Goal: Task Accomplishment & Management: Manage account settings

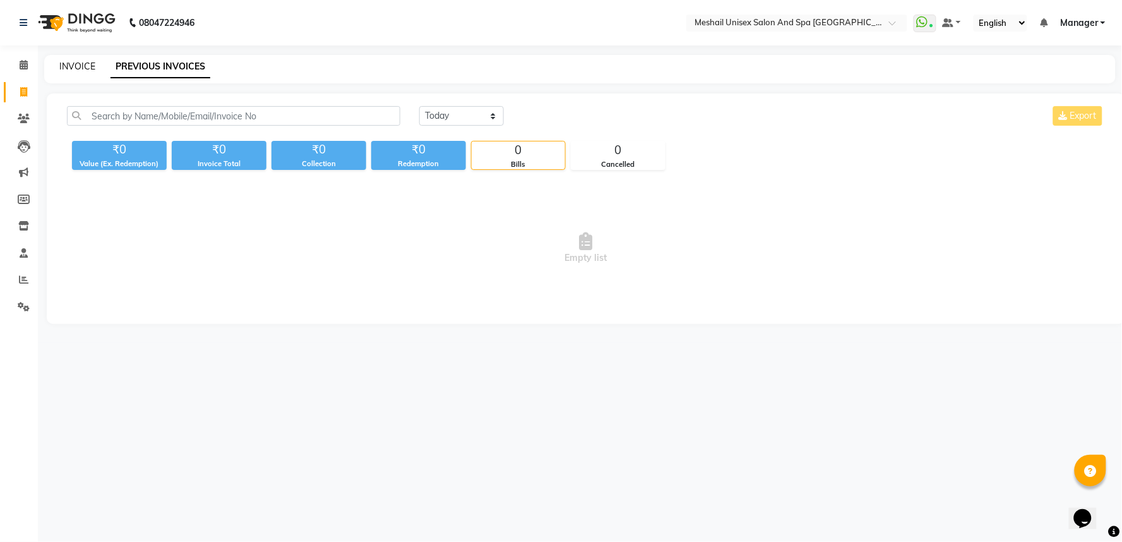
click at [77, 67] on link "INVOICE" at bounding box center [77, 66] width 36 height 11
select select "service"
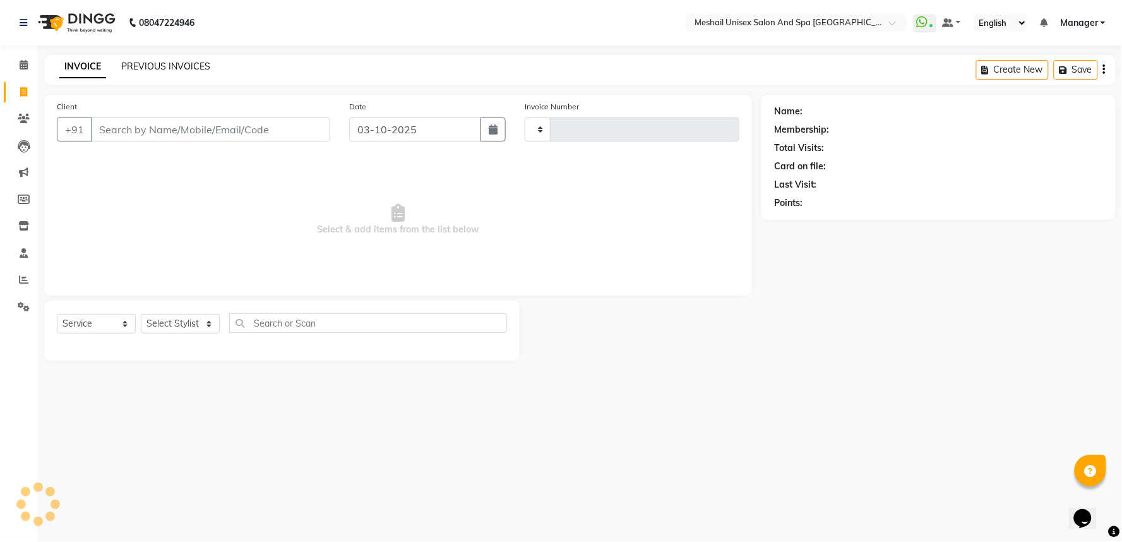
type input "3204"
select select "6711"
click at [160, 63] on link "PREVIOUS INVOICES" at bounding box center [165, 66] width 89 height 11
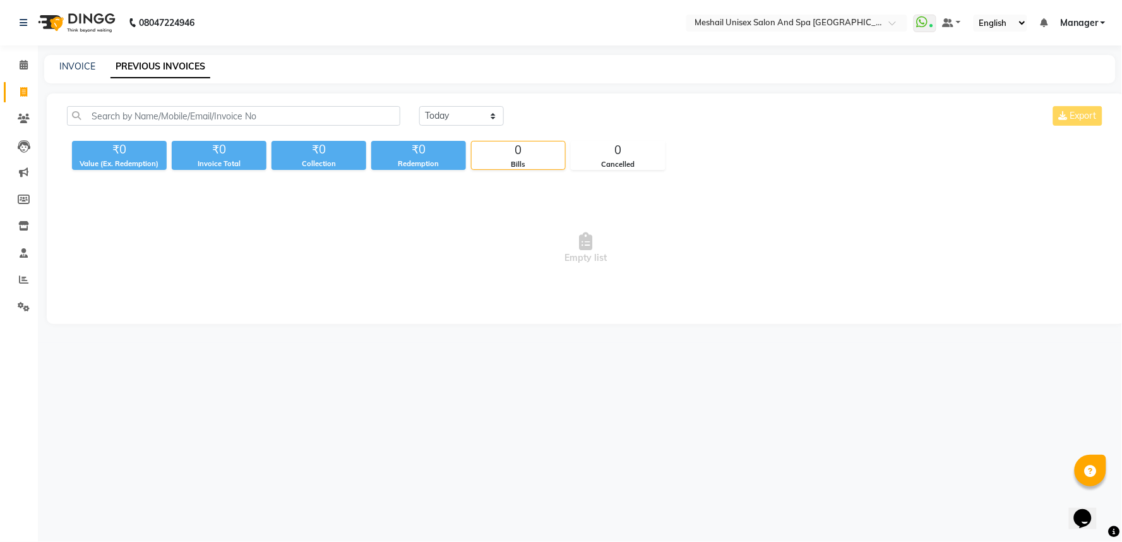
click at [68, 59] on div "INVOICE PREVIOUS INVOICES" at bounding box center [579, 69] width 1071 height 28
click at [73, 64] on link "INVOICE" at bounding box center [77, 66] width 36 height 11
select select "service"
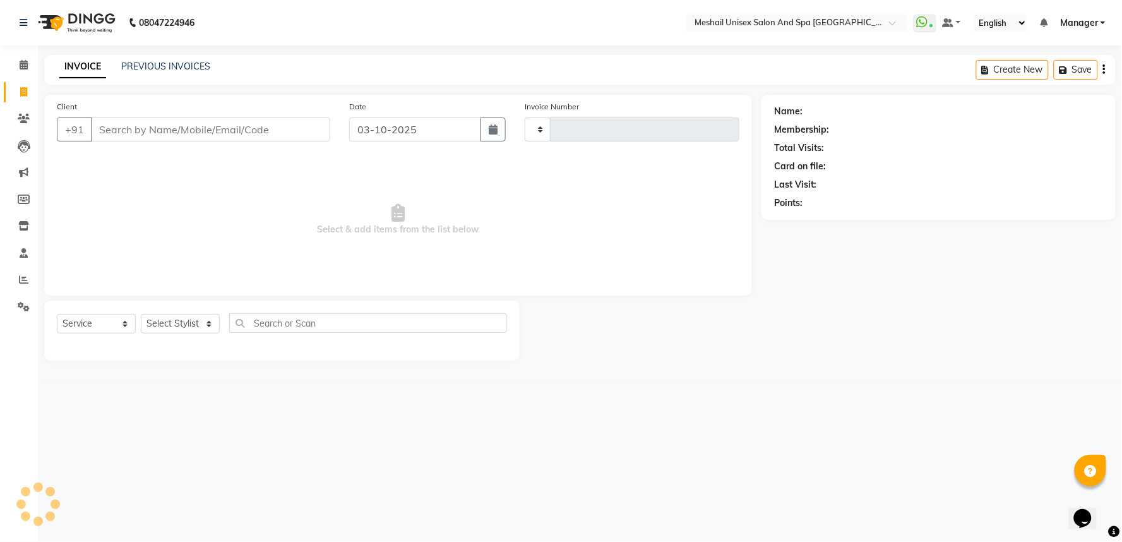
type input "3204"
select select "6711"
click at [147, 131] on input "Client" at bounding box center [210, 129] width 239 height 24
type input "9552221188"
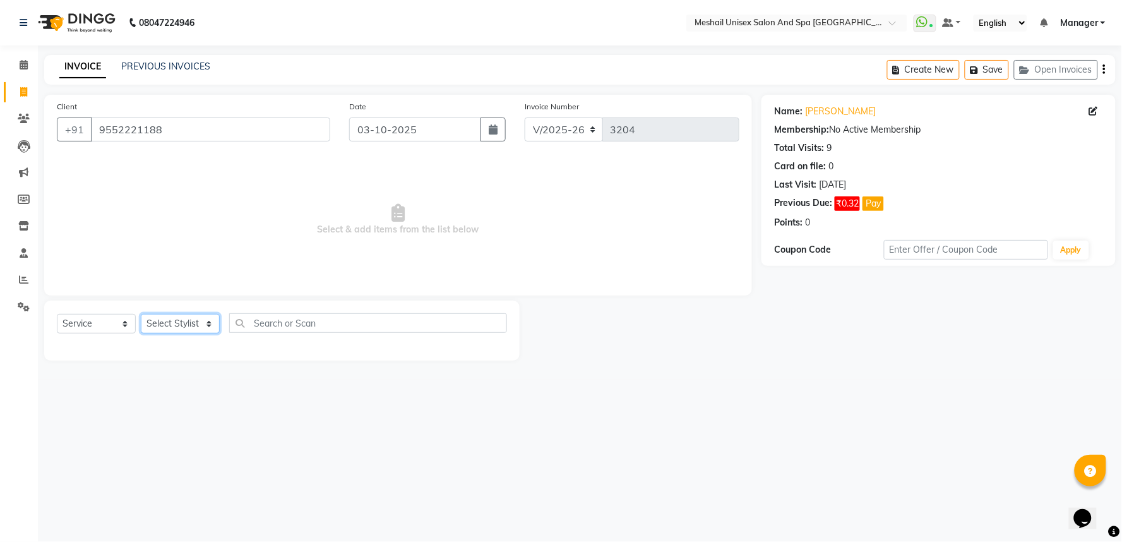
click at [179, 326] on select "Select Stylist Avinash gauri Manager [PERSON_NAME] [PERSON_NAME] [PERSON_NAME] …" at bounding box center [180, 324] width 79 height 20
select select "53320"
click at [141, 314] on select "Select Stylist Avinash gauri Manager [PERSON_NAME] [PERSON_NAME] [PERSON_NAME] …" at bounding box center [180, 324] width 79 height 20
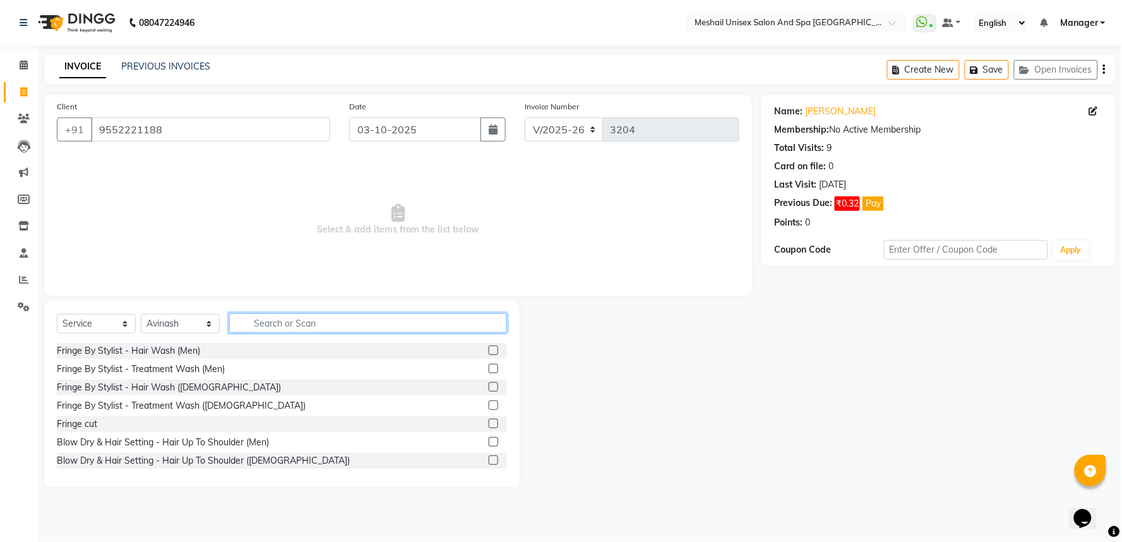
click at [377, 328] on input "text" at bounding box center [368, 323] width 278 height 20
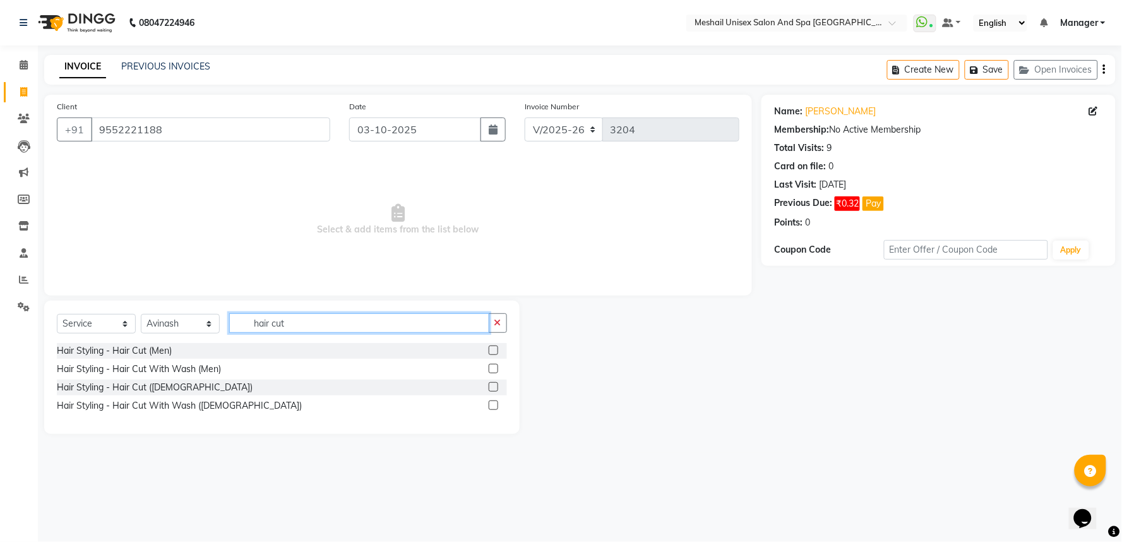
type input "hair cut"
click at [496, 368] on label at bounding box center [493, 368] width 9 height 9
click at [496, 368] on input "checkbox" at bounding box center [493, 369] width 8 height 8
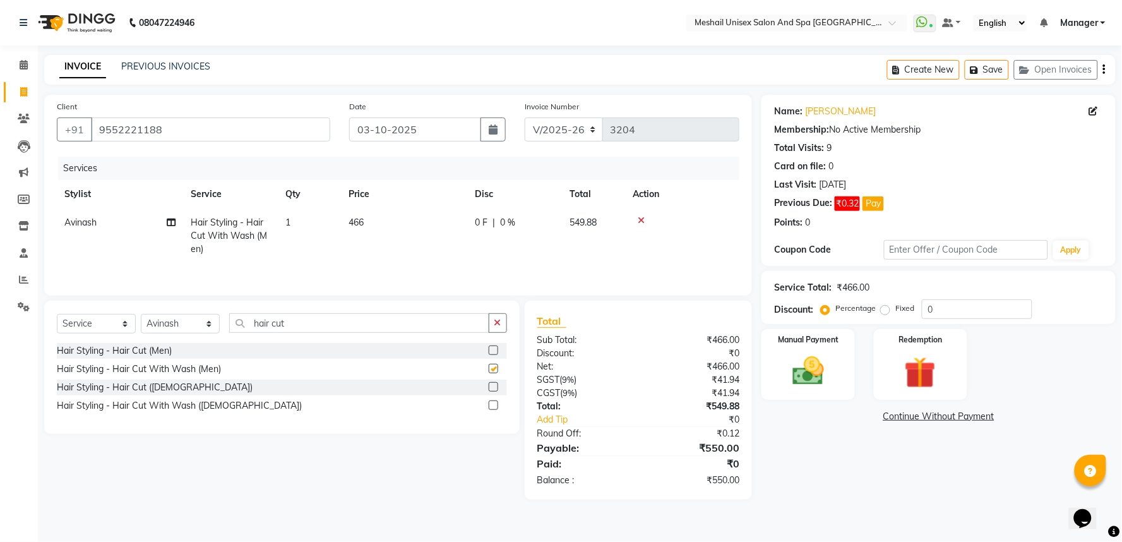
checkbox input "false"
click at [797, 338] on label "Manual Payment" at bounding box center [807, 339] width 63 height 12
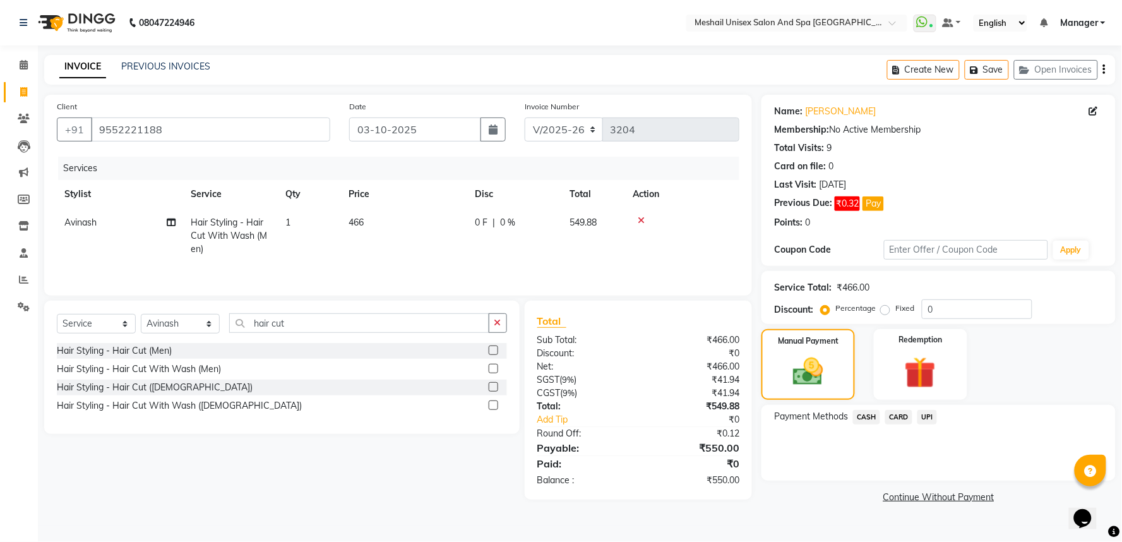
click at [929, 421] on span "UPI" at bounding box center [927, 417] width 20 height 15
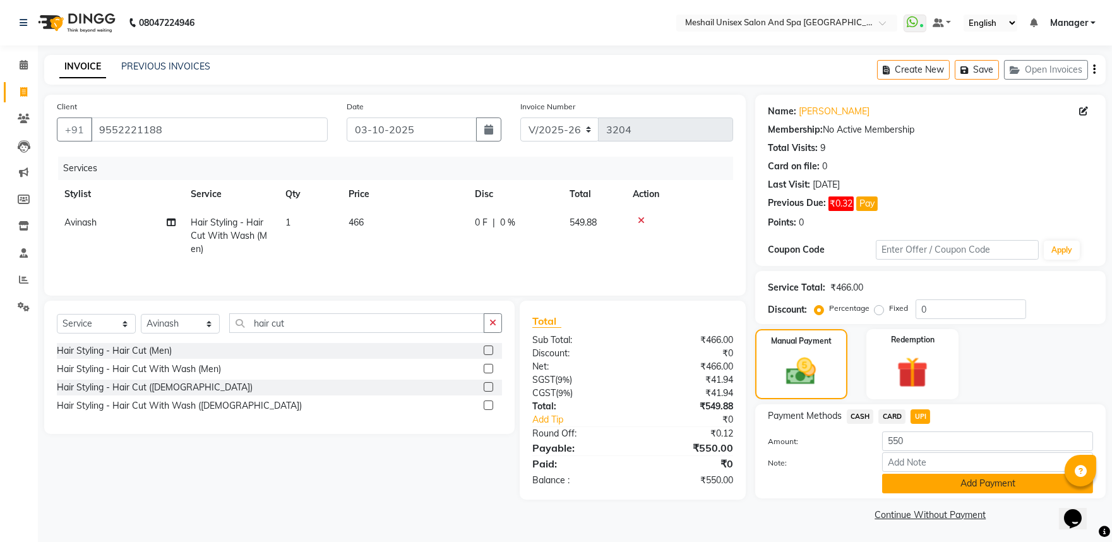
click at [929, 482] on button "Add Payment" at bounding box center [987, 483] width 211 height 20
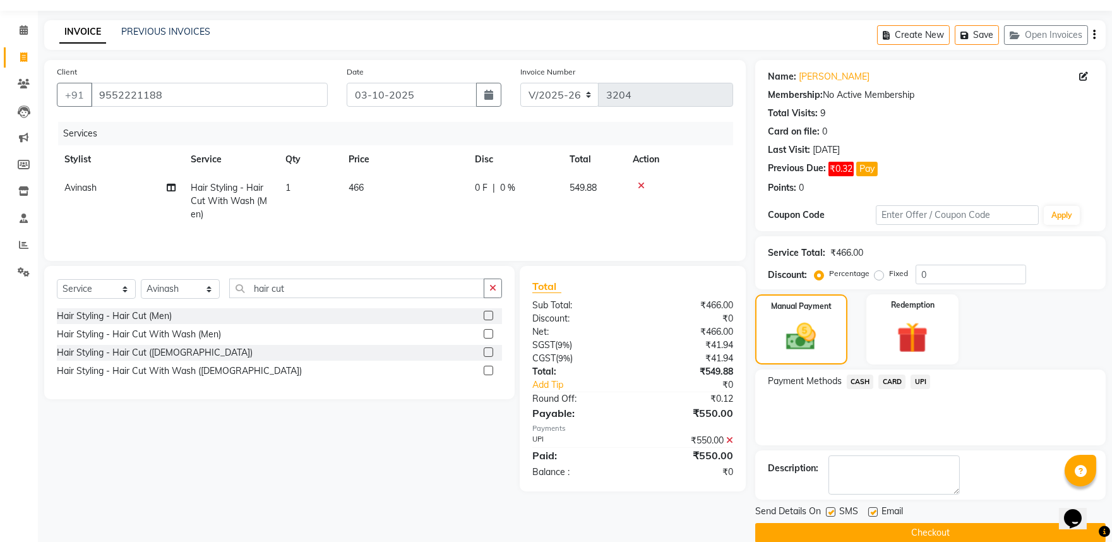
scroll to position [54, 0]
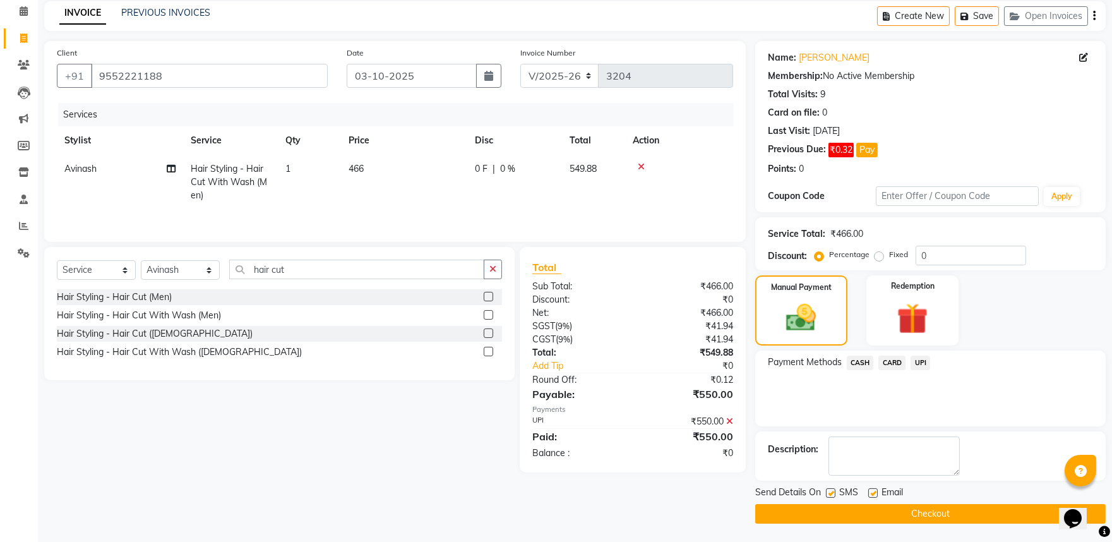
click at [973, 516] on button "Checkout" at bounding box center [930, 514] width 350 height 20
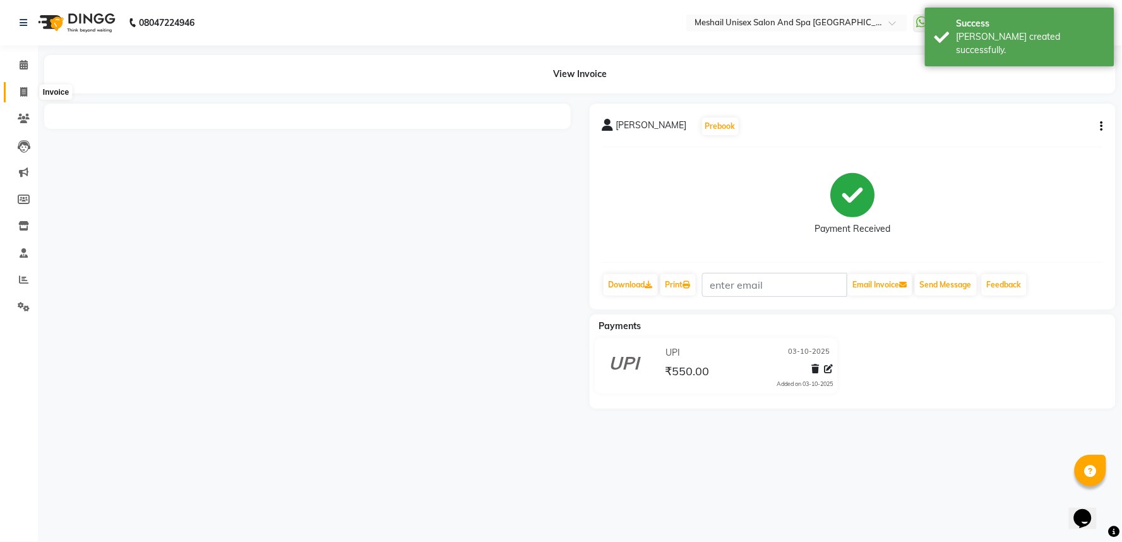
click at [27, 91] on span at bounding box center [24, 92] width 22 height 15
select select "service"
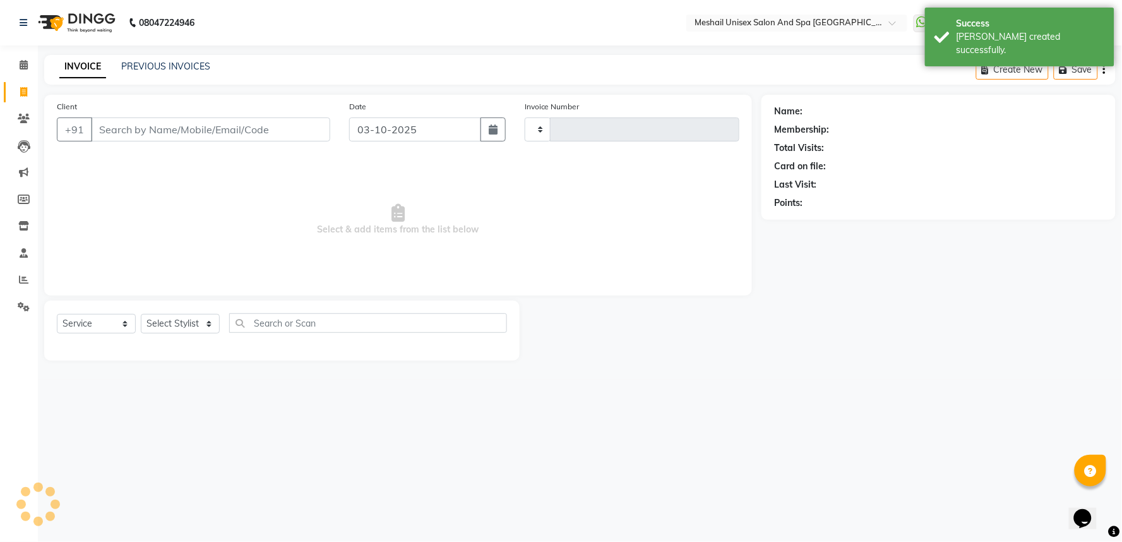
type input "3205"
select select "6711"
click at [146, 134] on input "Client" at bounding box center [210, 129] width 239 height 24
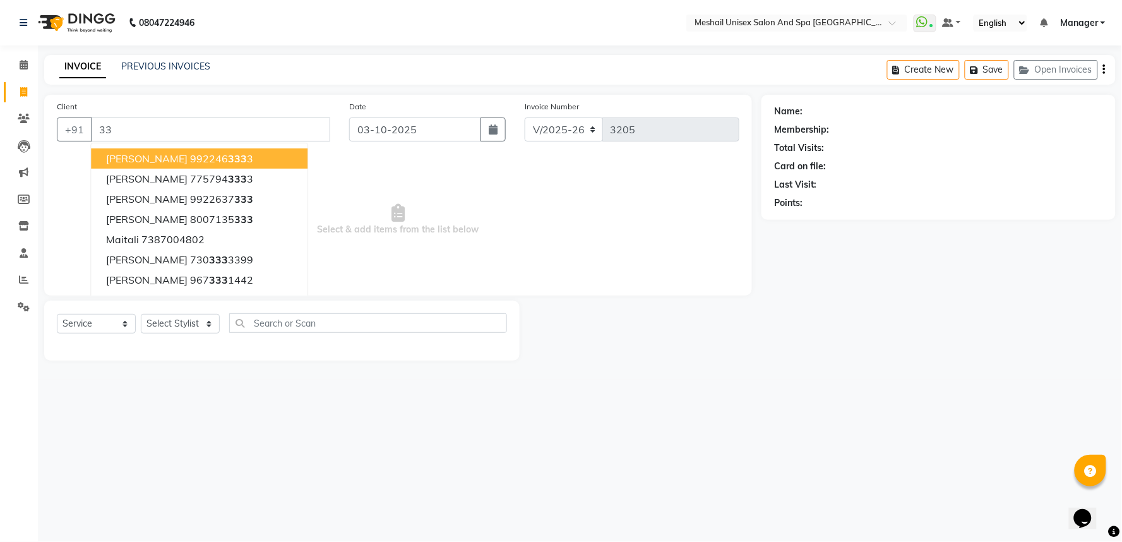
type input "3"
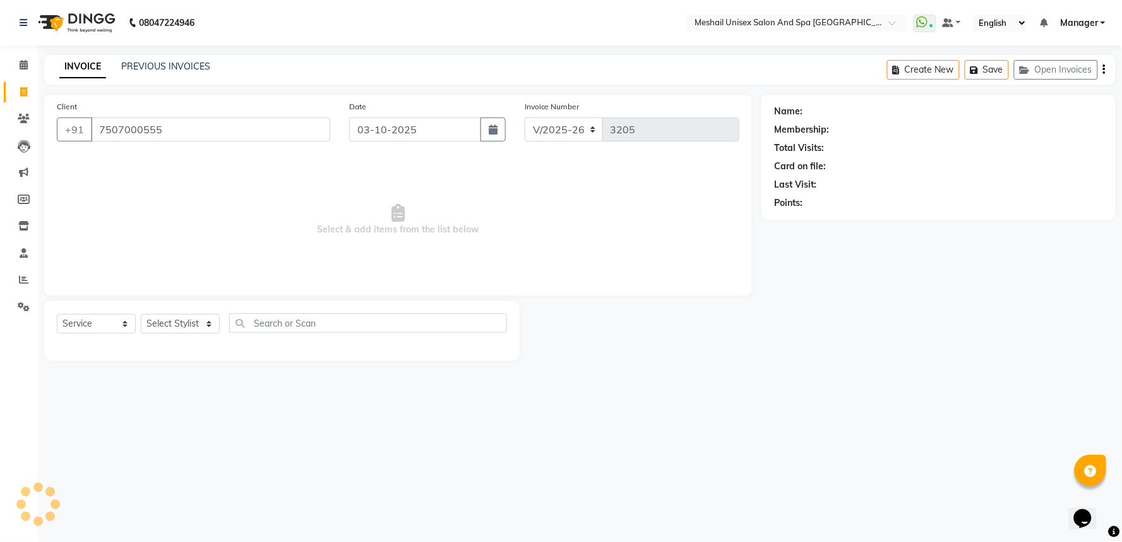
type input "7507000555"
select select "1: Object"
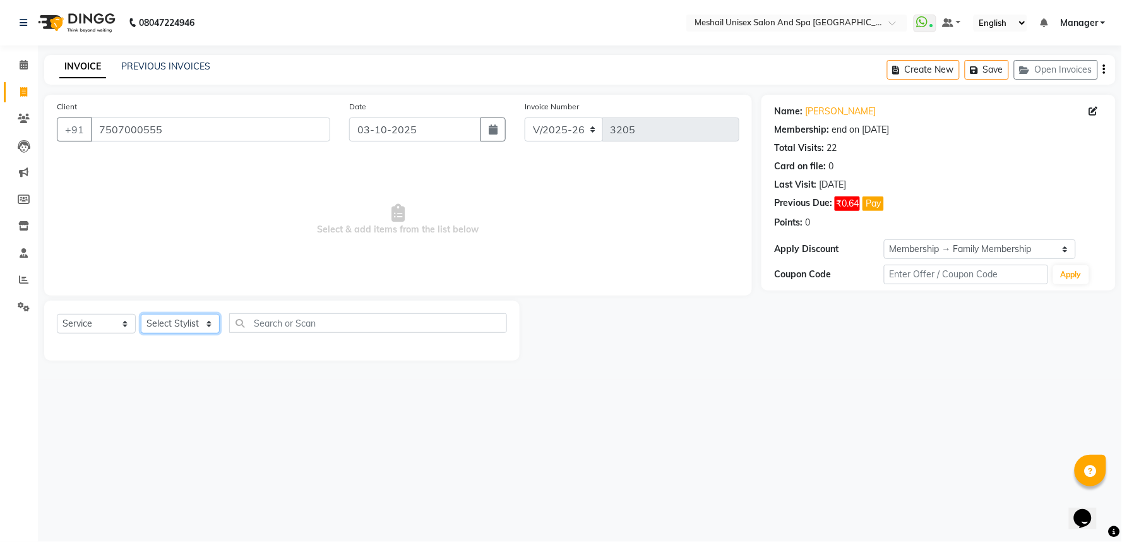
click at [174, 314] on select "Select Stylist Avinash gauri Manager [PERSON_NAME] [PERSON_NAME] [PERSON_NAME] …" at bounding box center [180, 324] width 79 height 20
select select "53322"
click at [141, 314] on select "Select Stylist Avinash gauri Manager [PERSON_NAME] [PERSON_NAME] [PERSON_NAME] …" at bounding box center [180, 324] width 79 height 20
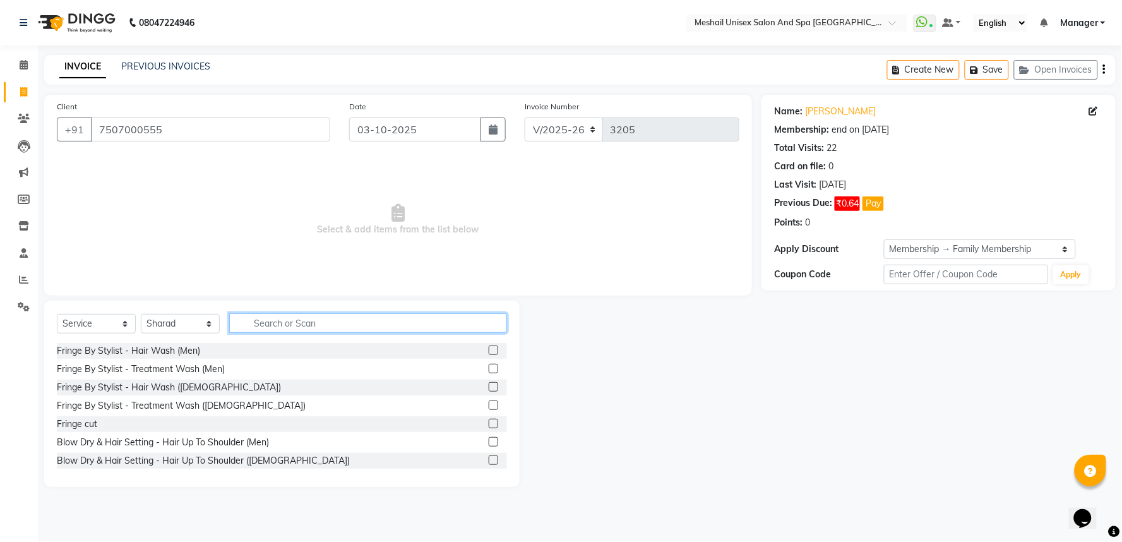
click at [289, 324] on input "text" at bounding box center [368, 323] width 278 height 20
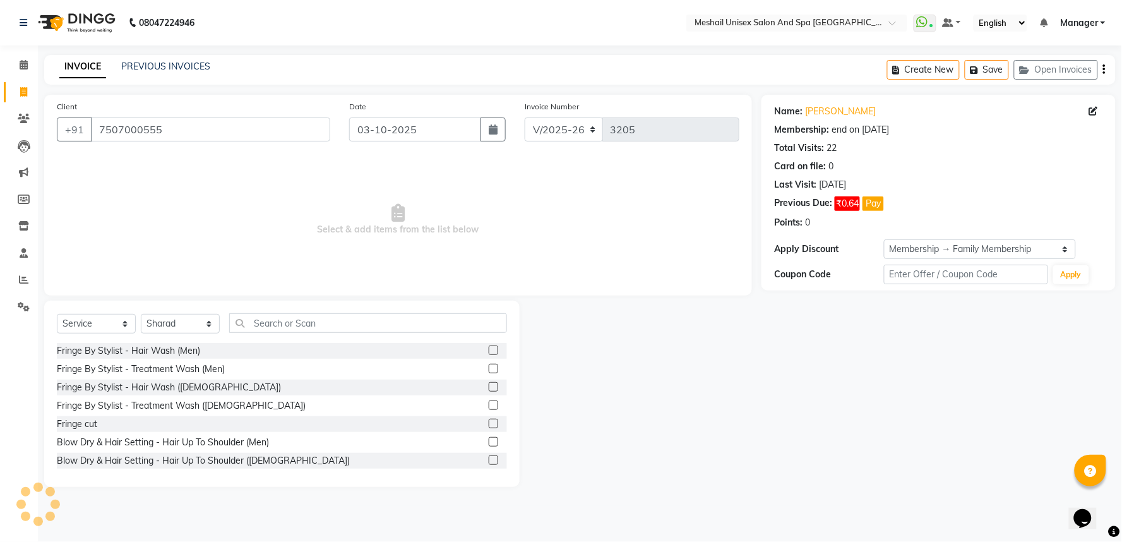
drag, startPoint x: 544, startPoint y: 299, endPoint x: 494, endPoint y: 300, distance: 50.5
click at [544, 299] on div "Client [PHONE_NUMBER] Date [DATE] Invoice Number V/2025 V/[PHONE_NUMBER] Select…" at bounding box center [398, 291] width 726 height 392
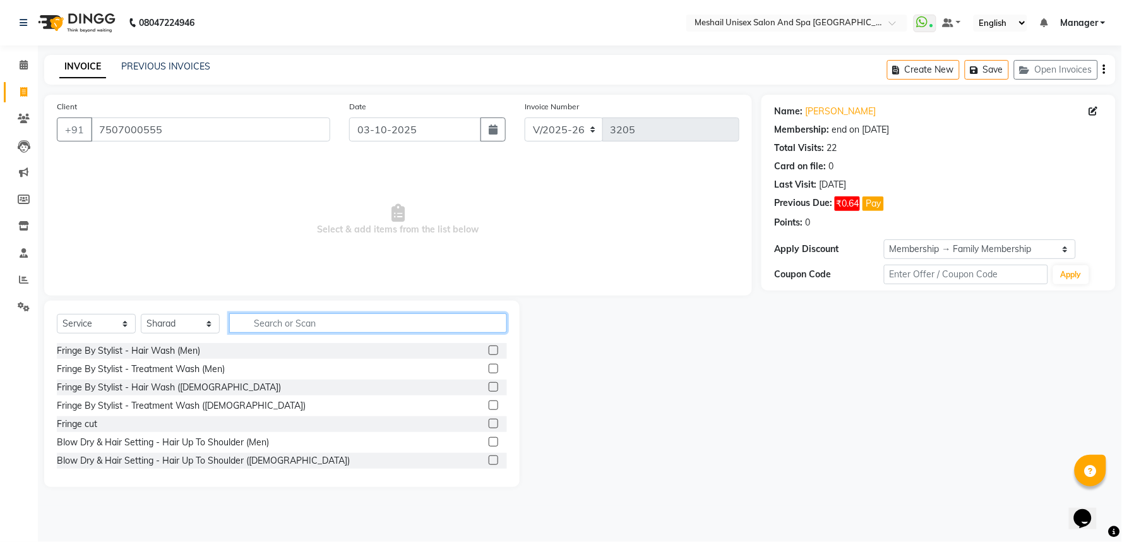
click at [274, 322] on input "text" at bounding box center [368, 323] width 278 height 20
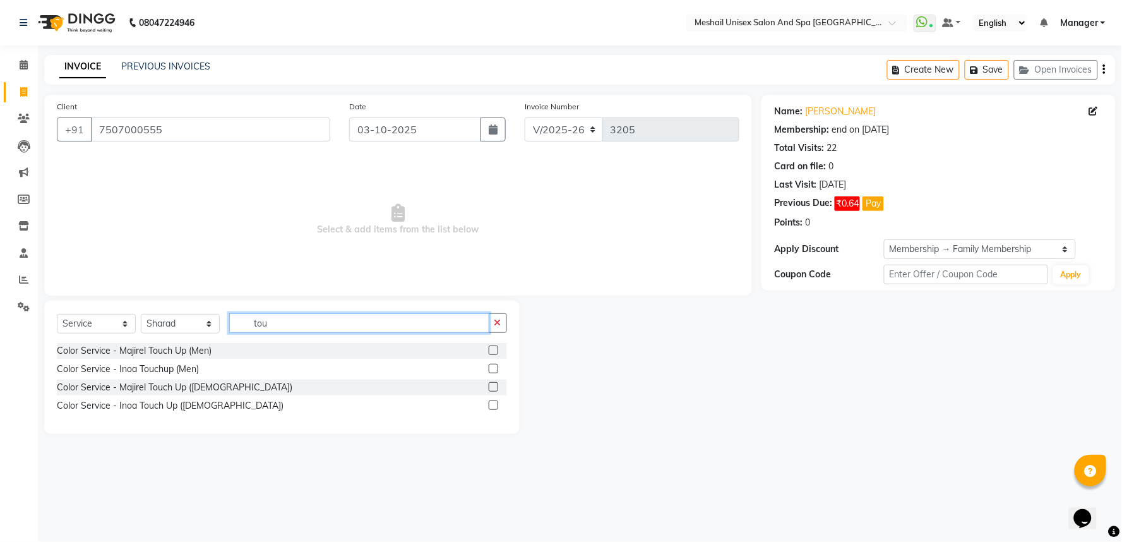
type input "tou"
drag, startPoint x: 480, startPoint y: 408, endPoint x: 524, endPoint y: 408, distance: 44.2
click at [487, 408] on div "Color Service - Inoa Touch Up ([DEMOGRAPHIC_DATA])" at bounding box center [282, 406] width 450 height 16
click at [494, 405] on label at bounding box center [493, 404] width 9 height 9
click at [494, 405] on input "checkbox" at bounding box center [493, 405] width 8 height 8
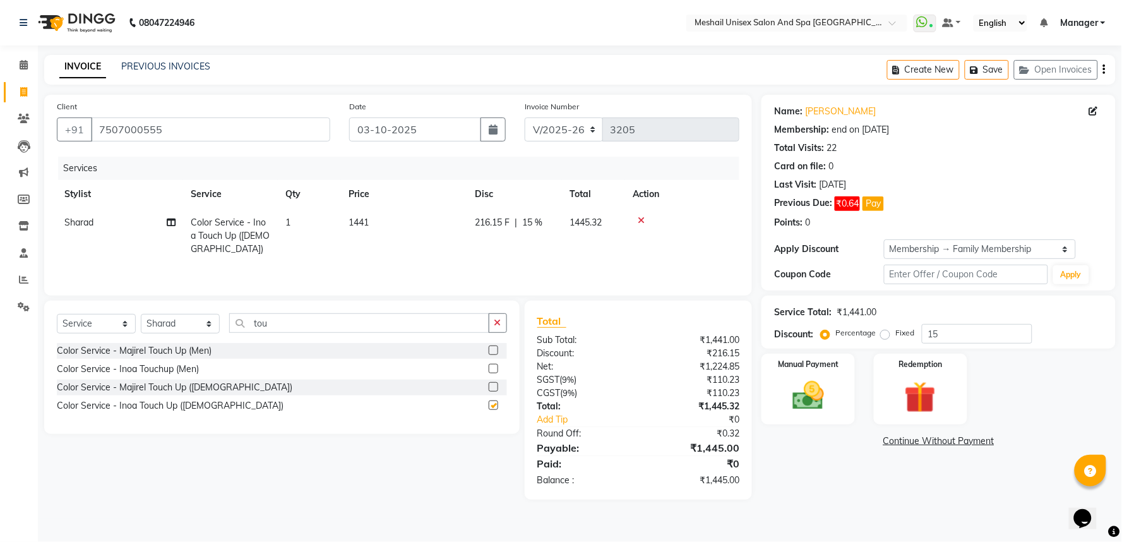
checkbox input "false"
click at [350, 240] on td "1441" at bounding box center [404, 235] width 126 height 55
select select "53322"
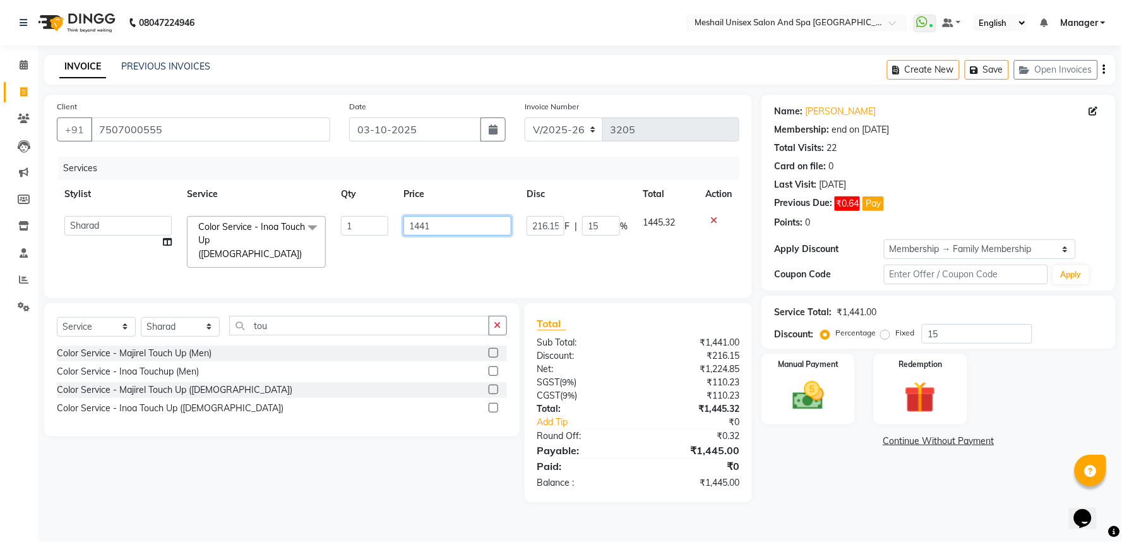
click at [408, 216] on input "1441" at bounding box center [457, 226] width 108 height 20
click at [828, 390] on img at bounding box center [807, 396] width 53 height 38
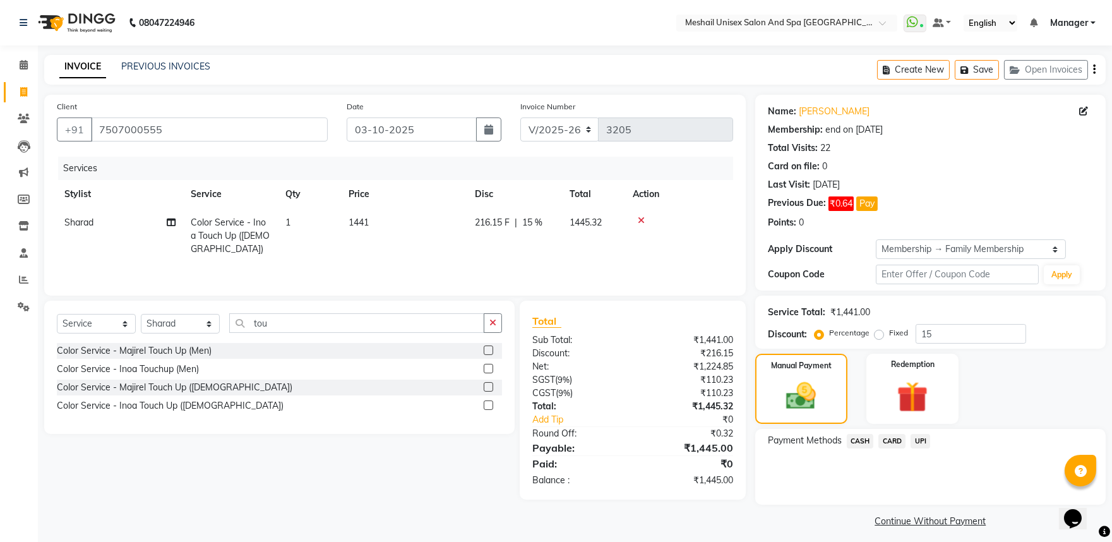
click at [917, 439] on span "UPI" at bounding box center [920, 441] width 20 height 15
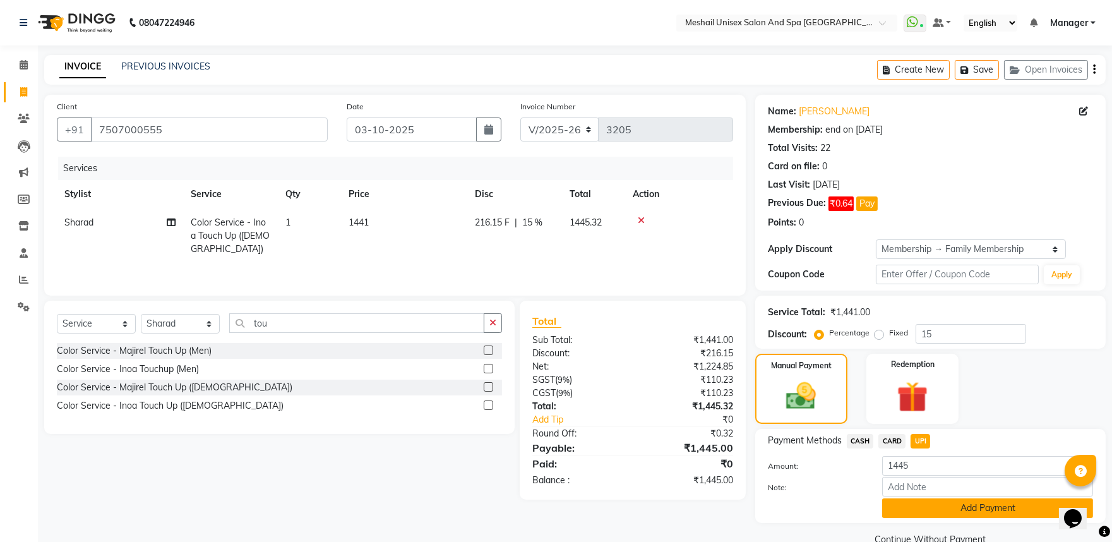
click at [937, 514] on button "Add Payment" at bounding box center [987, 508] width 211 height 20
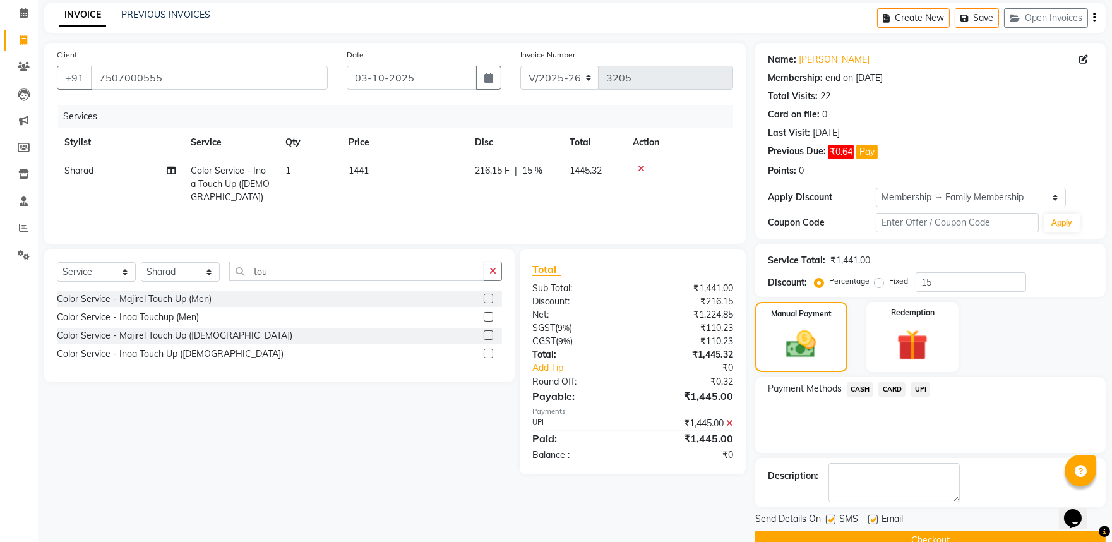
scroll to position [78, 0]
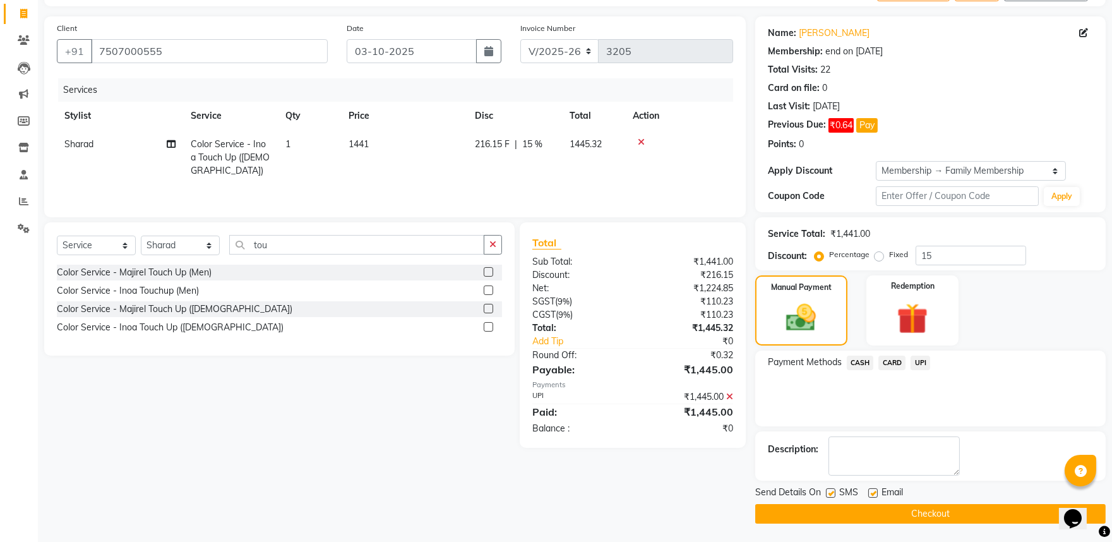
click at [942, 514] on button "Checkout" at bounding box center [930, 514] width 350 height 20
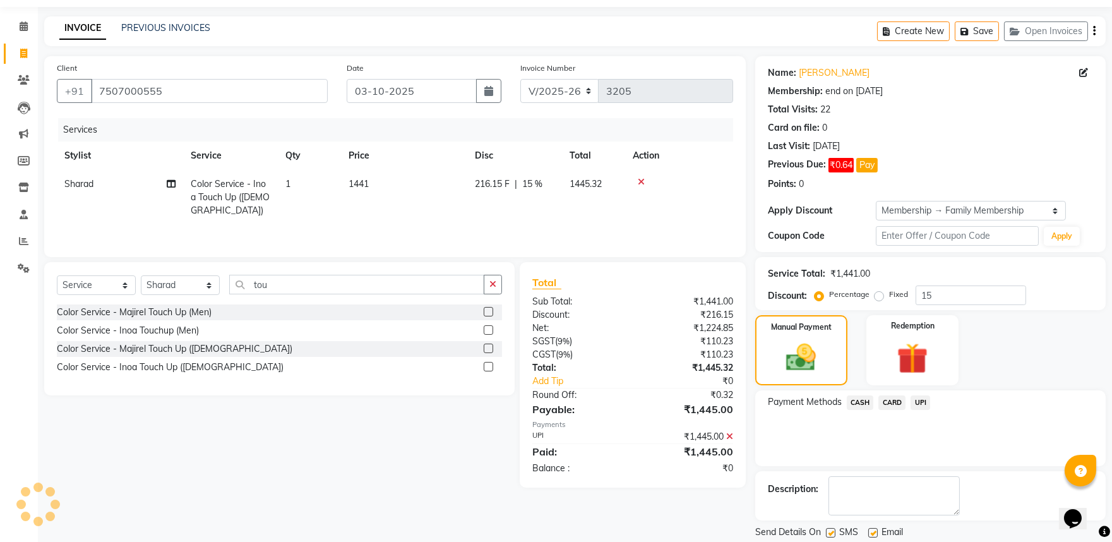
scroll to position [0, 0]
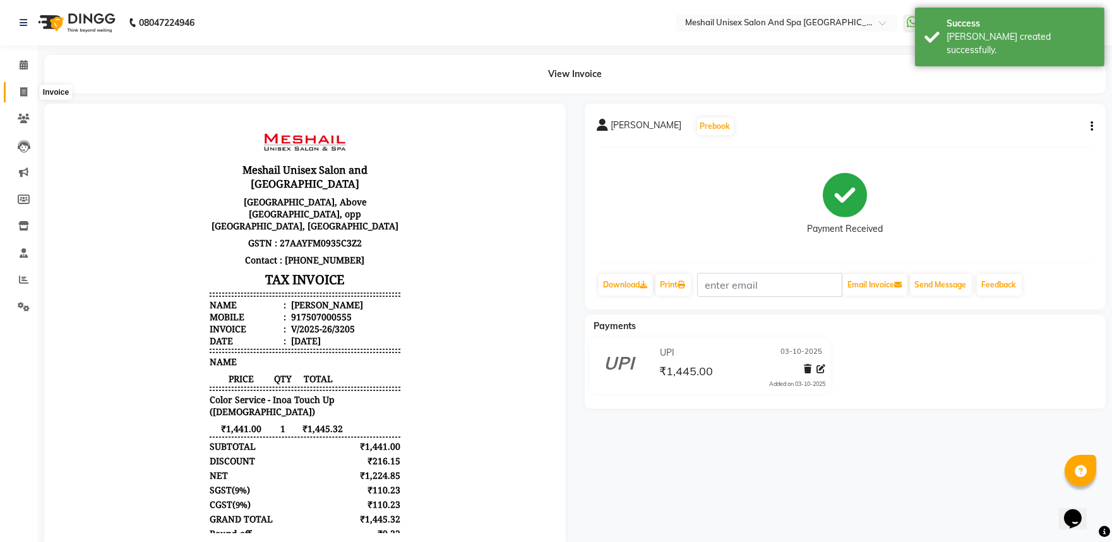
click at [23, 88] on icon at bounding box center [23, 91] width 7 height 9
select select "service"
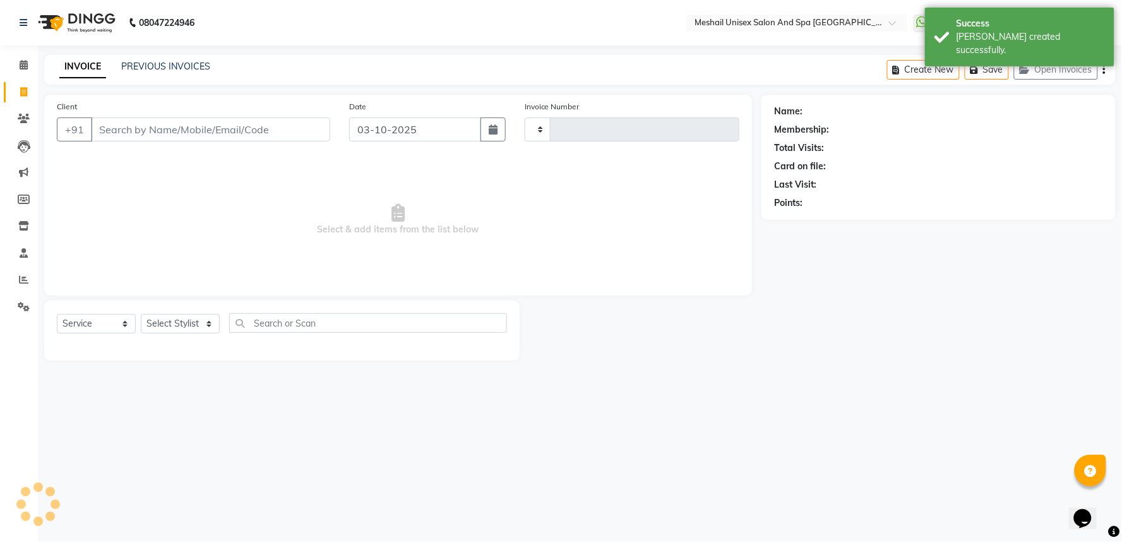
type input "3206"
select select "6711"
click at [184, 71] on link "PREVIOUS INVOICES" at bounding box center [165, 66] width 89 height 11
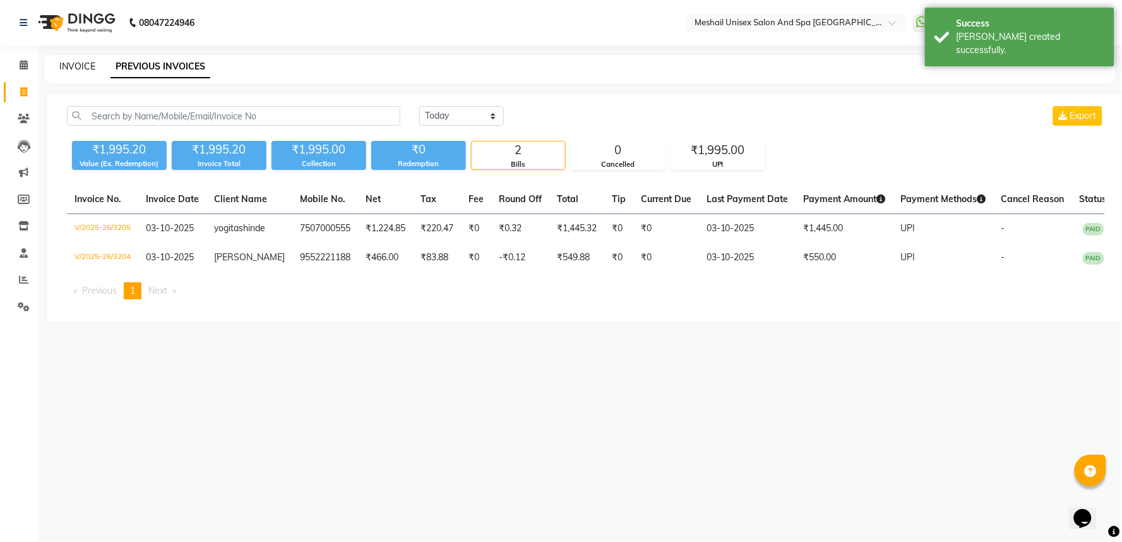
click at [79, 66] on link "INVOICE" at bounding box center [77, 66] width 36 height 11
select select "service"
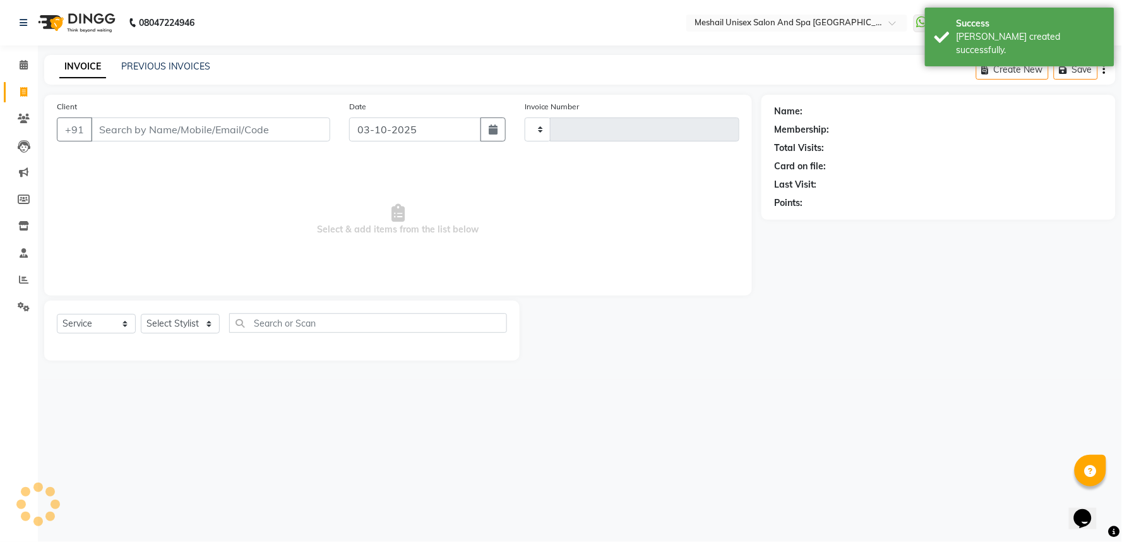
type input "3206"
select select "6711"
click at [143, 121] on input "Client" at bounding box center [210, 129] width 239 height 24
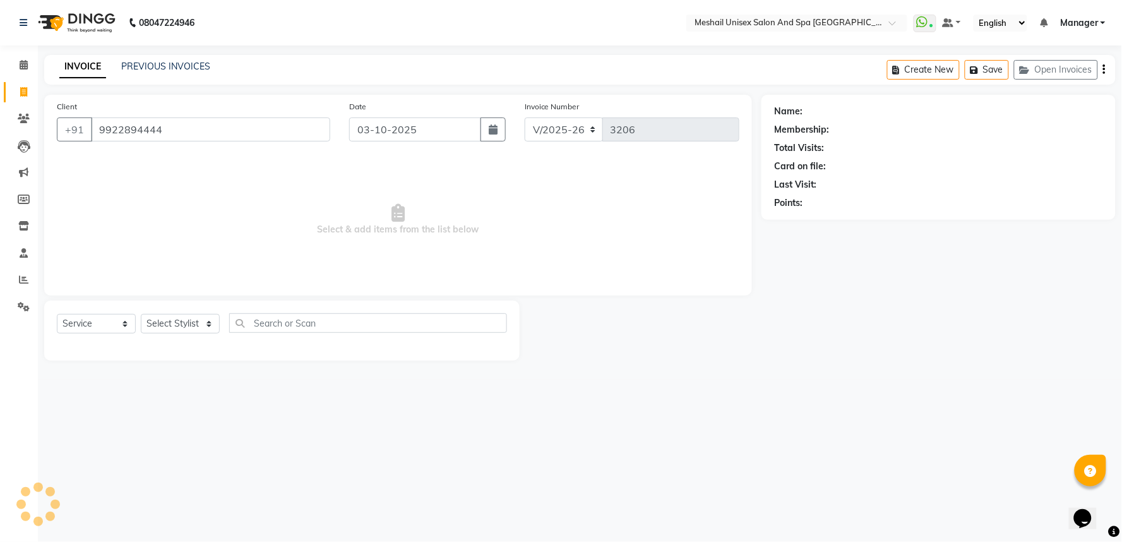
type input "9922894444"
select select "1: Object"
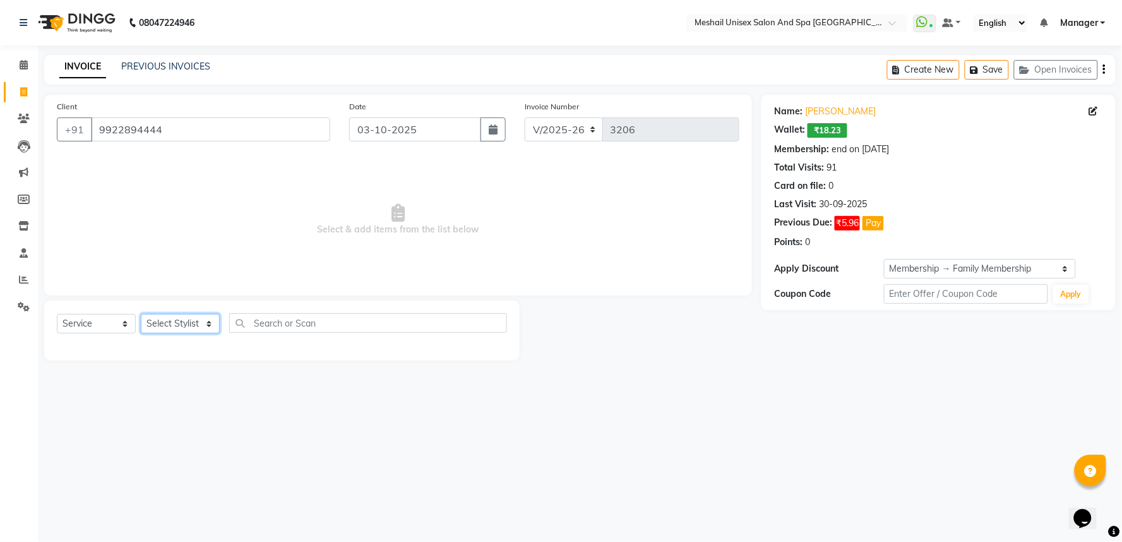
click at [182, 323] on select "Select Stylist Avinash gauri Manager [PERSON_NAME] [PERSON_NAME] [PERSON_NAME] …" at bounding box center [180, 324] width 79 height 20
select select "53322"
click at [141, 314] on select "Select Stylist Avinash gauri Manager [PERSON_NAME] [PERSON_NAME] [PERSON_NAME] …" at bounding box center [180, 324] width 79 height 20
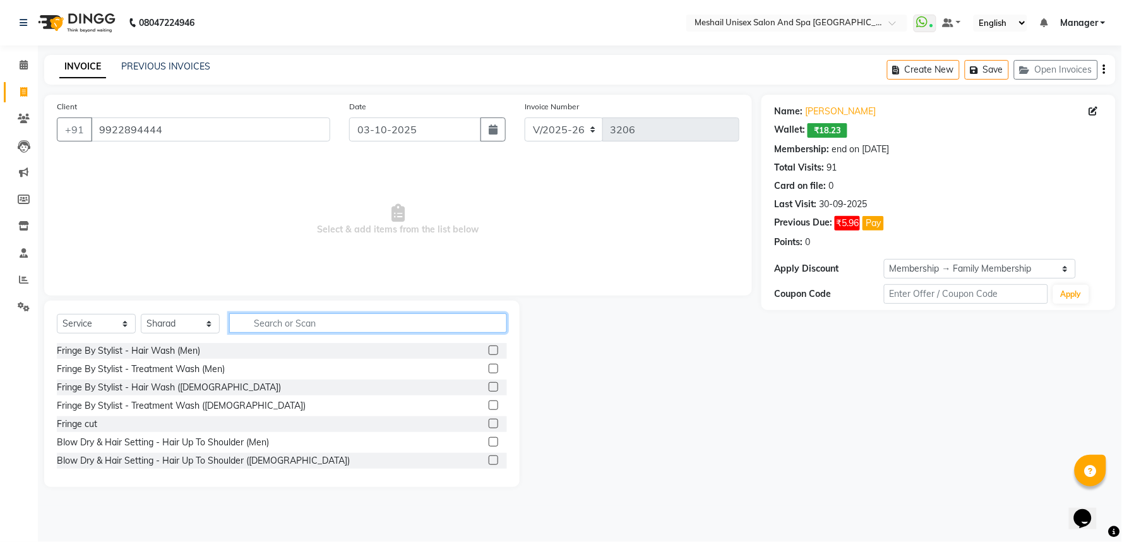
click at [278, 325] on input "text" at bounding box center [368, 323] width 278 height 20
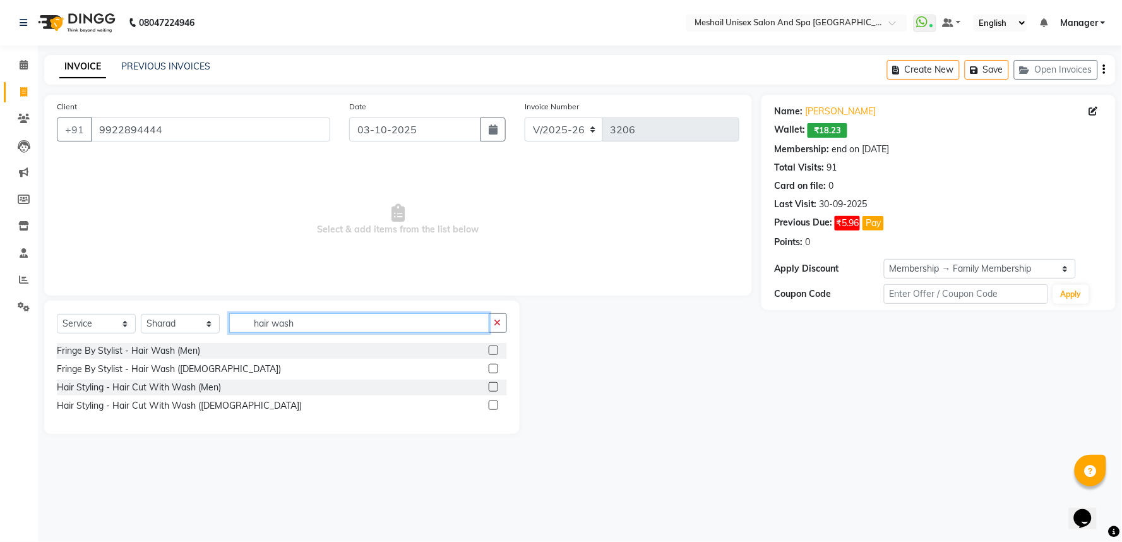
type input "hair wash"
click at [492, 368] on label at bounding box center [493, 368] width 9 height 9
click at [492, 368] on input "checkbox" at bounding box center [493, 369] width 8 height 8
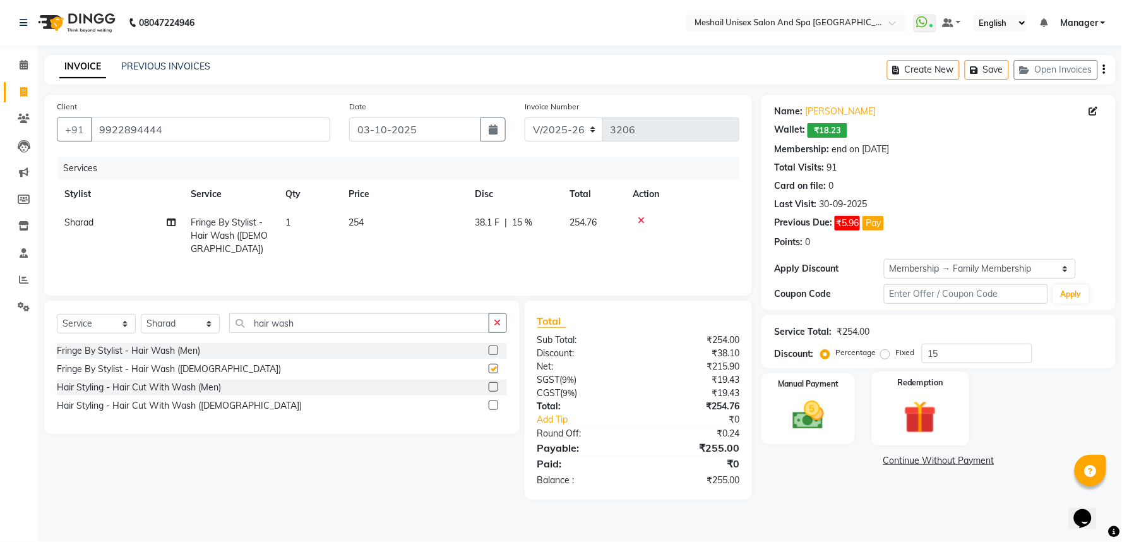
checkbox input "false"
click at [376, 225] on td "254" at bounding box center [404, 235] width 126 height 55
select select "53322"
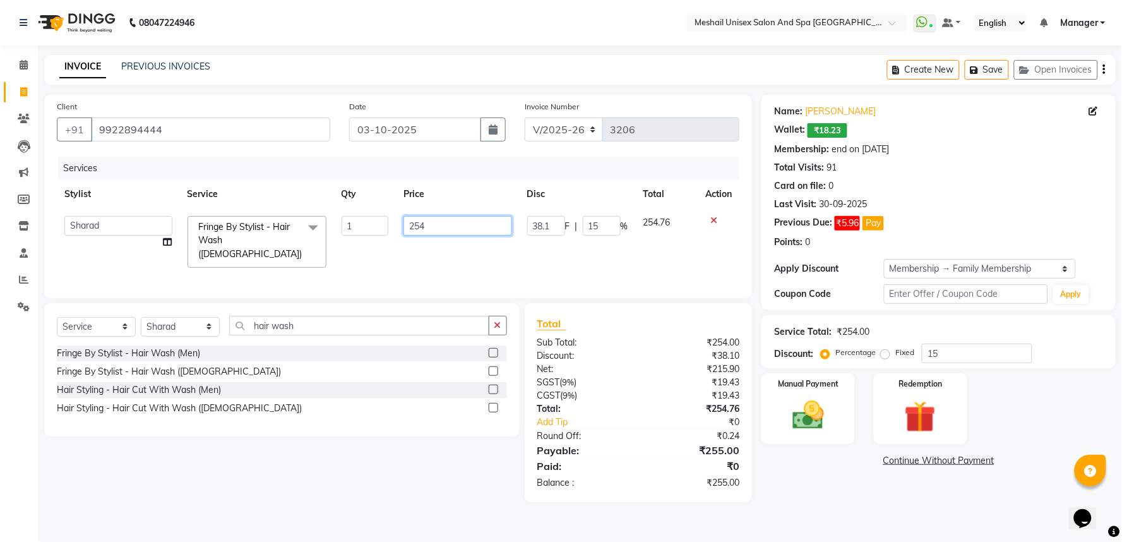
click at [404, 222] on input "254" at bounding box center [457, 226] width 108 height 20
type input "212"
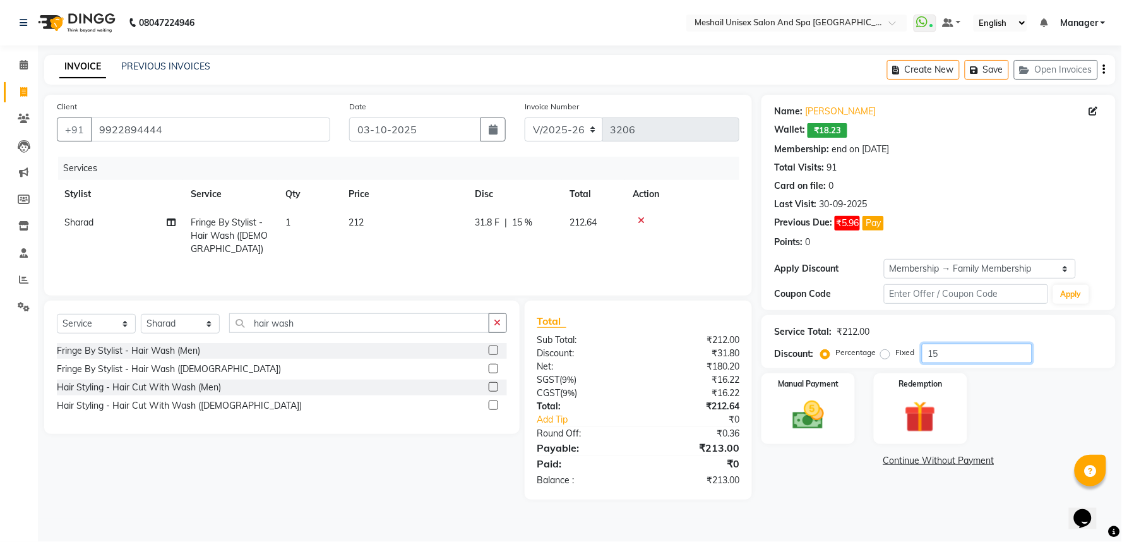
click at [922, 349] on input "15" at bounding box center [977, 353] width 110 height 20
click at [828, 408] on img at bounding box center [807, 415] width 53 height 38
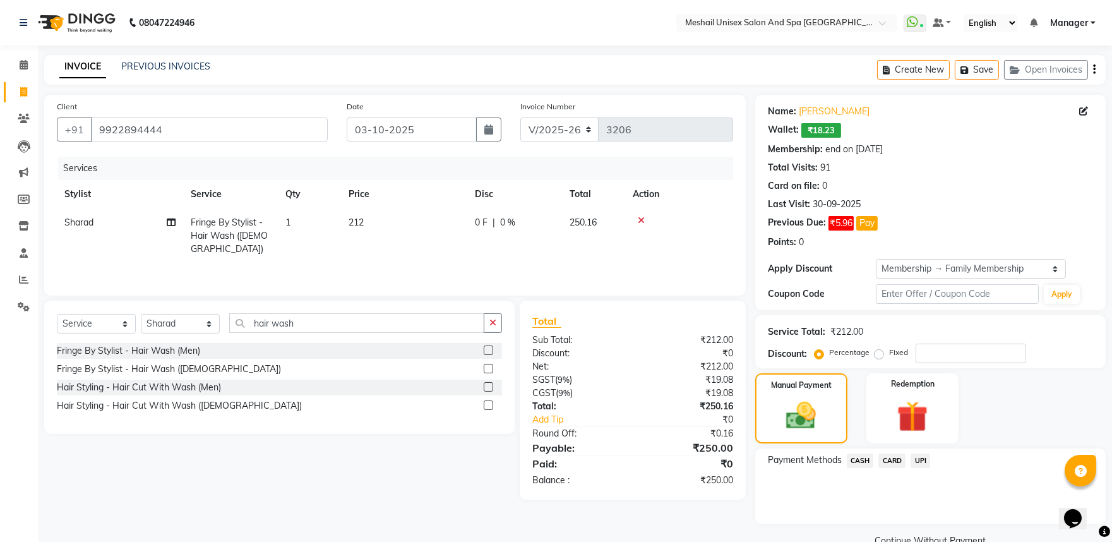
click at [920, 467] on span "UPI" at bounding box center [920, 460] width 20 height 15
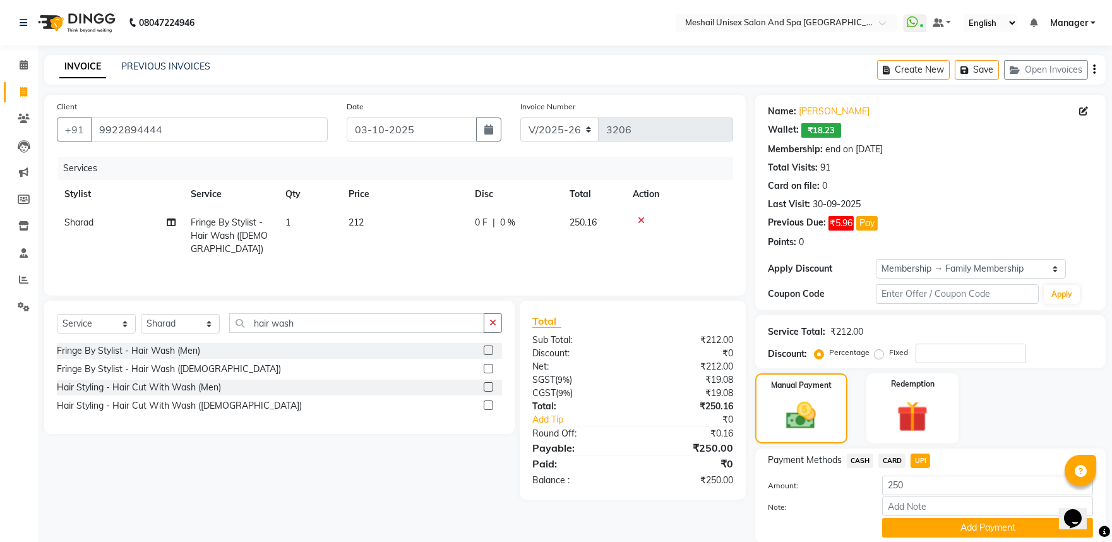
click at [926, 525] on button "Add Payment" at bounding box center [987, 528] width 211 height 20
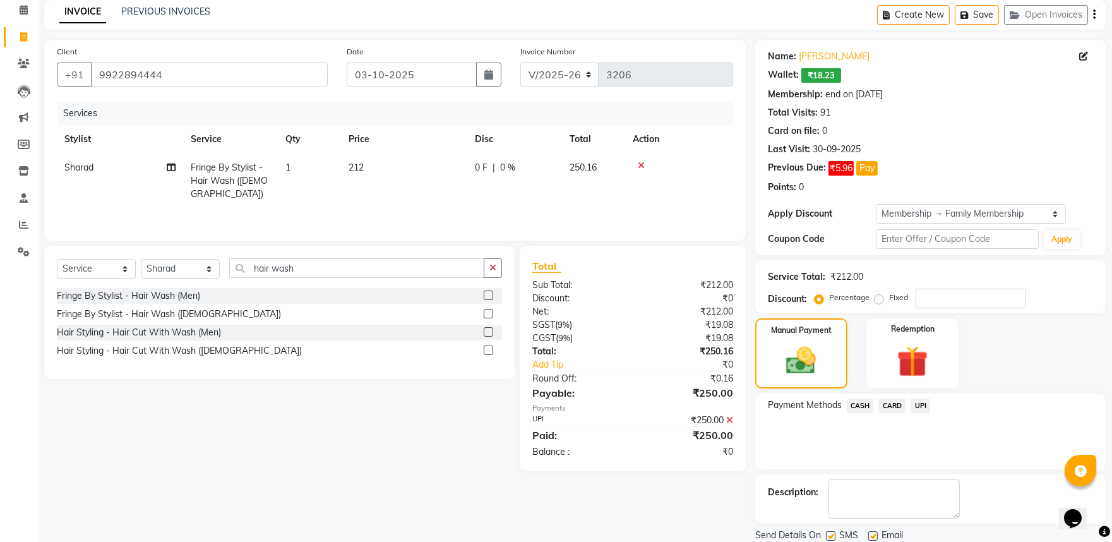
scroll to position [98, 0]
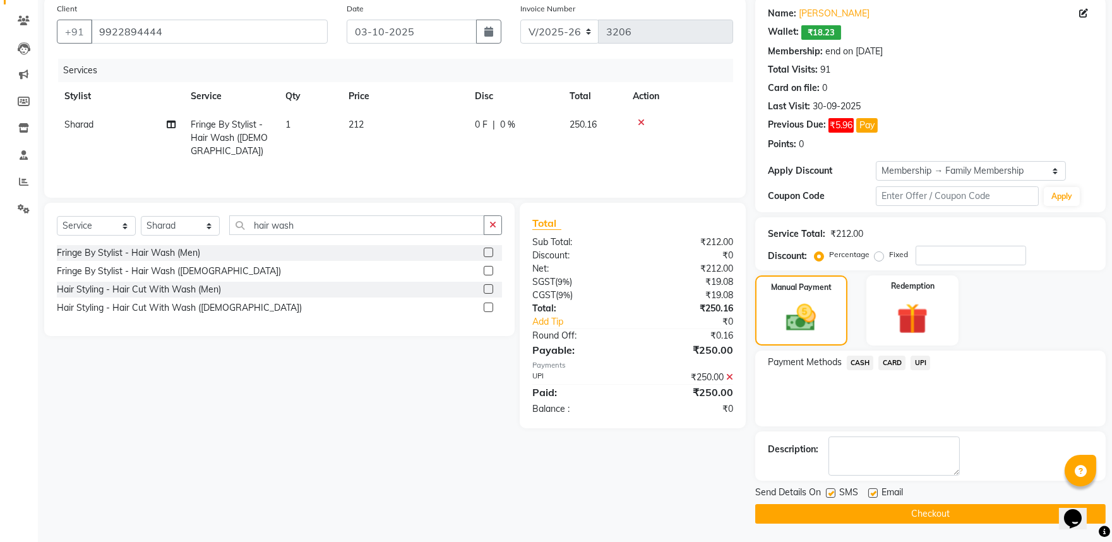
click at [833, 487] on div "SMS" at bounding box center [847, 493] width 42 height 16
click at [832, 489] on label at bounding box center [830, 492] width 9 height 9
click at [832, 489] on input "checkbox" at bounding box center [830, 493] width 8 height 8
checkbox input "false"
click at [874, 492] on label at bounding box center [872, 492] width 9 height 9
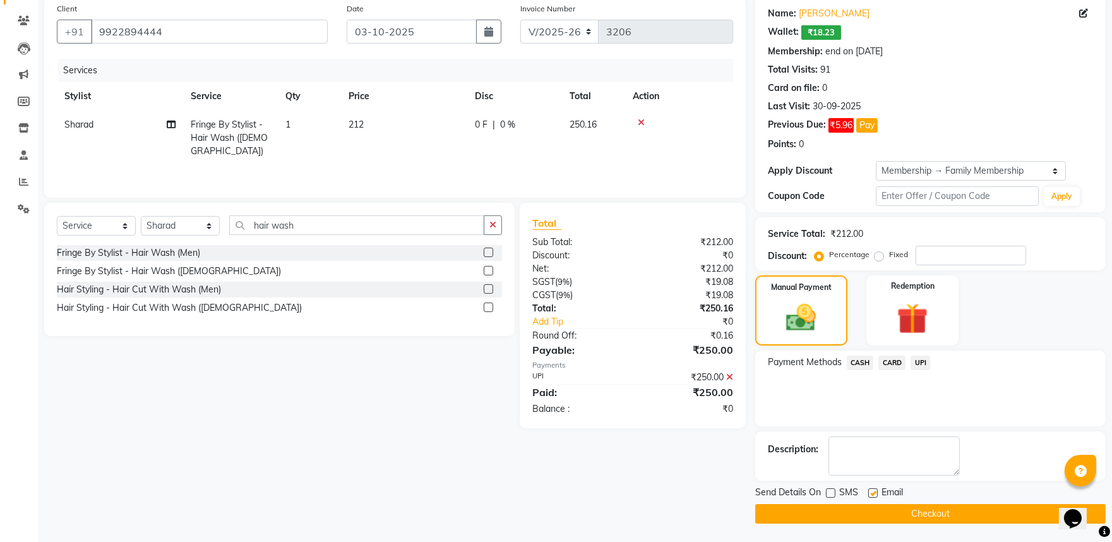
click at [874, 492] on input "checkbox" at bounding box center [872, 493] width 8 height 8
checkbox input "false"
click at [879, 518] on button "Checkout" at bounding box center [930, 514] width 350 height 20
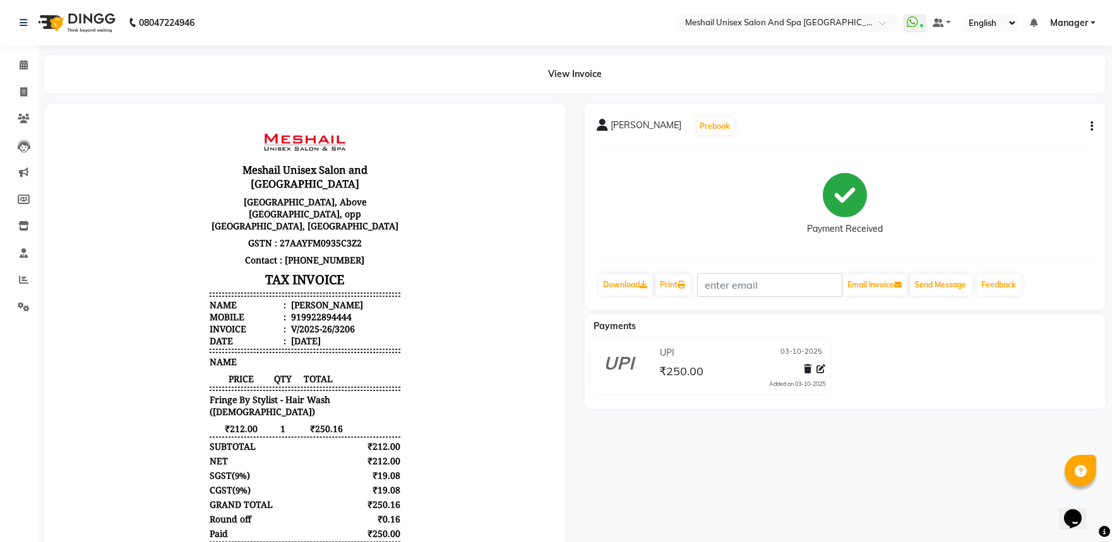
click at [25, 103] on li "Invoice" at bounding box center [19, 92] width 38 height 27
click at [22, 82] on link "Invoice" at bounding box center [19, 92] width 30 height 21
select select "service"
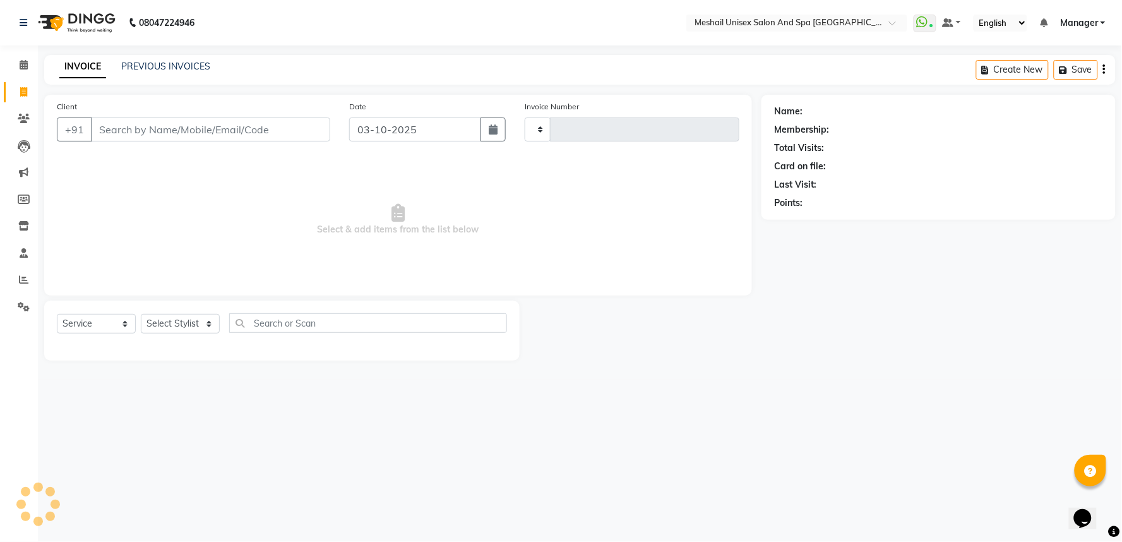
type input "3207"
select select "6711"
click at [174, 62] on link "PREVIOUS INVOICES" at bounding box center [165, 66] width 89 height 11
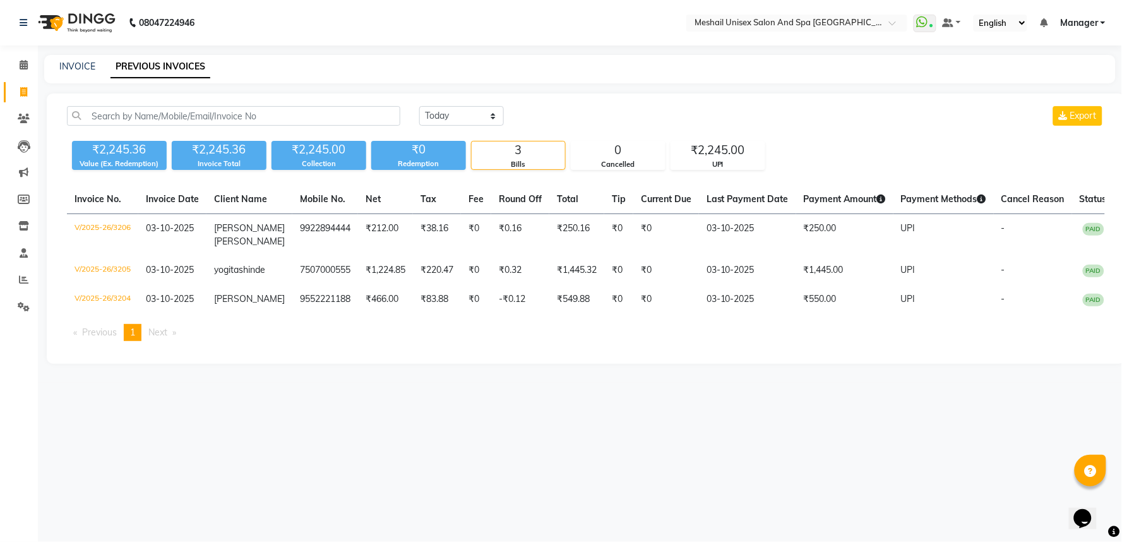
click at [61, 60] on div "INVOICE" at bounding box center [77, 66] width 36 height 13
click at [66, 61] on link "INVOICE" at bounding box center [77, 66] width 36 height 11
select select "service"
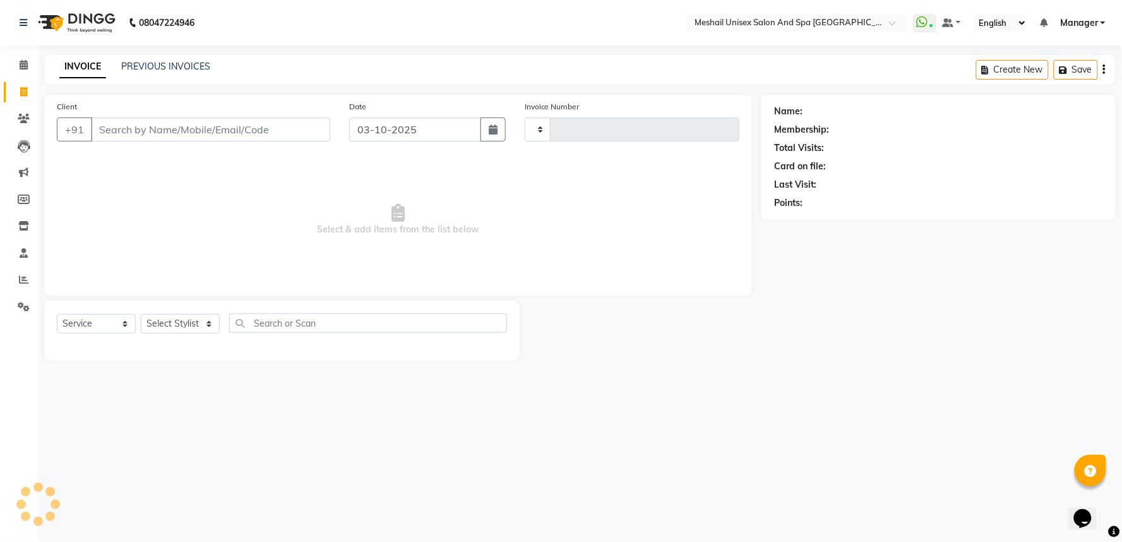
type input "3207"
select select "6711"
click at [128, 129] on input "Client" at bounding box center [210, 129] width 239 height 24
click at [206, 138] on input "Client" at bounding box center [210, 129] width 239 height 24
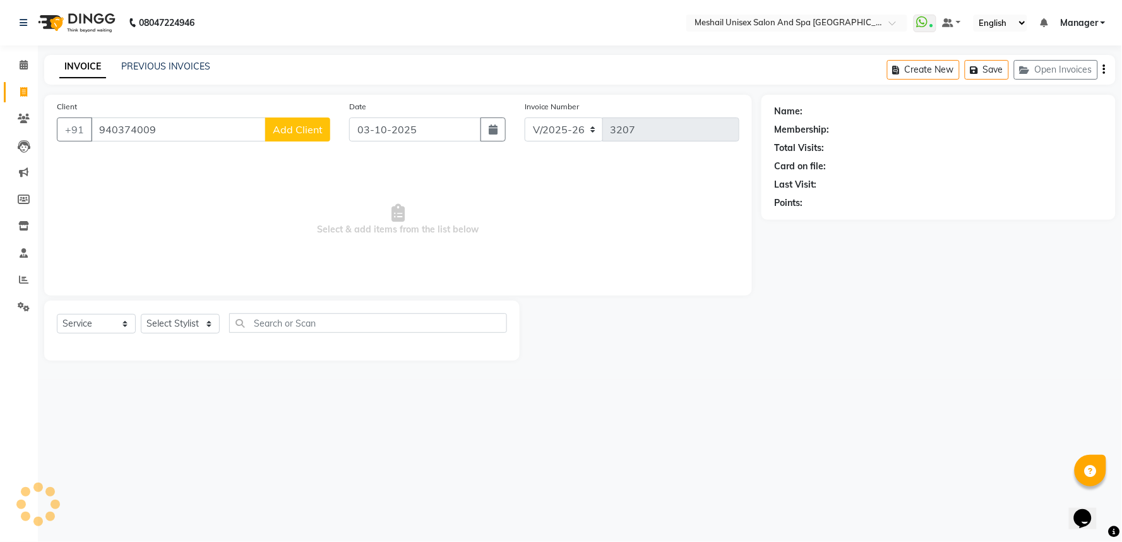
type input "9403740090"
click at [222, 137] on input "9403740090" at bounding box center [178, 129] width 175 height 24
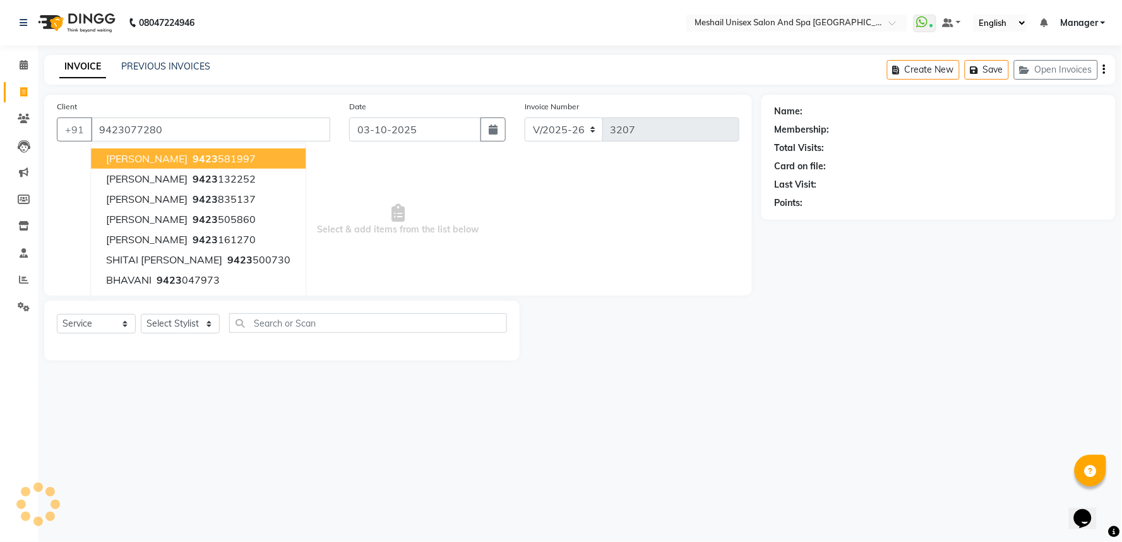
type input "9423077280"
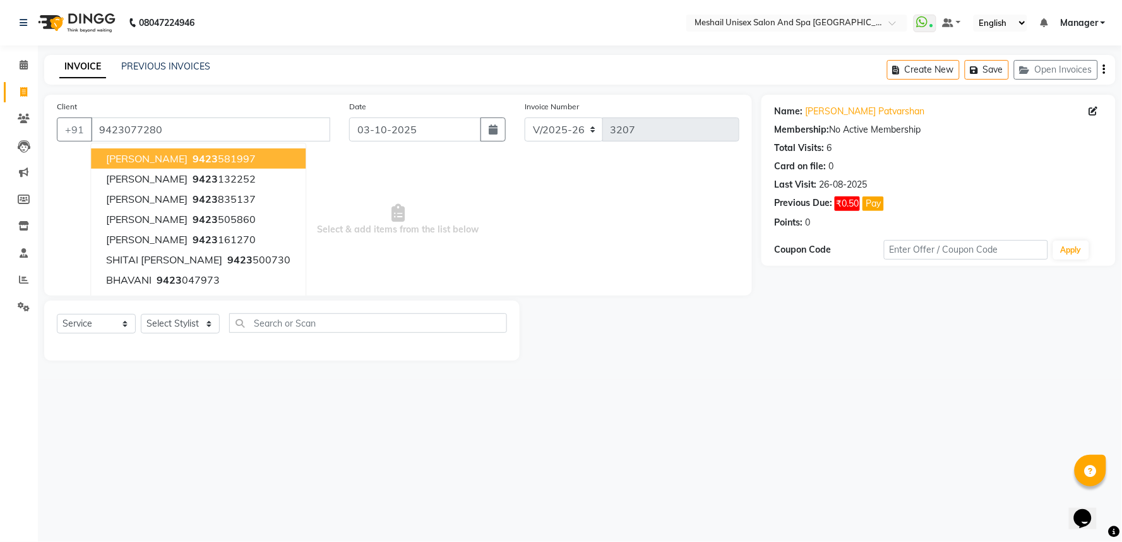
click at [653, 207] on span "Select & add items from the list below" at bounding box center [398, 220] width 682 height 126
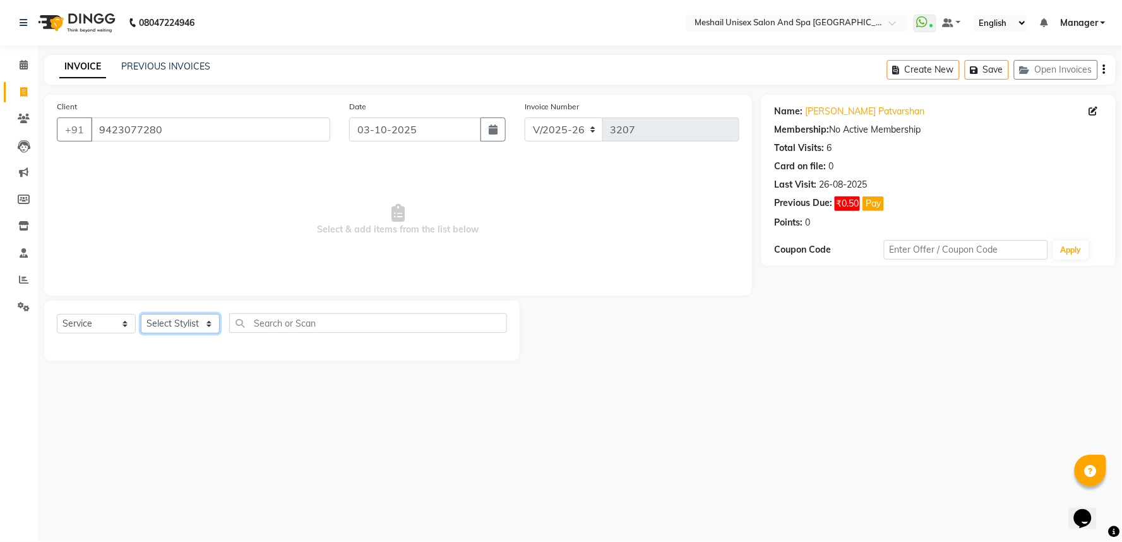
click at [169, 324] on select "Select Stylist Avinash gauri Manager [PERSON_NAME] [PERSON_NAME] [PERSON_NAME] …" at bounding box center [180, 324] width 79 height 20
select select "53320"
click at [141, 314] on select "Select Stylist Avinash gauri Manager [PERSON_NAME] [PERSON_NAME] [PERSON_NAME] …" at bounding box center [180, 324] width 79 height 20
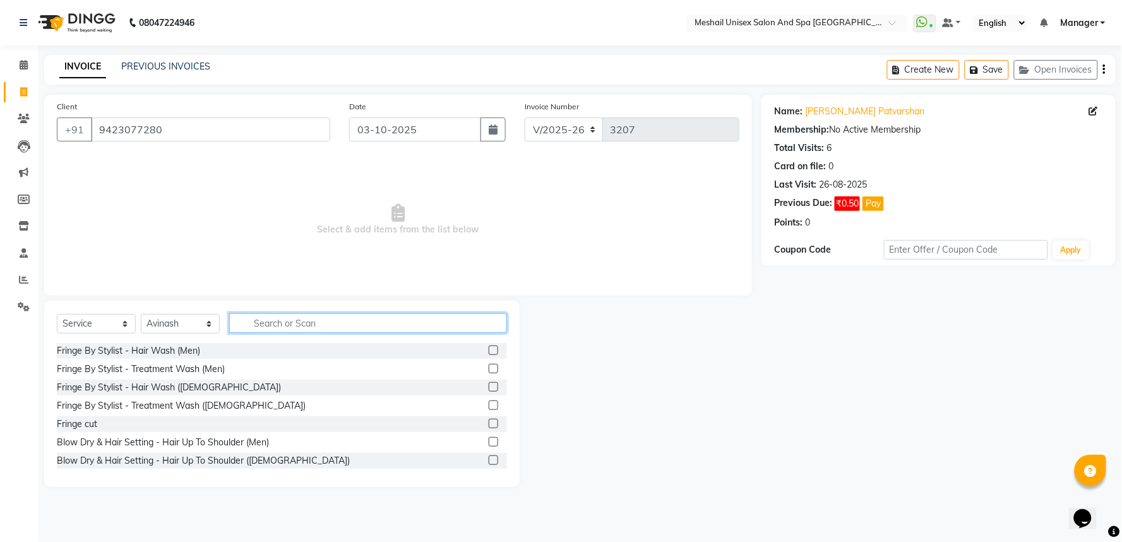
click at [355, 331] on input "text" at bounding box center [368, 323] width 278 height 20
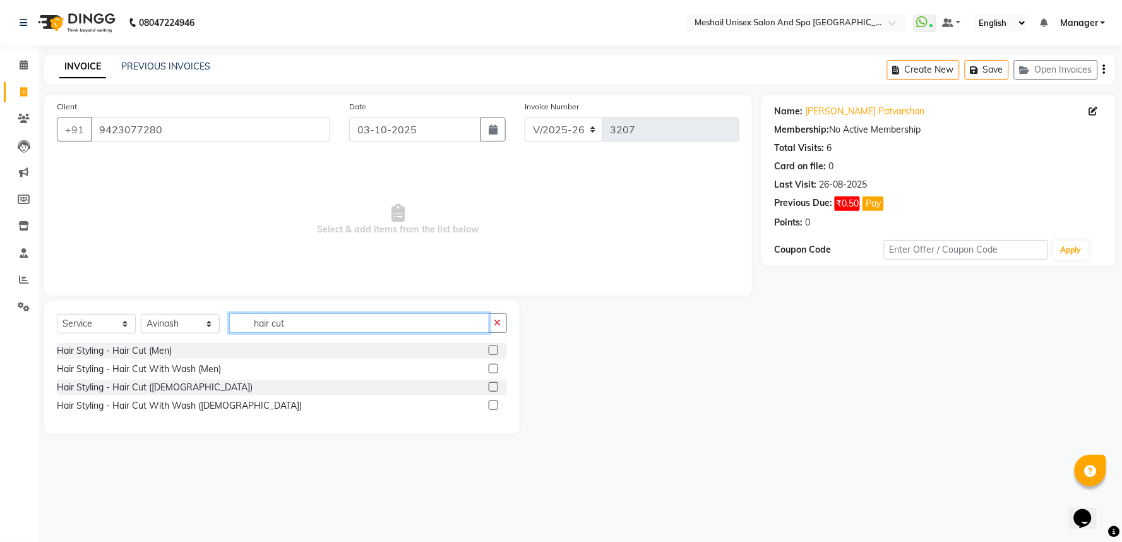
type input "hair cut"
click at [491, 389] on label at bounding box center [493, 386] width 9 height 9
click at [491, 389] on input "checkbox" at bounding box center [493, 387] width 8 height 8
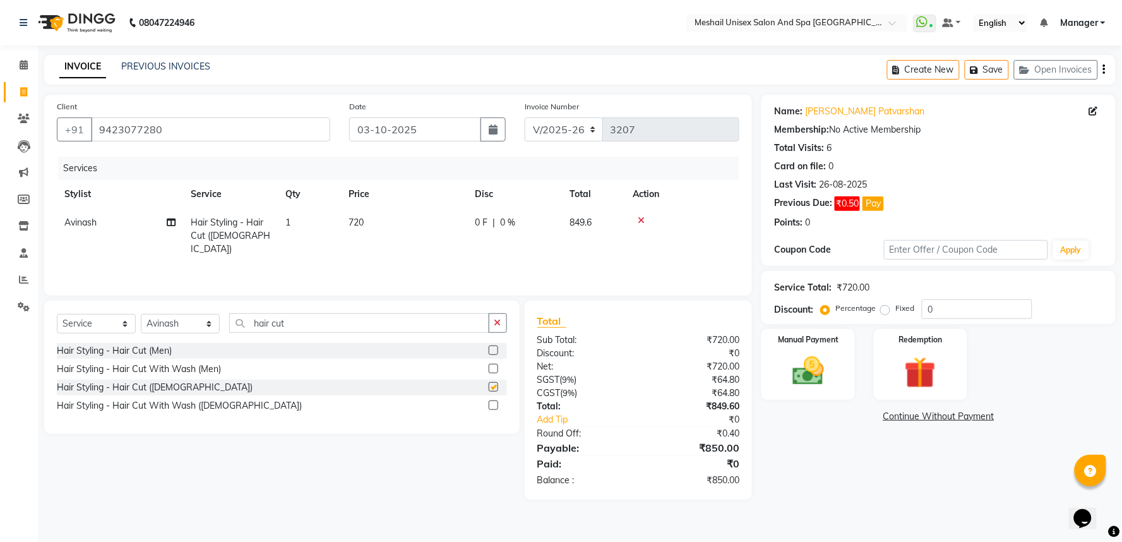
checkbox input "false"
click at [797, 375] on img at bounding box center [807, 371] width 53 height 38
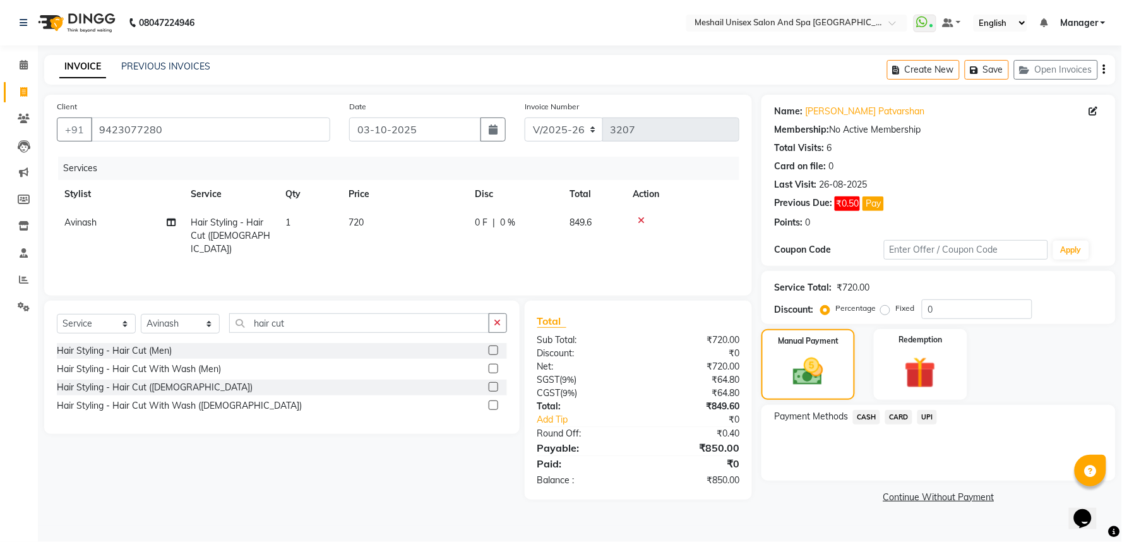
click at [872, 420] on span "CASH" at bounding box center [866, 417] width 27 height 15
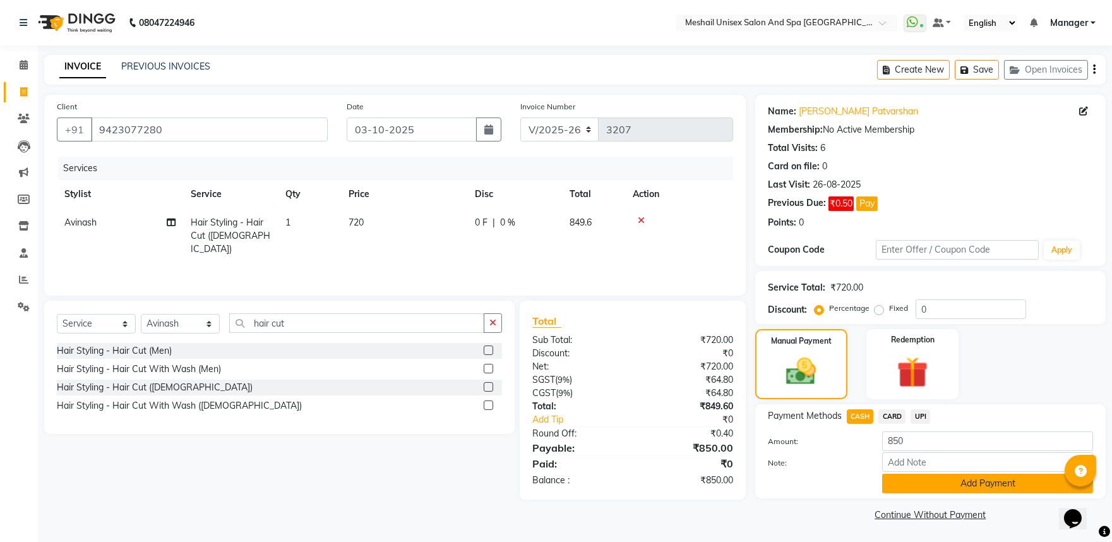
click at [930, 486] on button "Add Payment" at bounding box center [987, 483] width 211 height 20
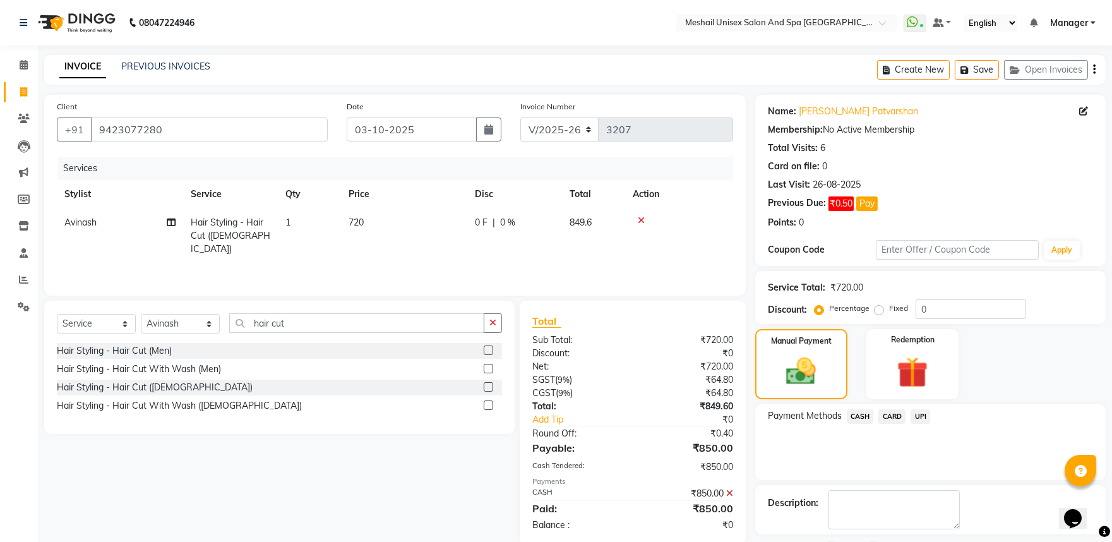
scroll to position [54, 0]
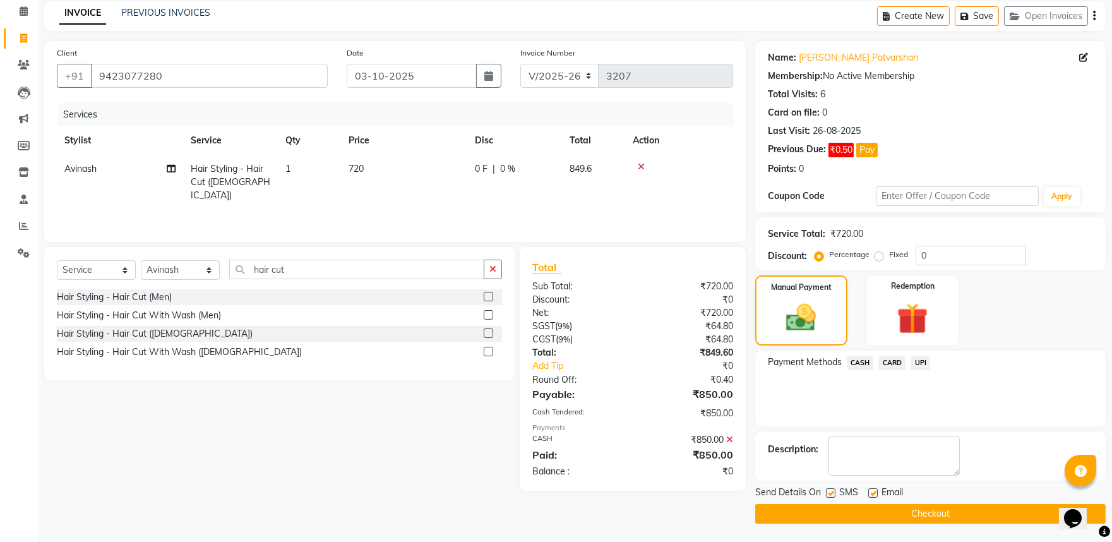
click at [970, 504] on button "Checkout" at bounding box center [930, 514] width 350 height 20
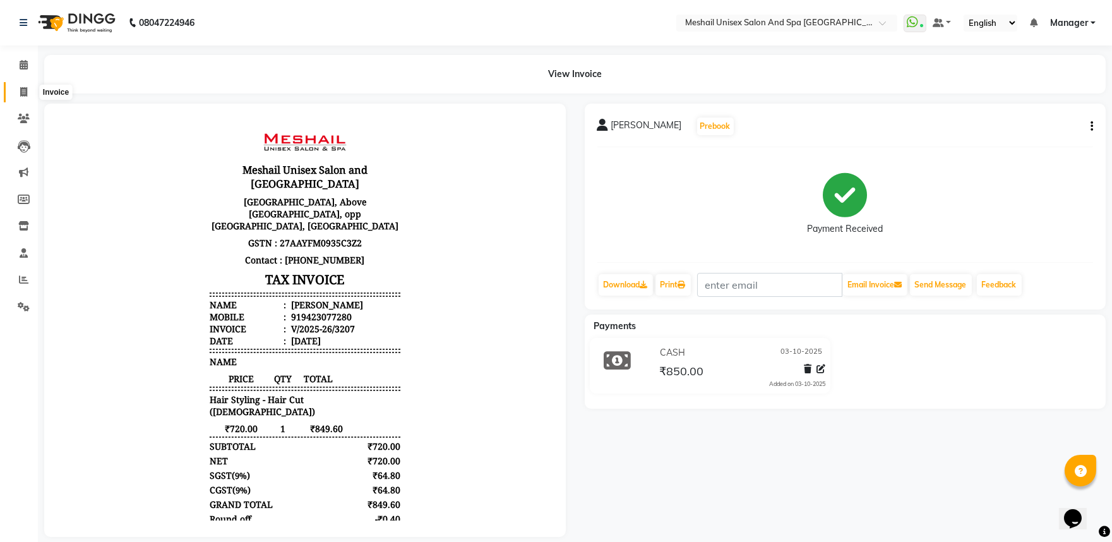
click at [26, 86] on span at bounding box center [24, 92] width 22 height 15
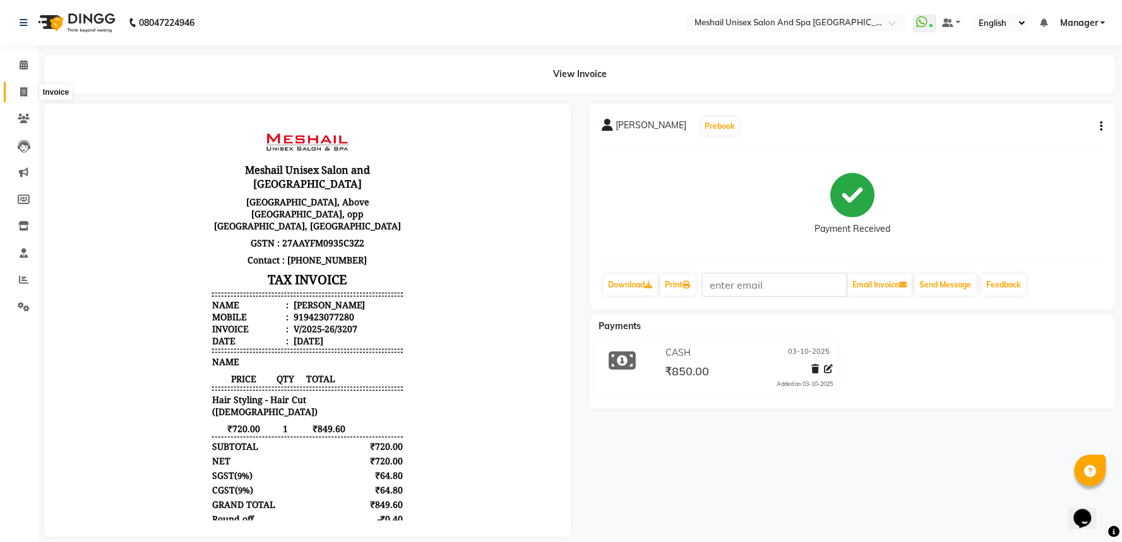
select select "service"
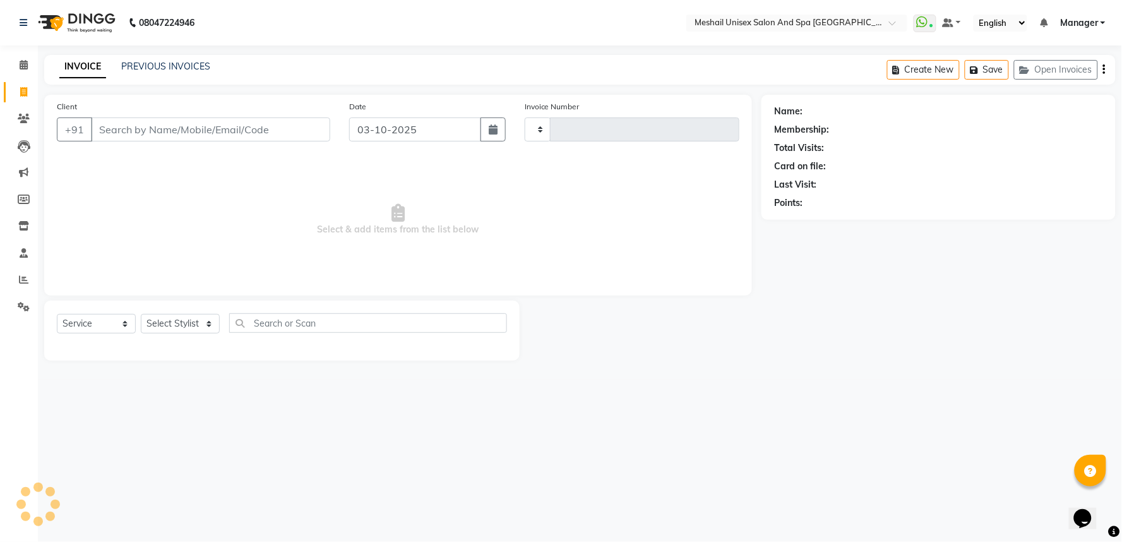
type input "3208"
select select "6711"
click at [201, 143] on div "Client +91" at bounding box center [193, 126] width 292 height 52
click at [180, 115] on div "Client +91" at bounding box center [193, 126] width 292 height 52
click at [180, 126] on input "Client" at bounding box center [210, 129] width 239 height 24
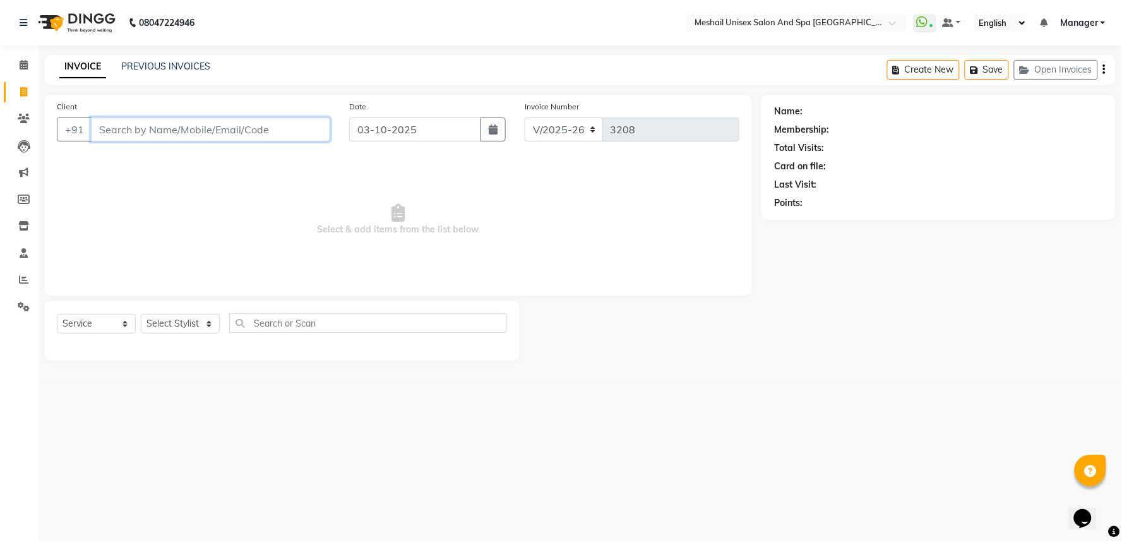
click at [180, 126] on input "Client" at bounding box center [210, 129] width 239 height 24
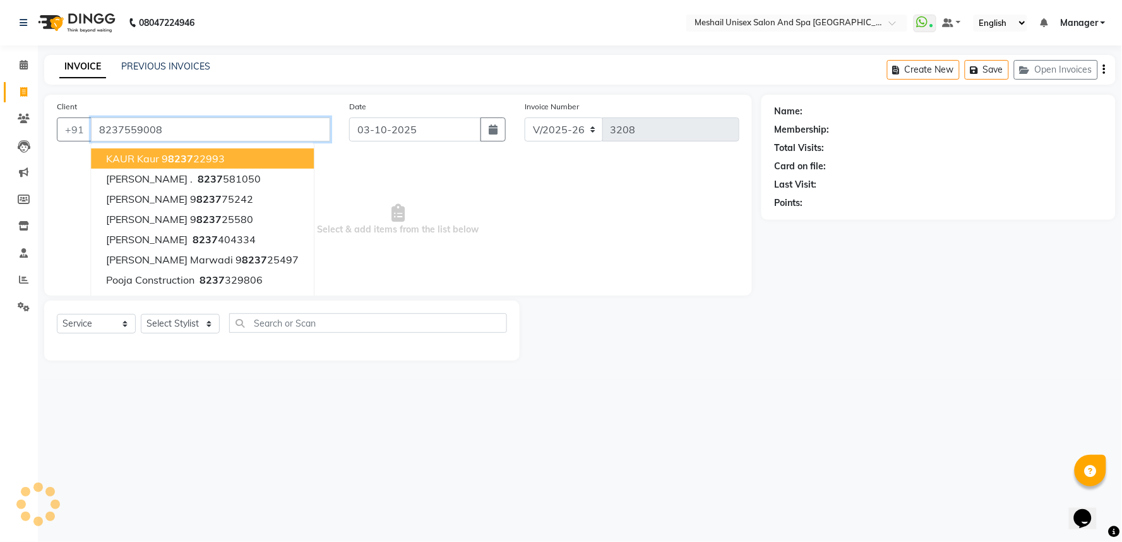
type input "8237559008"
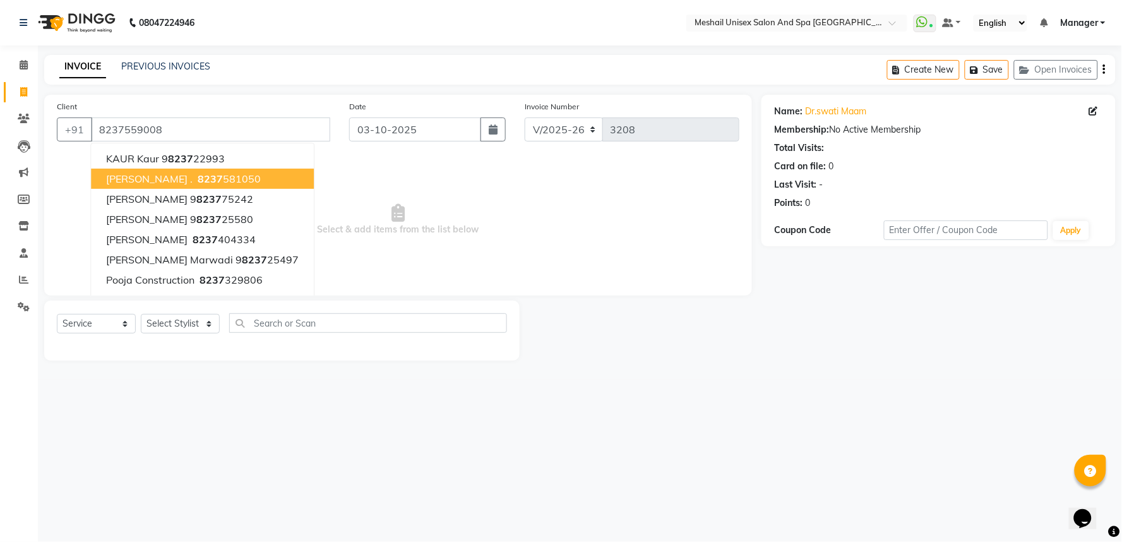
click at [512, 205] on span "Select & add items from the list below" at bounding box center [398, 220] width 682 height 126
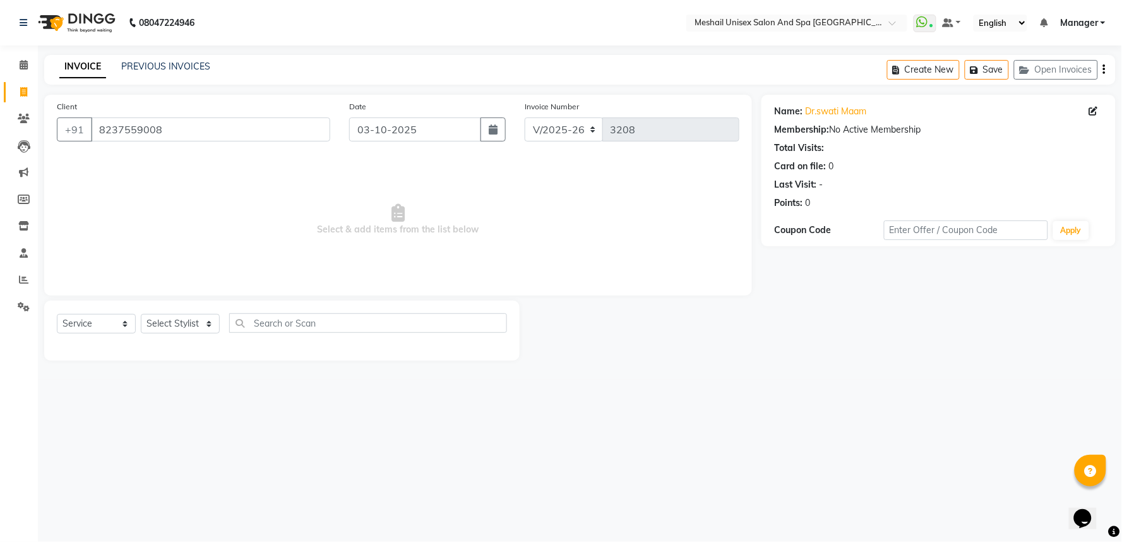
click at [191, 335] on div "Select Service Product Membership Package Voucher Prepaid Gift Card Select Styl…" at bounding box center [282, 328] width 450 height 30
click at [186, 321] on select "Select Stylist Avinash gauri Manager [PERSON_NAME] [PERSON_NAME] [PERSON_NAME] …" at bounding box center [180, 324] width 79 height 20
select select "59348"
click at [141, 314] on select "Select Stylist Avinash gauri Manager [PERSON_NAME] [PERSON_NAME] [PERSON_NAME] …" at bounding box center [180, 324] width 79 height 20
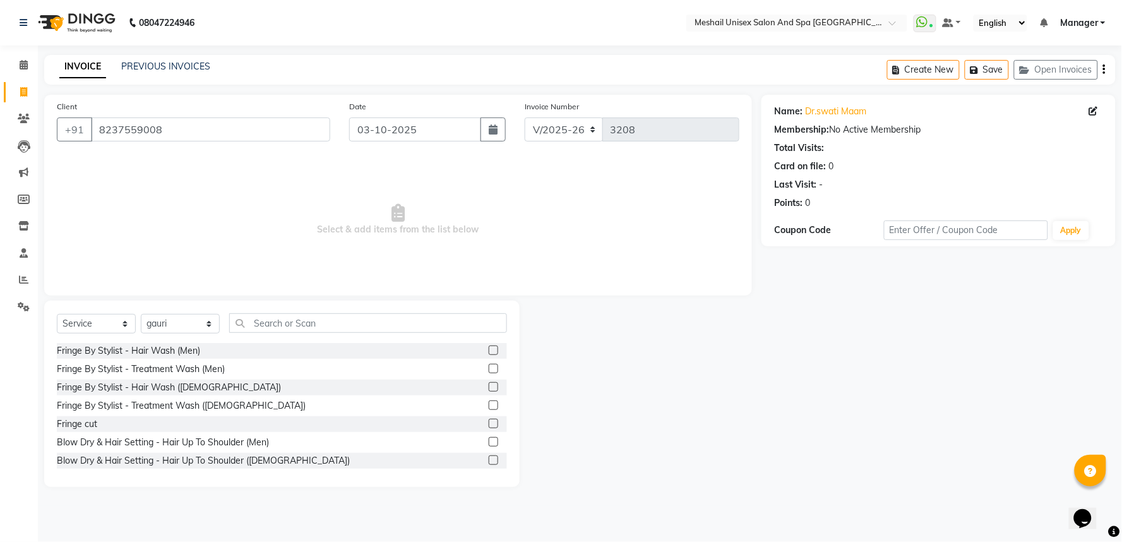
drag, startPoint x: 266, startPoint y: 310, endPoint x: 267, endPoint y: 316, distance: 6.4
click at [266, 311] on div "Select Service Product Membership Package Voucher Prepaid Gift Card Select Styl…" at bounding box center [281, 393] width 475 height 186
click at [267, 316] on input "text" at bounding box center [368, 323] width 278 height 20
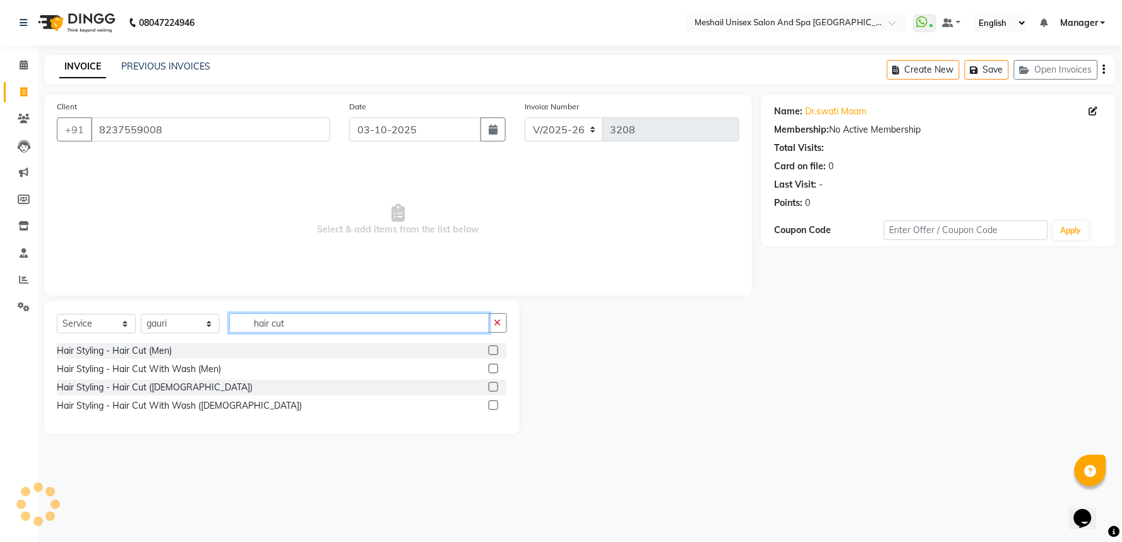
type input "hair cut"
click at [494, 384] on label at bounding box center [493, 386] width 9 height 9
click at [494, 384] on input "checkbox" at bounding box center [493, 387] width 8 height 8
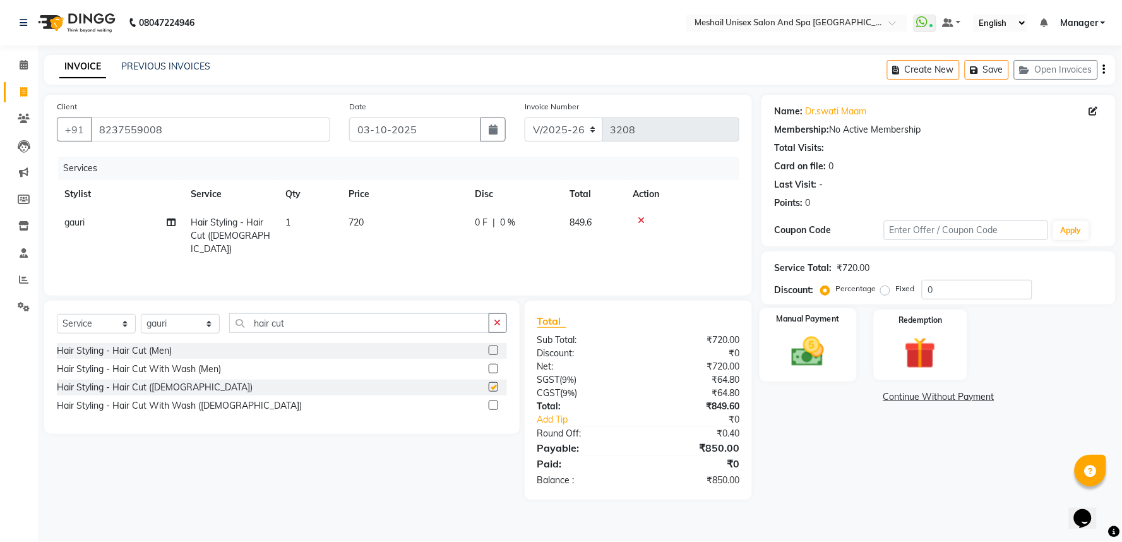
checkbox input "false"
click at [803, 364] on img at bounding box center [807, 352] width 53 height 38
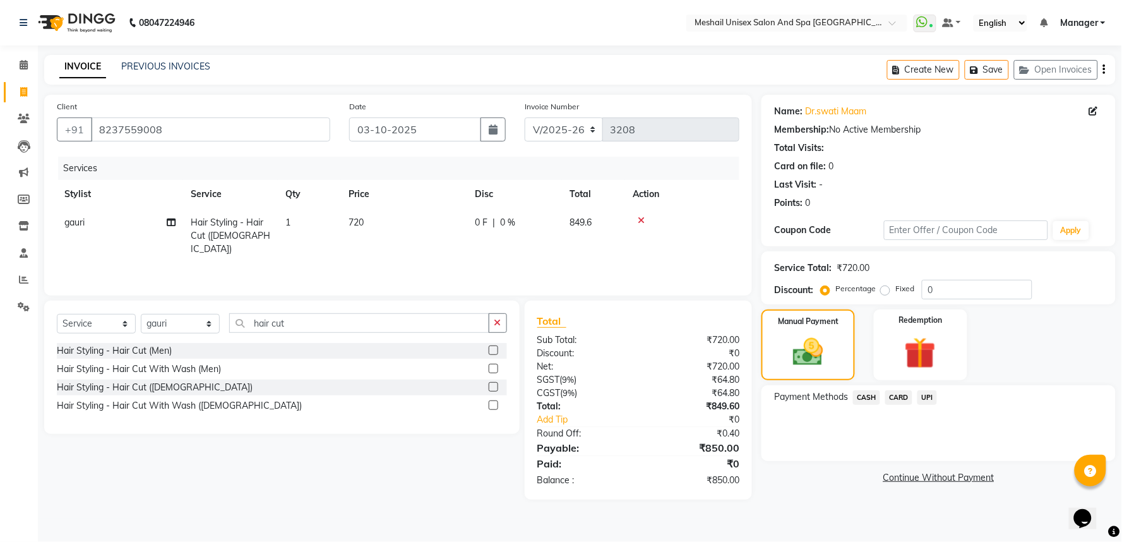
click at [860, 399] on span "CASH" at bounding box center [866, 397] width 27 height 15
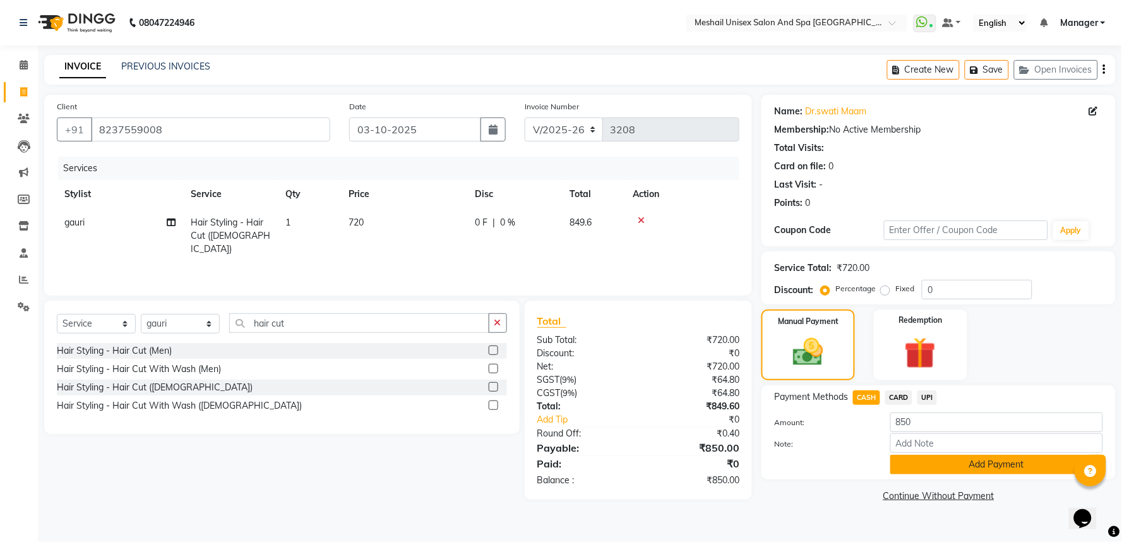
click at [938, 463] on button "Add Payment" at bounding box center [996, 464] width 213 height 20
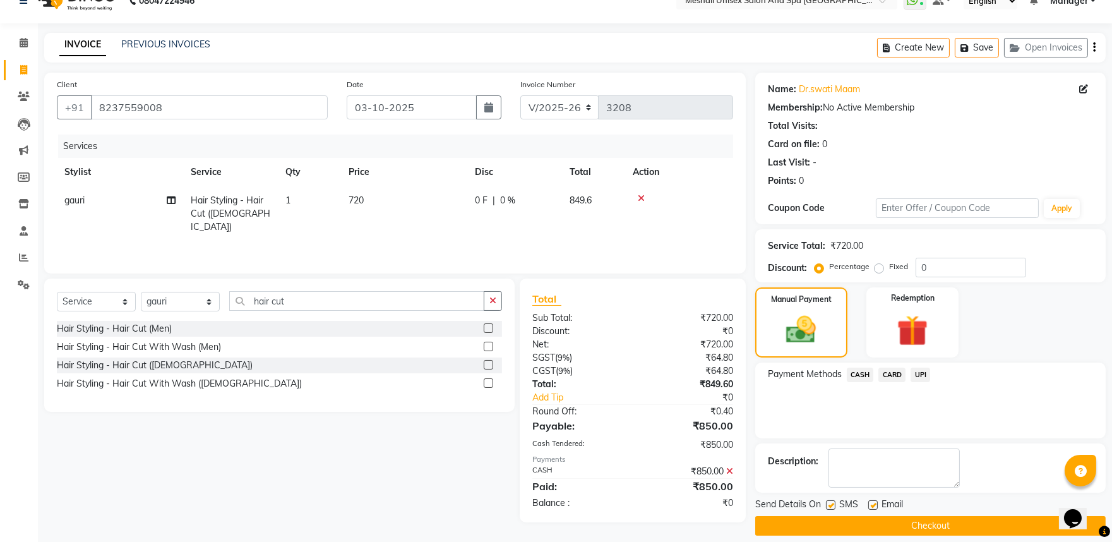
scroll to position [34, 0]
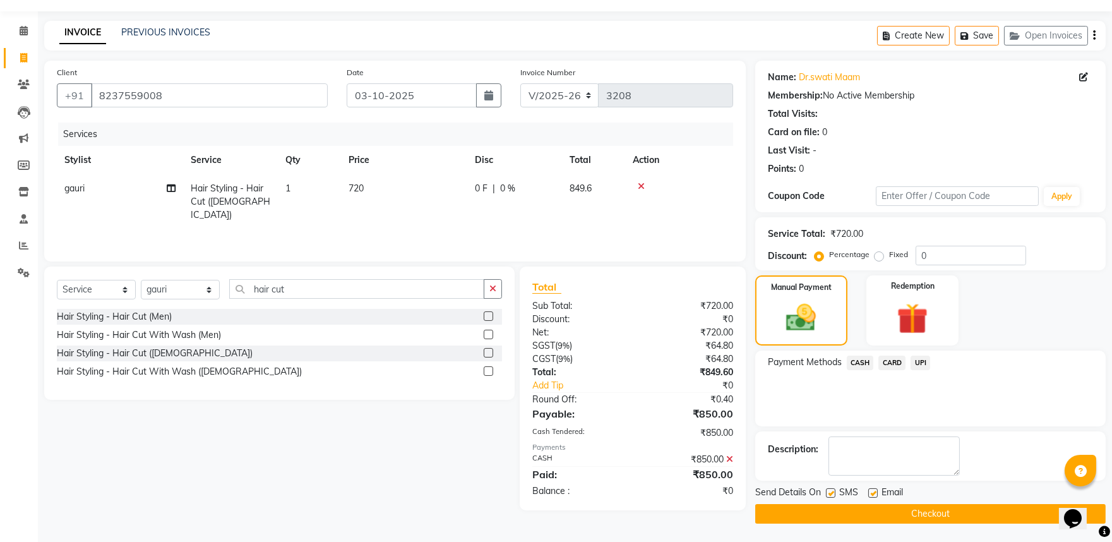
click at [947, 515] on button "Checkout" at bounding box center [930, 514] width 350 height 20
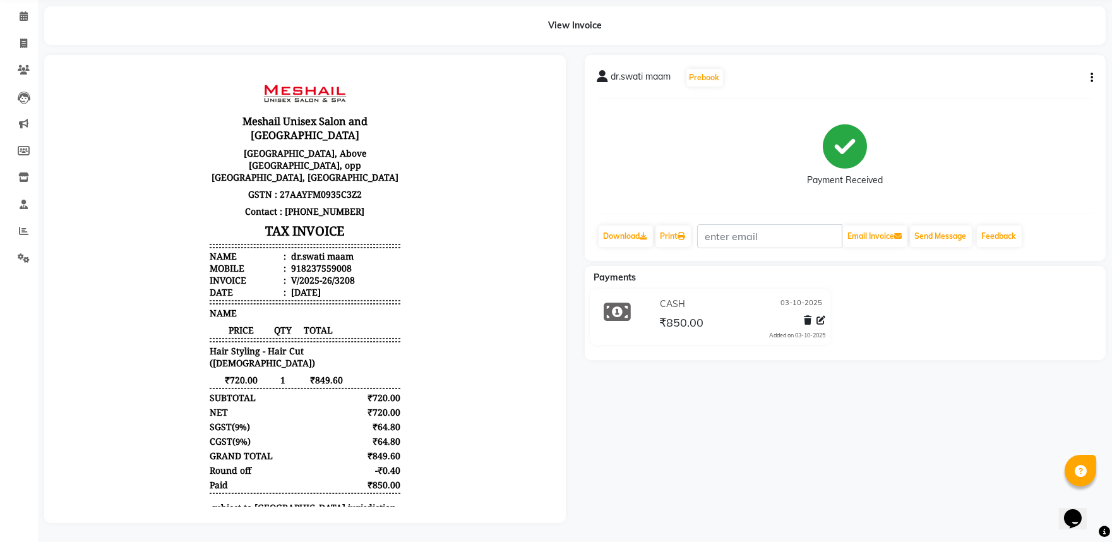
scroll to position [58, 0]
click at [17, 37] on span at bounding box center [24, 44] width 22 height 15
select select "service"
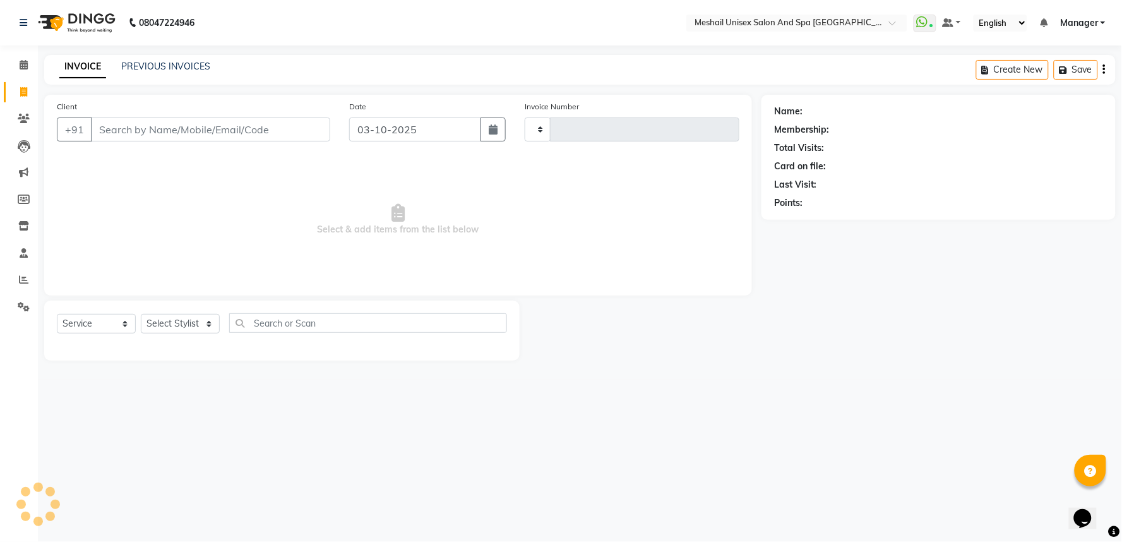
type input "3209"
select select "6711"
click at [144, 123] on input "Client" at bounding box center [210, 129] width 239 height 24
click at [153, 52] on div "08047224946 Select Location × Meshail Unisex Salon [GEOGRAPHIC_DATA] WhatsApp S…" at bounding box center [561, 271] width 1122 height 542
click at [152, 56] on div "08047224946 Select Location × Meshail Unisex Salon [GEOGRAPHIC_DATA] WhatsApp S…" at bounding box center [561, 271] width 1122 height 542
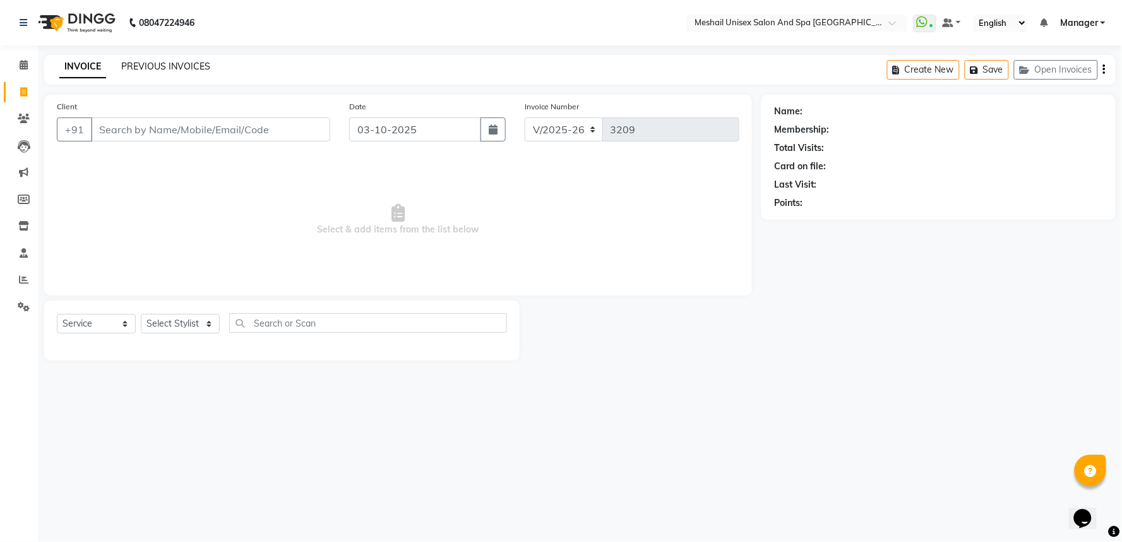
click at [151, 63] on link "PREVIOUS INVOICES" at bounding box center [165, 66] width 89 height 11
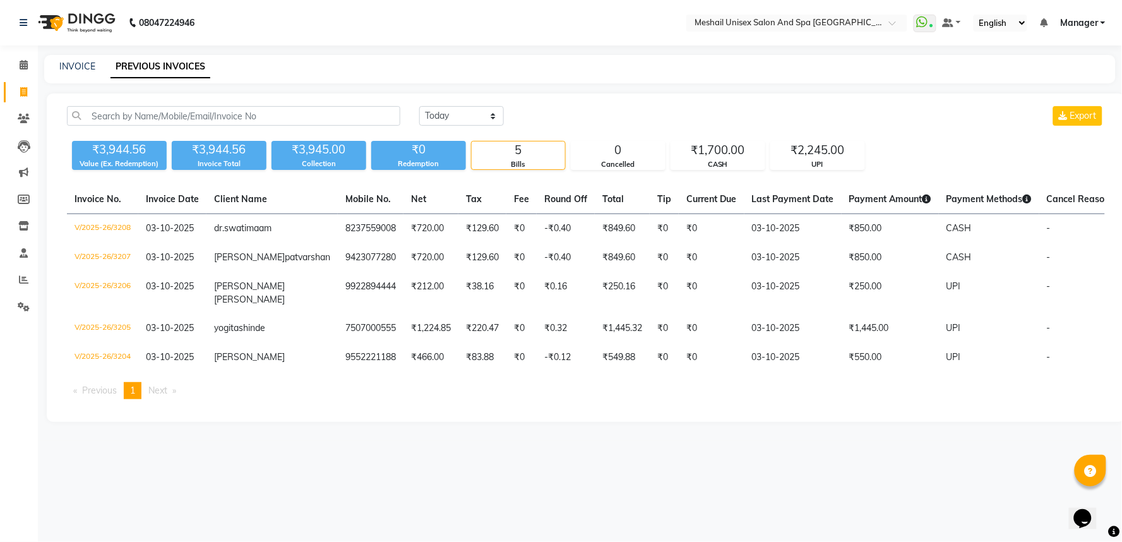
click at [81, 60] on div "INVOICE" at bounding box center [77, 66] width 36 height 13
click at [79, 61] on link "INVOICE" at bounding box center [77, 66] width 36 height 11
select select "service"
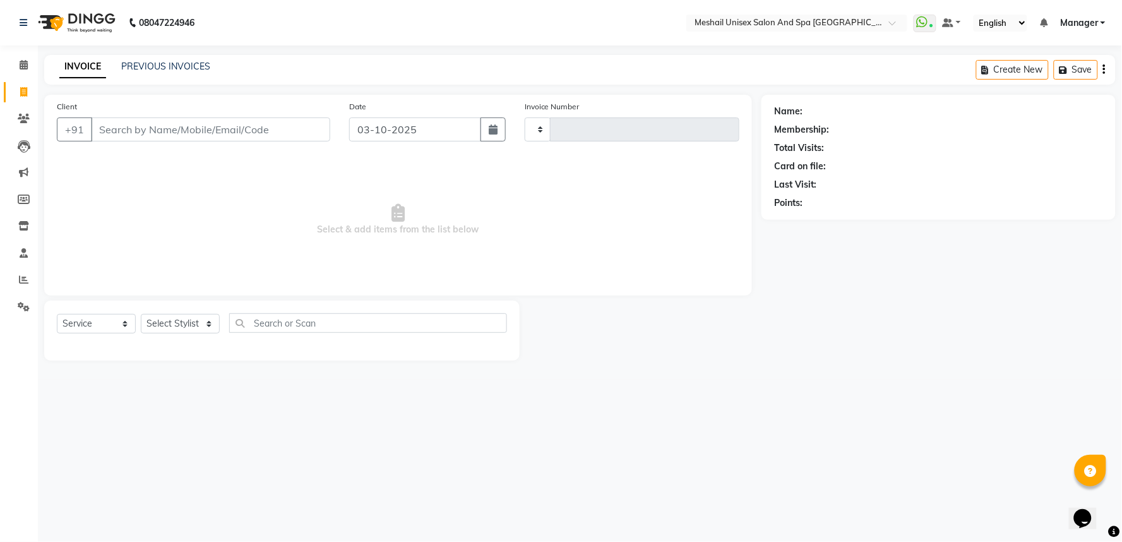
type input "3209"
select select "6711"
click at [23, 121] on icon at bounding box center [24, 118] width 12 height 9
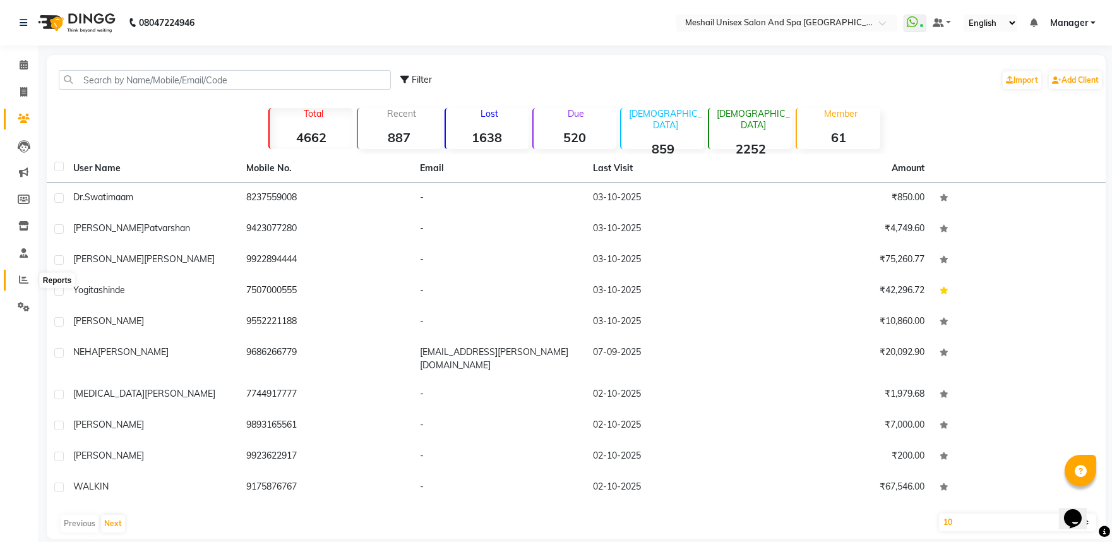
click at [21, 284] on icon at bounding box center [23, 279] width 9 height 9
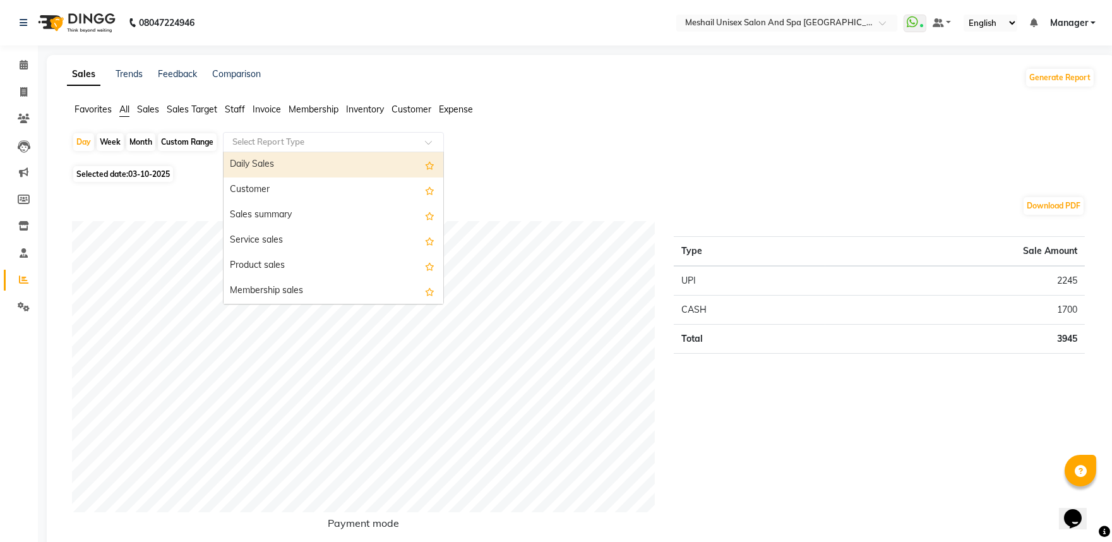
click at [432, 136] on div at bounding box center [333, 142] width 220 height 13
click at [30, 97] on span at bounding box center [24, 92] width 22 height 15
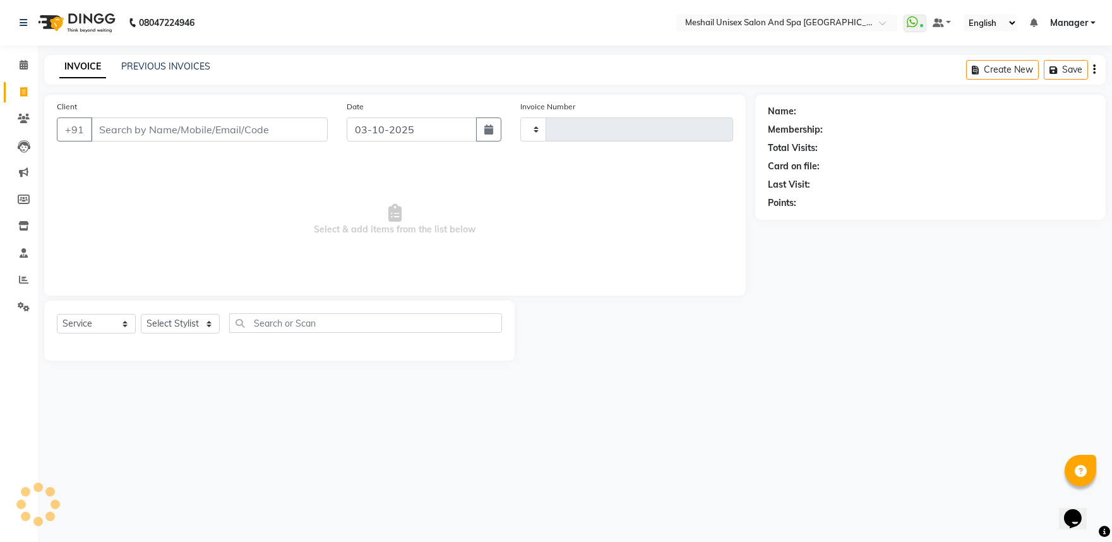
click at [27, 89] on span at bounding box center [24, 92] width 22 height 15
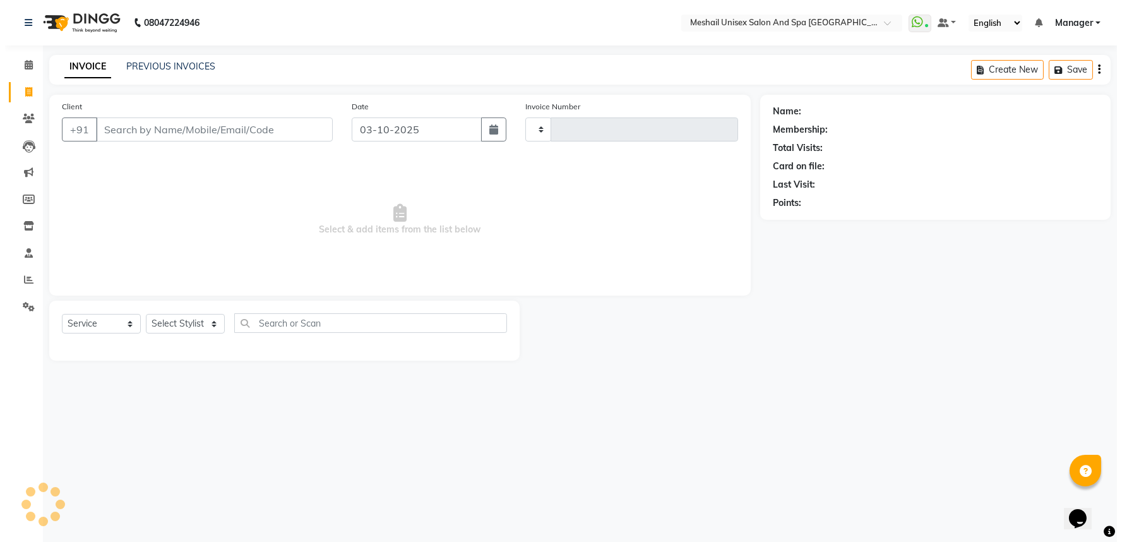
select select "service"
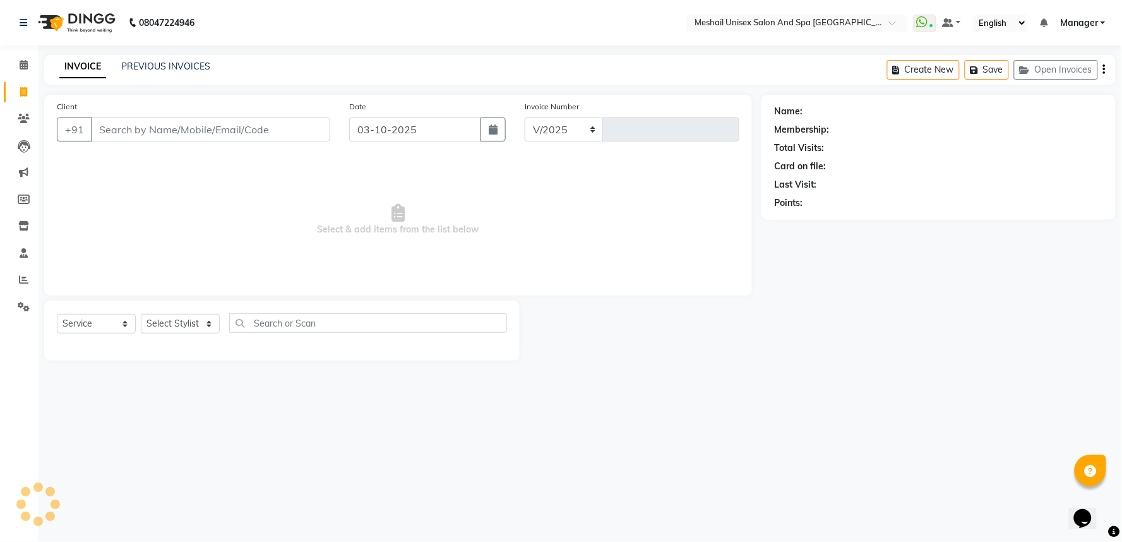
select select "6711"
type input "3209"
click at [180, 64] on link "PREVIOUS INVOICES" at bounding box center [165, 66] width 89 height 11
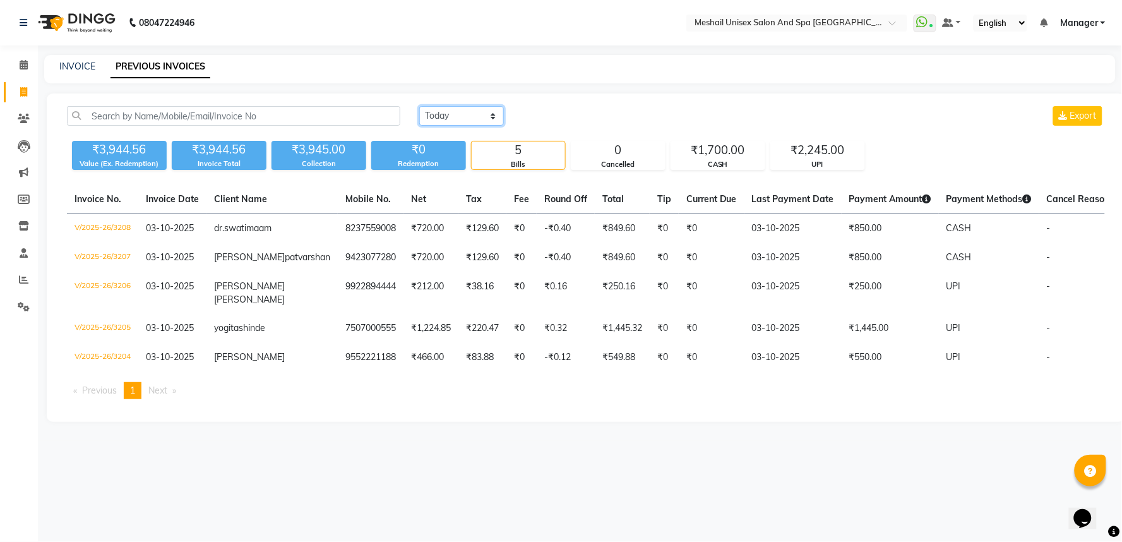
click at [461, 117] on select "[DATE] [DATE] Custom Range" at bounding box center [461, 116] width 85 height 20
select select "range"
click at [419, 106] on select "[DATE] [DATE] Custom Range" at bounding box center [461, 116] width 85 height 20
click at [596, 117] on input "03-10-2025" at bounding box center [564, 116] width 88 height 18
select select "10"
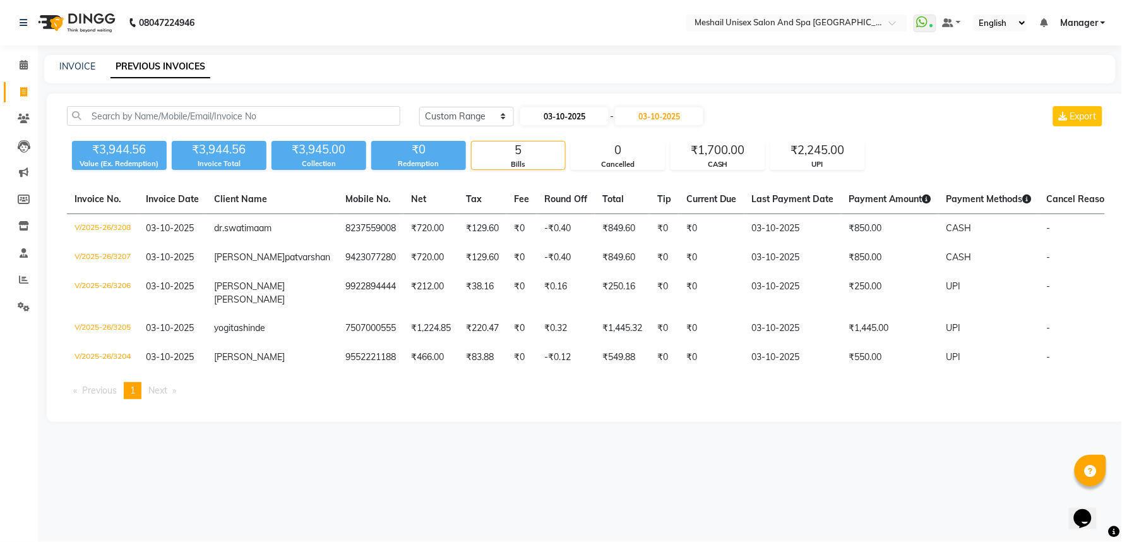
select select "2025"
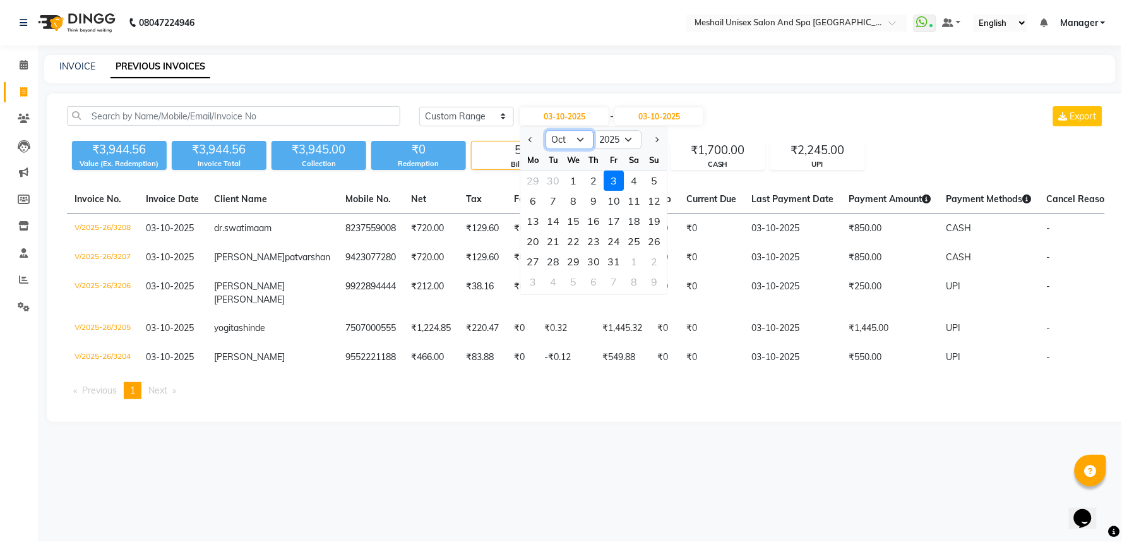
click at [571, 140] on select "Jan Feb Mar Apr May Jun [DATE] Aug Sep Oct Nov Dec" at bounding box center [569, 139] width 48 height 19
select select "9"
click at [545, 130] on select "Jan Feb Mar Apr May Jun [DATE] Aug Sep Oct Nov Dec" at bounding box center [569, 139] width 48 height 19
click at [661, 115] on input "03-10-2025" at bounding box center [659, 116] width 88 height 18
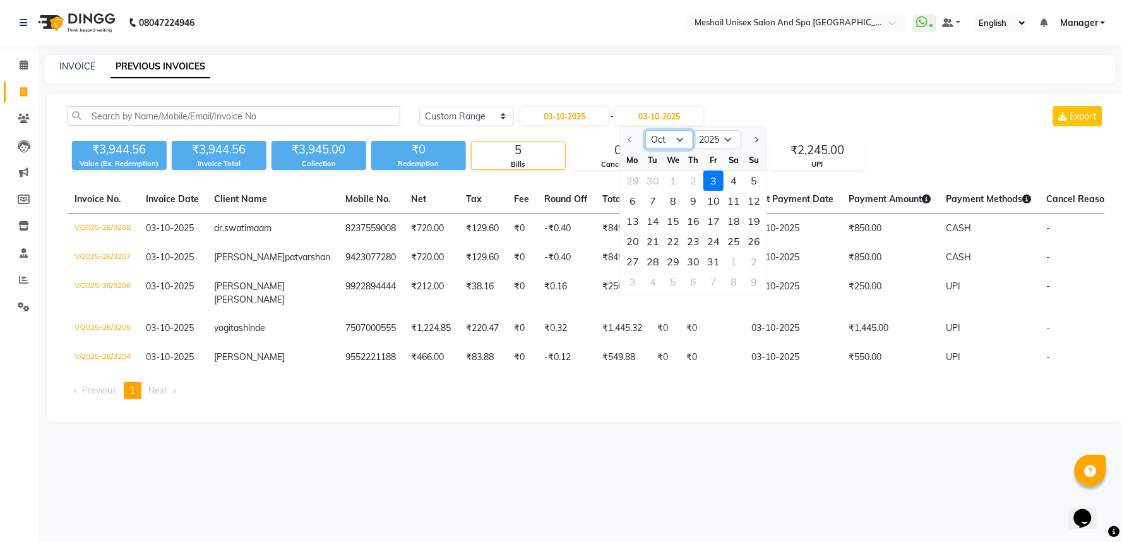
click at [683, 146] on select "Oct Nov Dec" at bounding box center [669, 139] width 48 height 19
click at [677, 139] on select "Oct Nov Dec" at bounding box center [669, 139] width 48 height 19
click at [568, 124] on input "03-10-2025" at bounding box center [564, 116] width 88 height 18
select select "10"
select select "2025"
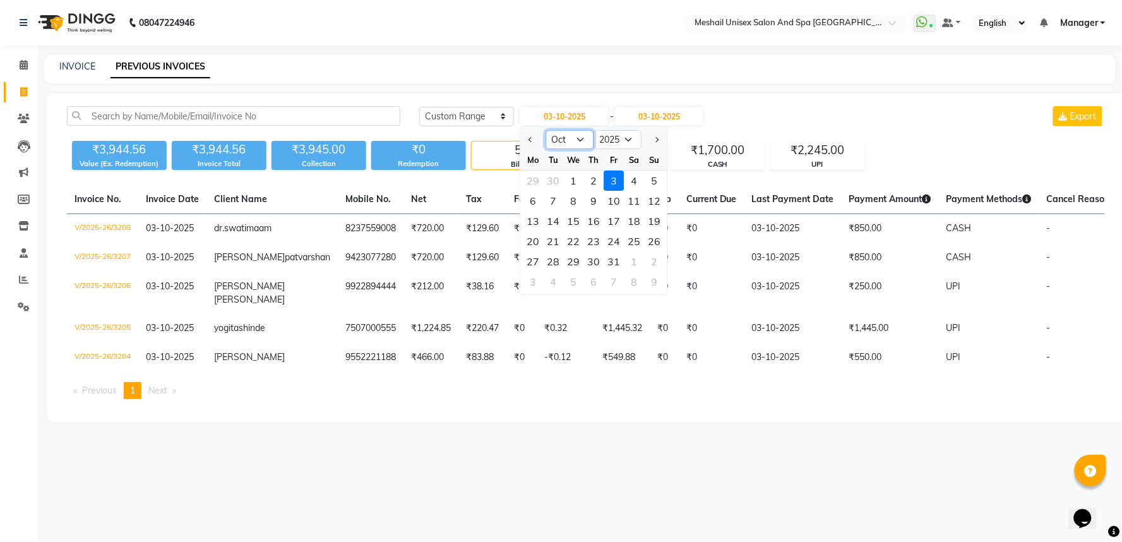
click at [578, 140] on select "Jan Feb Mar Apr May Jun [DATE] Aug Sep Oct Nov Dec" at bounding box center [569, 139] width 48 height 19
select select "9"
click at [545, 130] on select "Jan Feb Mar Apr May Jun [DATE] Aug Sep Oct Nov Dec" at bounding box center [569, 139] width 48 height 19
drag, startPoint x: 532, startPoint y: 181, endPoint x: 629, endPoint y: 123, distance: 112.7
click at [537, 181] on div "1" at bounding box center [533, 180] width 20 height 20
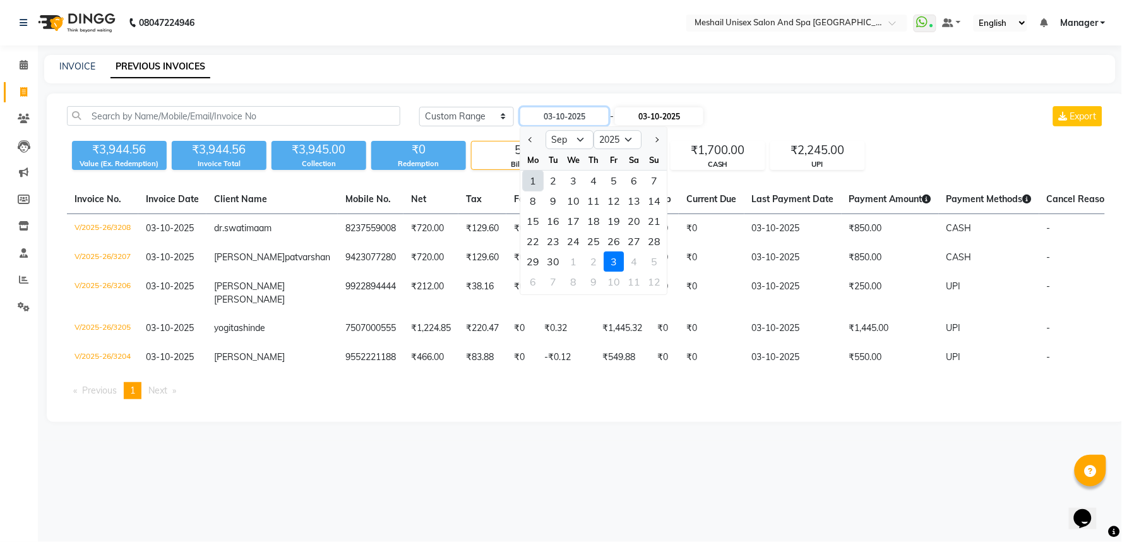
type input "01-09-2025"
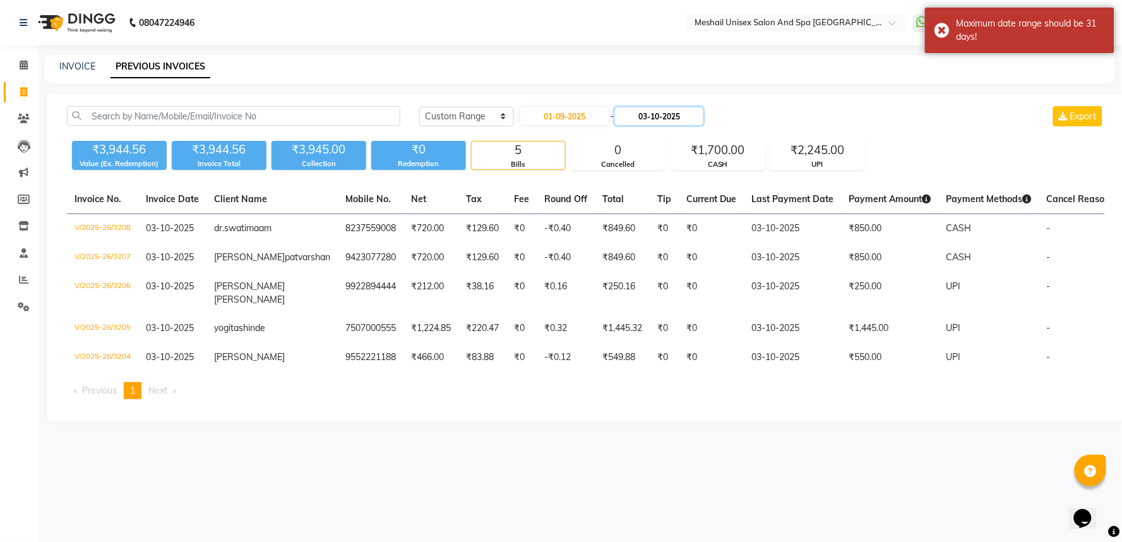
click at [657, 111] on input "03-10-2025" at bounding box center [659, 116] width 88 height 18
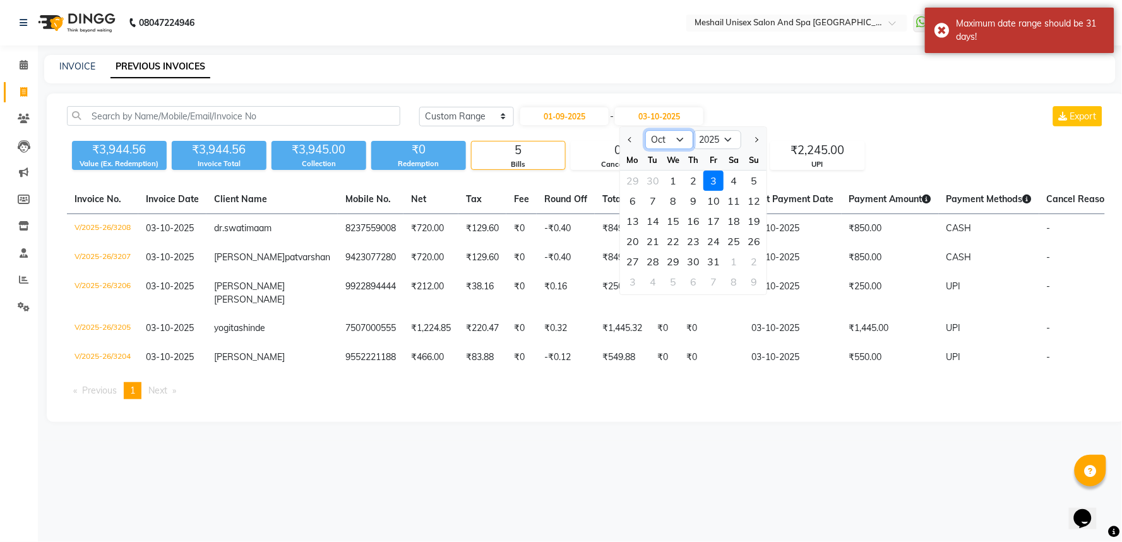
click at [670, 141] on select "Sep Oct Nov Dec" at bounding box center [669, 139] width 48 height 19
select select "9"
click at [645, 130] on select "Sep Oct Nov Dec" at bounding box center [669, 139] width 48 height 19
click at [634, 179] on div "1" at bounding box center [632, 180] width 20 height 20
type input "01-09-2025"
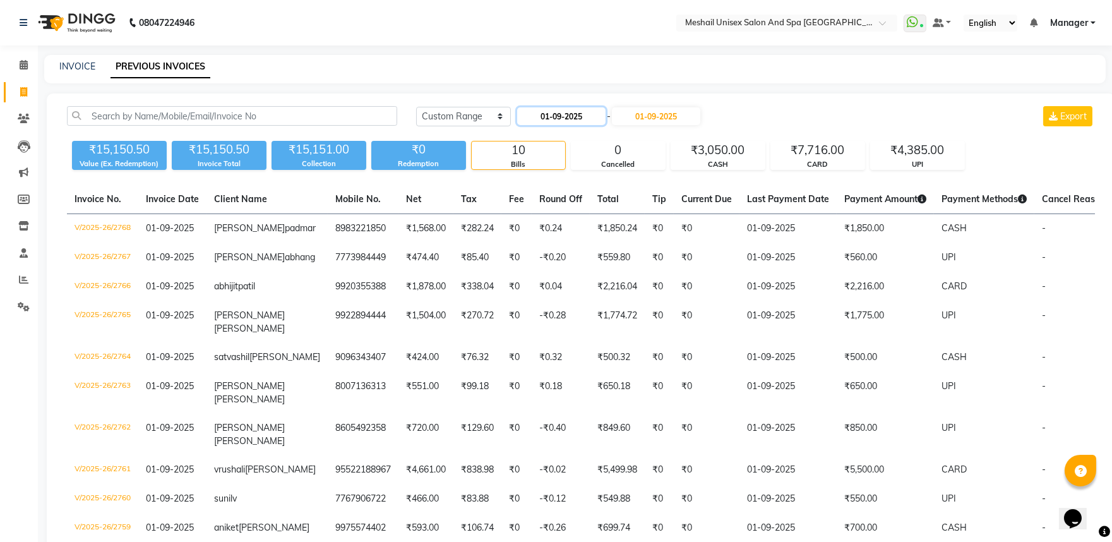
click at [545, 116] on input "01-09-2025" at bounding box center [561, 116] width 88 height 18
select select "9"
select select "2025"
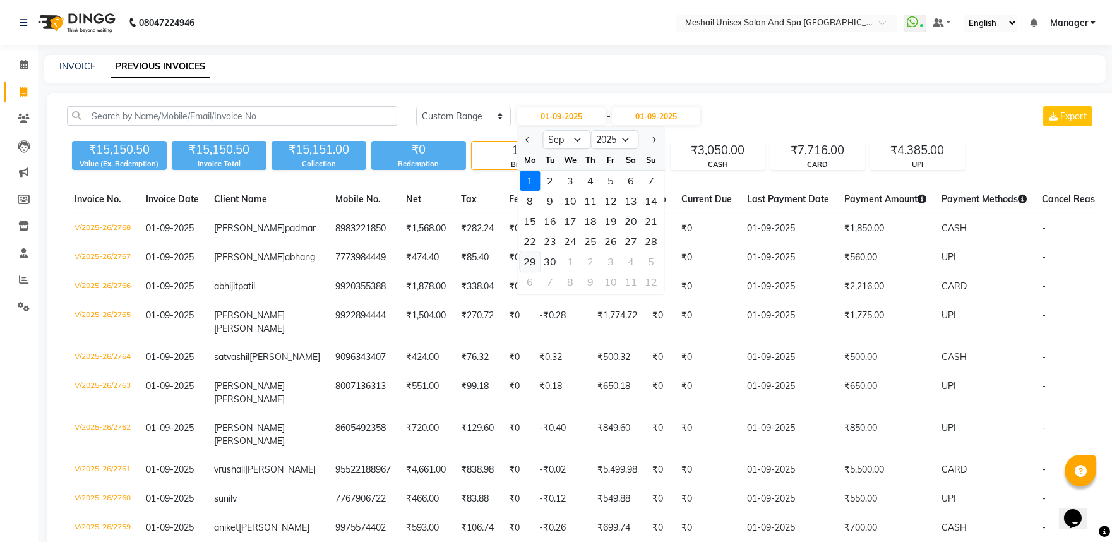
click at [527, 261] on div "29" at bounding box center [529, 261] width 20 height 20
type input "29-09-2025"
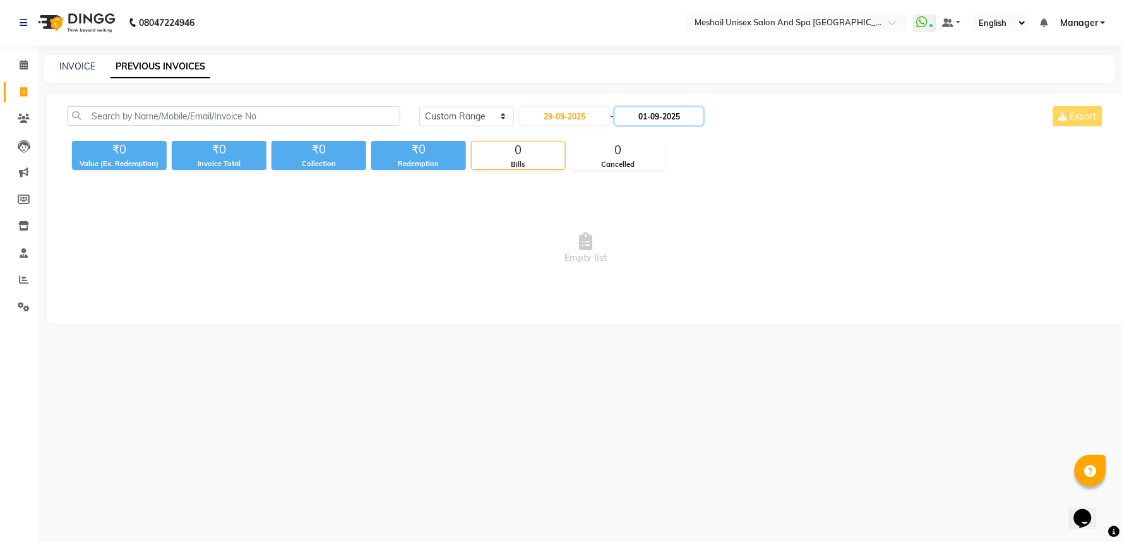
click at [658, 108] on input "01-09-2025" at bounding box center [659, 116] width 88 height 18
click at [631, 255] on div "29" at bounding box center [632, 261] width 20 height 20
type input "29-09-2025"
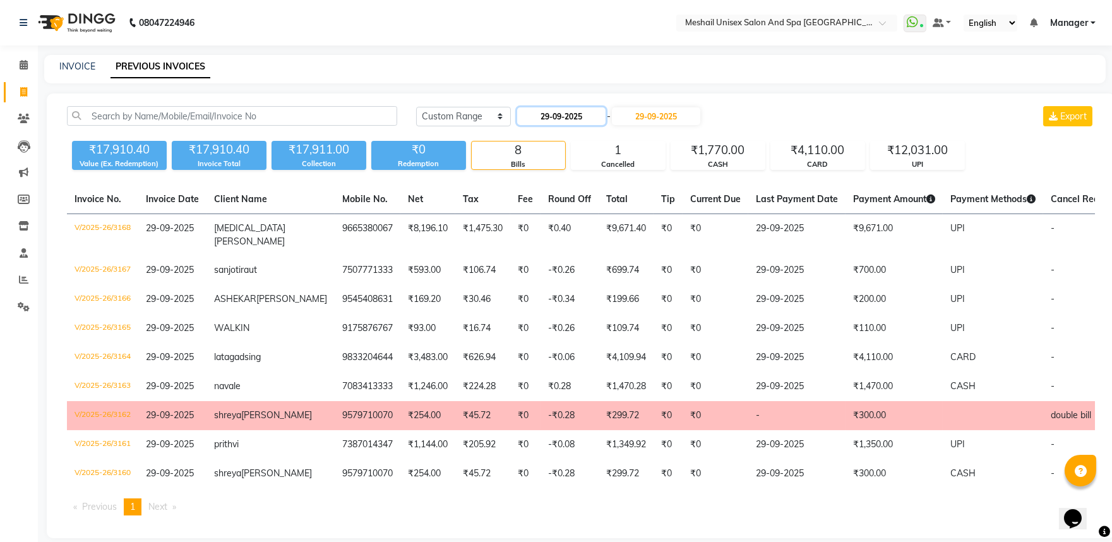
click at [571, 114] on input "29-09-2025" at bounding box center [561, 116] width 88 height 18
select select "9"
select select "2025"
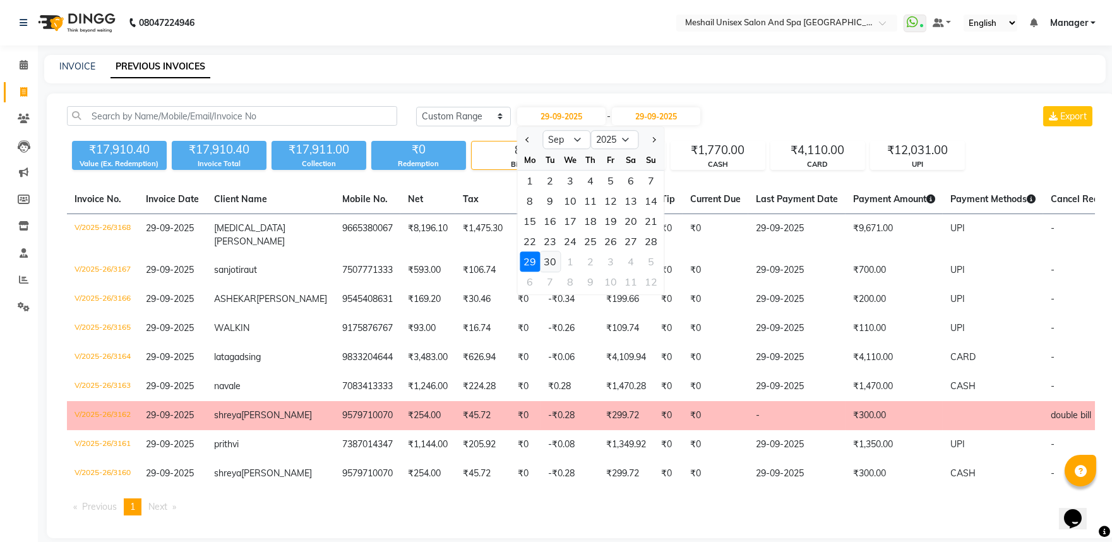
click at [556, 260] on div "30" at bounding box center [550, 261] width 20 height 20
type input "30-09-2025"
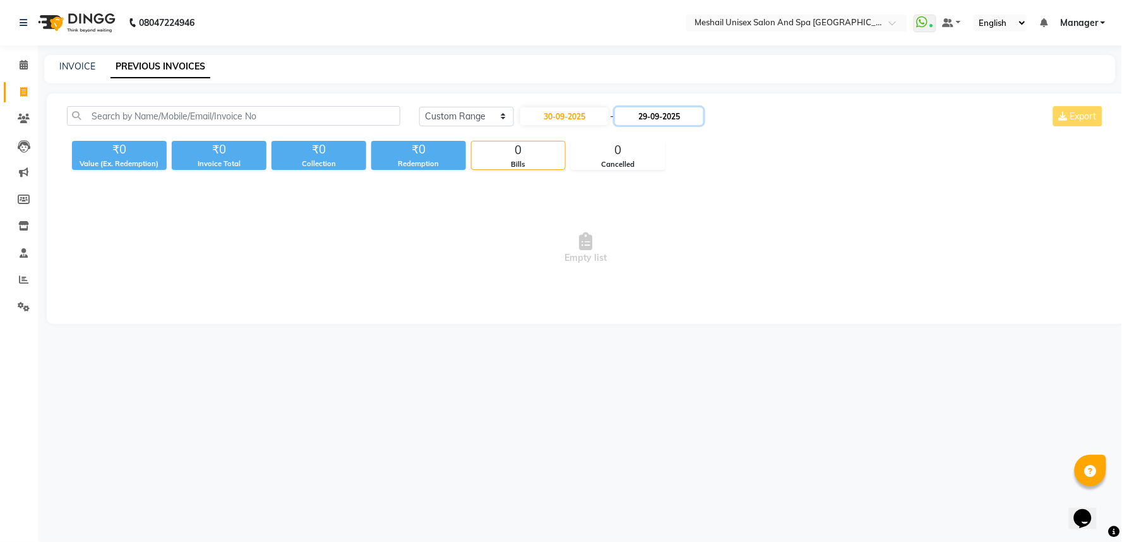
click at [677, 107] on input "29-09-2025" at bounding box center [659, 116] width 88 height 18
click at [655, 262] on div "30" at bounding box center [653, 261] width 20 height 20
type input "30-09-2025"
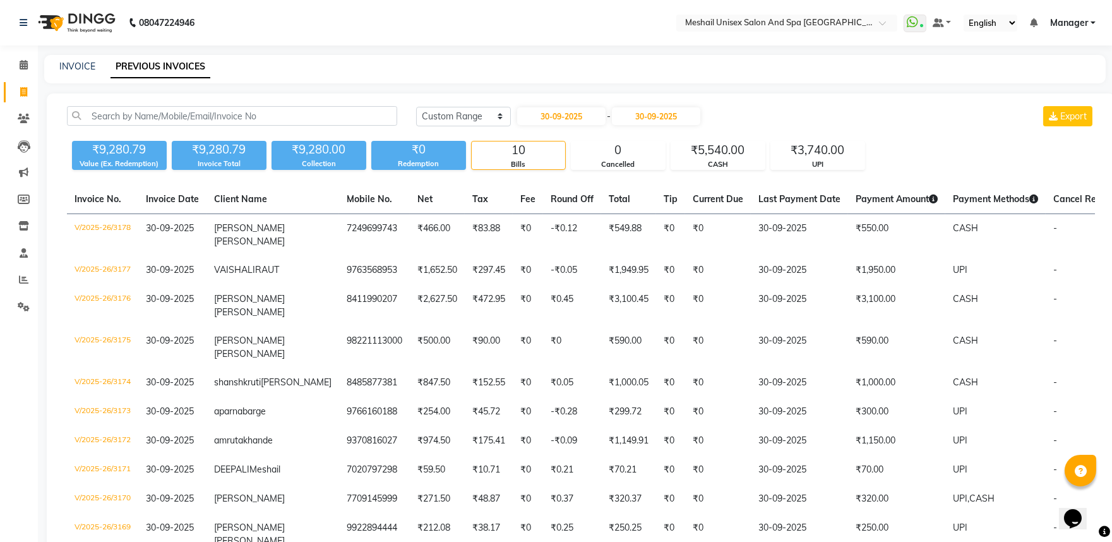
click at [84, 58] on div "INVOICE PREVIOUS INVOICES" at bounding box center [574, 69] width 1061 height 28
click at [83, 62] on link "INVOICE" at bounding box center [77, 66] width 36 height 11
select select "service"
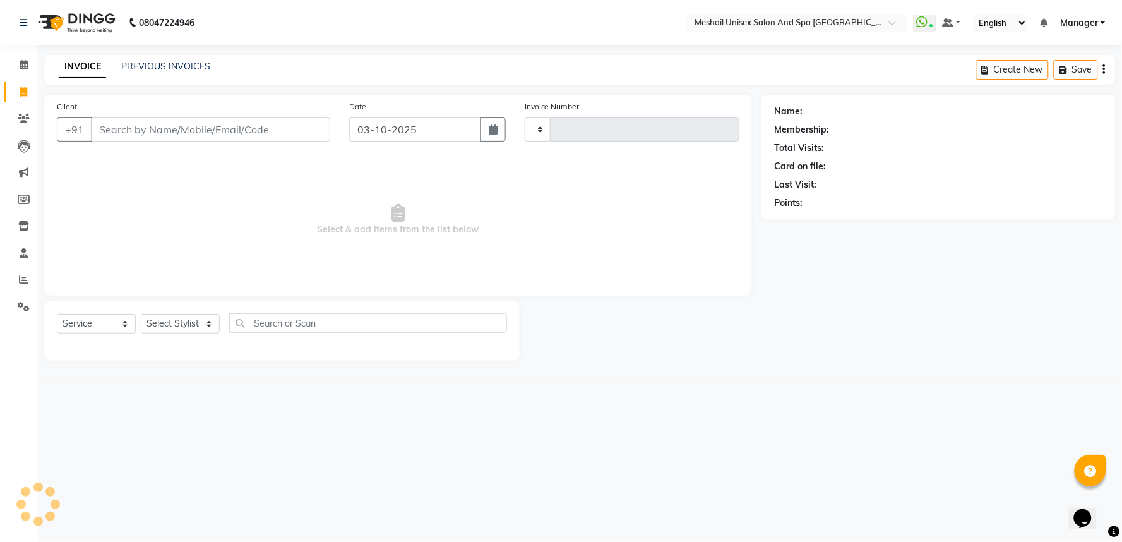
type input "3209"
select select "6711"
click at [146, 122] on input "Client" at bounding box center [210, 129] width 239 height 24
click at [146, 140] on div "Client +91 Date [DATE] Invoice Number V/2025 V/[PHONE_NUMBER] Select & add item…" at bounding box center [398, 195] width 708 height 201
click at [140, 131] on input "Client" at bounding box center [210, 129] width 239 height 24
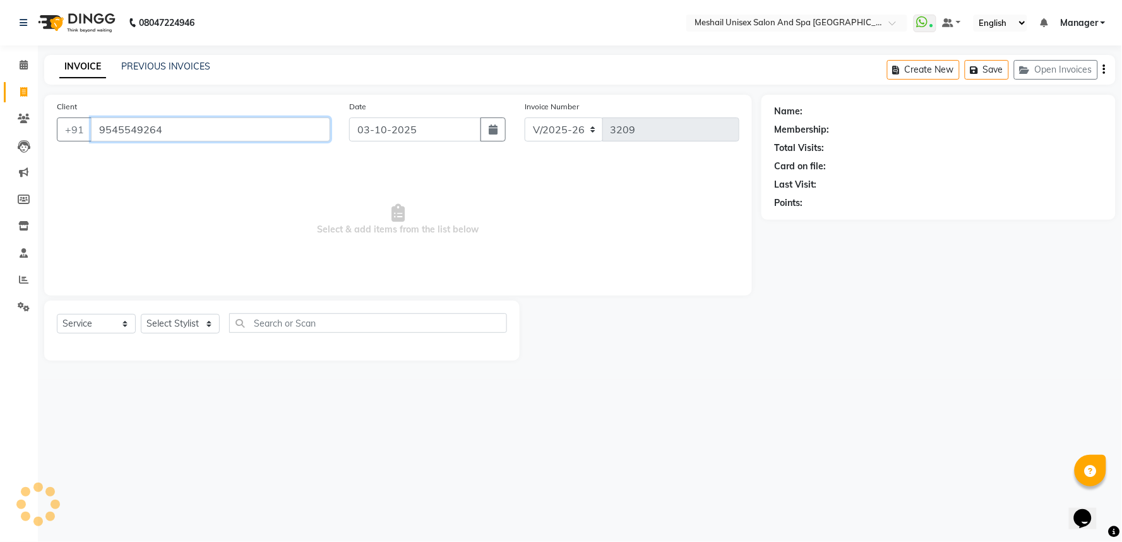
type input "9545549264"
click at [184, 323] on select "Select Stylist Avinash gauri Manager [PERSON_NAME] [PERSON_NAME] [PERSON_NAME] …" at bounding box center [180, 324] width 79 height 20
select select "91745"
click at [141, 314] on select "Select Stylist Avinash gauri Manager [PERSON_NAME] [PERSON_NAME] [PERSON_NAME] …" at bounding box center [180, 324] width 79 height 20
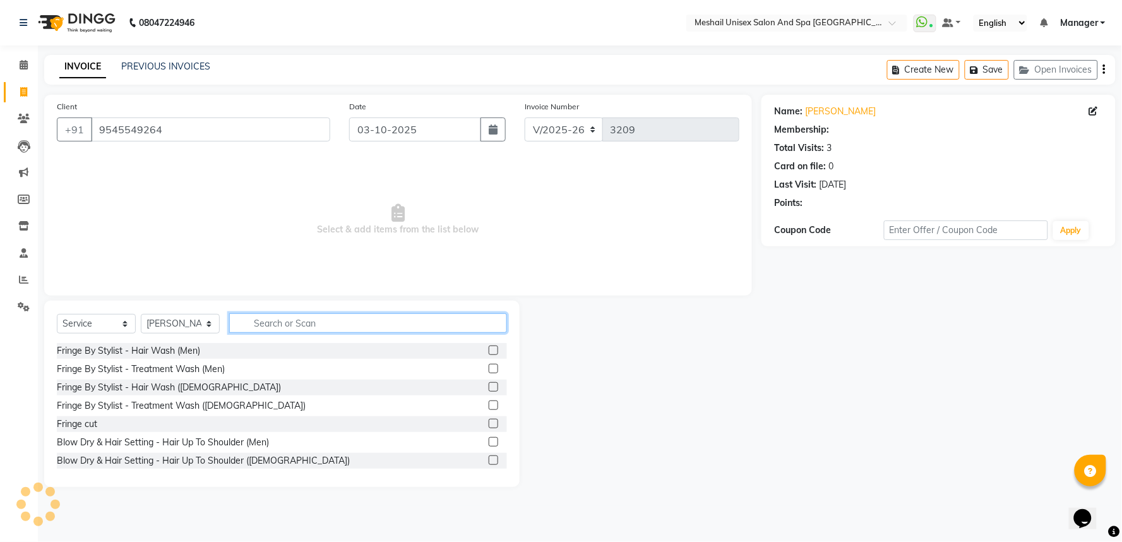
click at [295, 321] on input "text" at bounding box center [368, 323] width 278 height 20
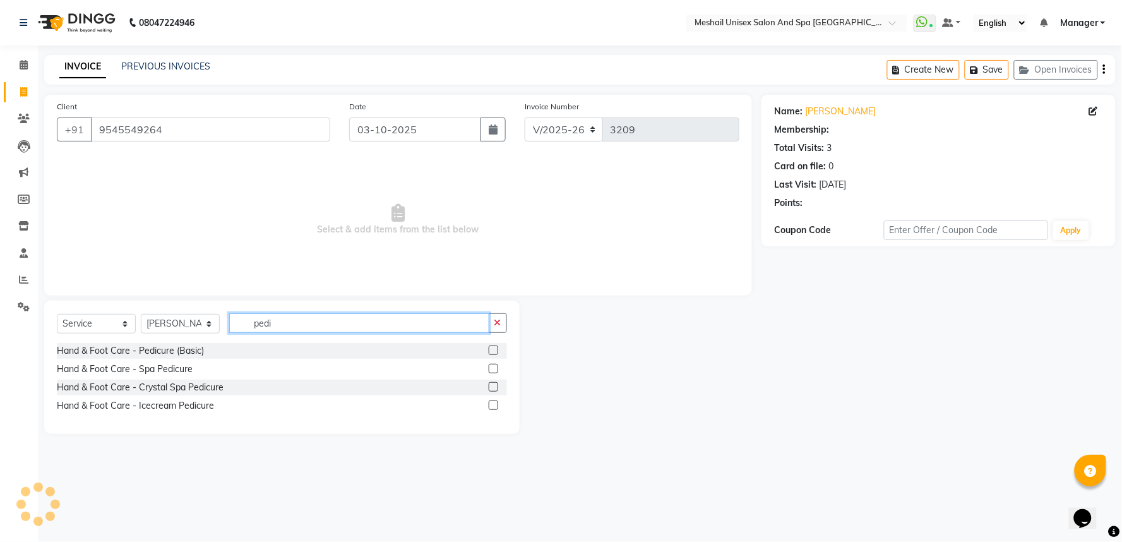
type input "pedi"
click at [495, 350] on label at bounding box center [493, 349] width 9 height 9
click at [495, 350] on input "checkbox" at bounding box center [493, 351] width 8 height 8
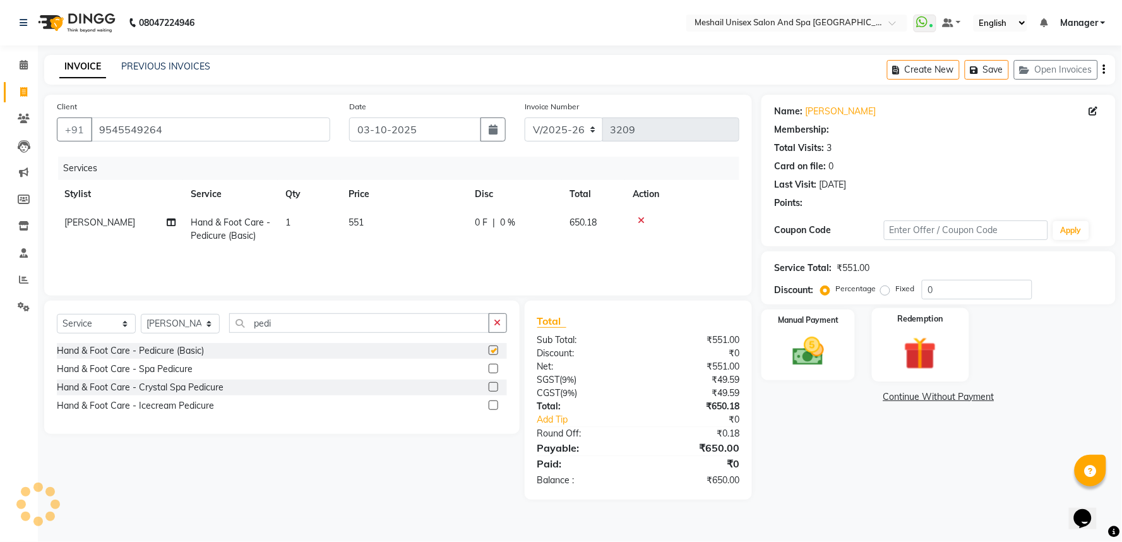
checkbox input "false"
click at [841, 343] on div "Manual Payment" at bounding box center [807, 344] width 97 height 73
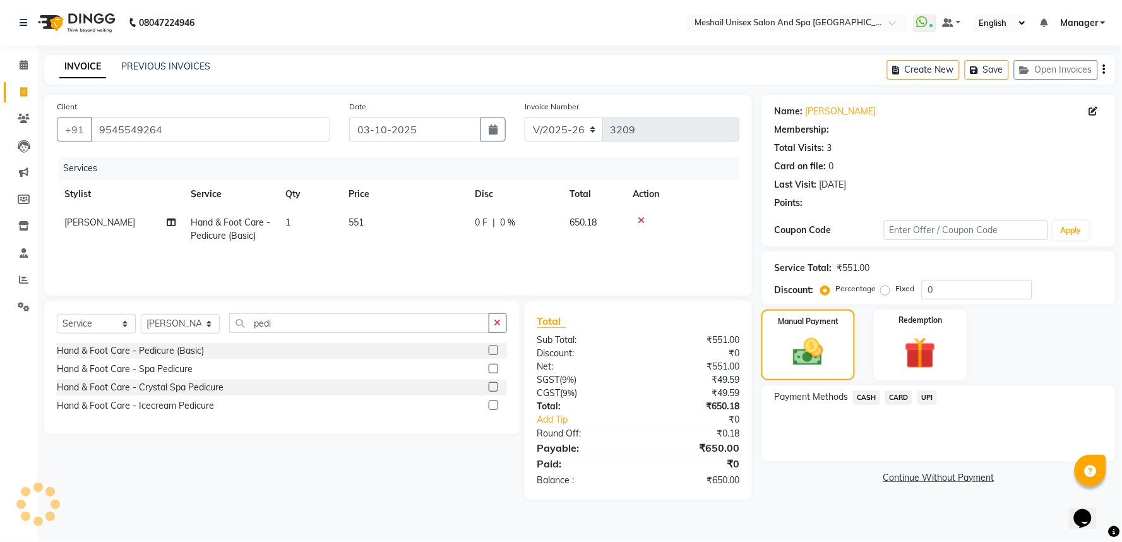
click at [922, 400] on span "UPI" at bounding box center [927, 397] width 20 height 15
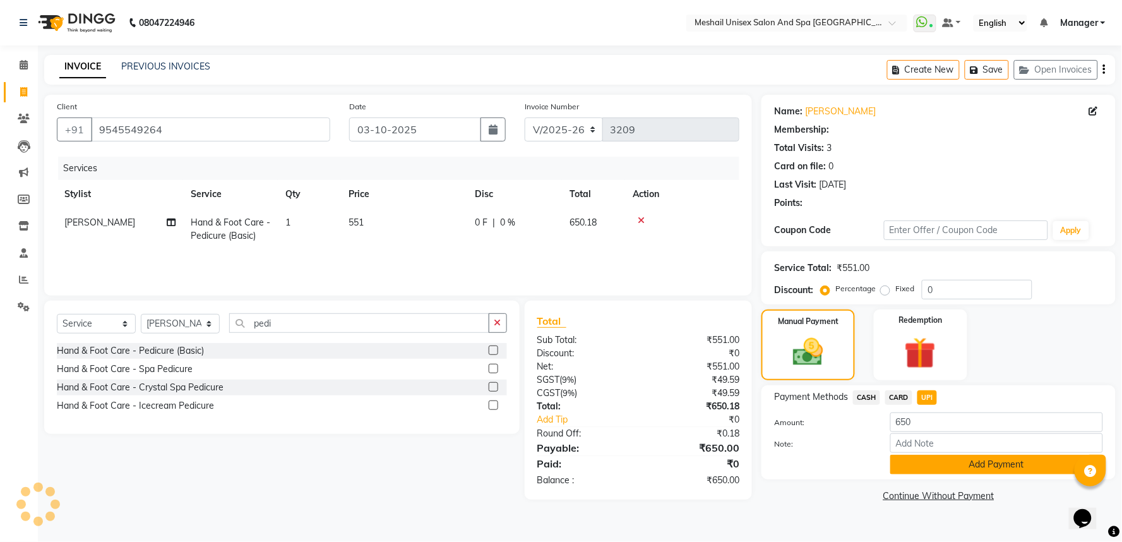
click at [961, 470] on button "Add Payment" at bounding box center [996, 464] width 213 height 20
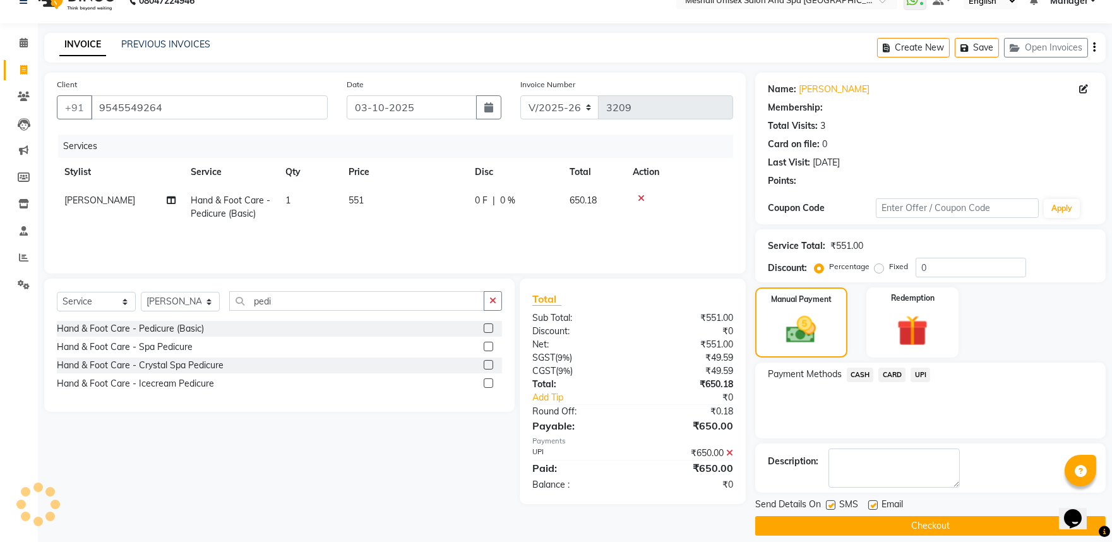
scroll to position [34, 0]
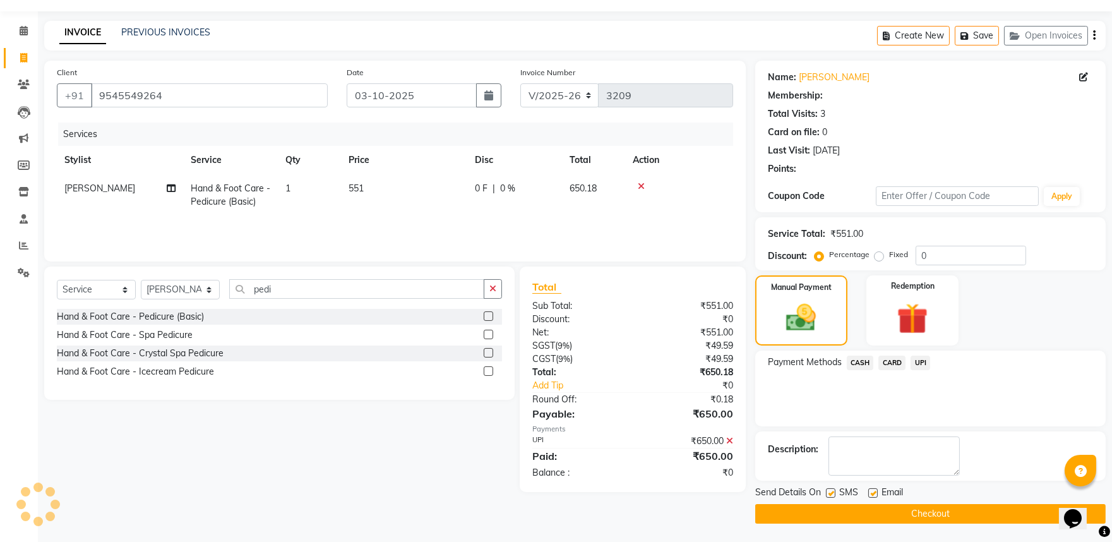
click at [946, 519] on button "Checkout" at bounding box center [930, 514] width 350 height 20
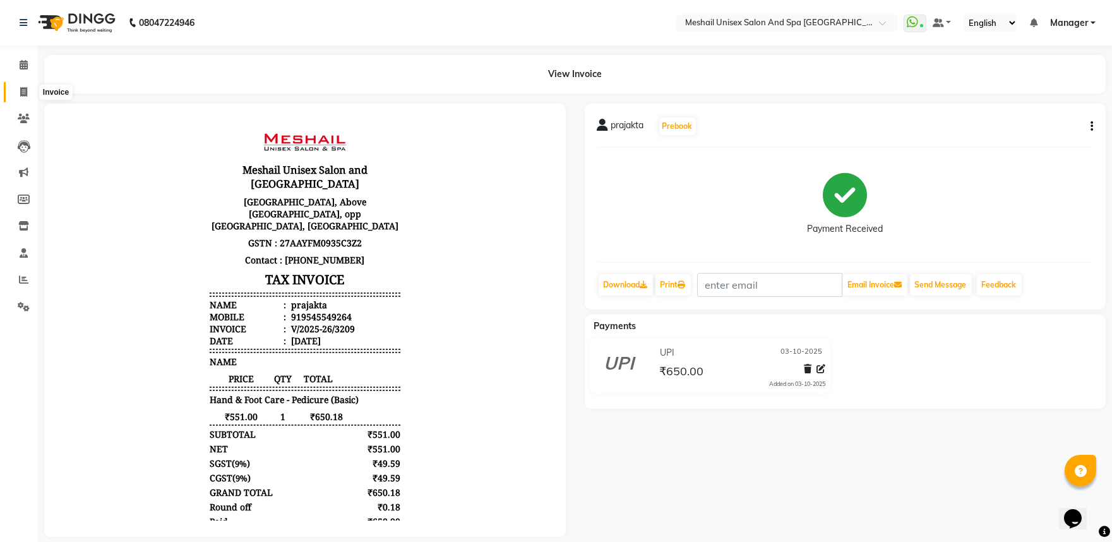
click at [23, 92] on icon at bounding box center [23, 91] width 7 height 9
select select "service"
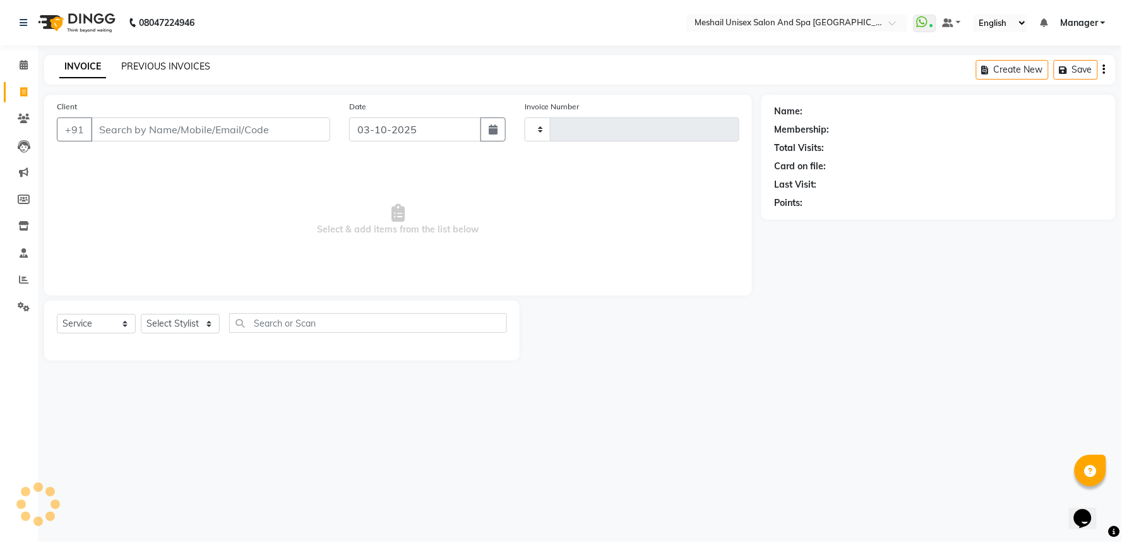
type input "3210"
click at [178, 64] on link "PREVIOUS INVOICES" at bounding box center [165, 66] width 89 height 11
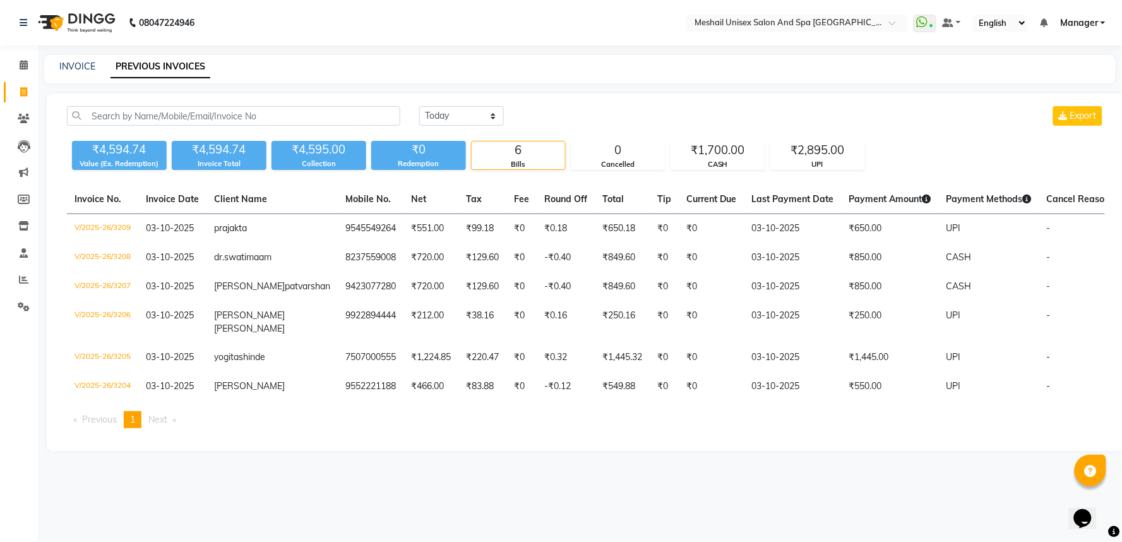
click at [463, 127] on div "[DATE] [DATE] Custom Range Export" at bounding box center [762, 121] width 704 height 30
drag, startPoint x: 463, startPoint y: 106, endPoint x: 463, endPoint y: 121, distance: 15.1
click at [463, 107] on select "[DATE] [DATE] Custom Range" at bounding box center [461, 116] width 85 height 20
select select "range"
click at [419, 106] on select "[DATE] [DATE] Custom Range" at bounding box center [461, 116] width 85 height 20
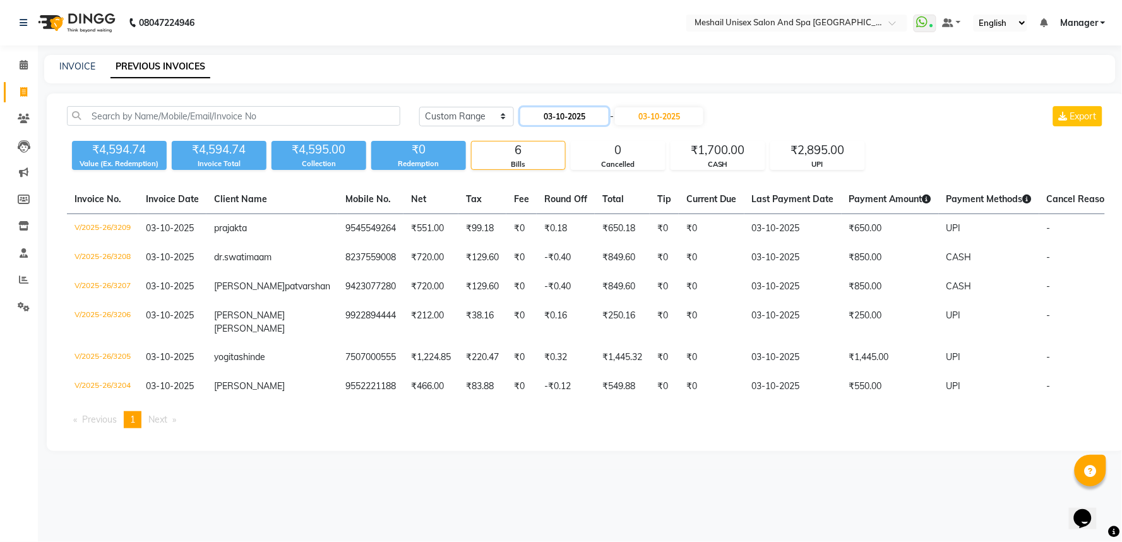
click at [549, 112] on input "03-10-2025" at bounding box center [564, 116] width 88 height 18
select select "10"
select select "2025"
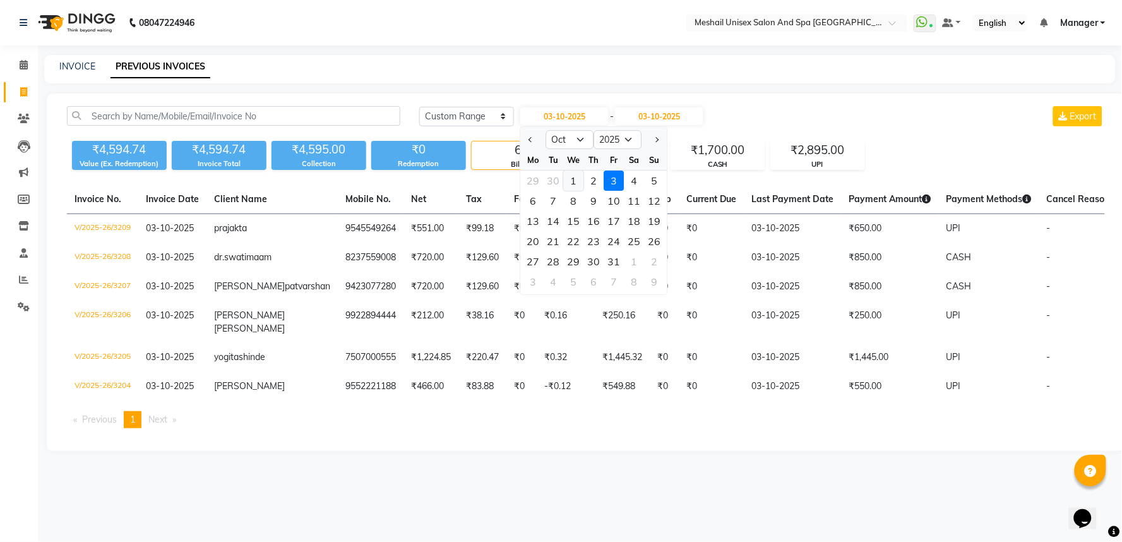
click at [572, 179] on div "1" at bounding box center [573, 180] width 20 height 20
type input "01-10-2025"
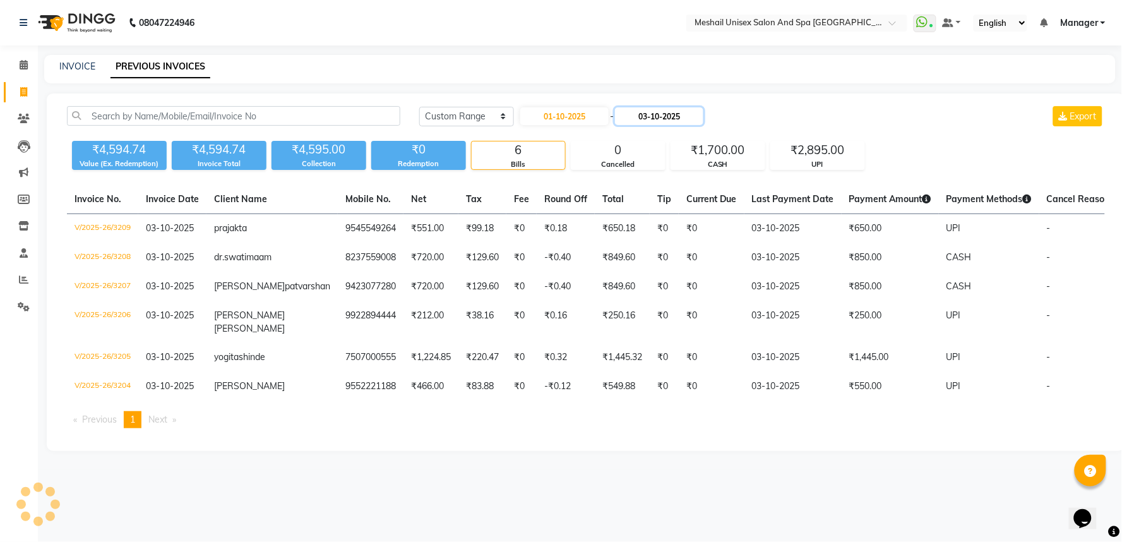
click at [652, 110] on input "03-10-2025" at bounding box center [659, 116] width 88 height 18
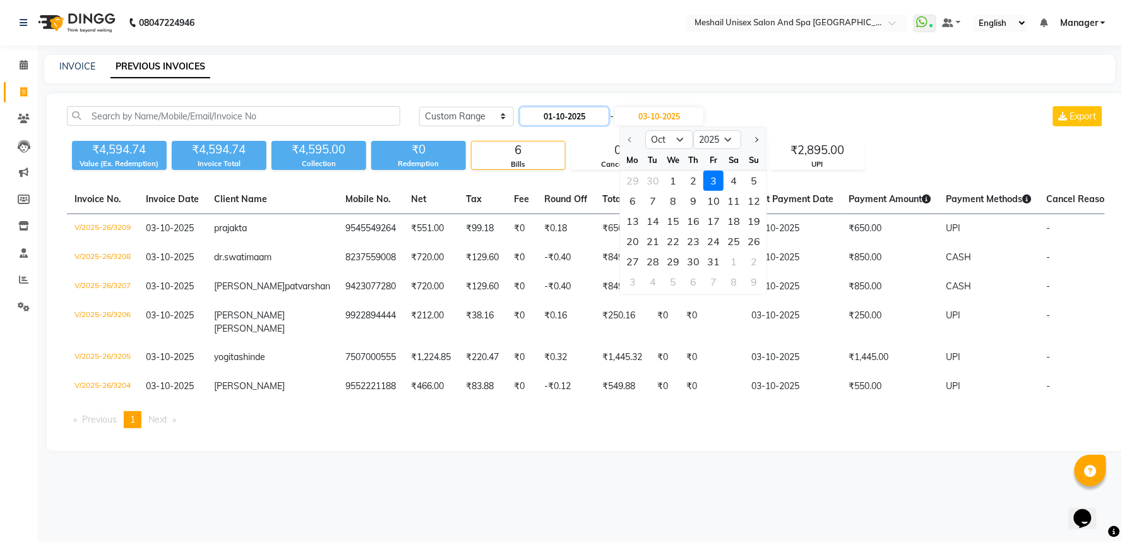
click at [566, 112] on input "01-10-2025" at bounding box center [564, 116] width 88 height 18
select select "10"
select select "2025"
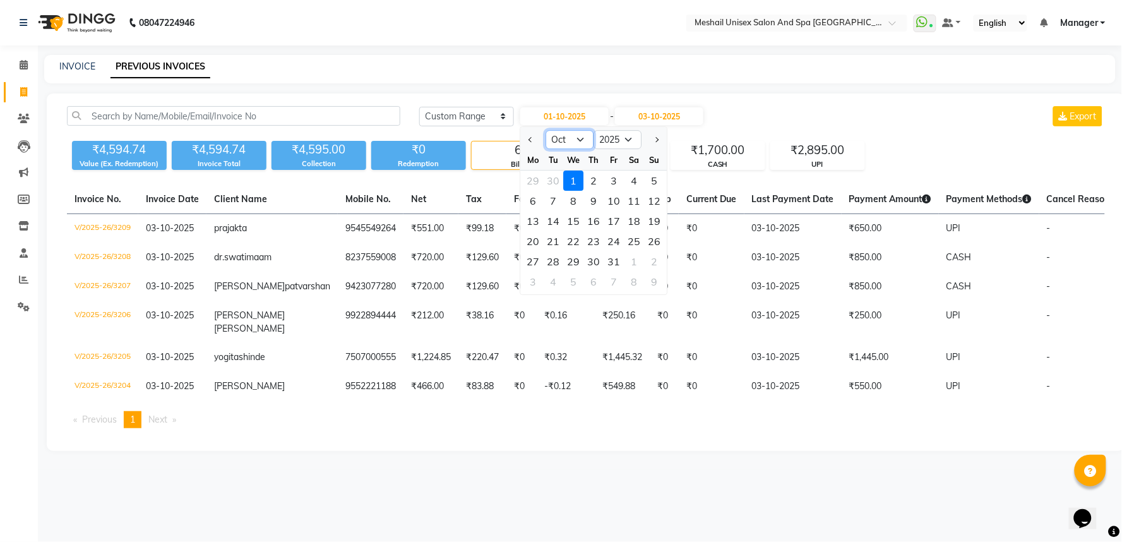
click at [567, 146] on select "Jan Feb Mar Apr May Jun [DATE] Aug Sep Oct Nov Dec" at bounding box center [569, 139] width 48 height 19
select select "9"
click at [545, 130] on select "Jan Feb Mar Apr May Jun [DATE] Aug Sep Oct Nov Dec" at bounding box center [569, 139] width 48 height 19
click at [531, 181] on div "1" at bounding box center [533, 180] width 20 height 20
type input "01-09-2025"
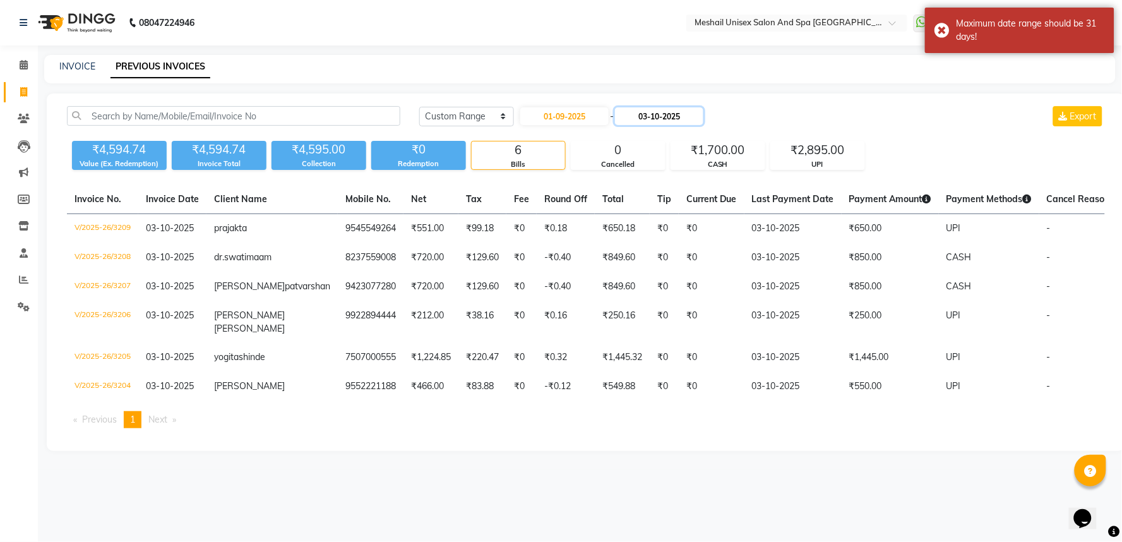
click at [667, 117] on input "03-10-2025" at bounding box center [659, 116] width 88 height 18
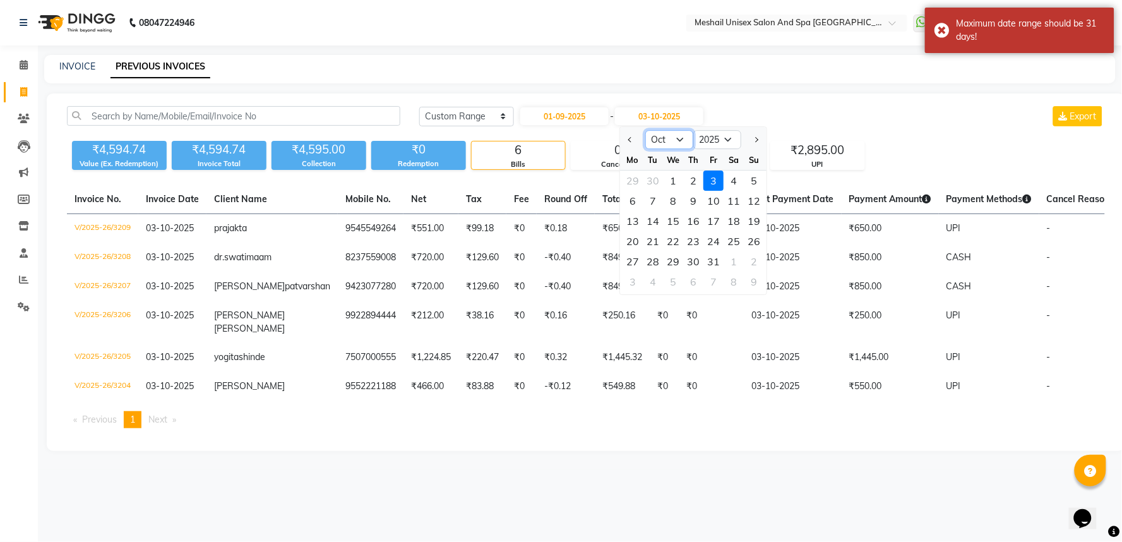
click at [663, 146] on select "Sep Oct Nov Dec" at bounding box center [669, 139] width 48 height 19
select select "9"
click at [645, 130] on select "Sep Oct Nov Dec" at bounding box center [669, 139] width 48 height 19
click at [651, 259] on div "30" at bounding box center [653, 261] width 20 height 20
type input "30-09-2025"
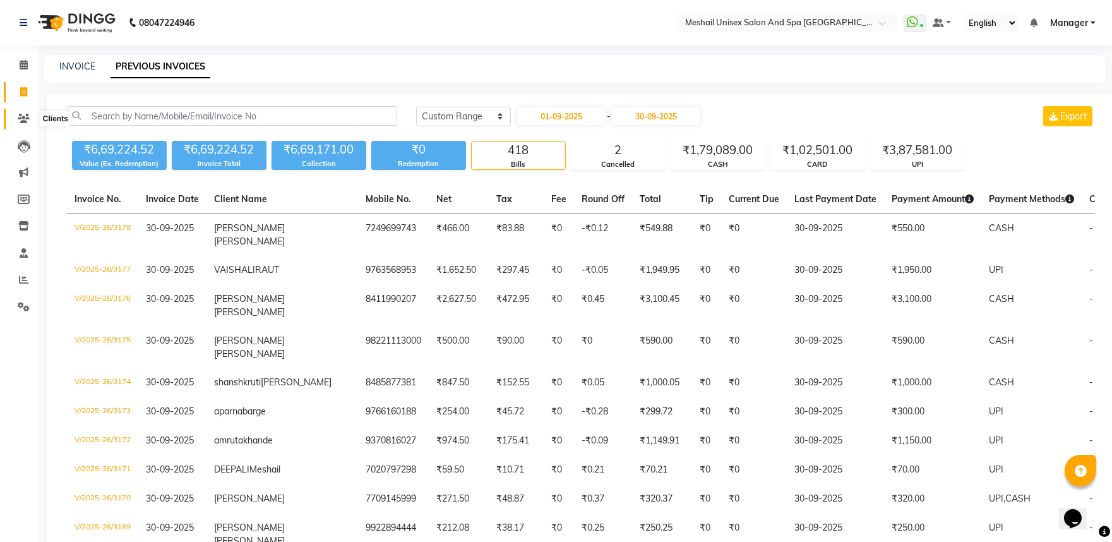
click at [18, 121] on icon at bounding box center [24, 118] width 12 height 9
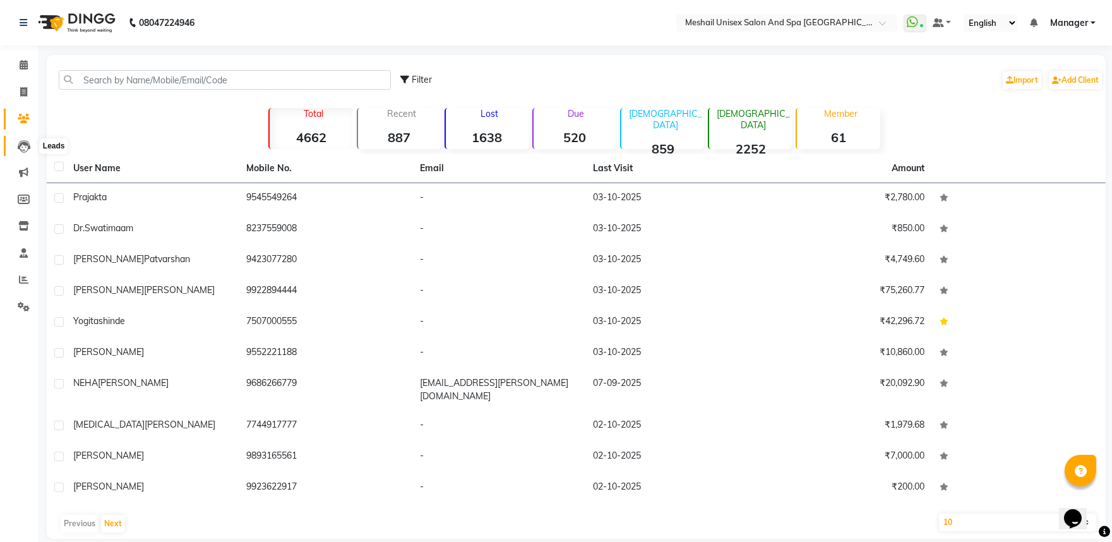
click at [20, 149] on icon at bounding box center [24, 146] width 13 height 13
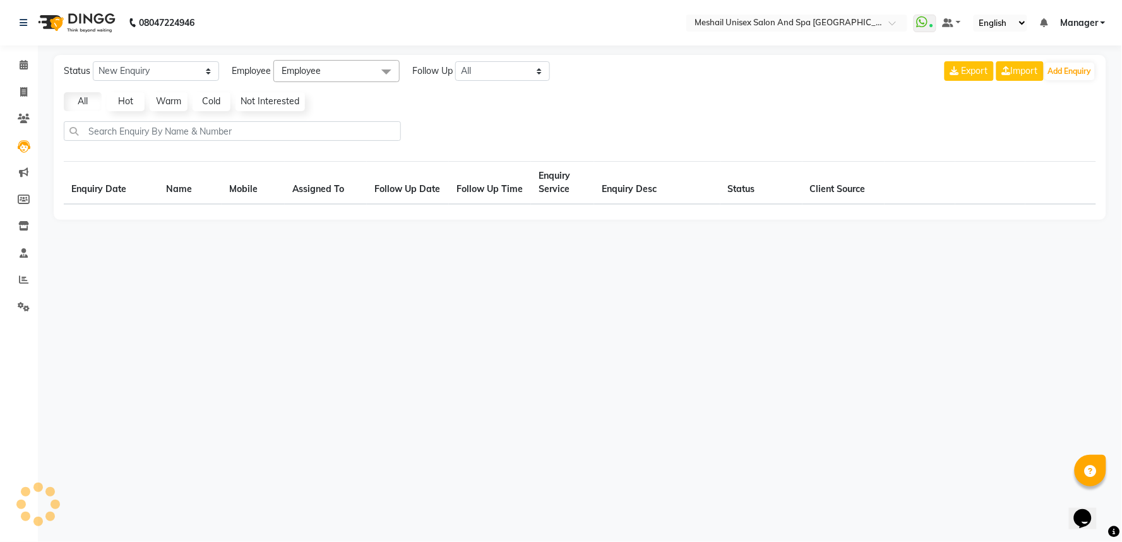
click at [15, 156] on li "Leads" at bounding box center [19, 146] width 38 height 27
select select "10"
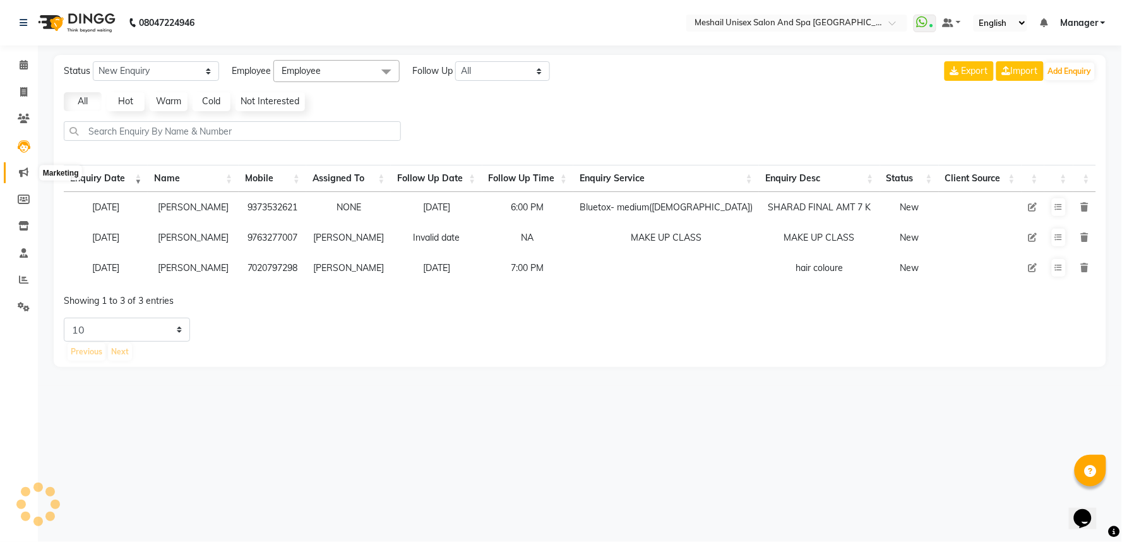
click at [15, 174] on span at bounding box center [24, 172] width 22 height 15
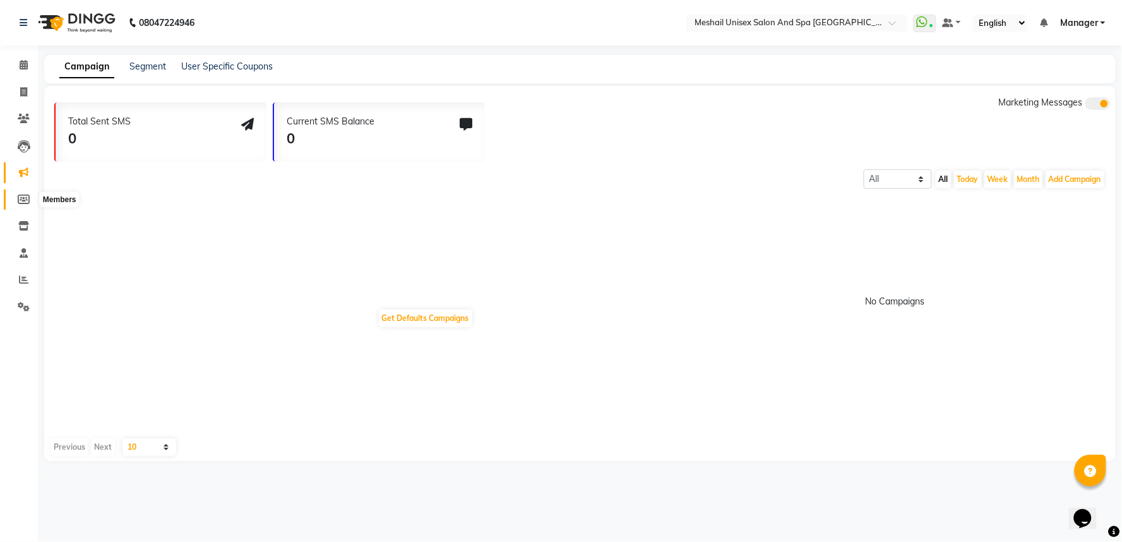
click at [23, 203] on icon at bounding box center [24, 198] width 12 height 9
select select
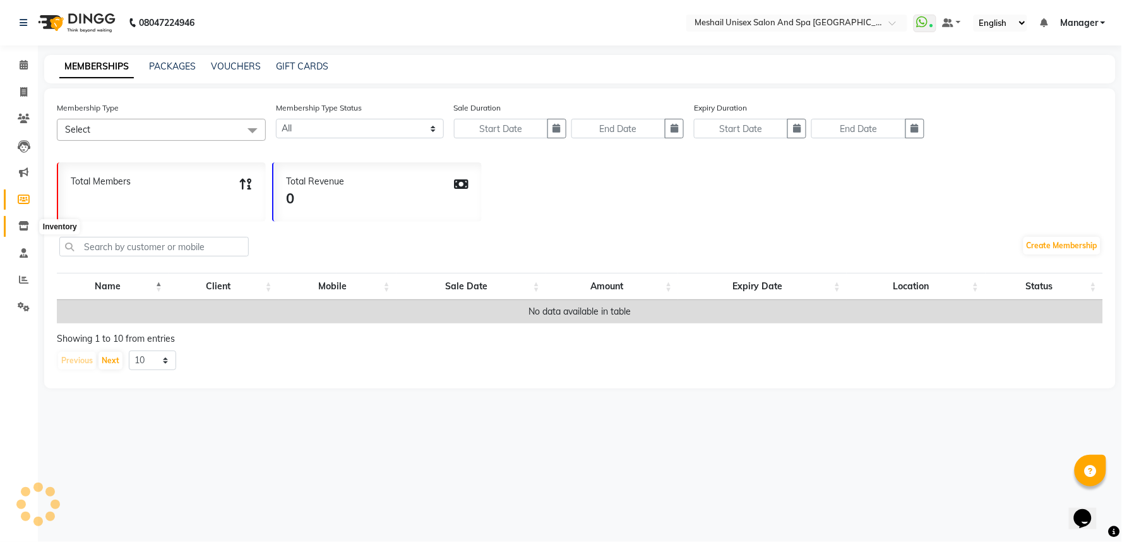
click at [30, 223] on span at bounding box center [24, 226] width 22 height 15
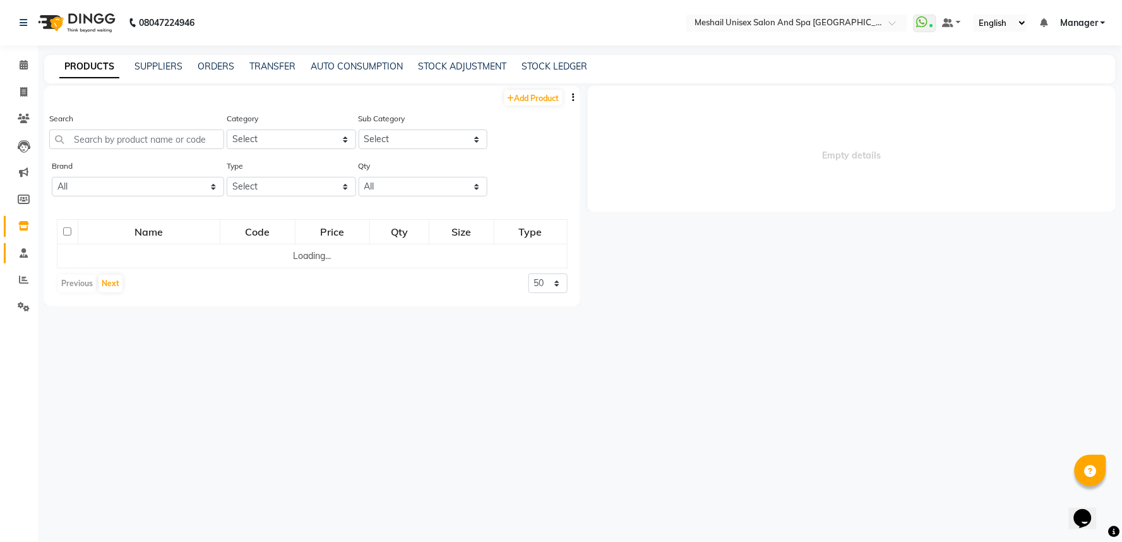
select select
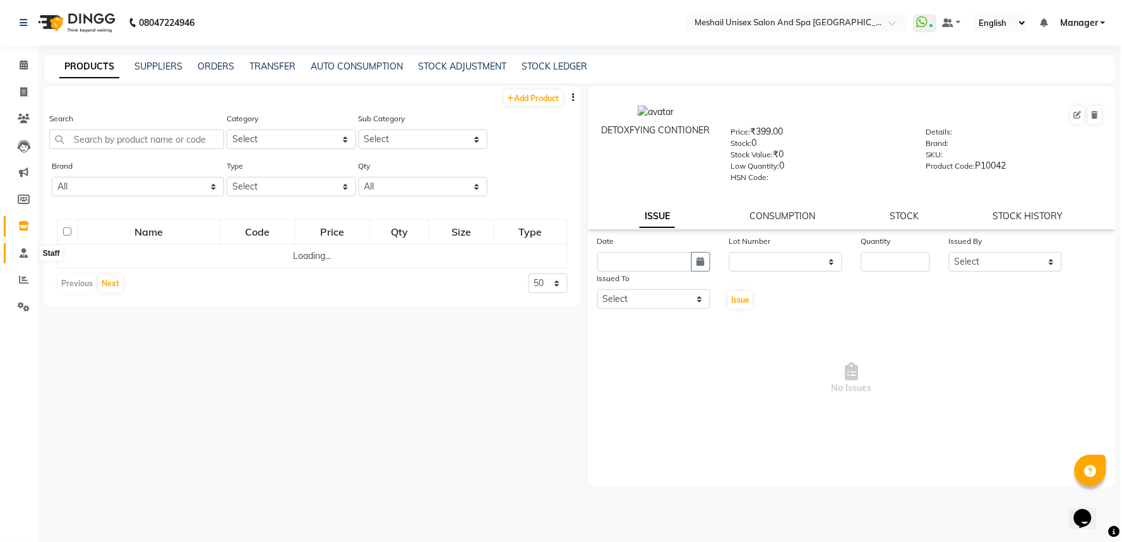
click at [28, 249] on span at bounding box center [24, 253] width 22 height 15
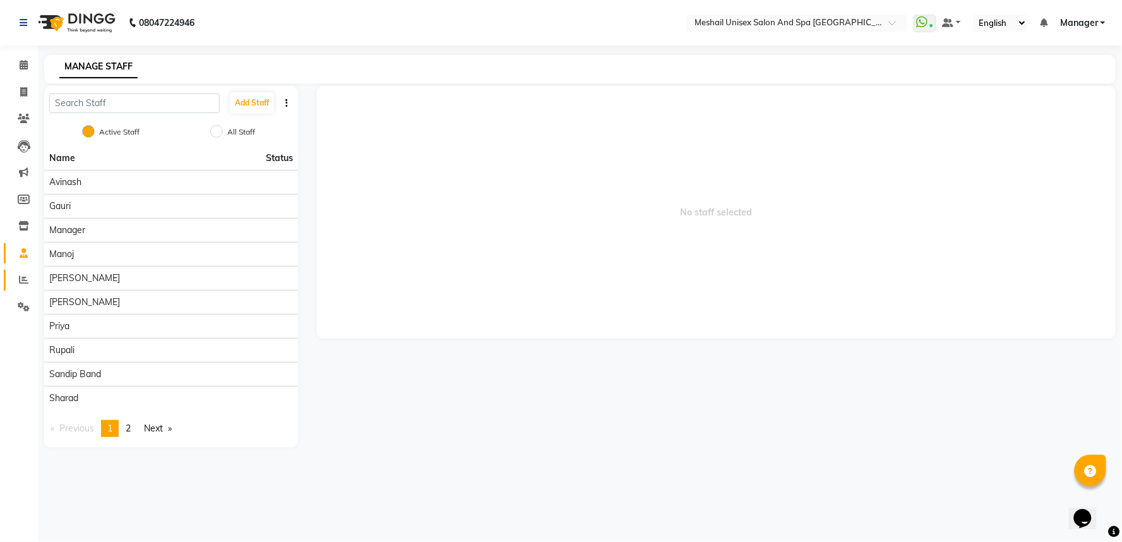
click at [28, 272] on link "Reports" at bounding box center [19, 280] width 30 height 21
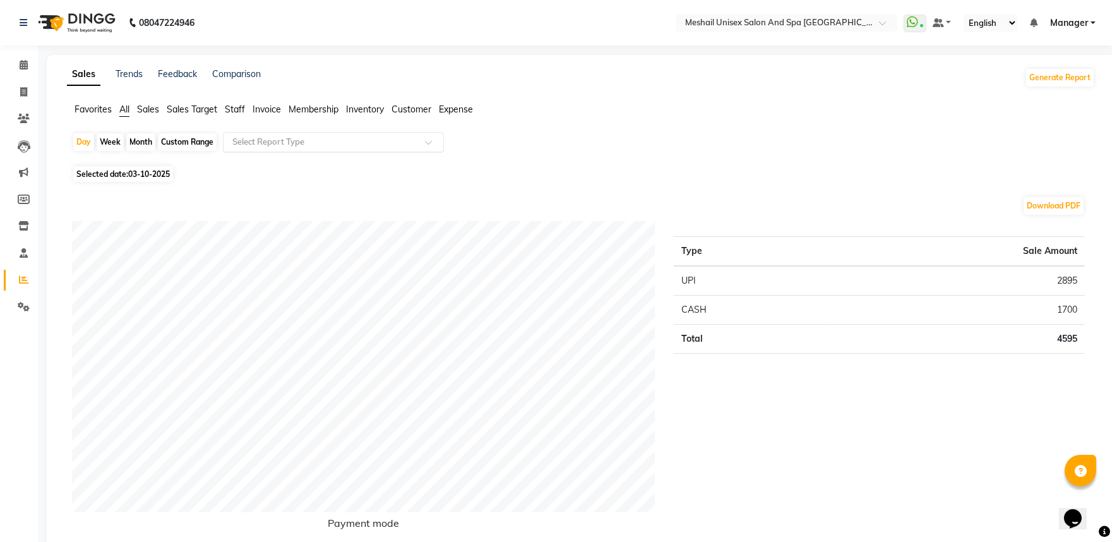
click at [346, 134] on div "Select Report Type" at bounding box center [333, 142] width 221 height 20
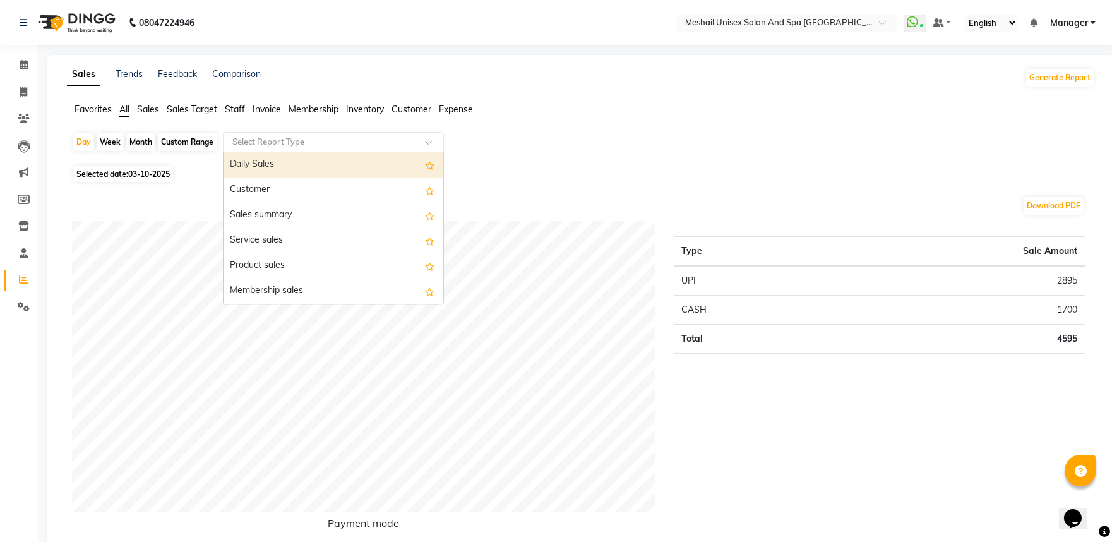
click at [316, 162] on div "Daily Sales" at bounding box center [333, 164] width 220 height 25
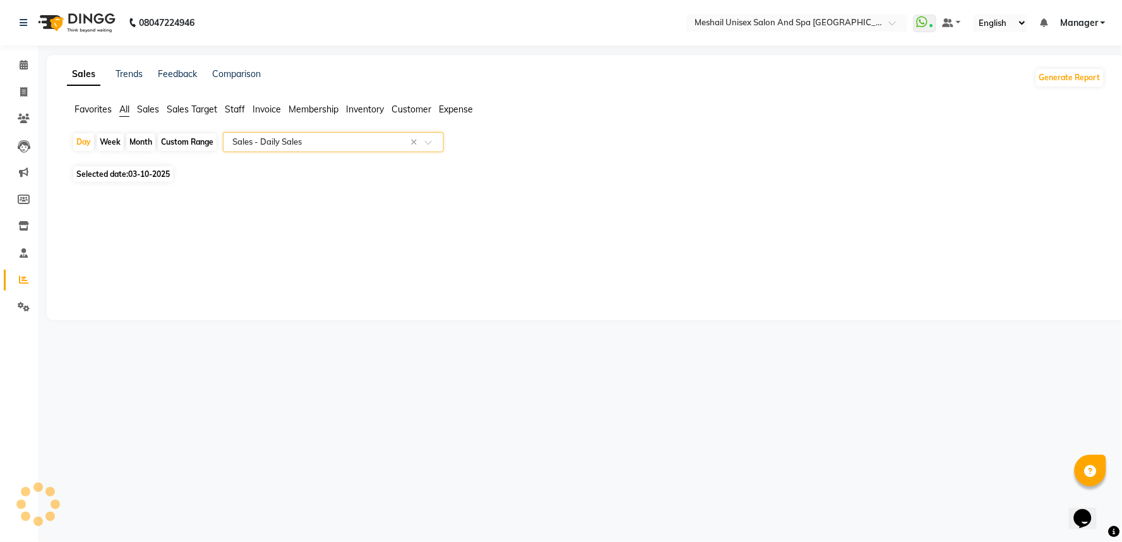
select select "full_report"
select select "csv"
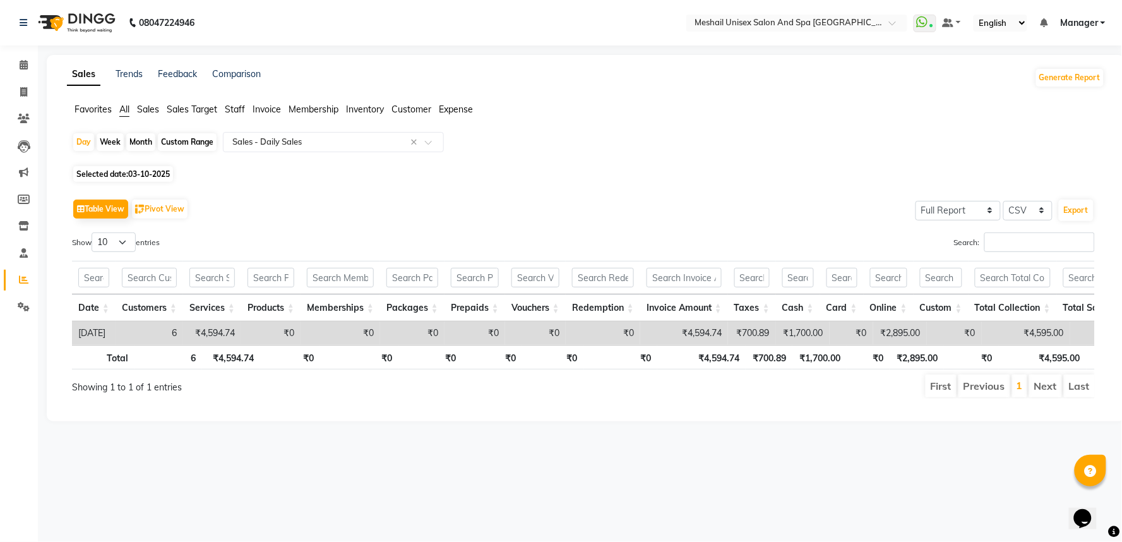
click at [147, 139] on div "Month" at bounding box center [140, 142] width 29 height 18
select select "10"
select select "2025"
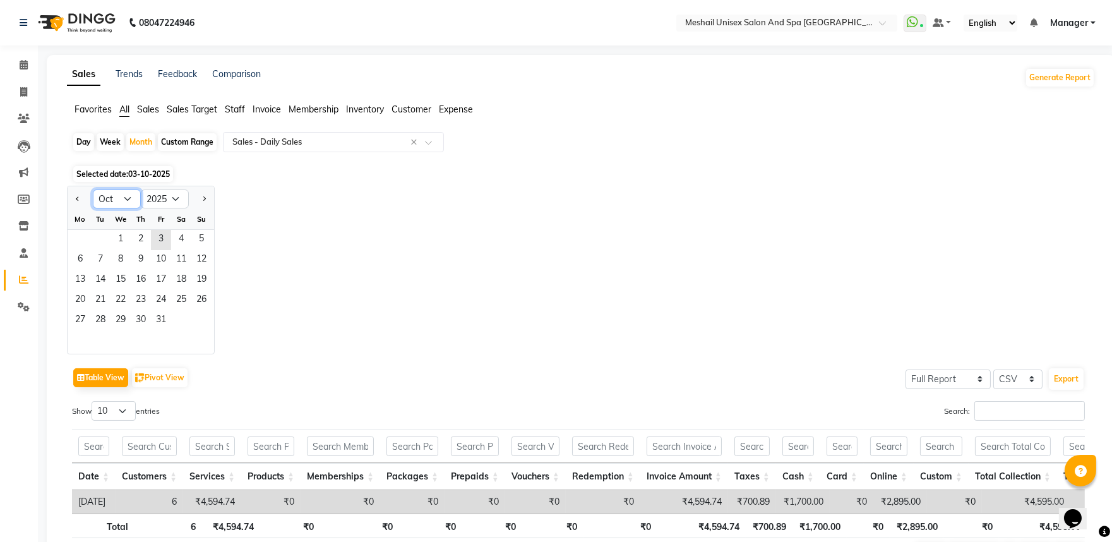
click at [122, 199] on select "Jan Feb Mar Apr May Jun [DATE] Aug Sep Oct Nov Dec" at bounding box center [117, 198] width 48 height 19
select select "9"
click at [93, 189] on select "Jan Feb Mar Apr May Jun [DATE] Aug Sep Oct Nov Dec" at bounding box center [117, 198] width 48 height 19
click at [78, 232] on span "1" at bounding box center [80, 240] width 20 height 20
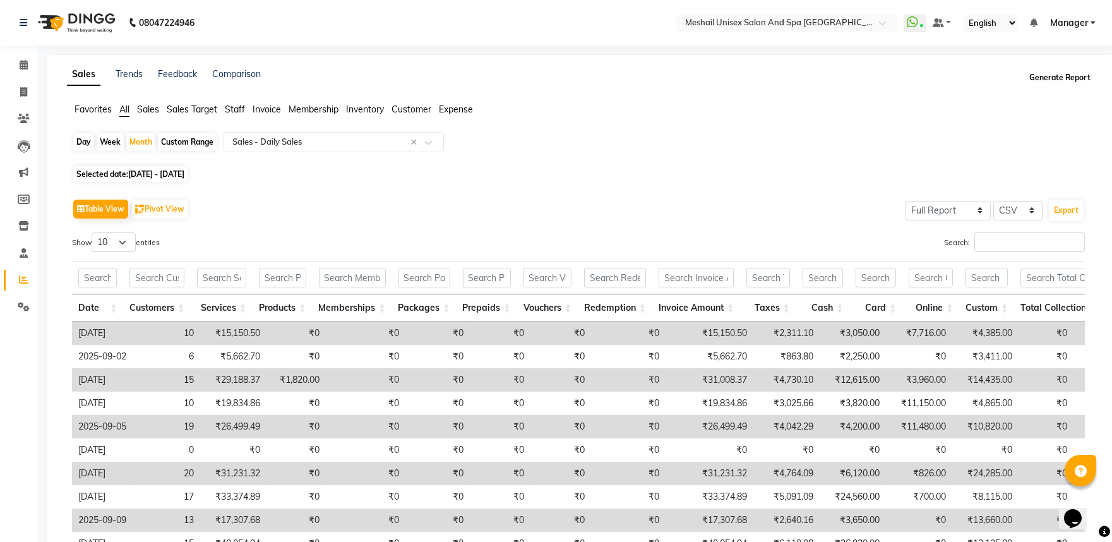
click at [1080, 77] on button "Generate Report" at bounding box center [1060, 78] width 68 height 18
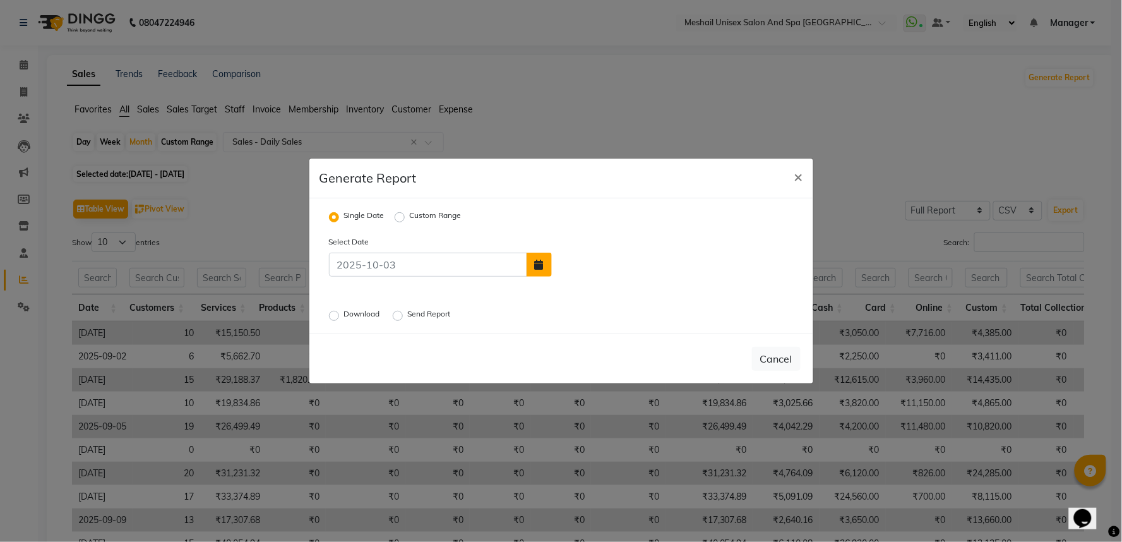
click at [545, 266] on button "button" at bounding box center [538, 264] width 25 height 24
select select "10"
select select "2025"
click at [410, 215] on label "Custom Range" at bounding box center [436, 217] width 52 height 15
click at [398, 215] on input "Custom Range" at bounding box center [401, 217] width 9 height 9
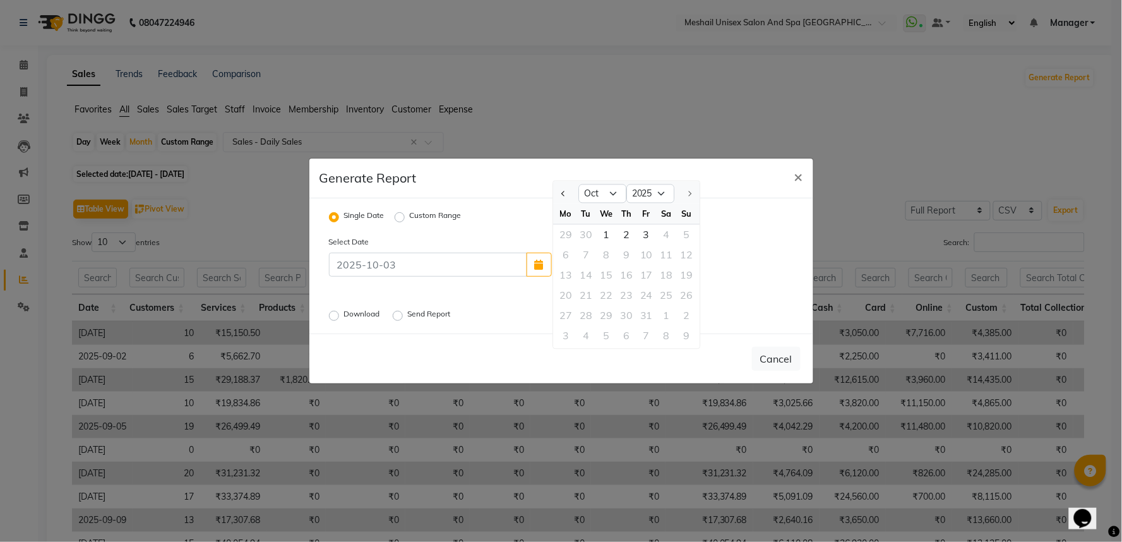
radio input "true"
select select "10"
select select "2025"
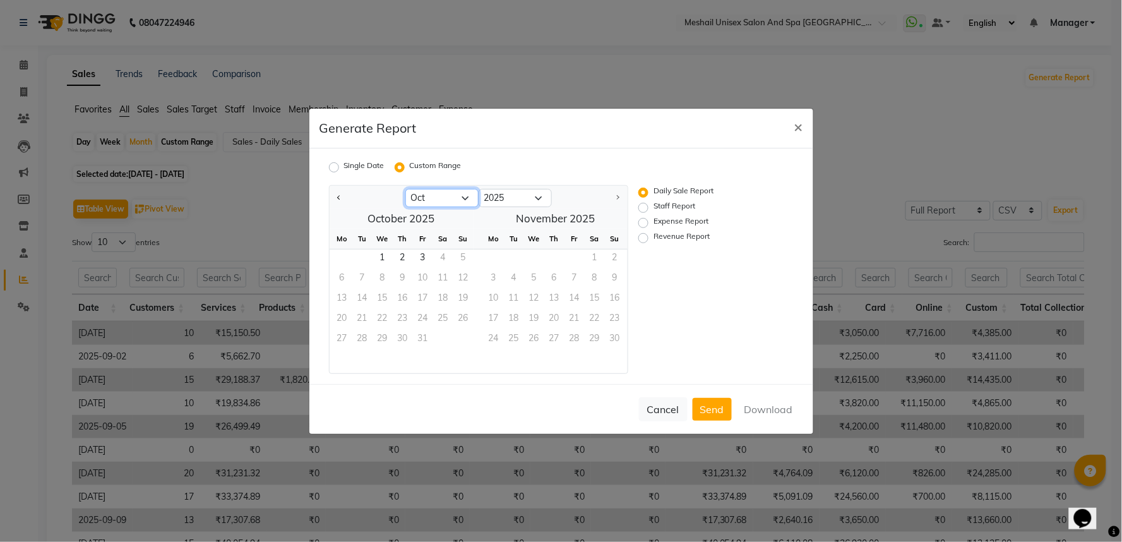
click at [470, 200] on select "Jan Feb Mar Apr May Jun [DATE] Aug Sep Oct" at bounding box center [441, 198] width 73 height 19
select select "9"
click at [405, 189] on select "Jan Feb Mar Apr May Jun [DATE] Aug Sep Oct" at bounding box center [441, 198] width 73 height 19
click at [343, 264] on span "1" at bounding box center [342, 259] width 20 height 20
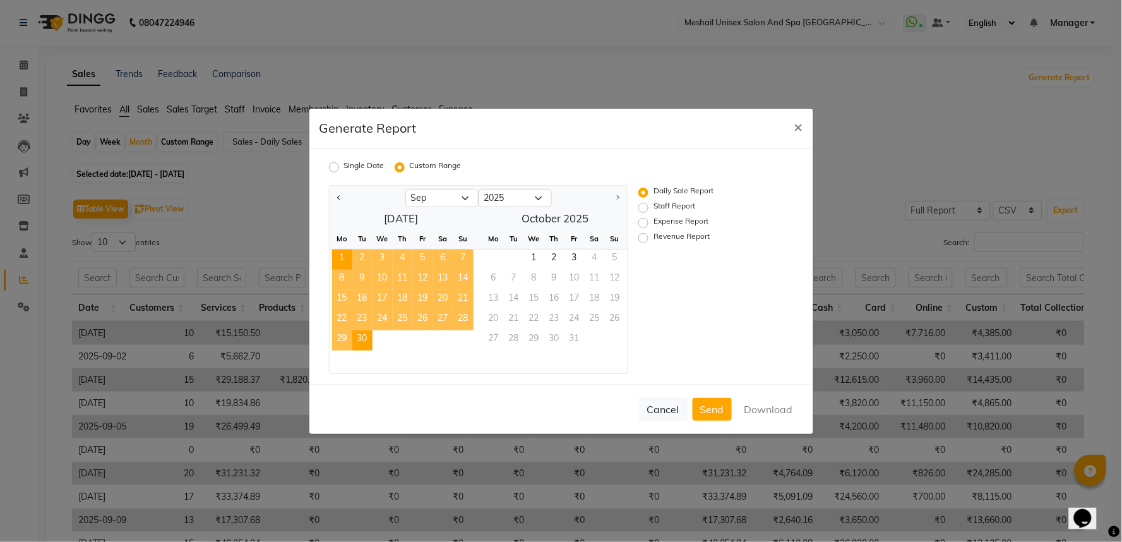
click at [356, 338] on span "30" at bounding box center [362, 340] width 20 height 20
click at [776, 412] on button "Download" at bounding box center [769, 409] width 64 height 23
click at [797, 126] on span "×" at bounding box center [798, 126] width 9 height 19
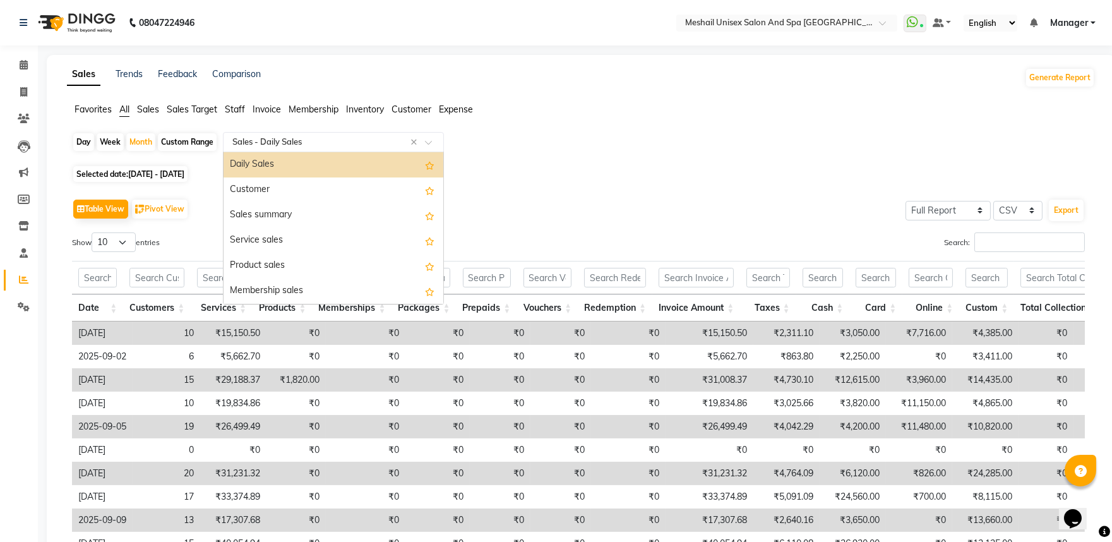
click at [442, 136] on div at bounding box center [333, 142] width 220 height 13
click at [769, 171] on div "Selected date: [DATE] - [DATE]" at bounding box center [583, 173] width 1023 height 13
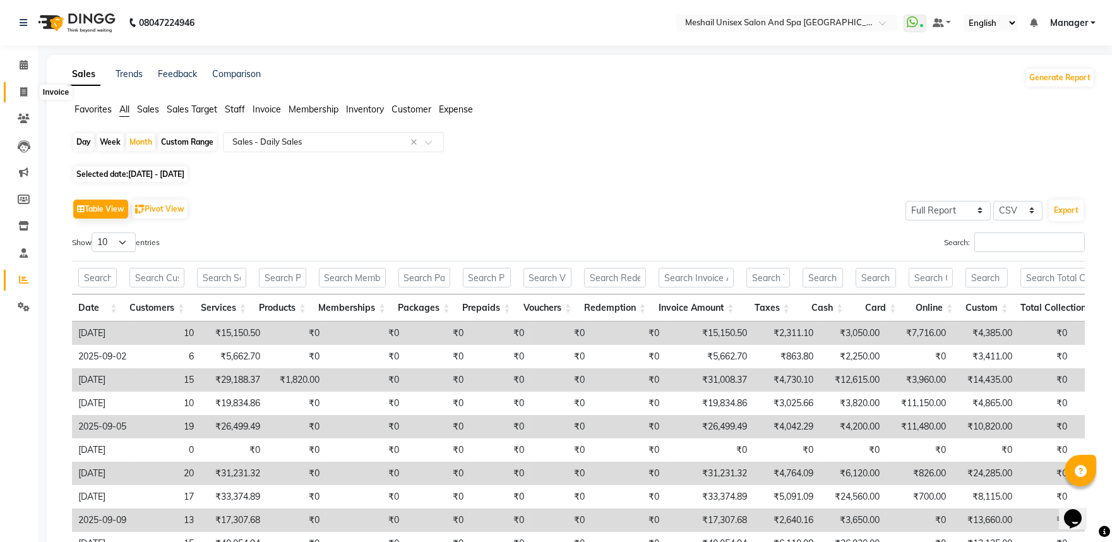
click at [24, 86] on span at bounding box center [24, 92] width 22 height 15
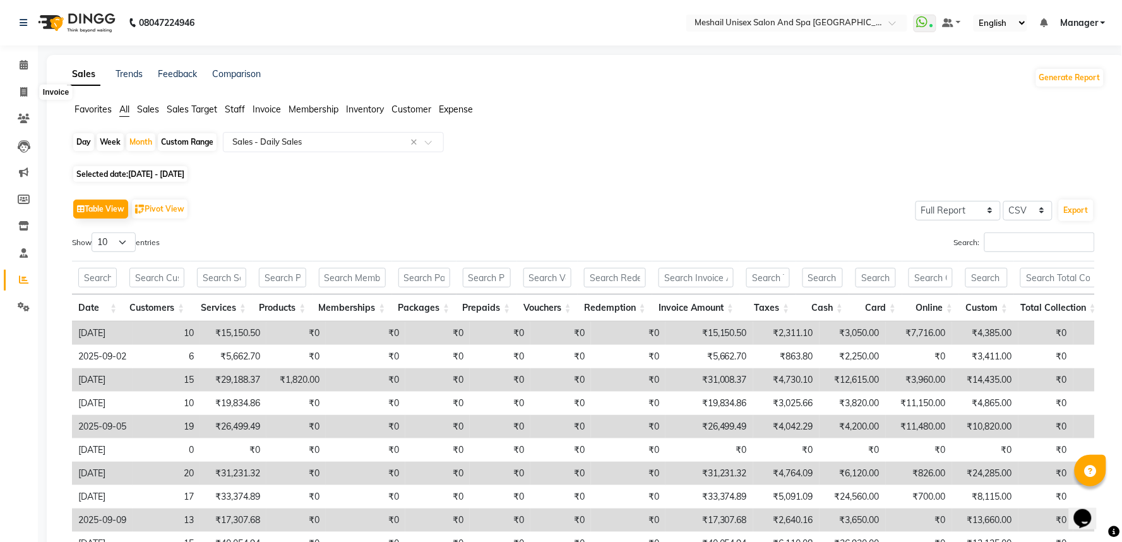
select select "service"
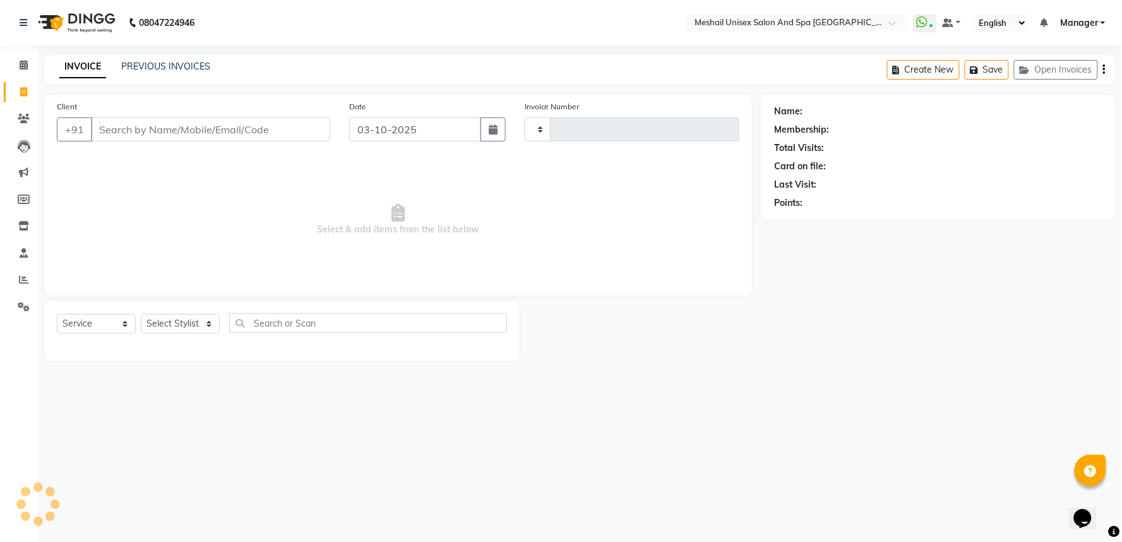
type input "3210"
select select "6711"
click at [174, 60] on div "PREVIOUS INVOICES" at bounding box center [165, 66] width 89 height 13
click at [171, 73] on div "PREVIOUS INVOICES" at bounding box center [165, 66] width 89 height 13
click at [29, 255] on span at bounding box center [24, 253] width 22 height 15
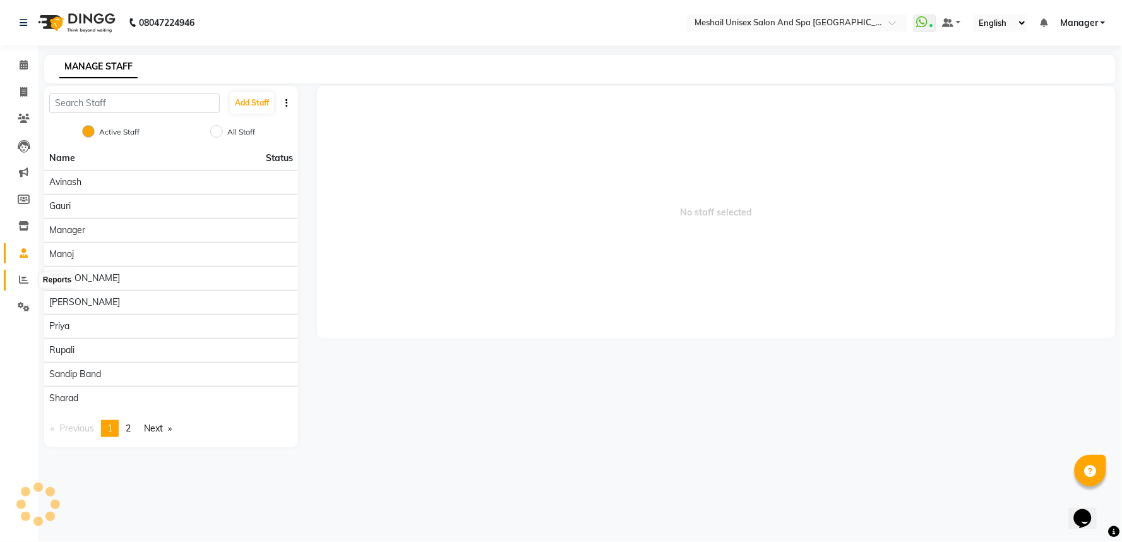
click at [28, 274] on span at bounding box center [24, 280] width 22 height 15
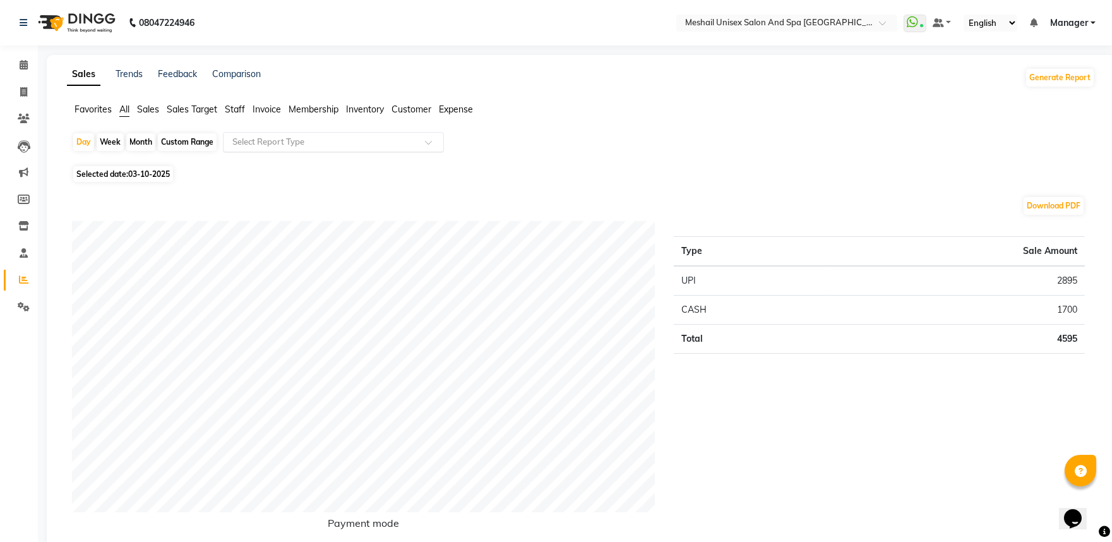
click at [422, 139] on div at bounding box center [333, 142] width 220 height 13
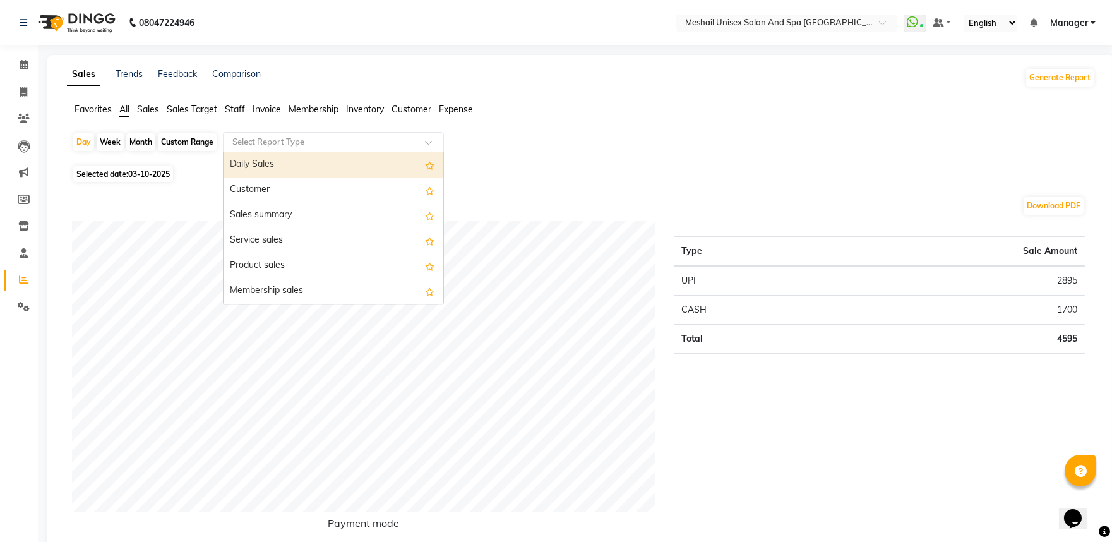
click at [163, 148] on div "Custom Range" at bounding box center [187, 142] width 59 height 18
select select "10"
select select "2025"
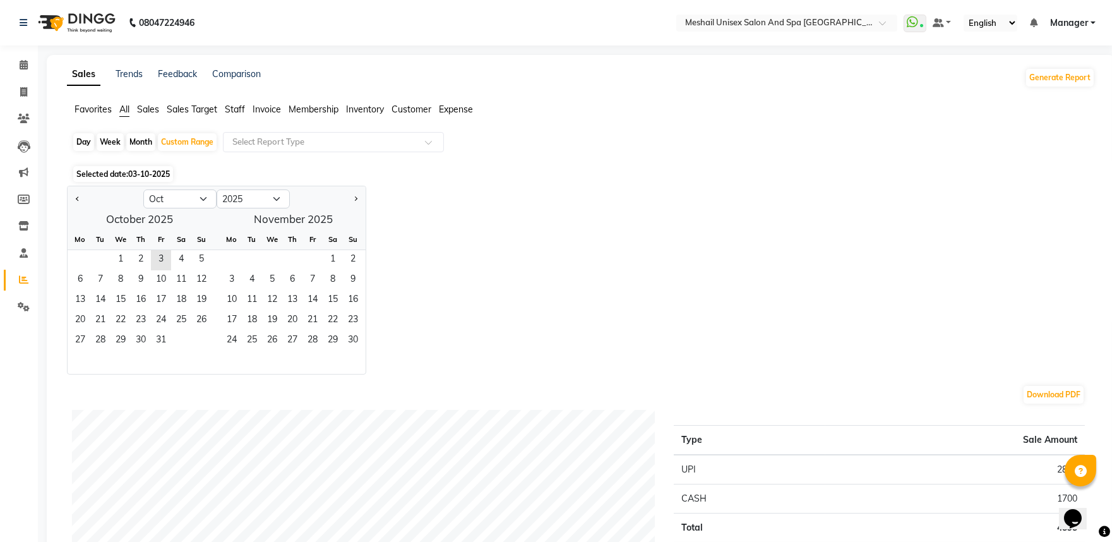
click at [146, 146] on div "Month" at bounding box center [140, 142] width 29 height 18
select select "10"
select select "2025"
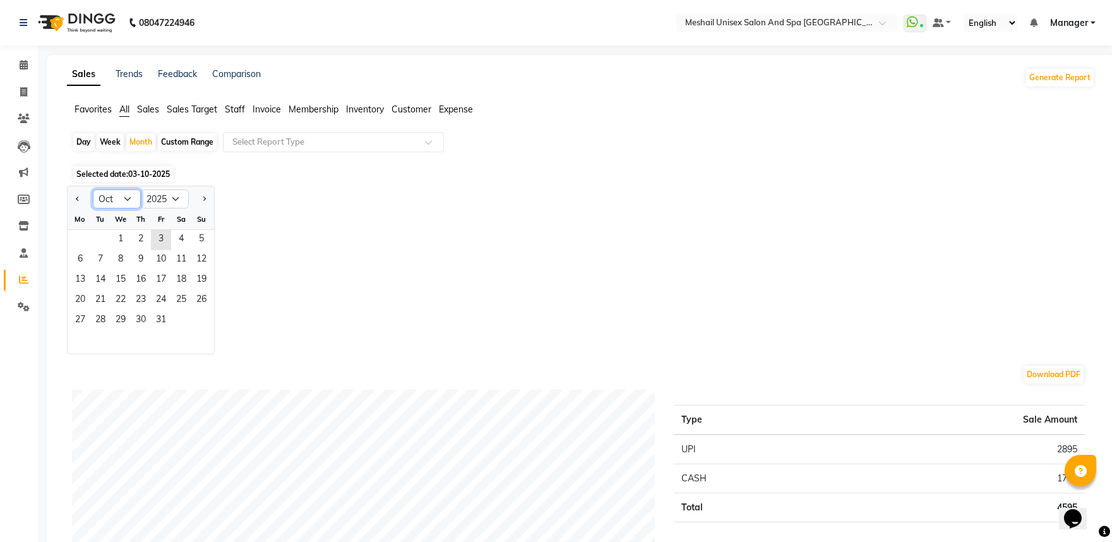
click at [124, 198] on select "Jan Feb Mar Apr May Jun [DATE] Aug Sep Oct Nov Dec" at bounding box center [117, 198] width 48 height 19
select select "9"
click at [93, 189] on select "Jan Feb Mar Apr May Jun [DATE] Aug Sep Oct Nov Dec" at bounding box center [117, 198] width 48 height 19
click at [88, 242] on span "1" at bounding box center [80, 240] width 20 height 20
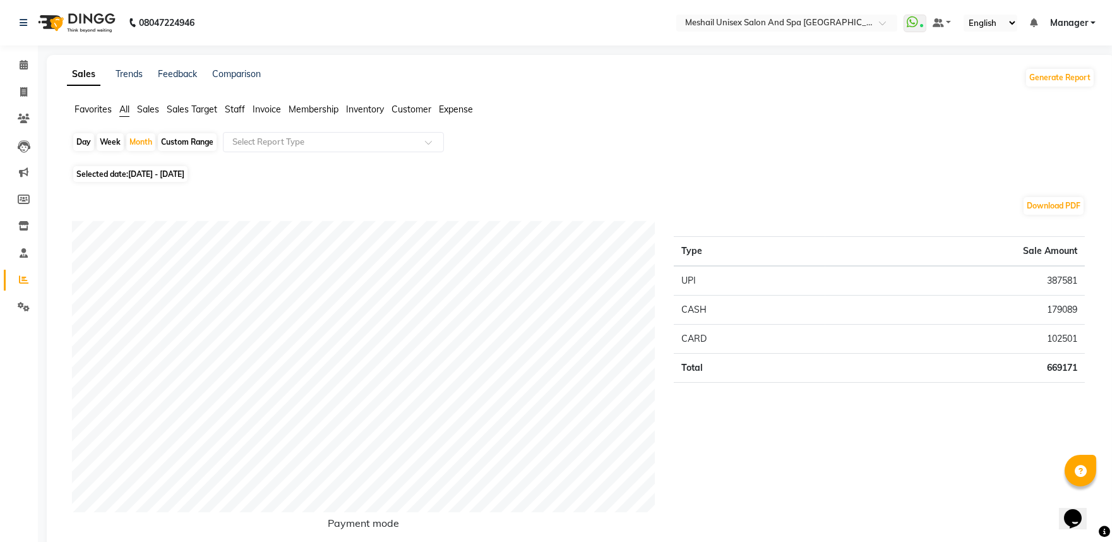
click at [455, 108] on span "Expense" at bounding box center [456, 109] width 34 height 11
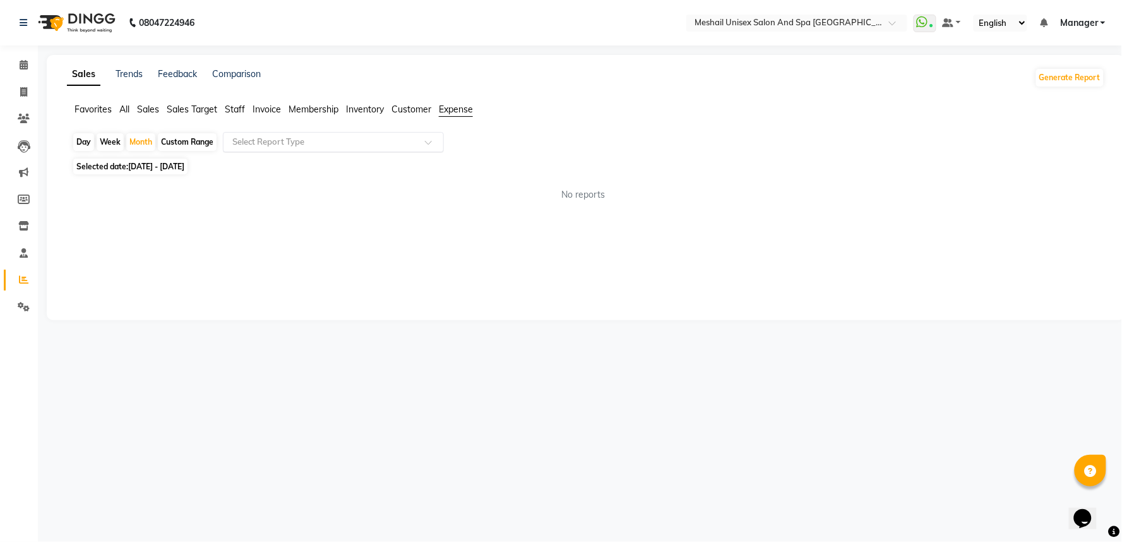
click at [410, 145] on input "text" at bounding box center [321, 142] width 182 height 13
click at [131, 111] on ul "Favorites All Sales Sales Target Staff Invoice Membership Inventory Customer Ex…" at bounding box center [586, 110] width 1038 height 14
click at [288, 146] on input "text" at bounding box center [321, 142] width 182 height 13
click at [291, 145] on input "text" at bounding box center [321, 142] width 182 height 13
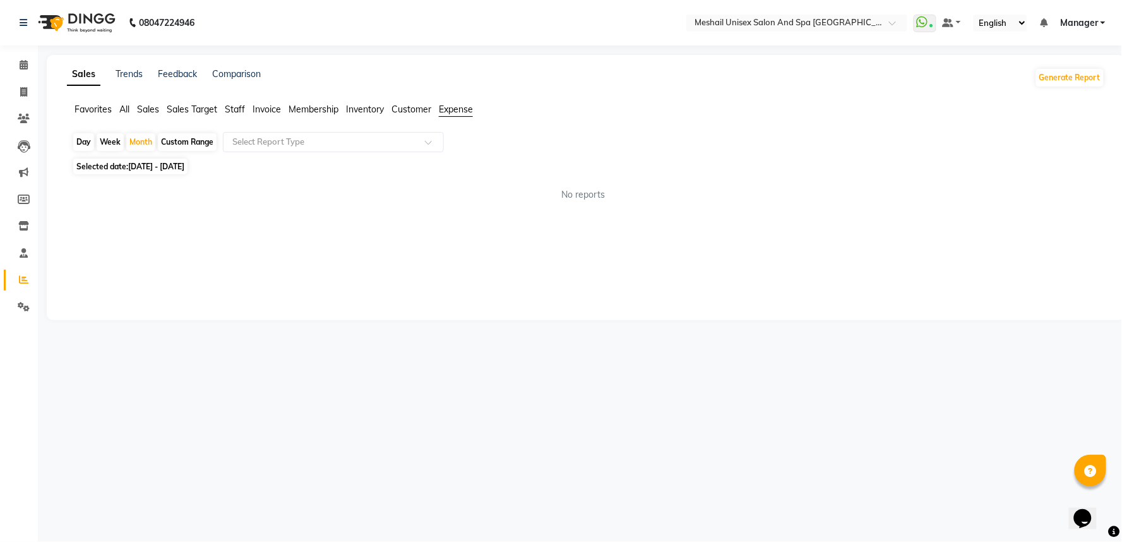
click at [133, 108] on ul "Favorites All Sales Sales Target Staff Invoice Membership Inventory Customer Ex…" at bounding box center [586, 110] width 1038 height 14
click at [122, 108] on span "All" at bounding box center [124, 109] width 10 height 11
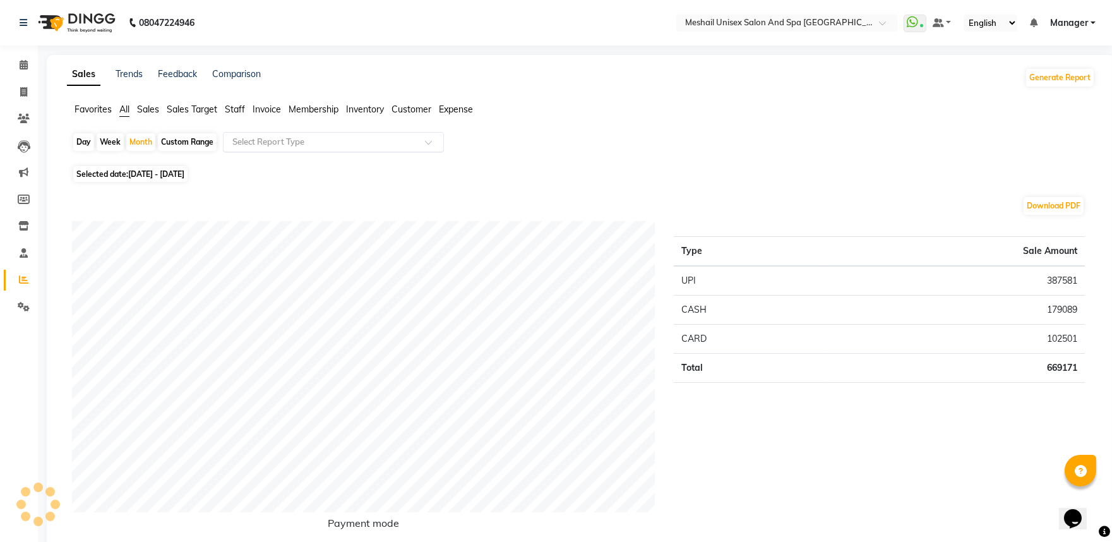
click at [304, 139] on input "text" at bounding box center [321, 142] width 182 height 13
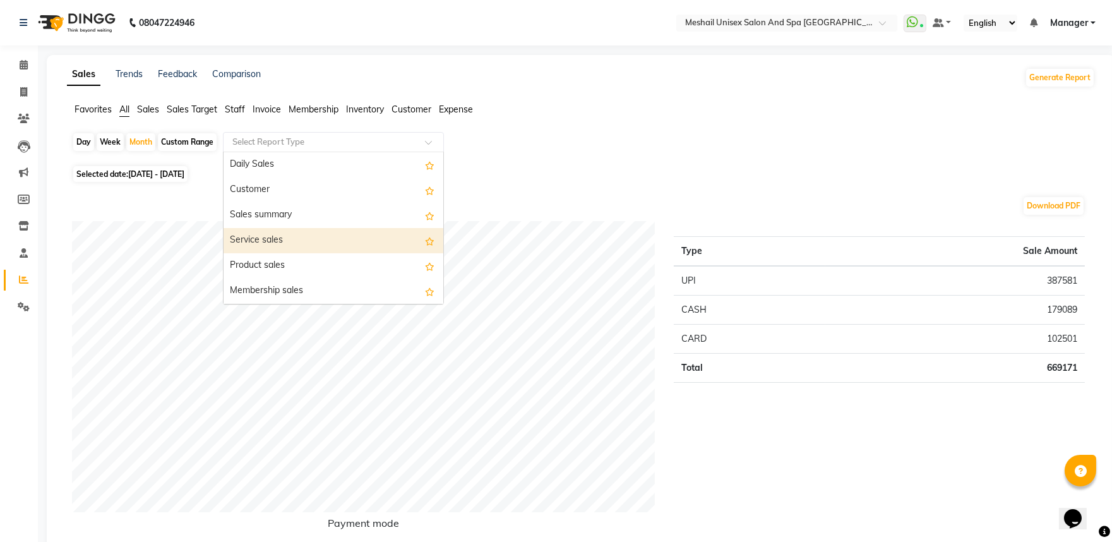
click at [369, 250] on div "Service sales" at bounding box center [333, 240] width 220 height 25
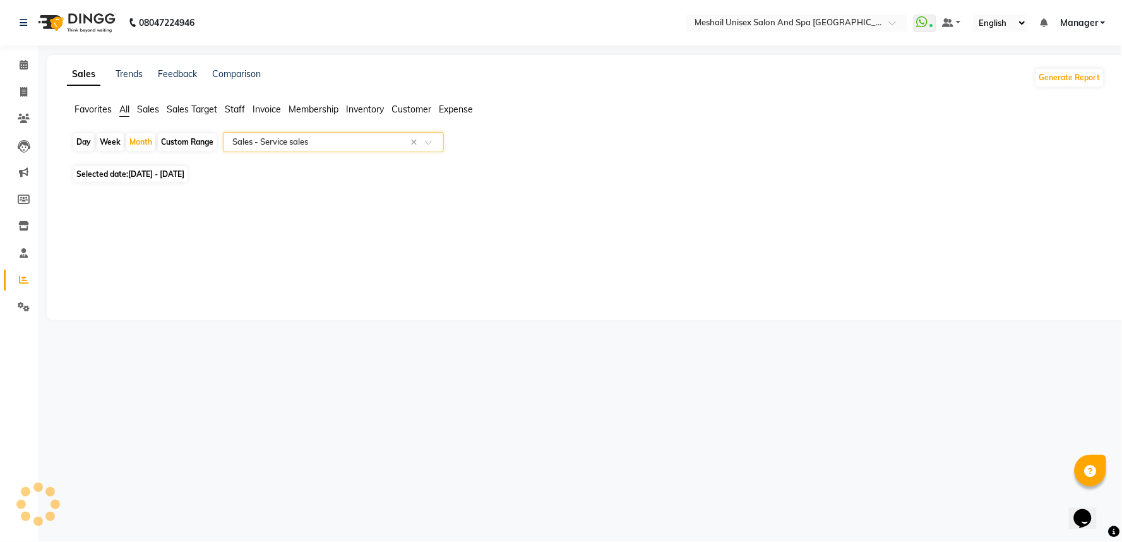
select select "full_report"
select select "csv"
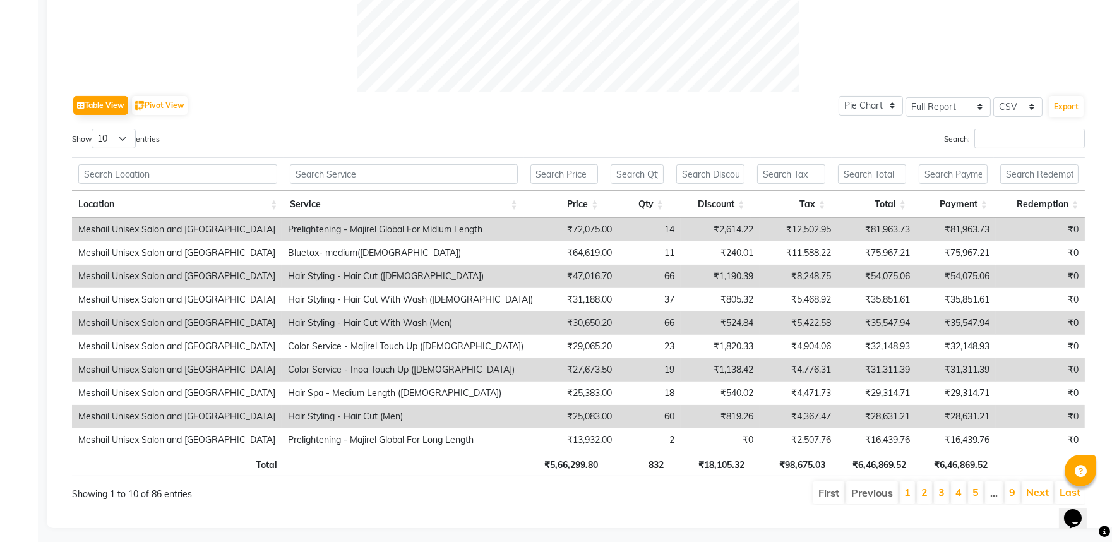
scroll to position [576, 0]
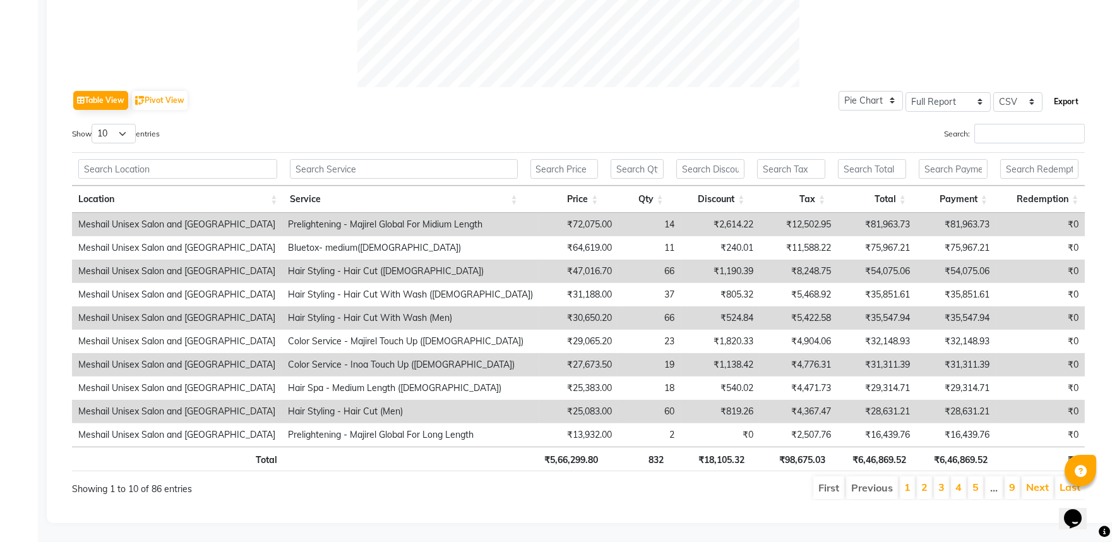
click at [1069, 92] on button "Export" at bounding box center [1065, 101] width 35 height 21
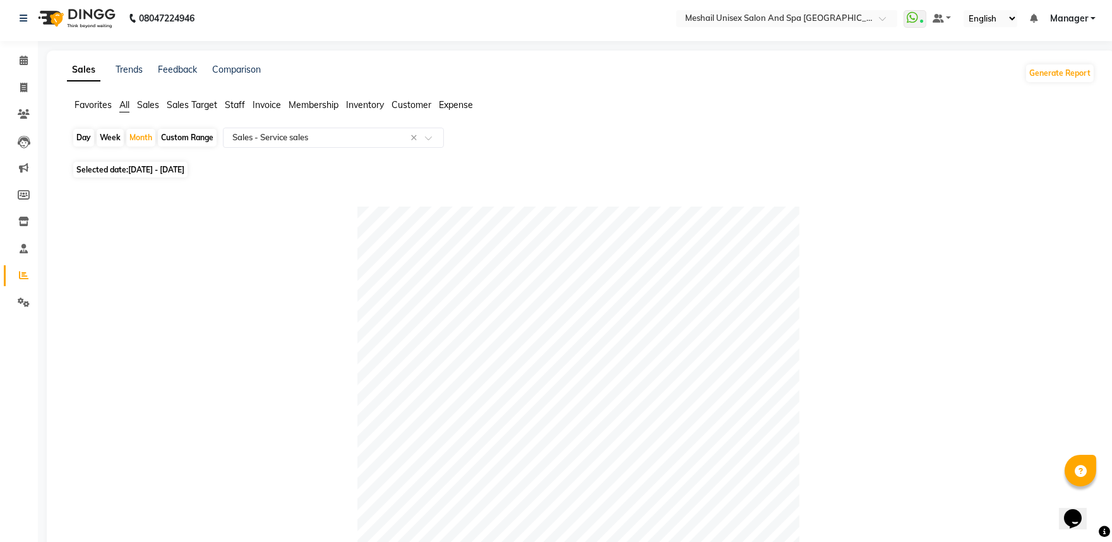
scroll to position [0, 0]
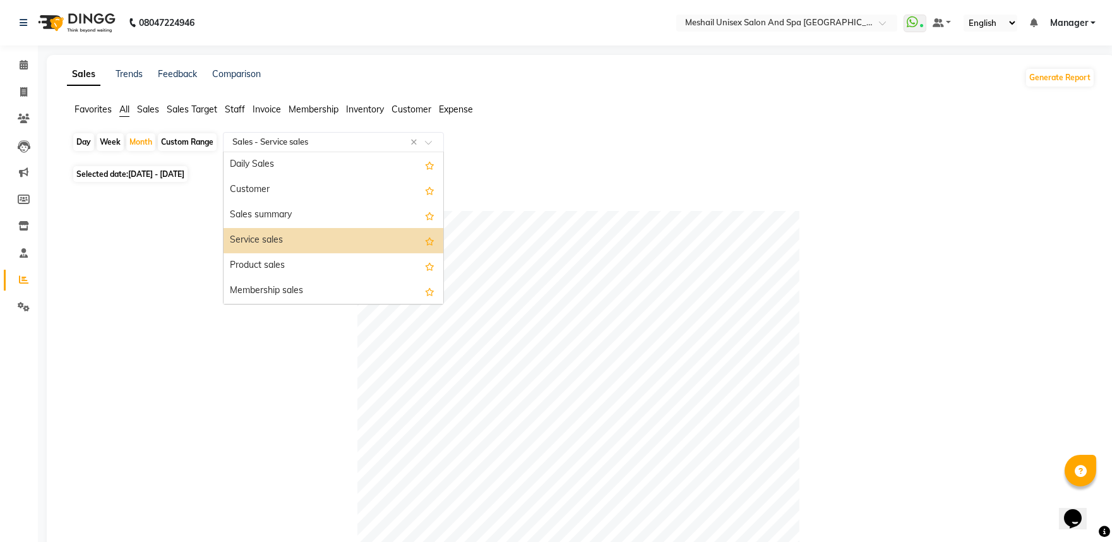
click at [301, 140] on input "text" at bounding box center [321, 142] width 182 height 13
click at [282, 256] on div "Product sales" at bounding box center [333, 265] width 220 height 25
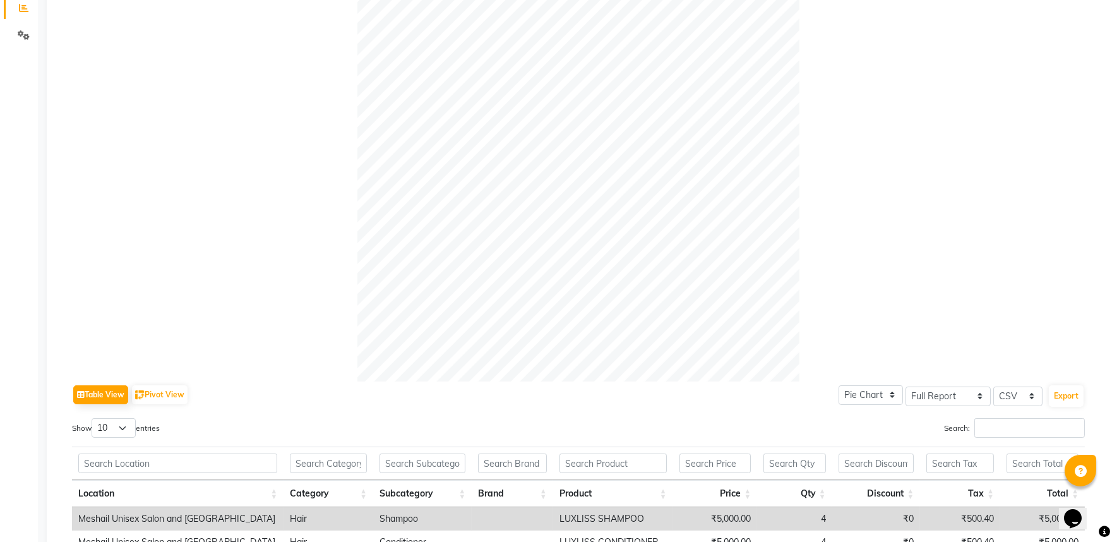
scroll to position [490, 0]
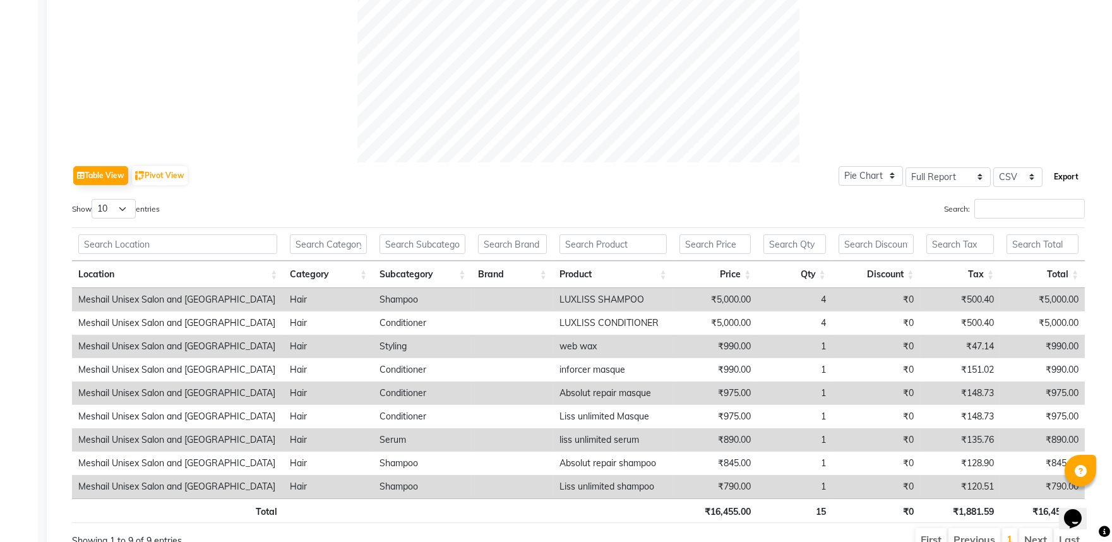
click at [1074, 181] on button "Export" at bounding box center [1065, 176] width 35 height 21
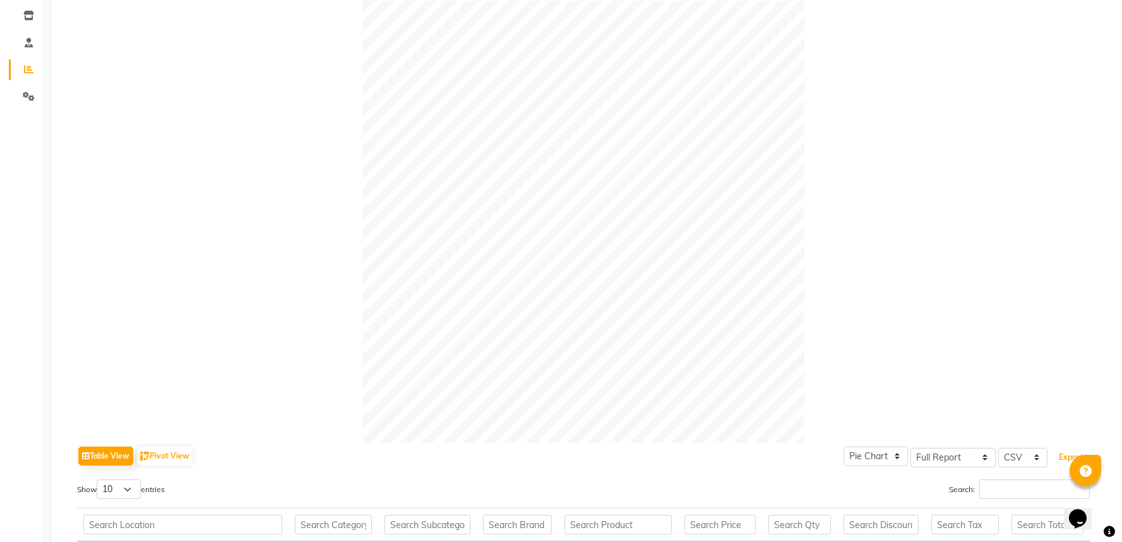
scroll to position [0, 0]
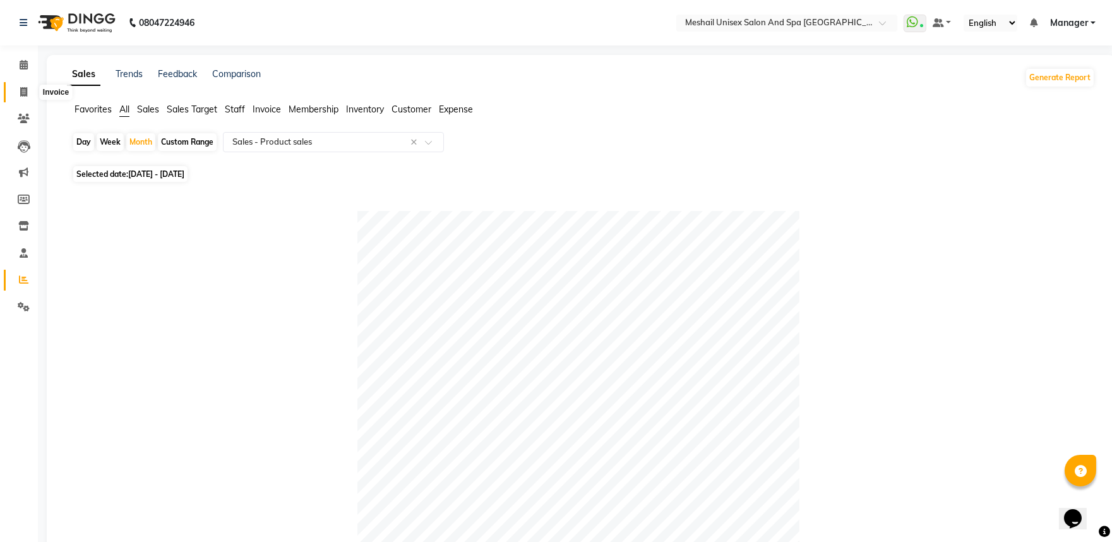
click at [20, 89] on icon at bounding box center [23, 91] width 7 height 9
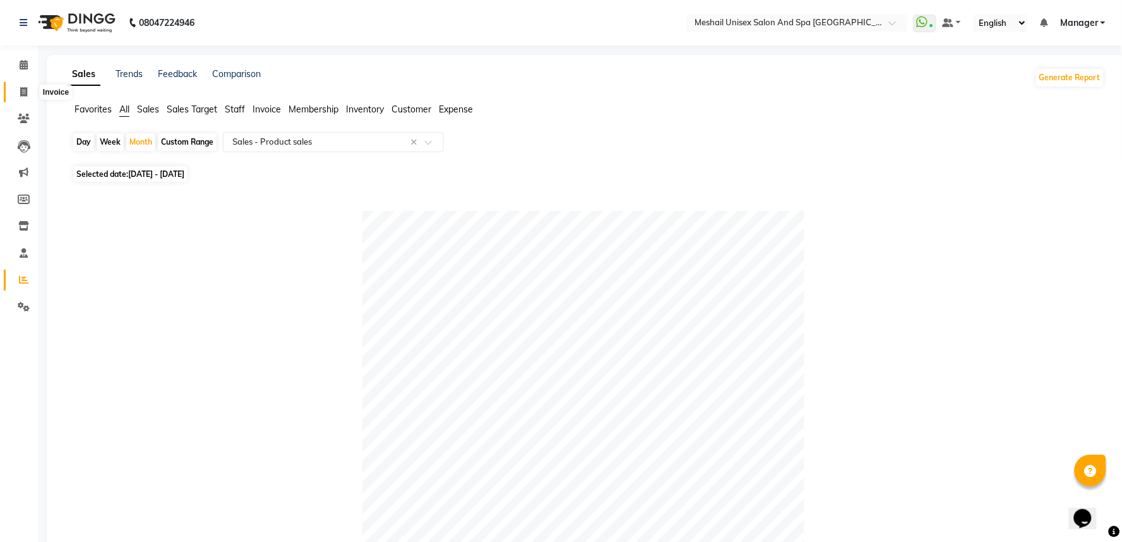
select select "service"
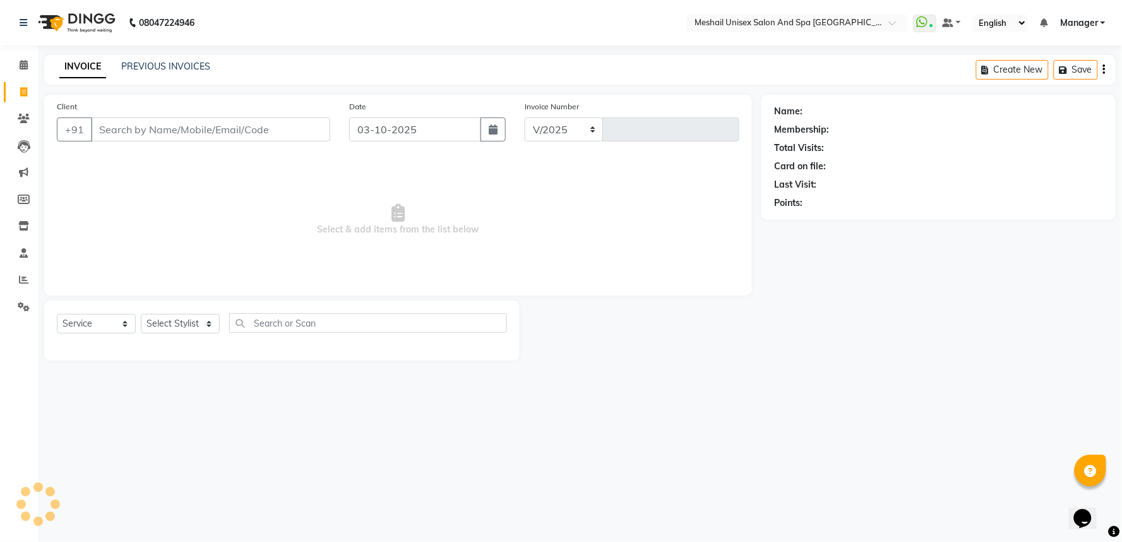
select select "6711"
type input "3210"
click at [168, 64] on link "PREVIOUS INVOICES" at bounding box center [165, 66] width 89 height 11
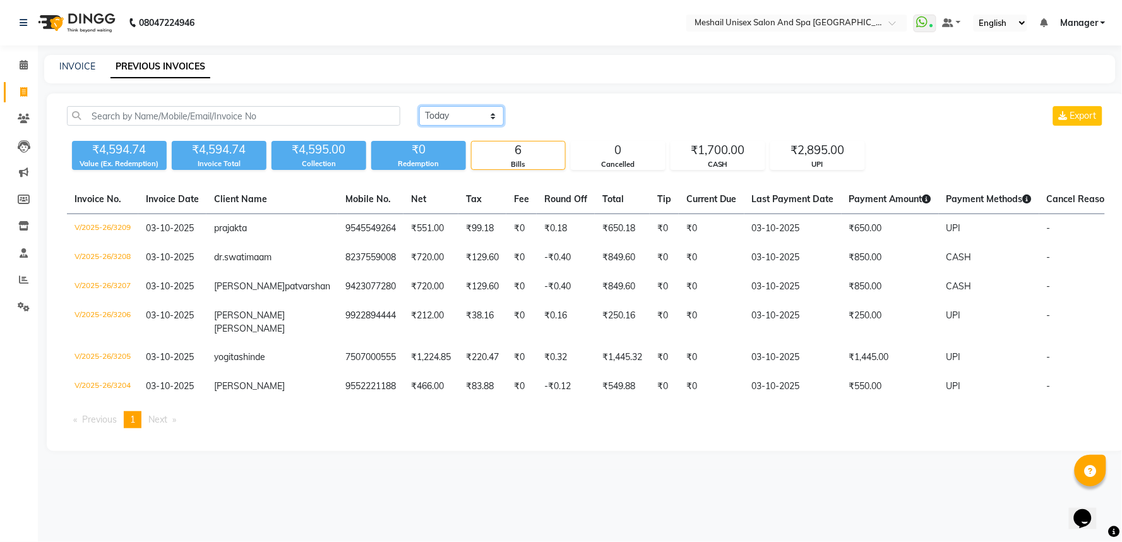
click at [456, 111] on select "[DATE] [DATE] Custom Range" at bounding box center [461, 116] width 85 height 20
select select "range"
click at [419, 106] on select "[DATE] [DATE] Custom Range" at bounding box center [461, 116] width 85 height 20
click at [551, 123] on input "03-10-2025" at bounding box center [564, 116] width 88 height 18
select select "10"
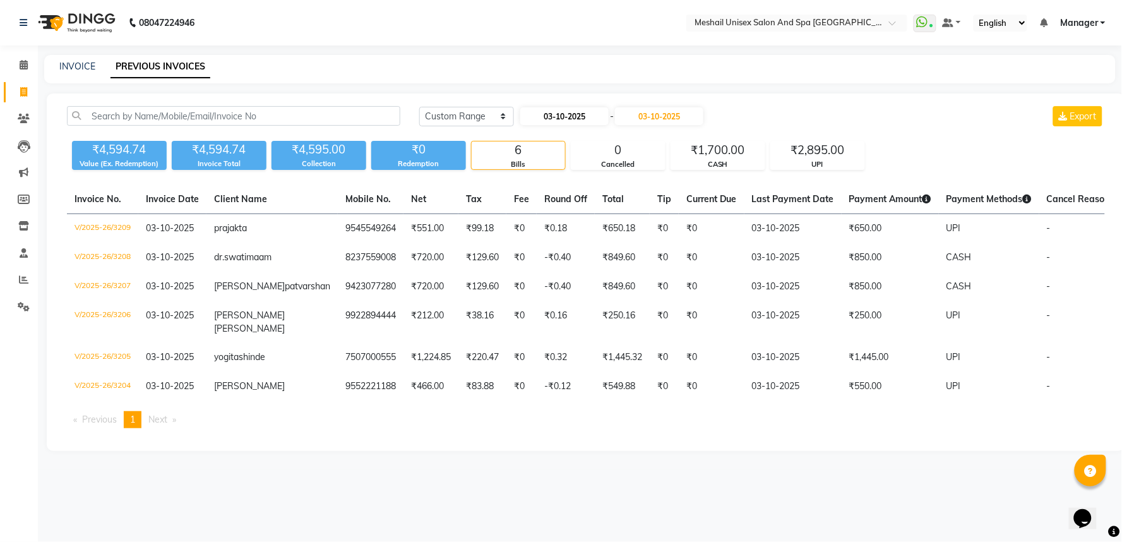
select select "2025"
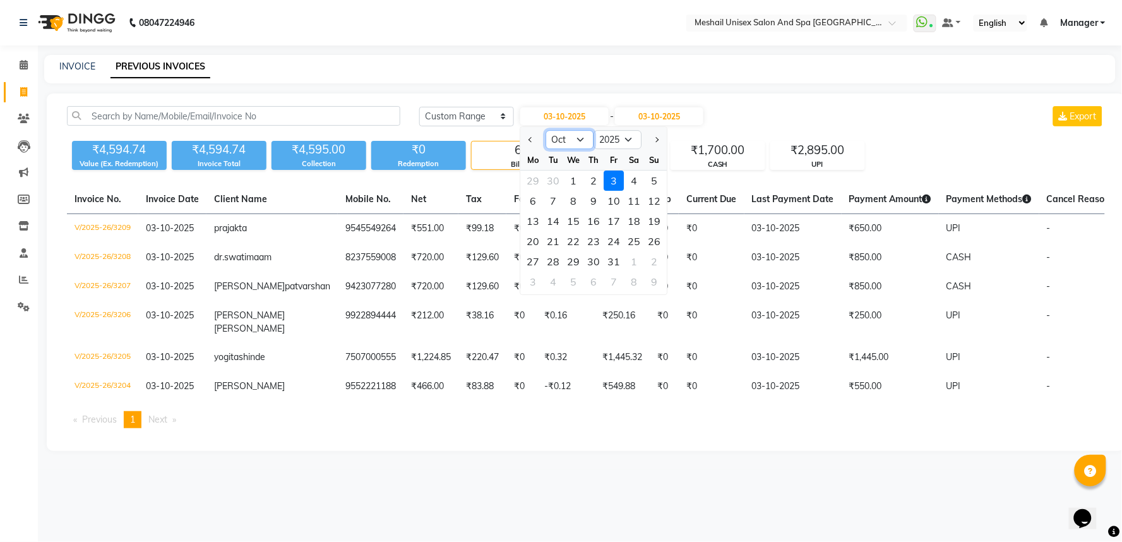
click at [573, 131] on select "Jan Feb Mar Apr May Jun [DATE] Aug Sep Oct Nov Dec" at bounding box center [569, 139] width 48 height 19
click at [575, 114] on input "03-10-2025" at bounding box center [564, 116] width 88 height 18
click at [655, 218] on div "19" at bounding box center [654, 221] width 20 height 20
type input "[DATE]"
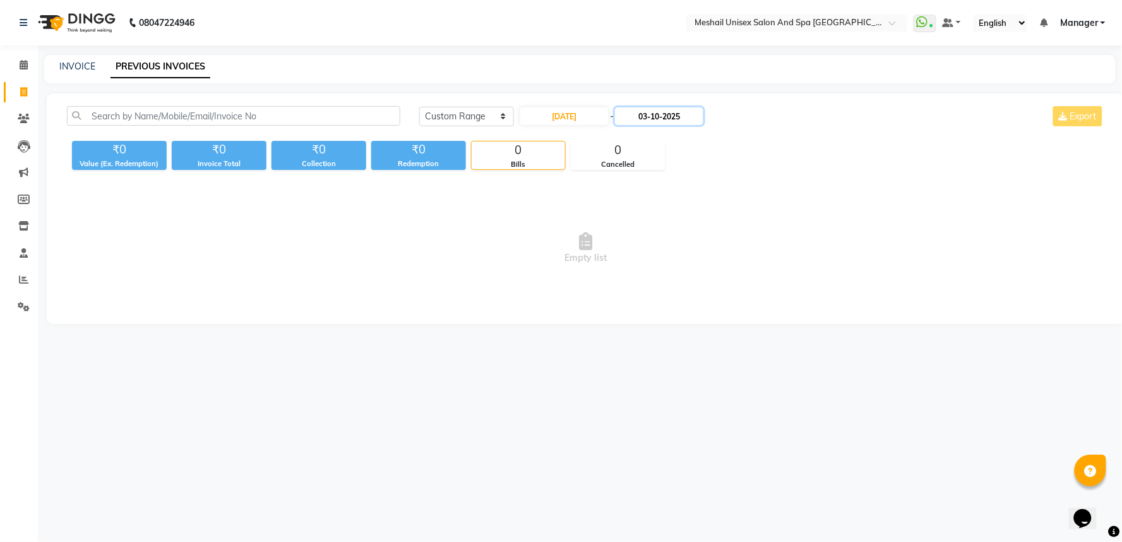
click at [664, 123] on input "03-10-2025" at bounding box center [659, 116] width 88 height 18
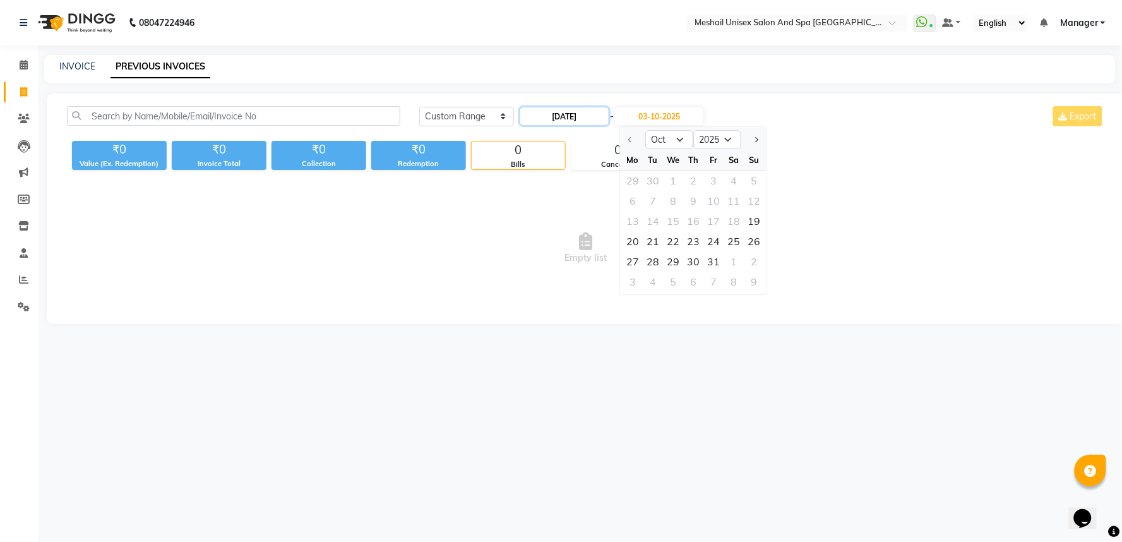
click at [579, 122] on input "[DATE]" at bounding box center [564, 116] width 88 height 18
select select "10"
select select "2025"
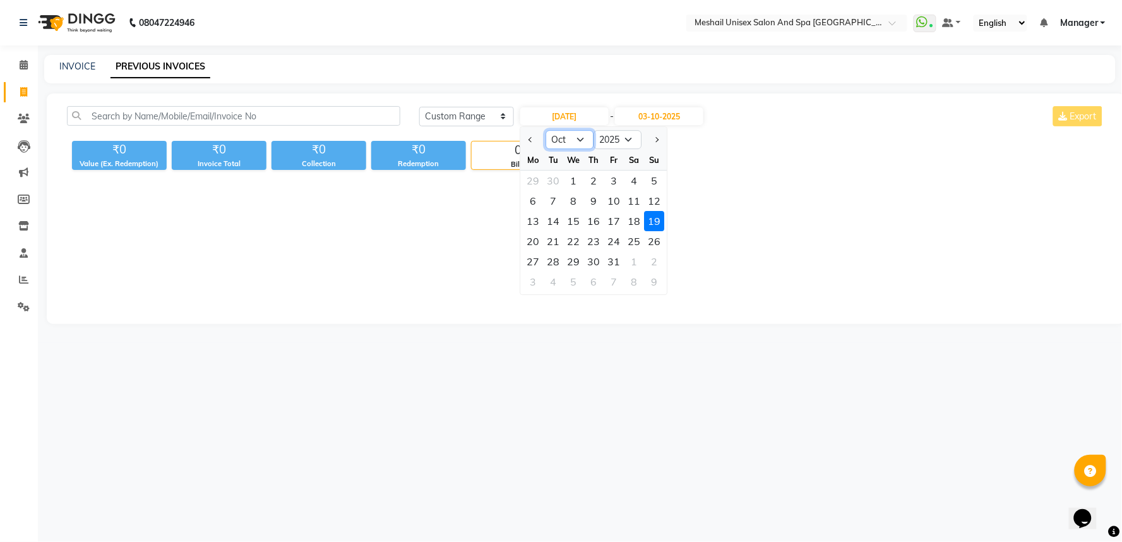
click at [569, 141] on select "Jan Feb Mar Apr May Jun [DATE] Aug Sep Oct Nov Dec" at bounding box center [569, 139] width 48 height 19
select select "8"
click at [545, 130] on select "Jan Feb Mar Apr May Jun [DATE] Aug Sep Oct Nov Dec" at bounding box center [569, 139] width 48 height 19
click at [554, 243] on div "19" at bounding box center [553, 241] width 20 height 20
type input "[DATE]"
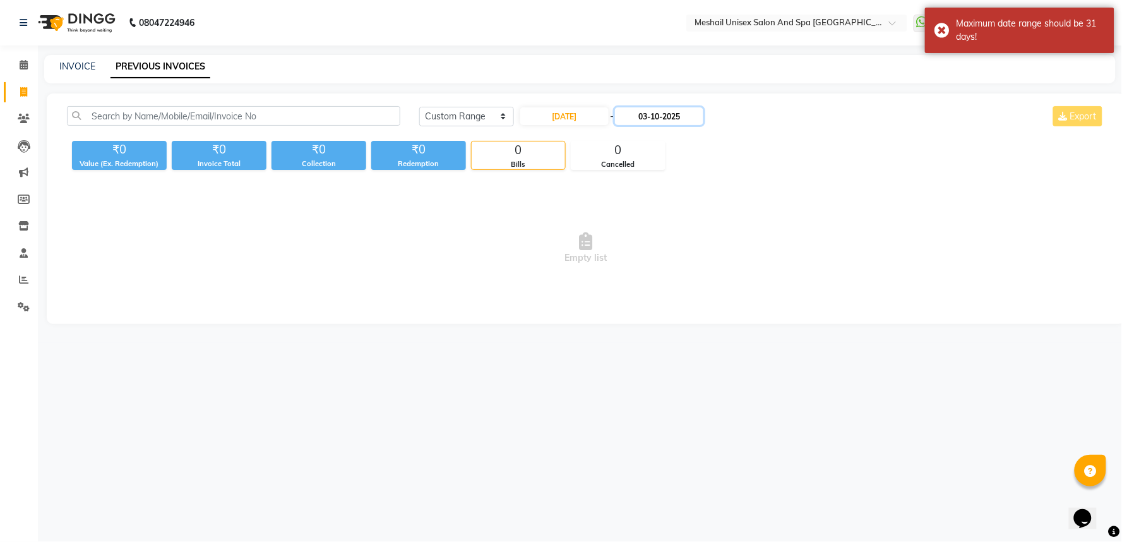
click at [653, 122] on input "03-10-2025" at bounding box center [659, 116] width 88 height 18
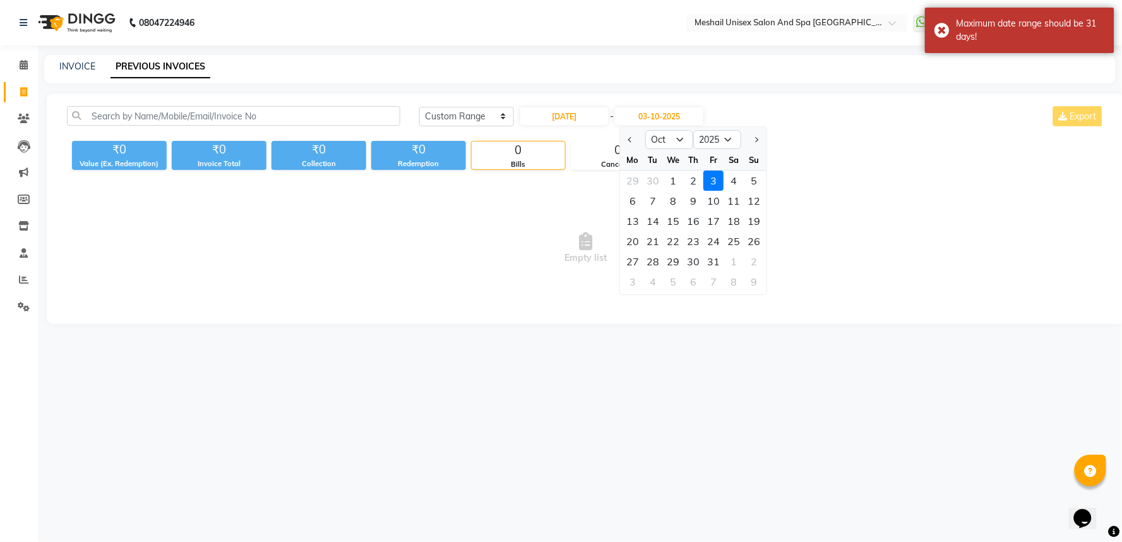
click at [665, 129] on ngb-datepicker-navigation "Aug Sep Oct Nov [DATE] 2026 2027 2028 2029 2030 2031 2032 2033 2034 2035" at bounding box center [693, 139] width 146 height 20
click at [665, 134] on select "Aug Sep Oct Nov Dec" at bounding box center [669, 139] width 48 height 19
select select "8"
click at [645, 130] on select "Aug Sep Oct Nov Dec" at bounding box center [669, 139] width 48 height 19
click at [657, 238] on div "19" at bounding box center [653, 241] width 20 height 20
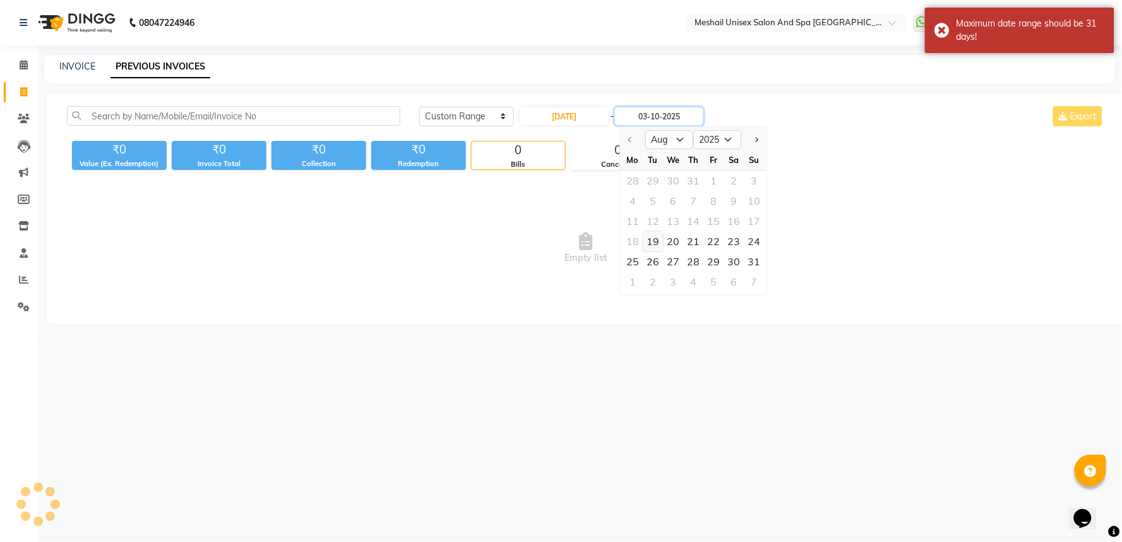
type input "[DATE]"
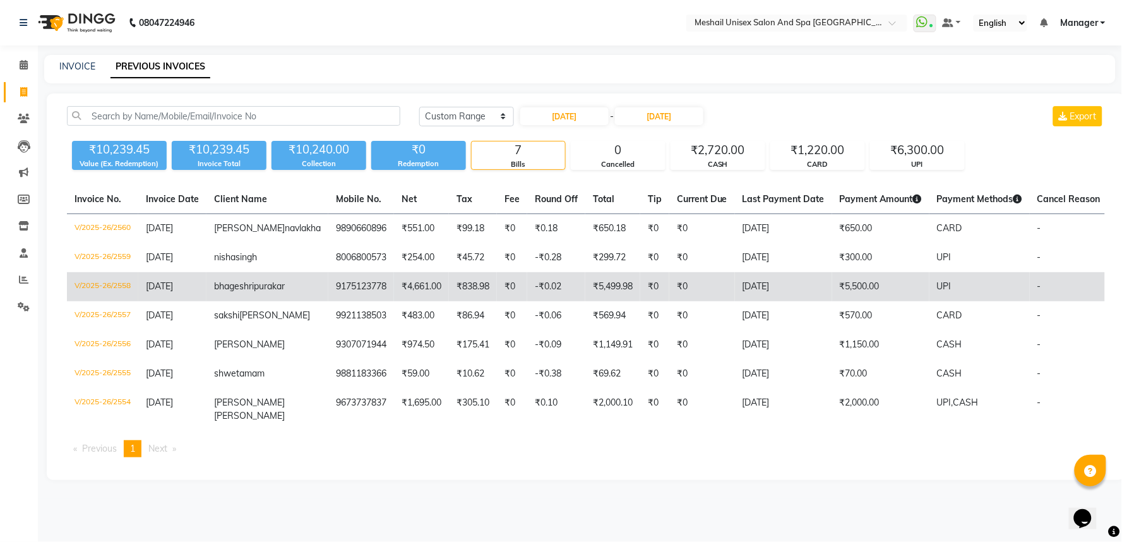
click at [735, 300] on td "[DATE]" at bounding box center [783, 286] width 97 height 29
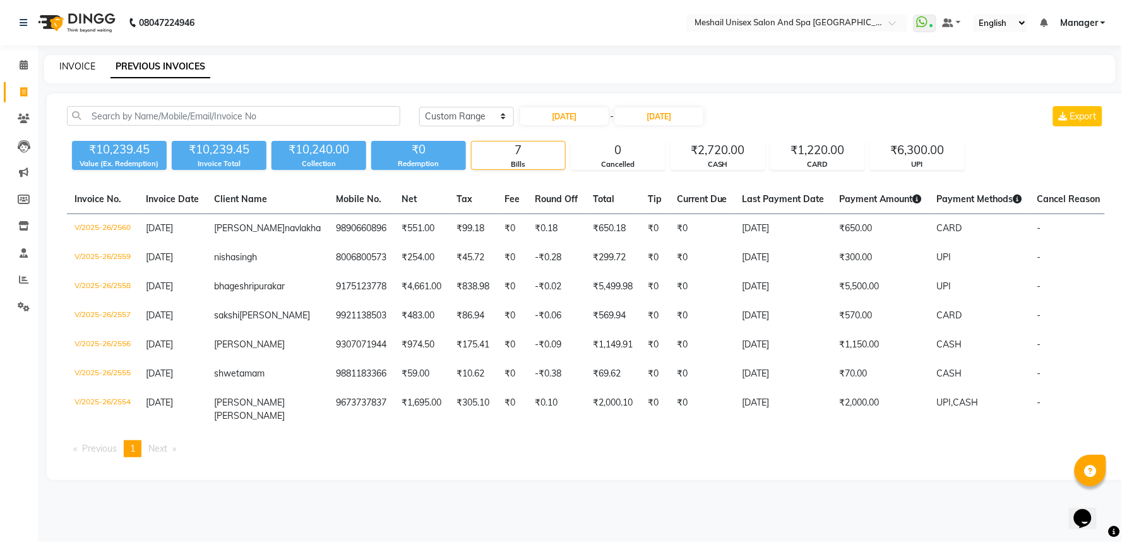
click at [64, 64] on link "INVOICE" at bounding box center [77, 66] width 36 height 11
select select "service"
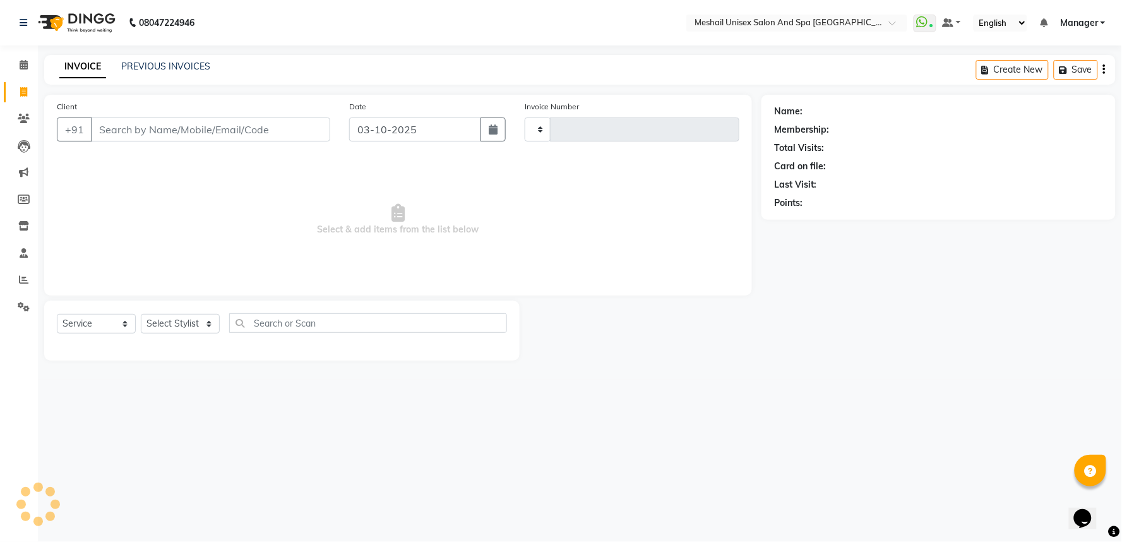
type input "3210"
select select "6711"
click at [23, 110] on link "Clients" at bounding box center [19, 119] width 30 height 21
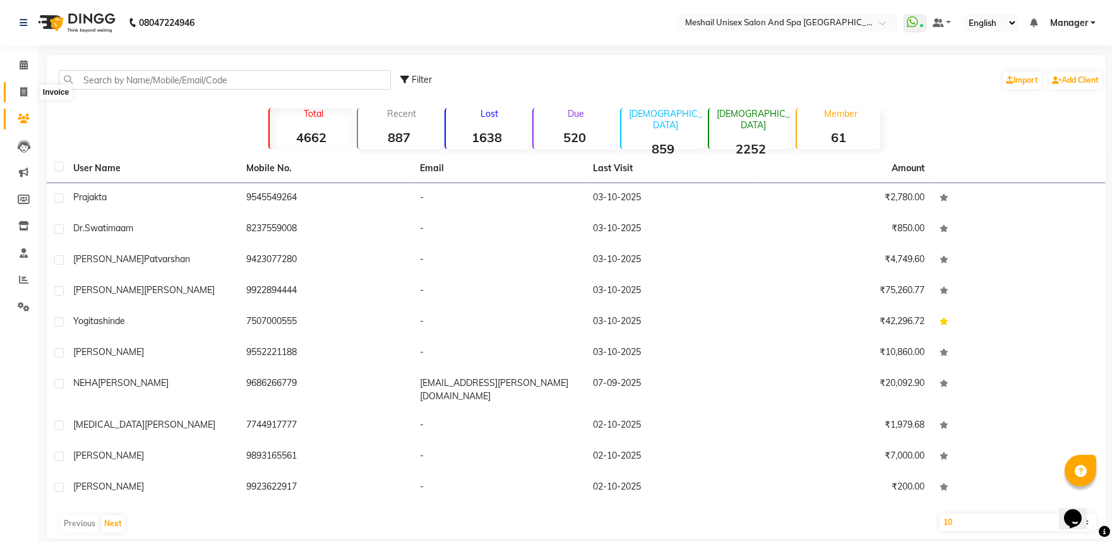
click at [23, 90] on icon at bounding box center [23, 91] width 7 height 9
select select "service"
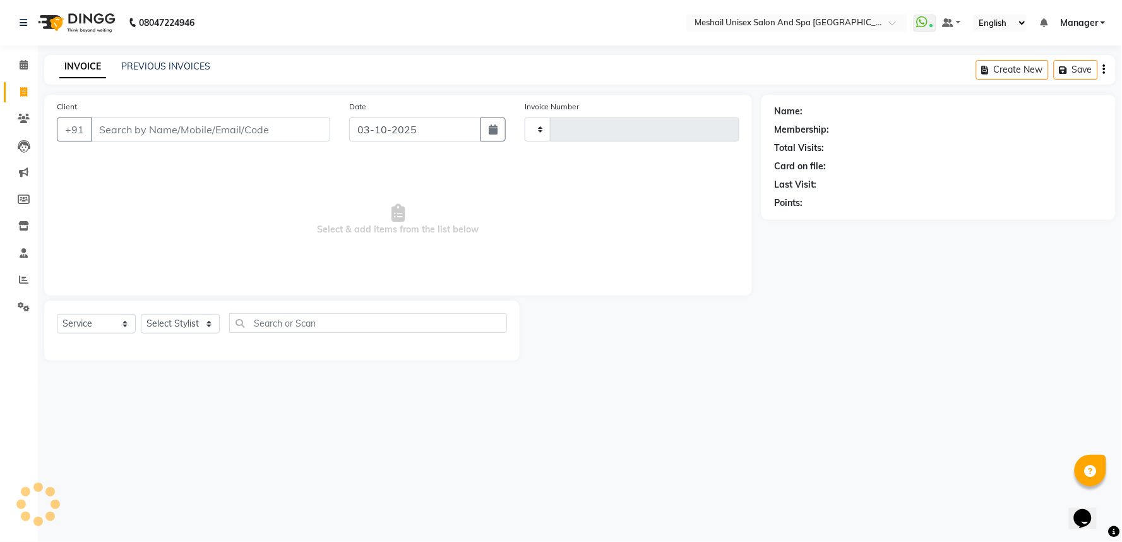
type input "3210"
select select "6711"
click at [148, 71] on link "PREVIOUS INVOICES" at bounding box center [165, 66] width 89 height 11
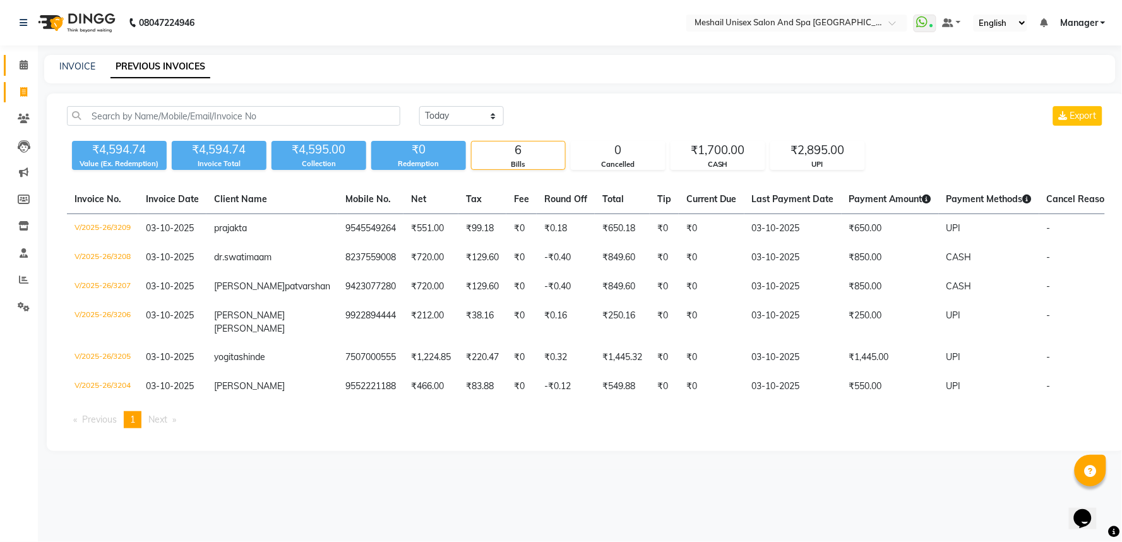
click at [7, 65] on link "Calendar" at bounding box center [19, 65] width 30 height 21
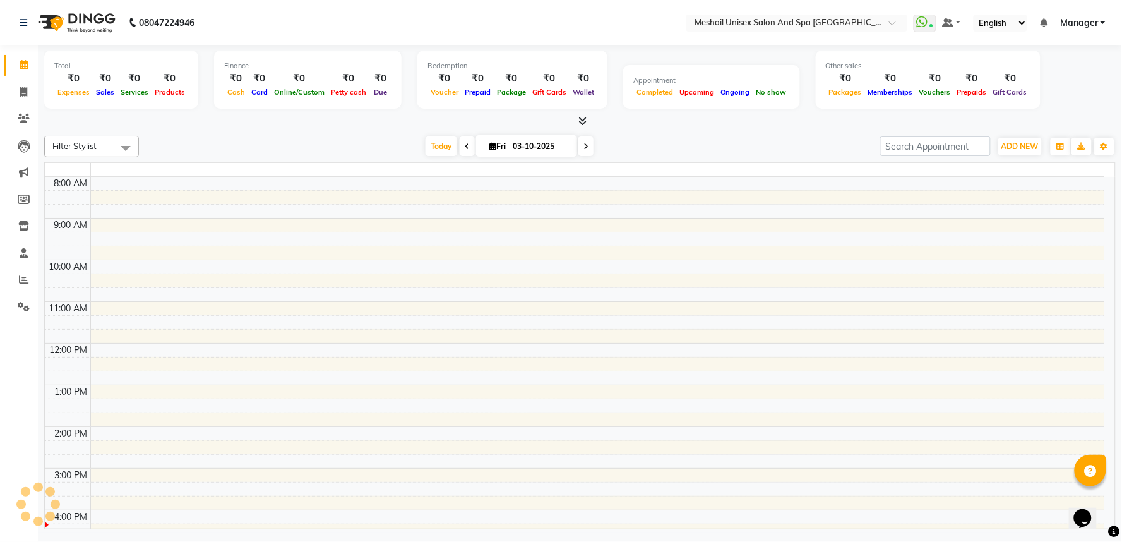
click at [27, 59] on span at bounding box center [24, 65] width 22 height 15
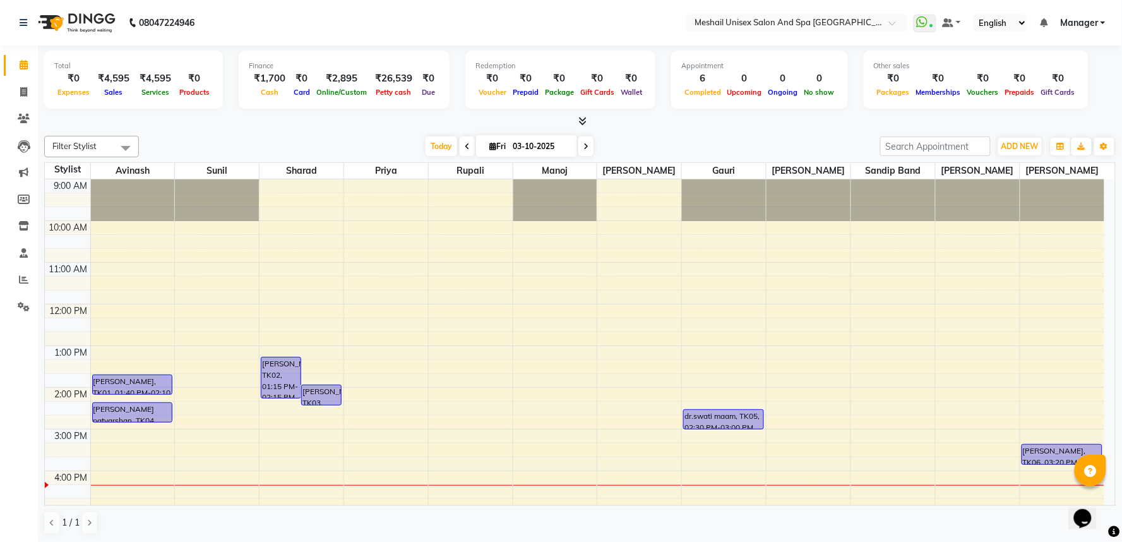
click at [39, 309] on div "Total ₹0 Expenses ₹4,595 Sales ₹4,595 Services ₹0 Products Finance ₹1,700 Cash …" at bounding box center [580, 293] width 1084 height 497
click at [29, 304] on span at bounding box center [24, 307] width 22 height 15
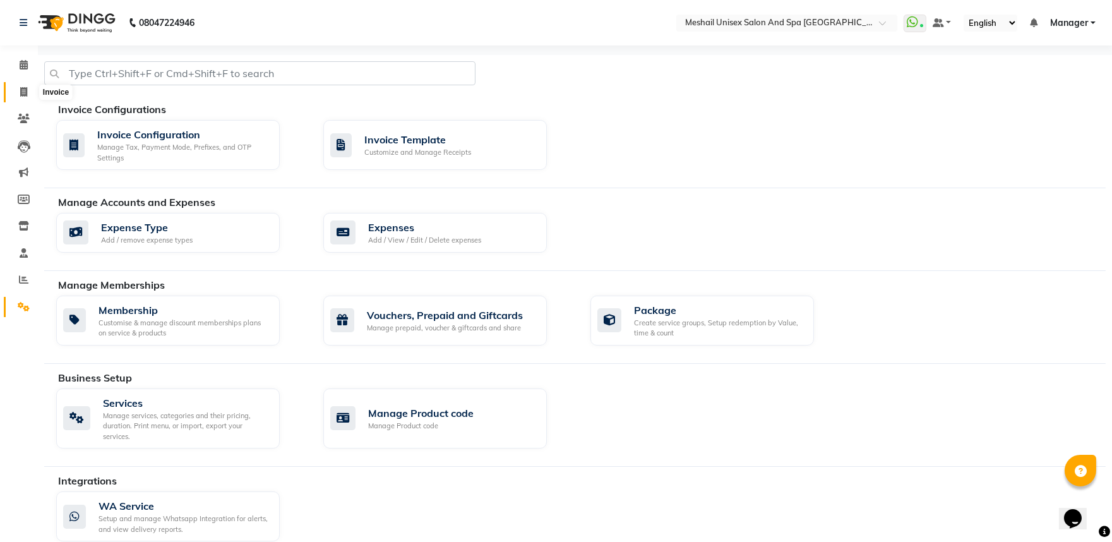
click at [28, 90] on span at bounding box center [24, 92] width 22 height 15
select select "service"
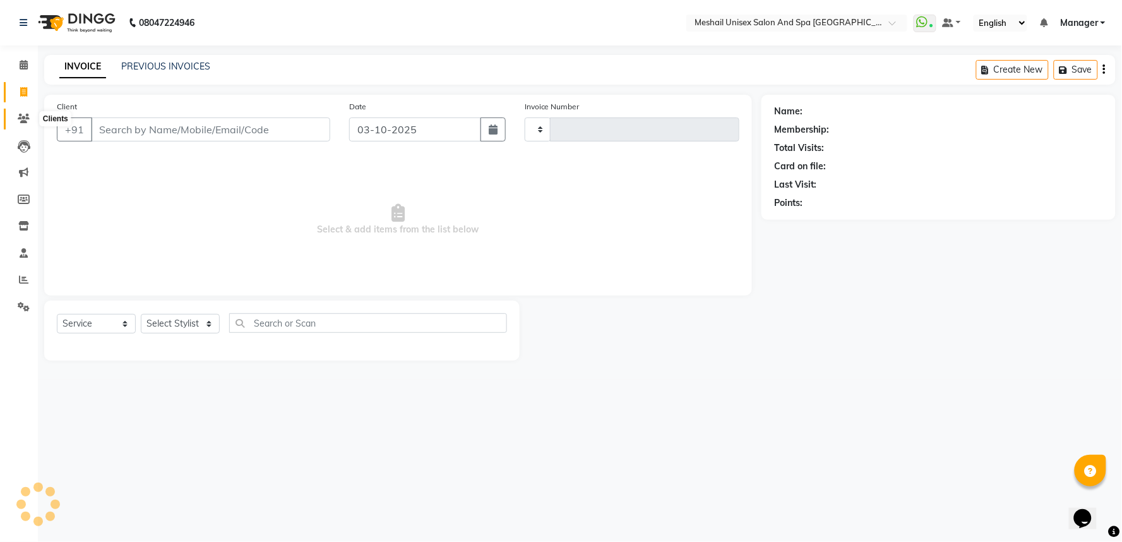
click at [21, 124] on span at bounding box center [24, 119] width 22 height 15
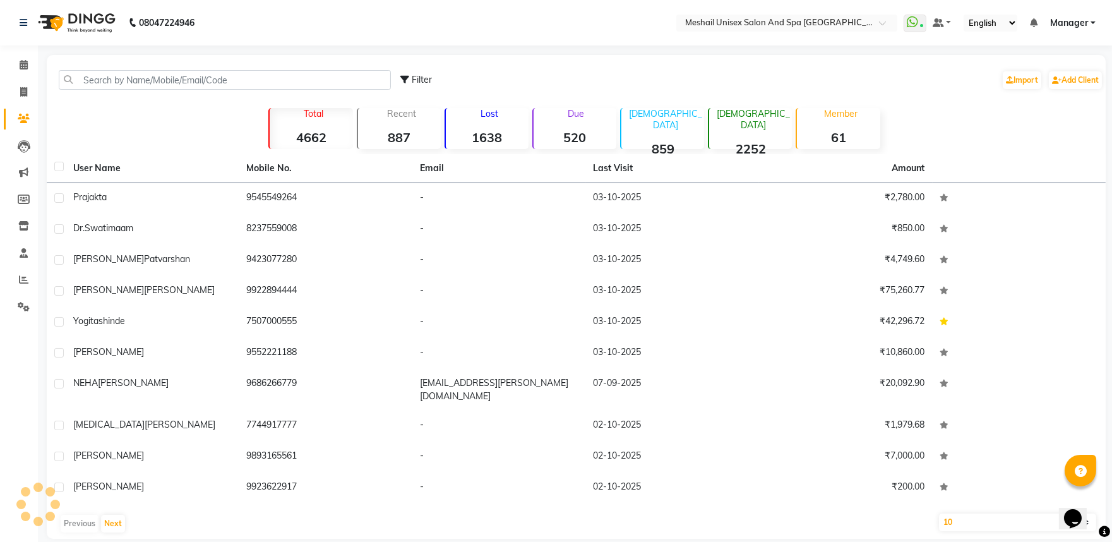
click at [21, 110] on link "Clients" at bounding box center [19, 119] width 30 height 21
click at [20, 101] on link "Invoice" at bounding box center [19, 92] width 30 height 21
select select "service"
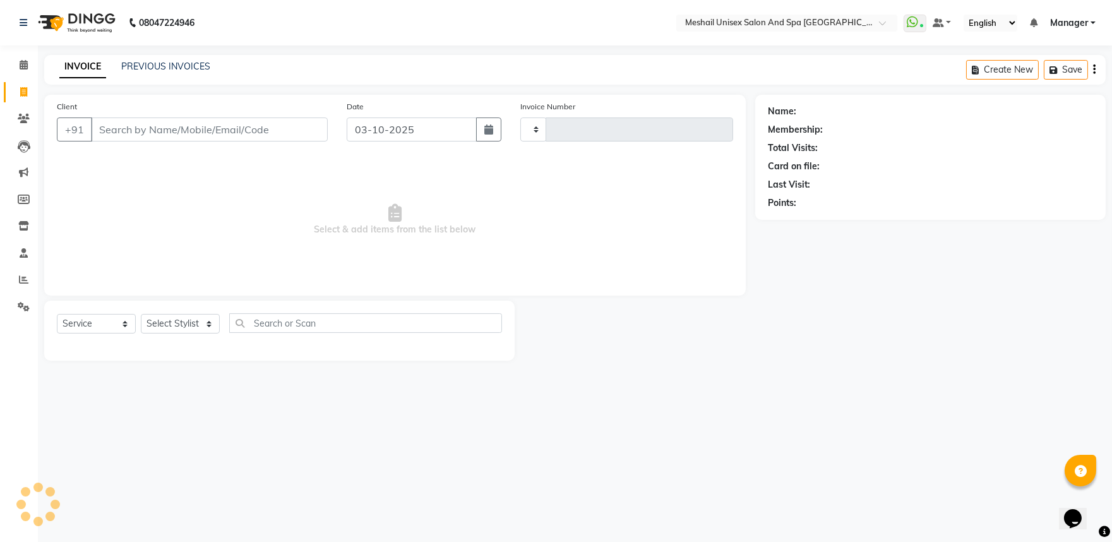
type input "3210"
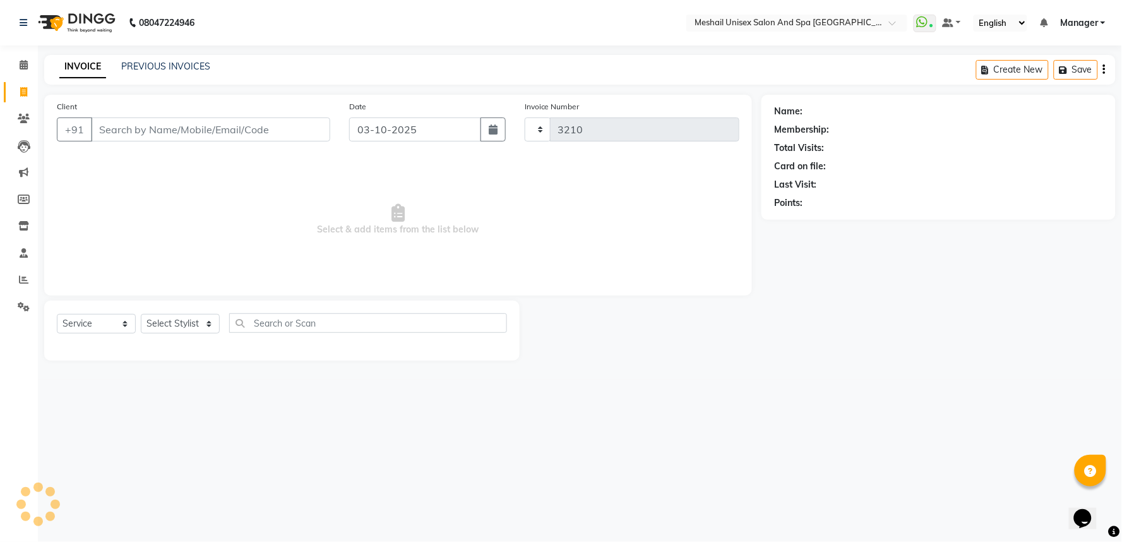
select select "6711"
click at [184, 69] on link "PREVIOUS INVOICES" at bounding box center [165, 66] width 89 height 11
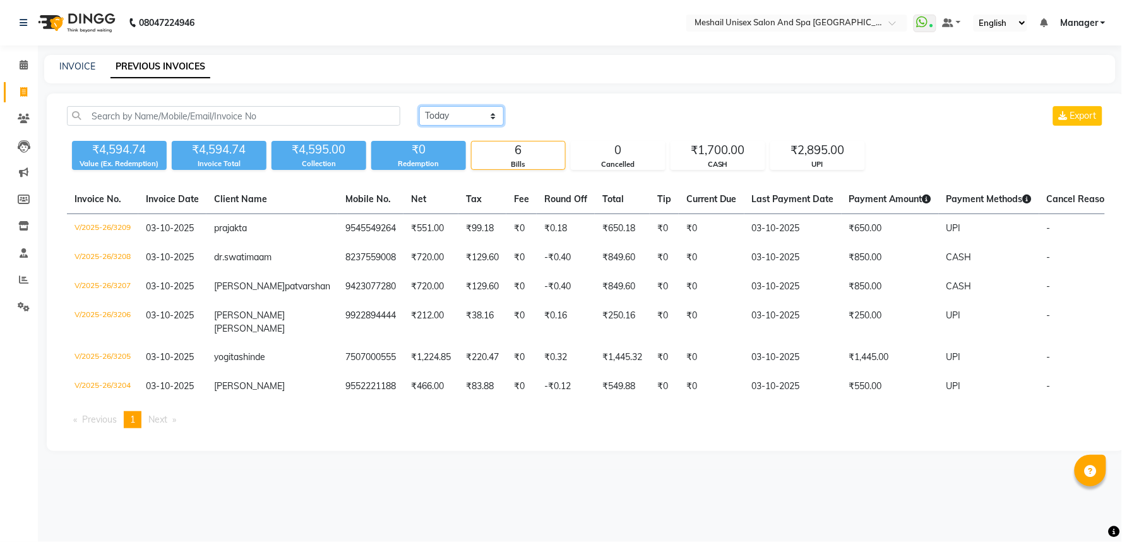
click at [463, 116] on select "[DATE] [DATE] Custom Range" at bounding box center [461, 116] width 85 height 20
click at [79, 62] on link "INVOICE" at bounding box center [77, 66] width 36 height 11
select select "service"
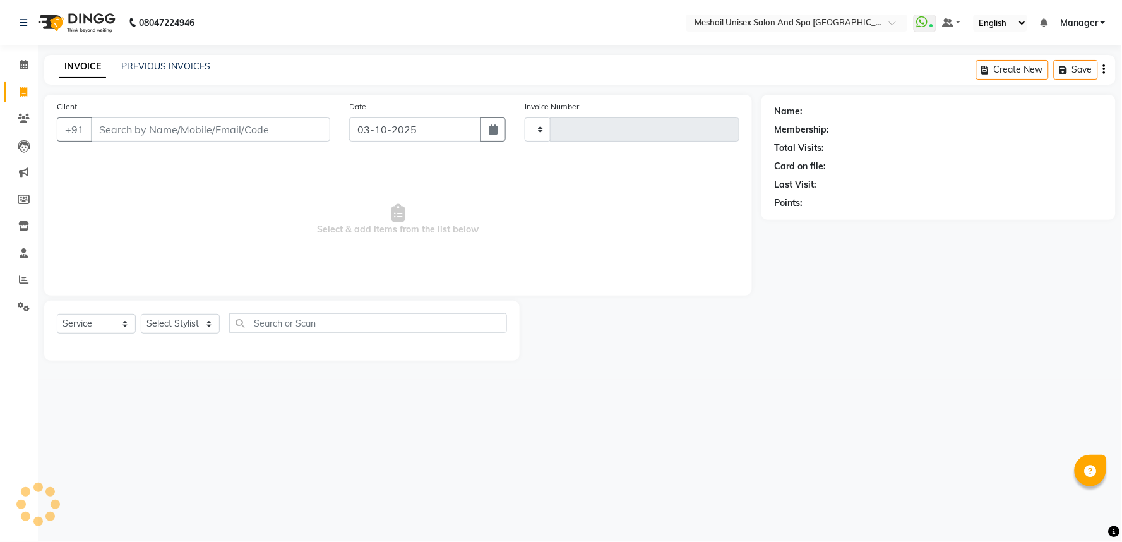
type input "3210"
select select "6711"
click at [162, 61] on link "PREVIOUS INVOICES" at bounding box center [165, 66] width 89 height 11
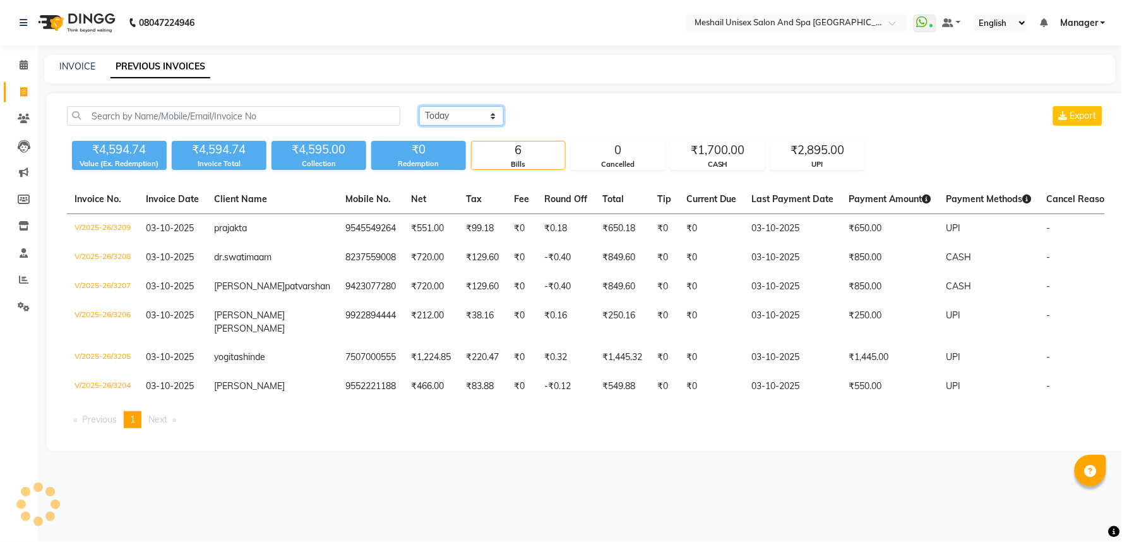
click at [477, 111] on select "[DATE] [DATE] Custom Range" at bounding box center [461, 116] width 85 height 20
select select "range"
click at [419, 106] on select "[DATE] [DATE] Custom Range" at bounding box center [461, 116] width 85 height 20
click at [586, 112] on input "03-10-2025" at bounding box center [564, 116] width 88 height 18
select select "10"
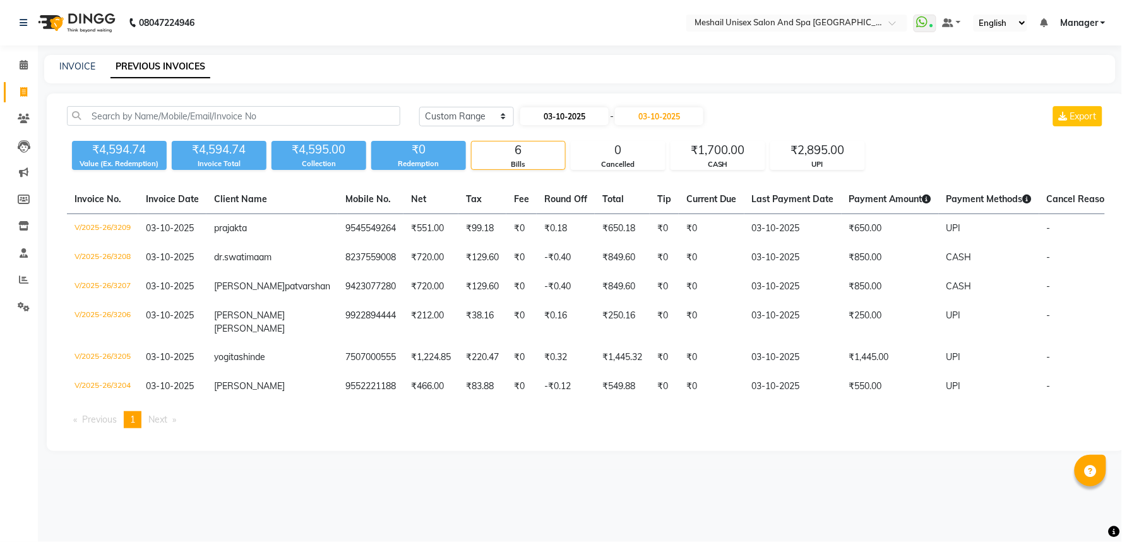
select select "2025"
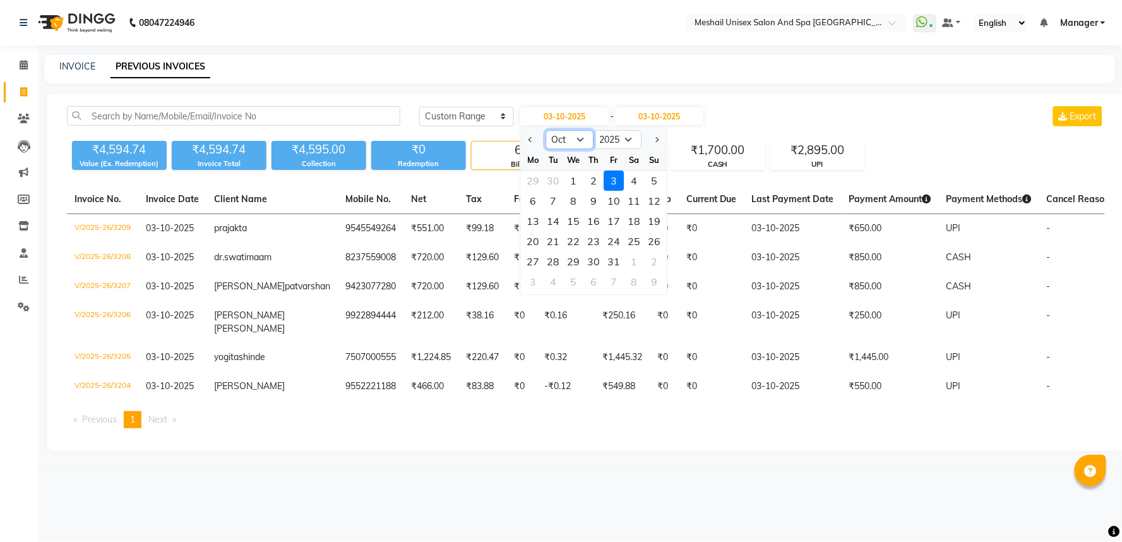
click at [576, 138] on select "Jan Feb Mar Apr May Jun [DATE] Aug Sep Oct Nov Dec" at bounding box center [569, 139] width 48 height 19
select select "8"
click at [545, 130] on select "Jan Feb Mar Apr May Jun [DATE] Aug Sep Oct Nov Dec" at bounding box center [569, 139] width 48 height 19
click at [661, 115] on input "03-10-2025" at bounding box center [659, 116] width 88 height 18
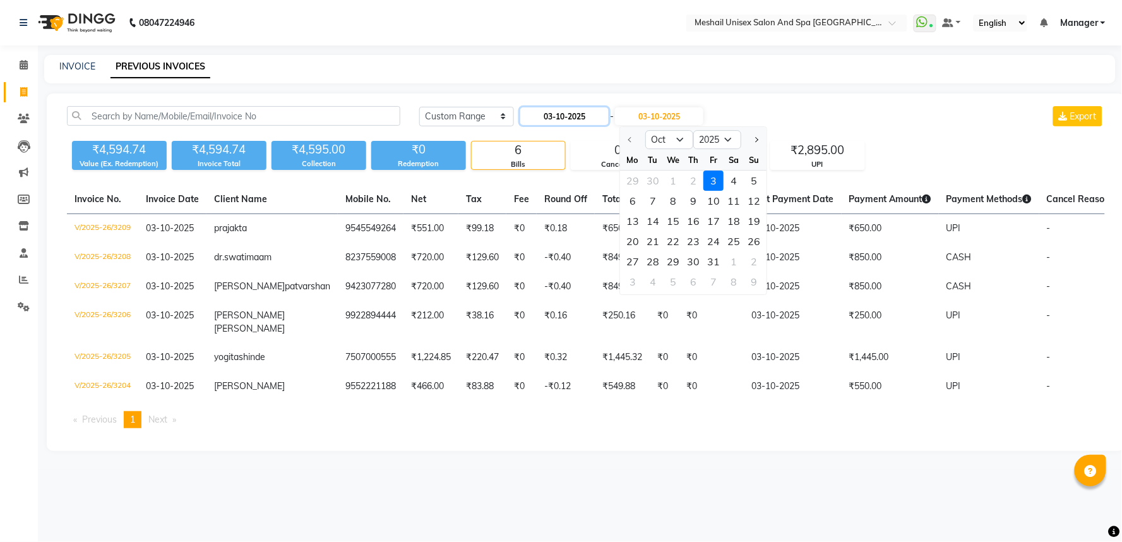
click at [574, 114] on input "03-10-2025" at bounding box center [564, 116] width 88 height 18
select select "10"
select select "2025"
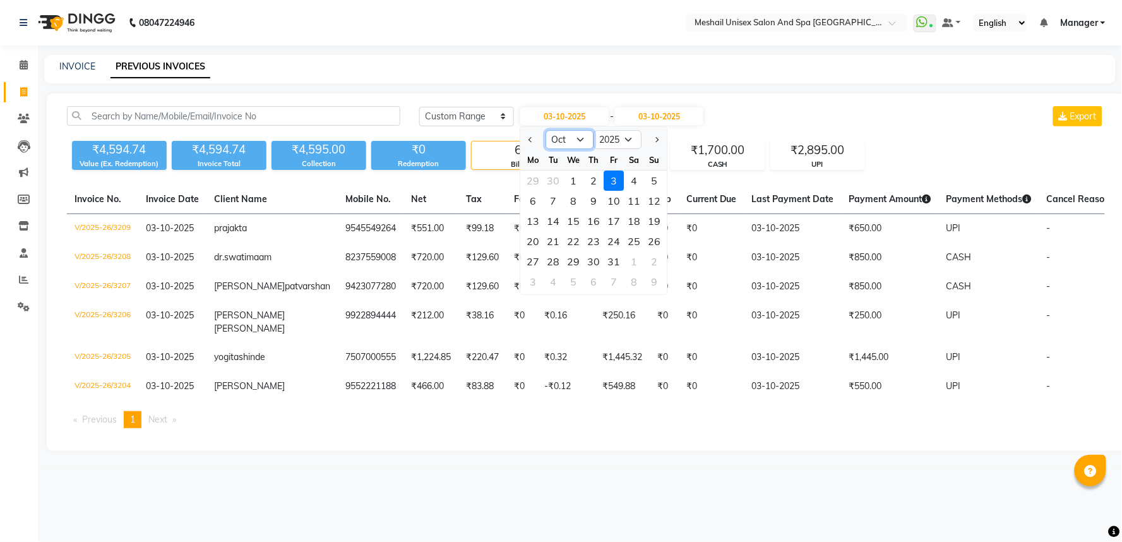
click at [571, 146] on select "Jan Feb Mar Apr May Jun [DATE] Aug Sep Oct Nov Dec" at bounding box center [569, 139] width 48 height 19
select select "9"
click at [545, 130] on select "Jan Feb Mar Apr May Jun [DATE] Aug Sep Oct Nov Dec" at bounding box center [569, 139] width 48 height 19
click at [535, 177] on div "1" at bounding box center [533, 180] width 20 height 20
type input "01-09-2025"
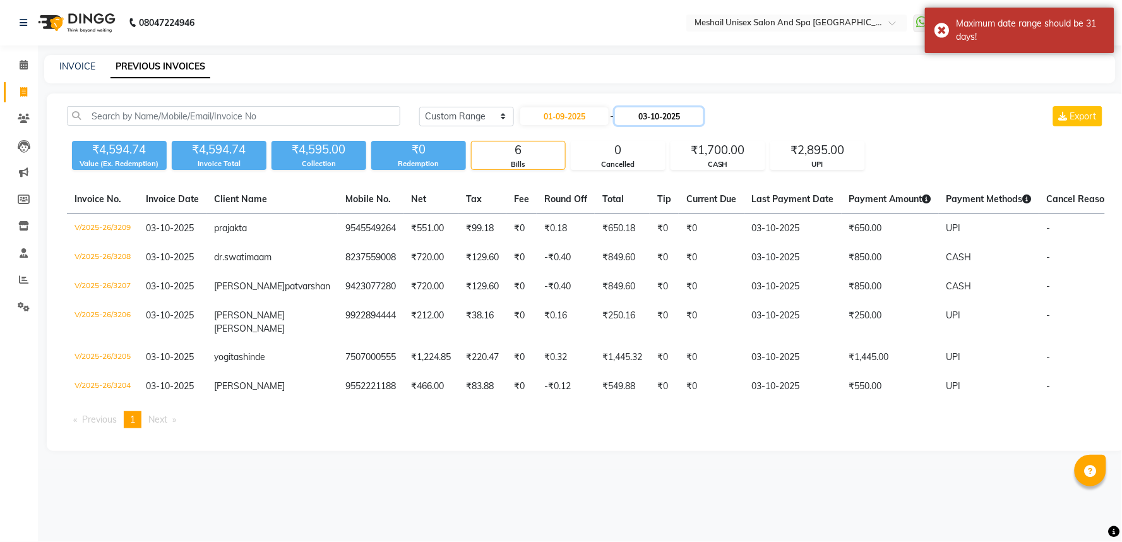
click at [645, 120] on input "03-10-2025" at bounding box center [659, 116] width 88 height 18
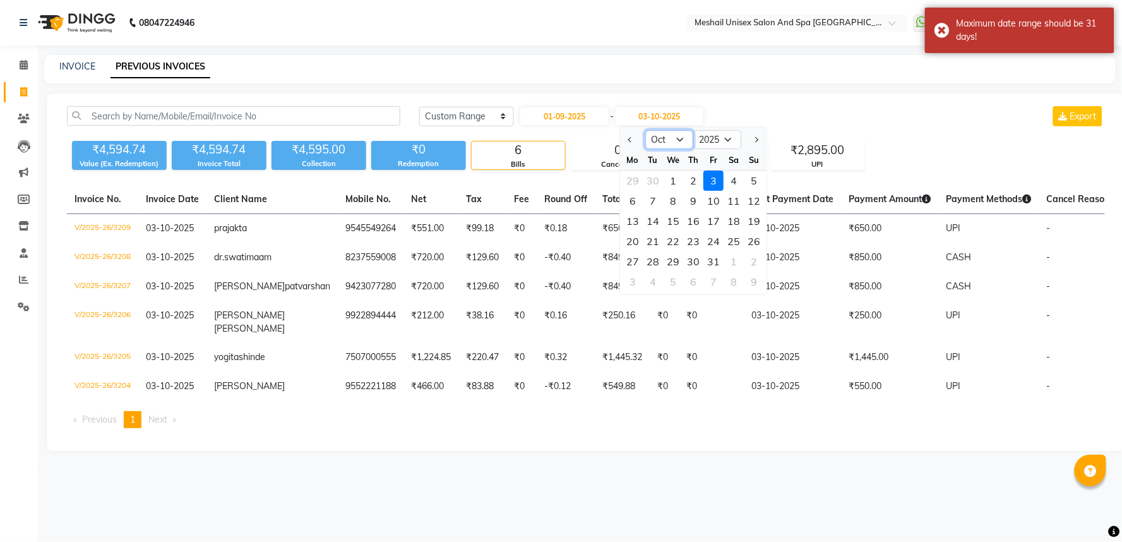
click at [665, 141] on select "Sep Oct Nov Dec" at bounding box center [669, 139] width 48 height 19
select select "9"
click at [645, 130] on select "Sep Oct Nov Dec" at bounding box center [669, 139] width 48 height 19
click at [658, 262] on div "30" at bounding box center [653, 261] width 20 height 20
type input "30-09-2025"
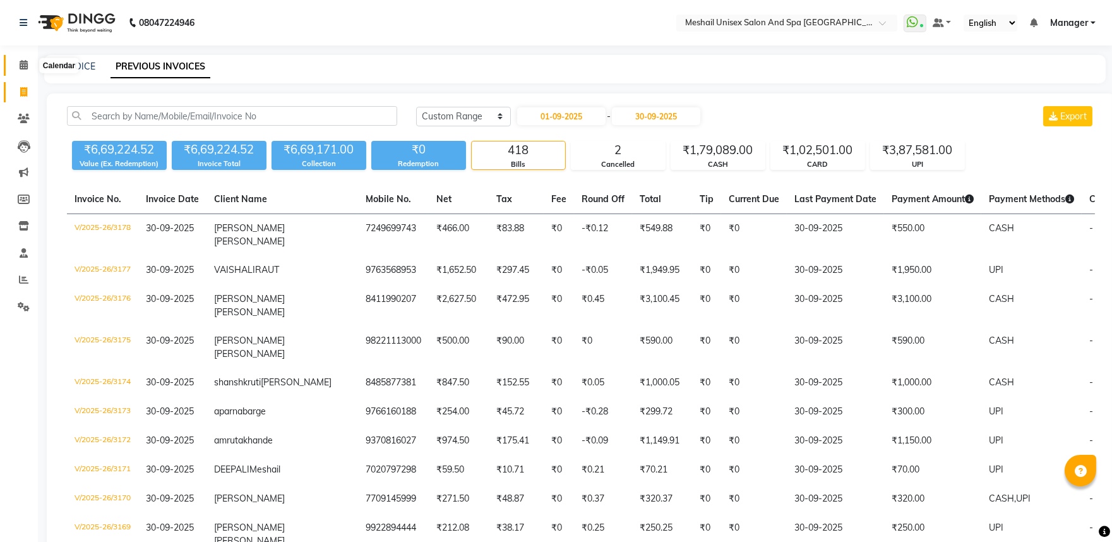
click at [16, 63] on span at bounding box center [24, 65] width 22 height 15
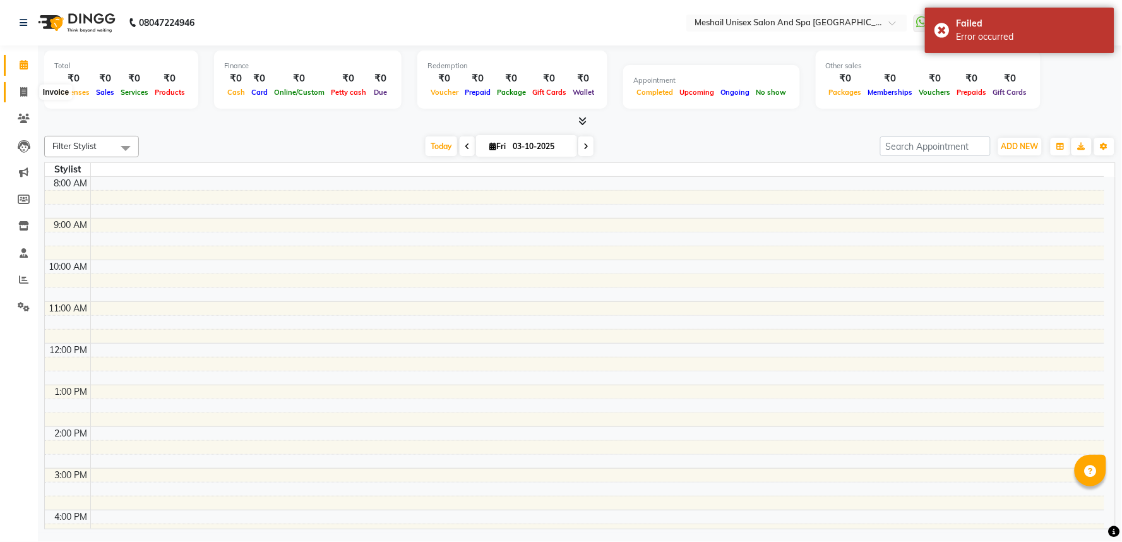
click at [33, 88] on span at bounding box center [24, 92] width 22 height 15
select select "service"
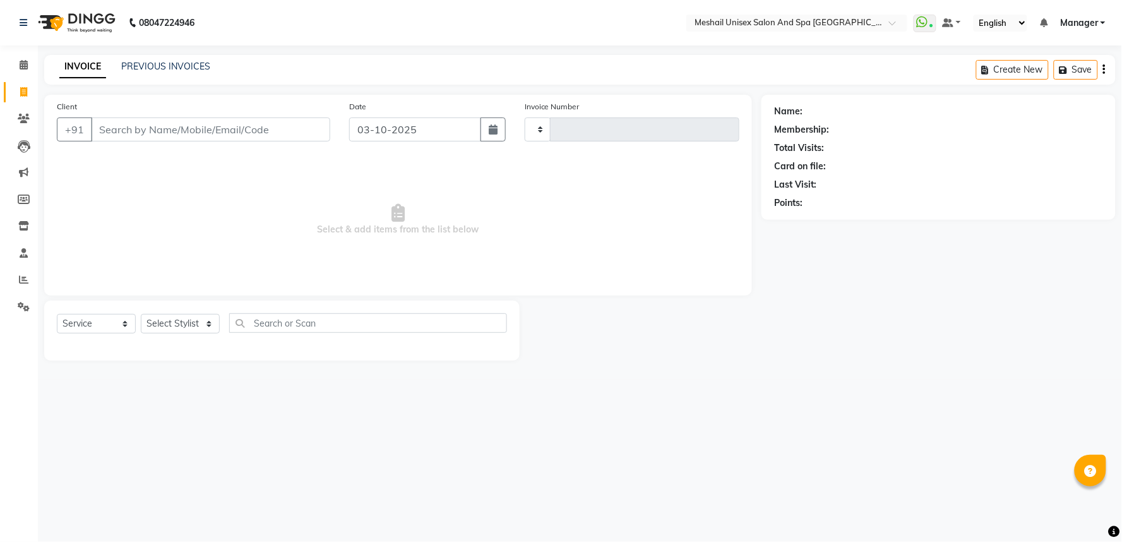
click at [194, 136] on input "Client" at bounding box center [210, 129] width 239 height 24
click at [232, 139] on input "9822601613" at bounding box center [178, 129] width 175 height 24
click at [275, 222] on span "Select & add items from the list below" at bounding box center [398, 220] width 682 height 126
click at [239, 134] on input "9822601613" at bounding box center [178, 129] width 175 height 24
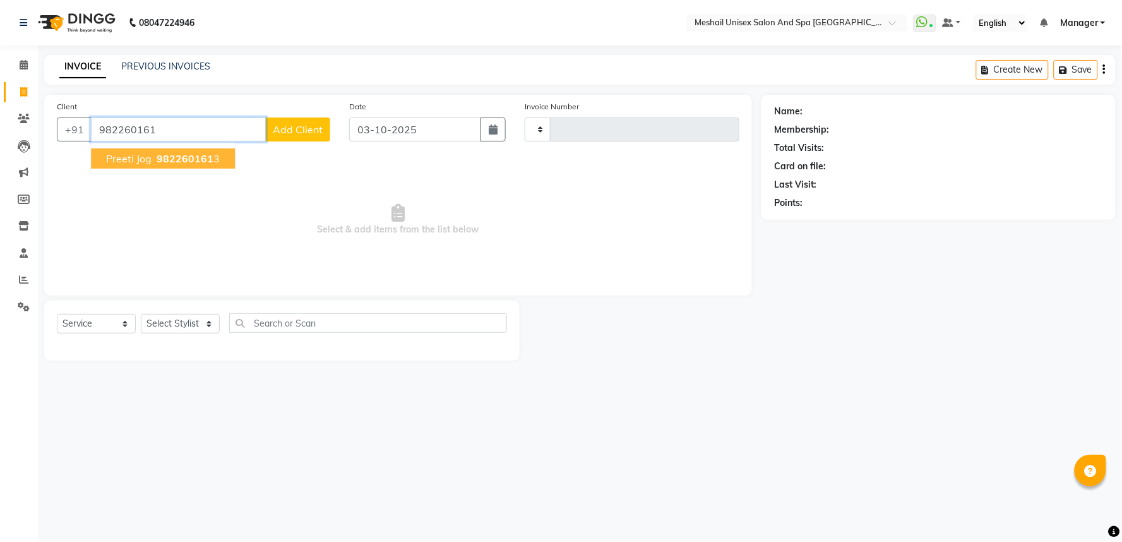
drag, startPoint x: 198, startPoint y: 160, endPoint x: 196, endPoint y: 325, distance: 165.4
click at [197, 161] on span "982260161" at bounding box center [185, 158] width 57 height 13
type input "9822601613"
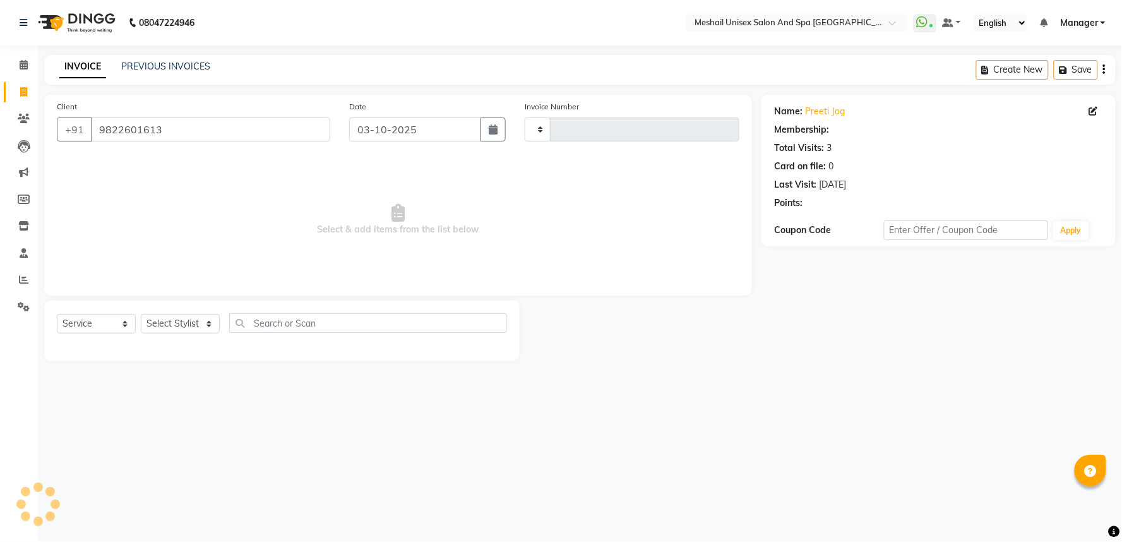
click at [175, 311] on div "Select Service Product Membership Package Voucher Prepaid Gift Card Select Styl…" at bounding box center [281, 330] width 475 height 60
drag, startPoint x: 181, startPoint y: 321, endPoint x: 201, endPoint y: 311, distance: 22.6
click at [181, 321] on select "Select Stylist" at bounding box center [180, 324] width 79 height 20
click at [101, 316] on select "Select Service Product Membership Package Voucher Prepaid Gift Card" at bounding box center [96, 324] width 79 height 20
click at [98, 324] on select "Select Service Product Membership Package Voucher Prepaid Gift Card" at bounding box center [96, 324] width 79 height 20
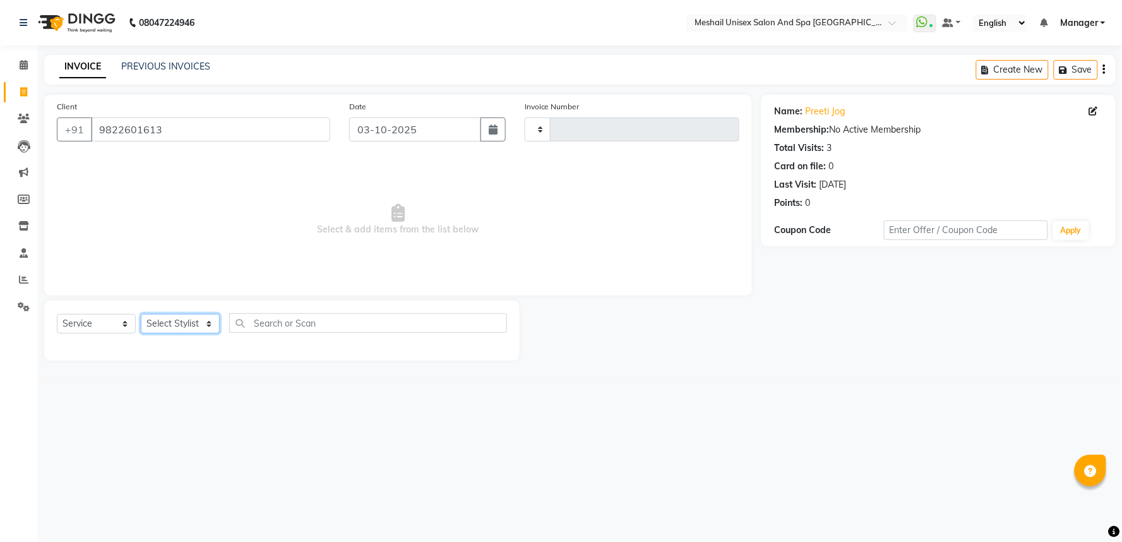
click at [181, 321] on select "Select Stylist" at bounding box center [180, 324] width 79 height 20
click at [200, 128] on input "9822601613" at bounding box center [210, 129] width 239 height 24
click at [201, 127] on input "9822601613" at bounding box center [210, 129] width 239 height 24
click at [32, 64] on span at bounding box center [24, 65] width 22 height 15
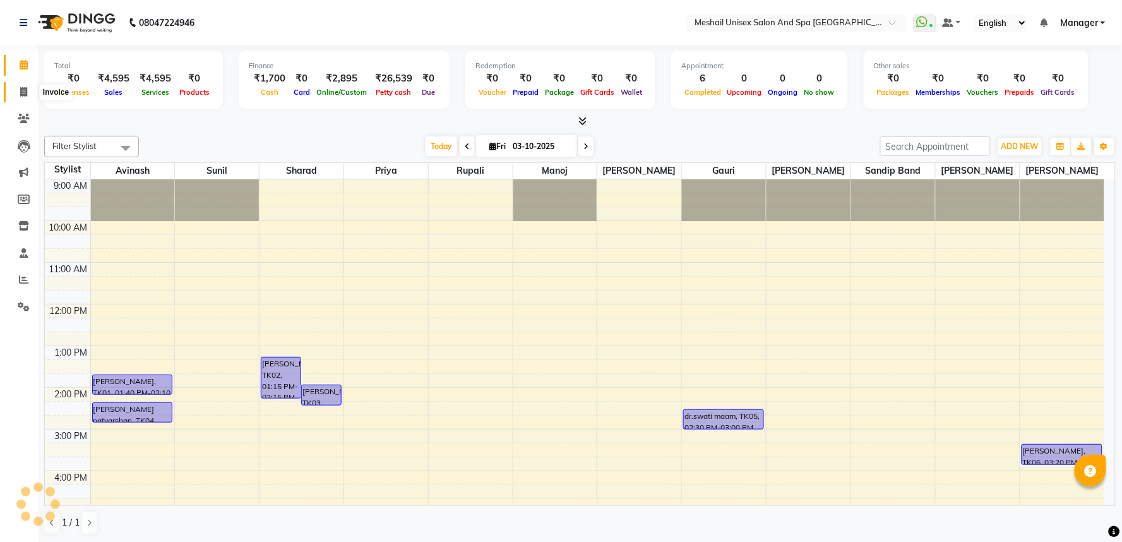
click at [28, 91] on span at bounding box center [24, 92] width 22 height 15
select select "service"
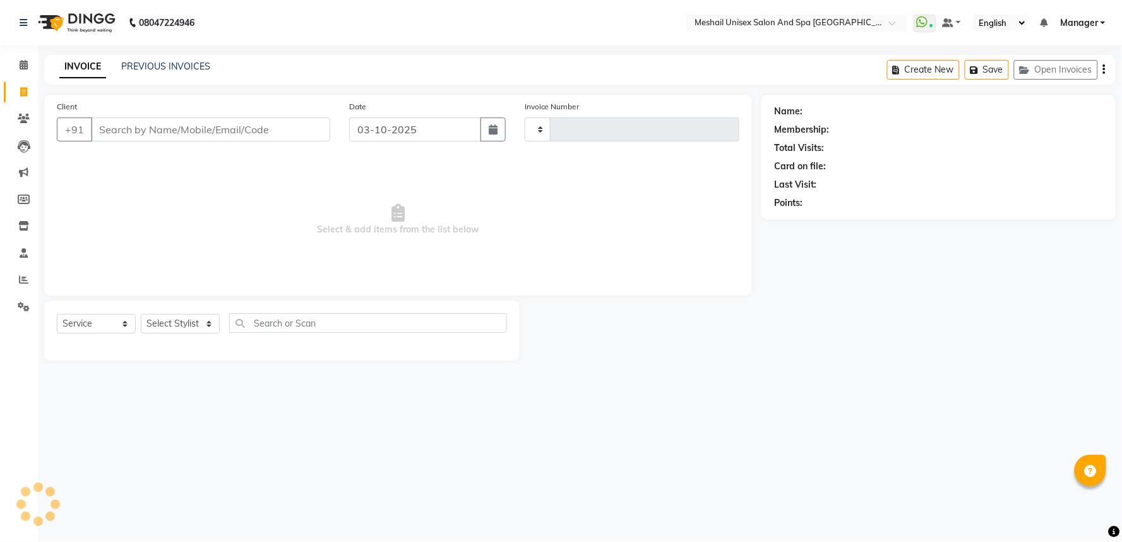
type input "3210"
select select "6711"
click at [138, 124] on input "Client" at bounding box center [210, 129] width 239 height 24
type input "9823185664"
click at [300, 124] on span "Add Client" at bounding box center [298, 129] width 50 height 13
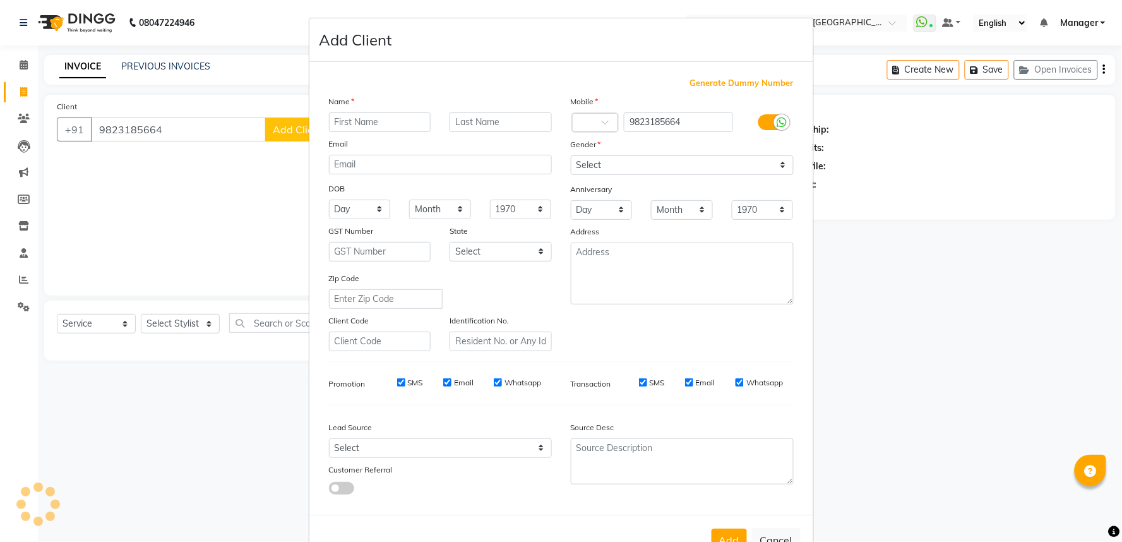
click at [356, 124] on input "text" at bounding box center [380, 122] width 102 height 20
type input "madhuri"
click at [598, 162] on select "Select [DEMOGRAPHIC_DATA] [DEMOGRAPHIC_DATA] Other Prefer Not To Say" at bounding box center [682, 165] width 223 height 20
select select "[DEMOGRAPHIC_DATA]"
click at [571, 155] on select "Select [DEMOGRAPHIC_DATA] [DEMOGRAPHIC_DATA] Other Prefer Not To Say" at bounding box center [682, 165] width 223 height 20
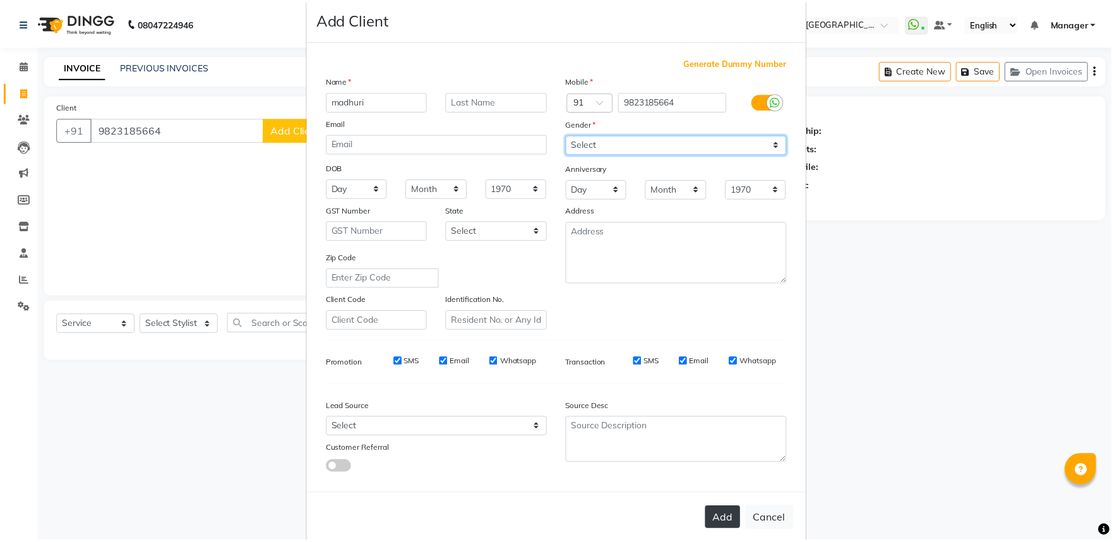
scroll to position [41, 0]
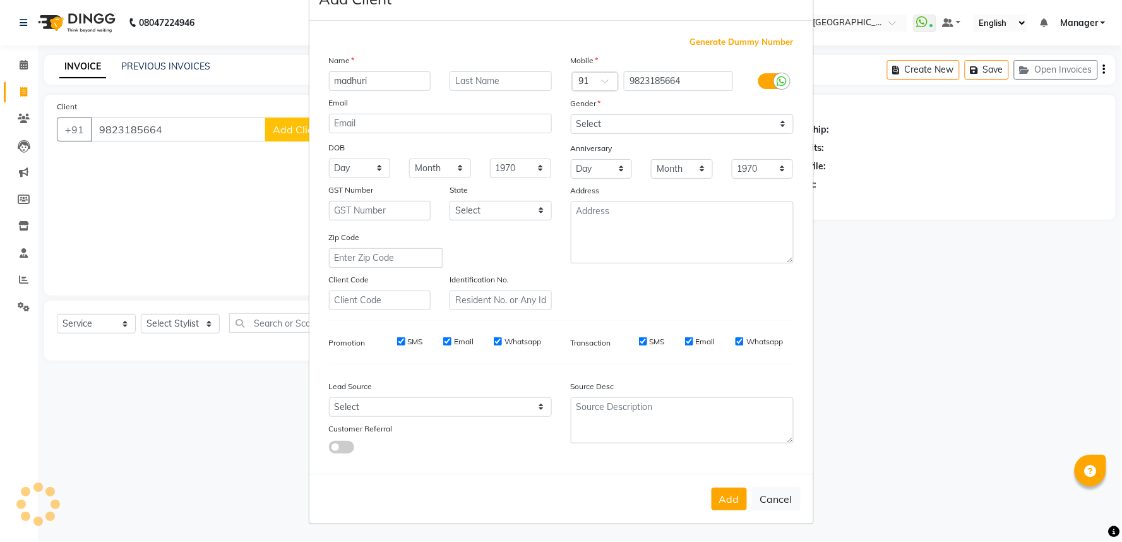
drag, startPoint x: 723, startPoint y: 496, endPoint x: 448, endPoint y: 394, distance: 292.8
click at [721, 494] on button "Add" at bounding box center [728, 498] width 35 height 23
select select
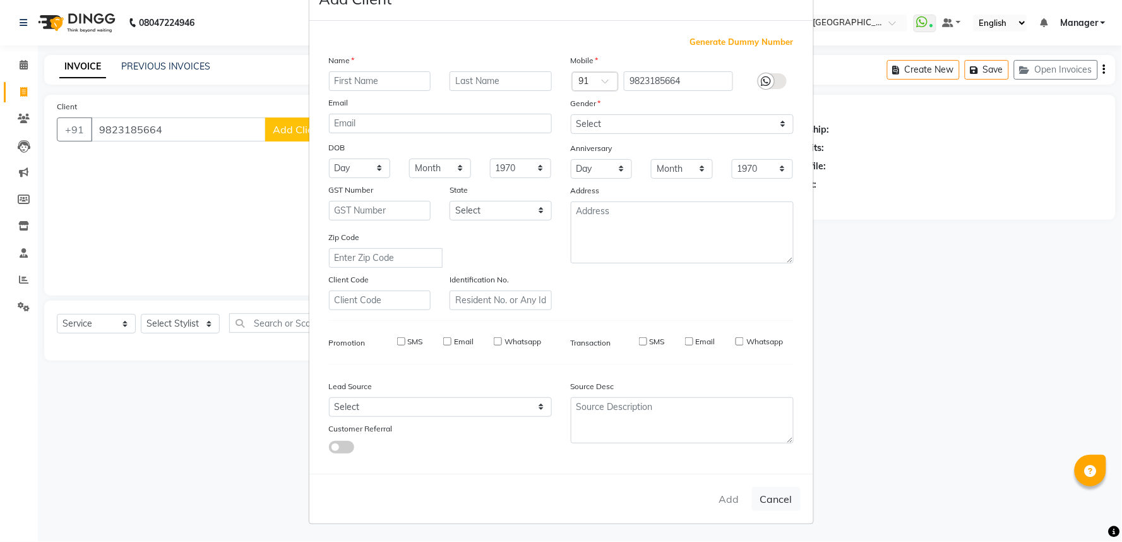
select select
checkbox input "false"
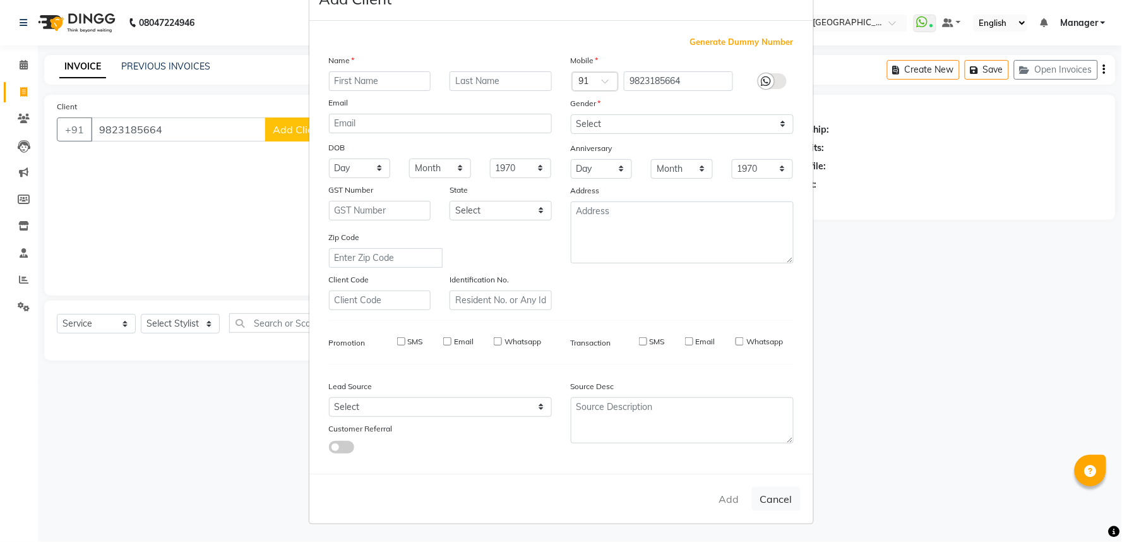
checkbox input "false"
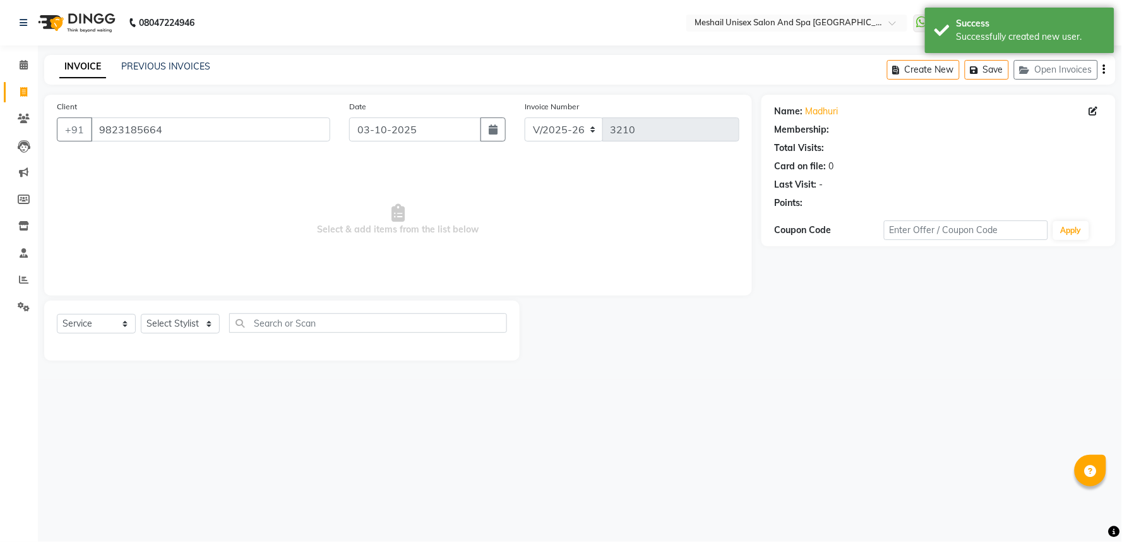
click at [171, 317] on ngb-modal-window "Add Client Generate Dummy Number Name Email DOB Day 01 02 03 04 05 06 07 08 09 …" at bounding box center [561, 271] width 1122 height 542
click at [170, 316] on select "Select Stylist Avinash gauri Manager [PERSON_NAME] [PERSON_NAME] [PERSON_NAME] …" at bounding box center [180, 324] width 79 height 20
select select "53322"
click at [141, 314] on select "Select Stylist Avinash gauri Manager [PERSON_NAME] [PERSON_NAME] [PERSON_NAME] …" at bounding box center [180, 324] width 79 height 20
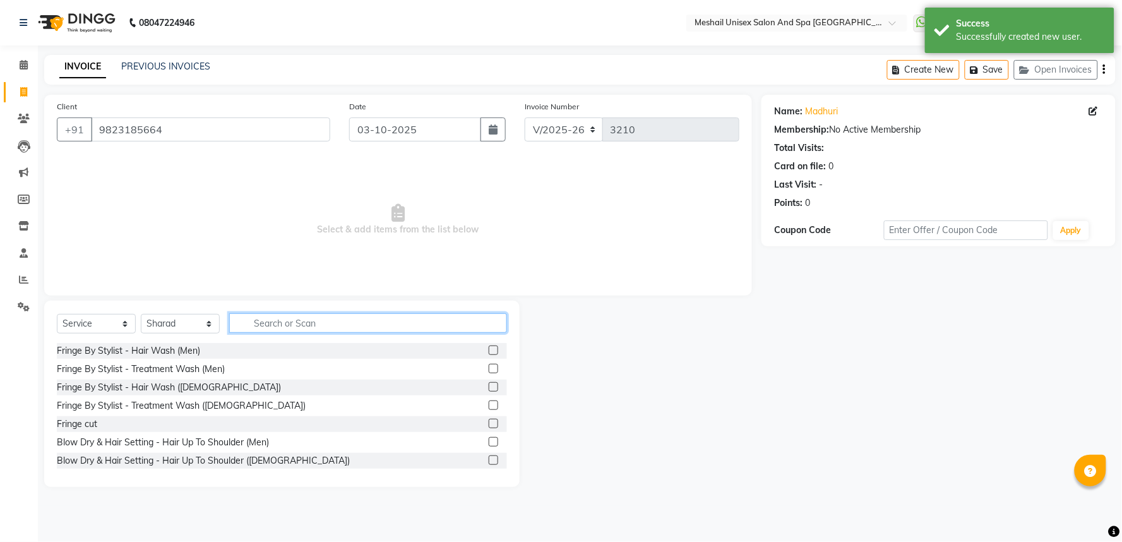
click at [311, 313] on input "text" at bounding box center [368, 323] width 278 height 20
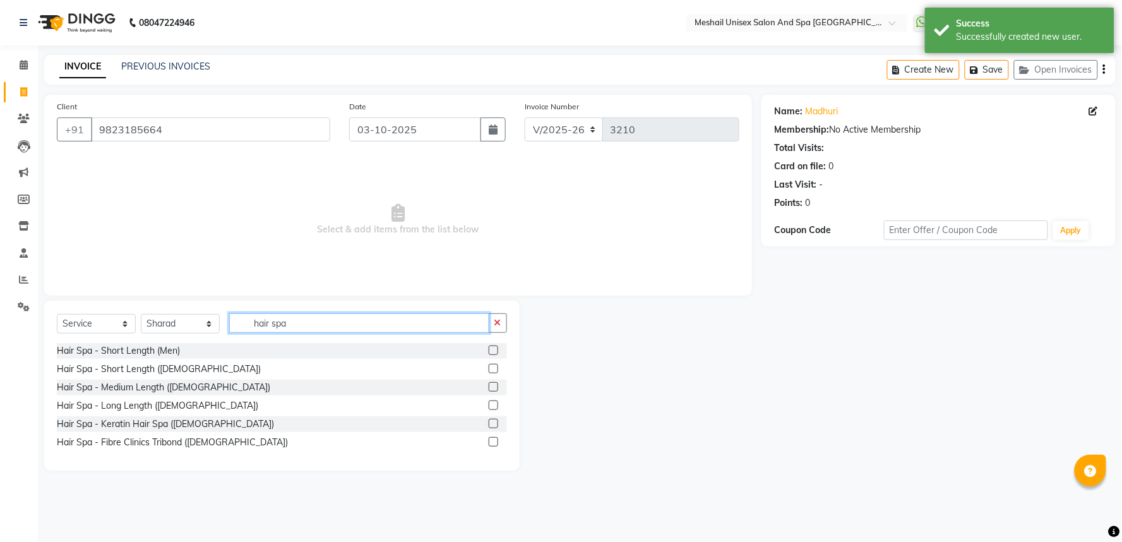
type input "hair spa"
click at [490, 388] on label at bounding box center [493, 386] width 9 height 9
click at [490, 388] on input "checkbox" at bounding box center [493, 387] width 8 height 8
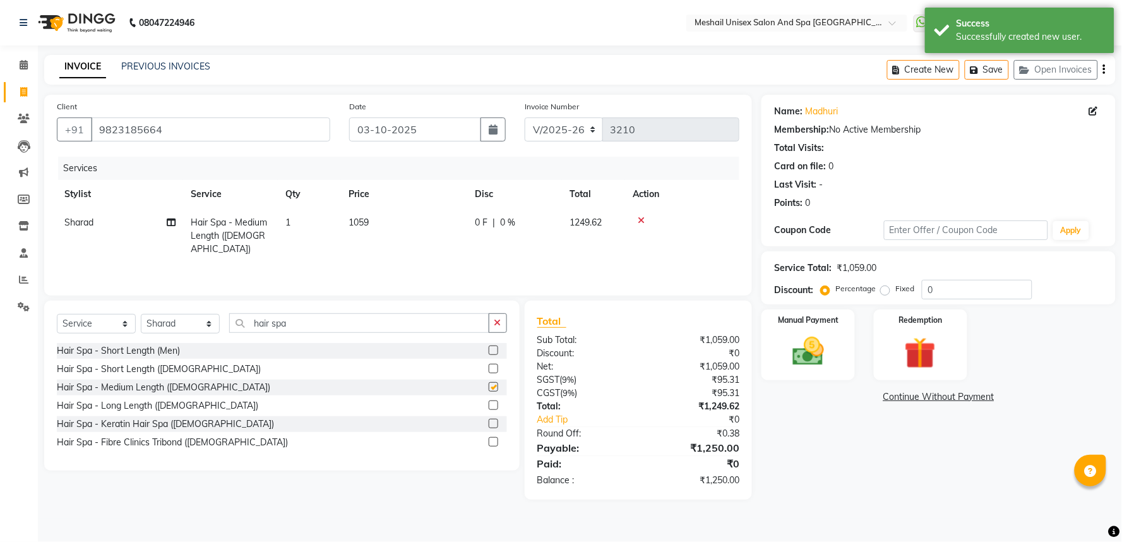
checkbox input "false"
drag, startPoint x: 356, startPoint y: 226, endPoint x: 398, endPoint y: 224, distance: 41.7
click at [357, 226] on span "1059" at bounding box center [358, 221] width 20 height 11
select select "53322"
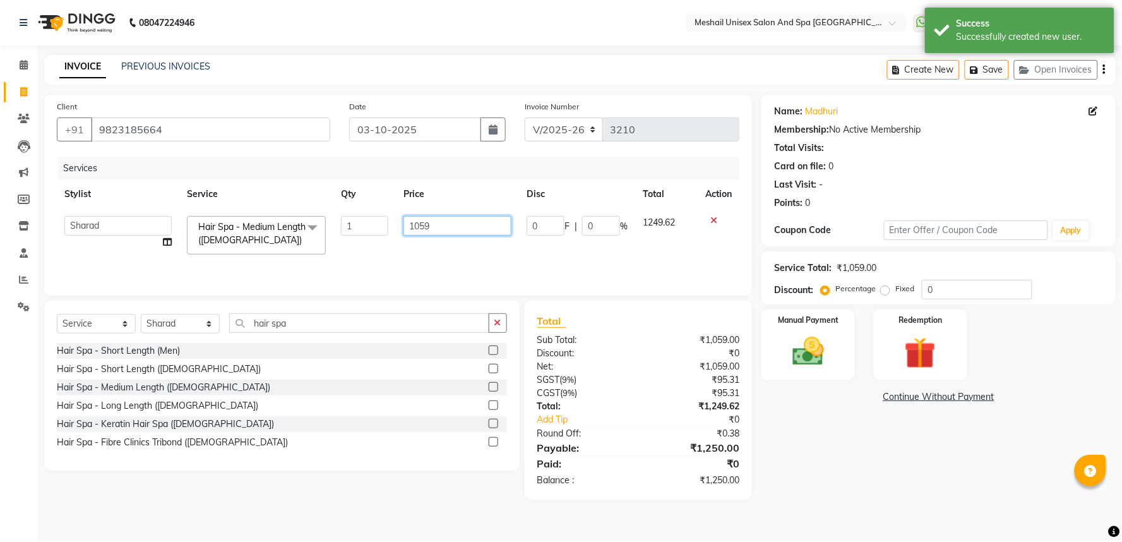
click at [405, 222] on input "1059" at bounding box center [457, 226] width 108 height 20
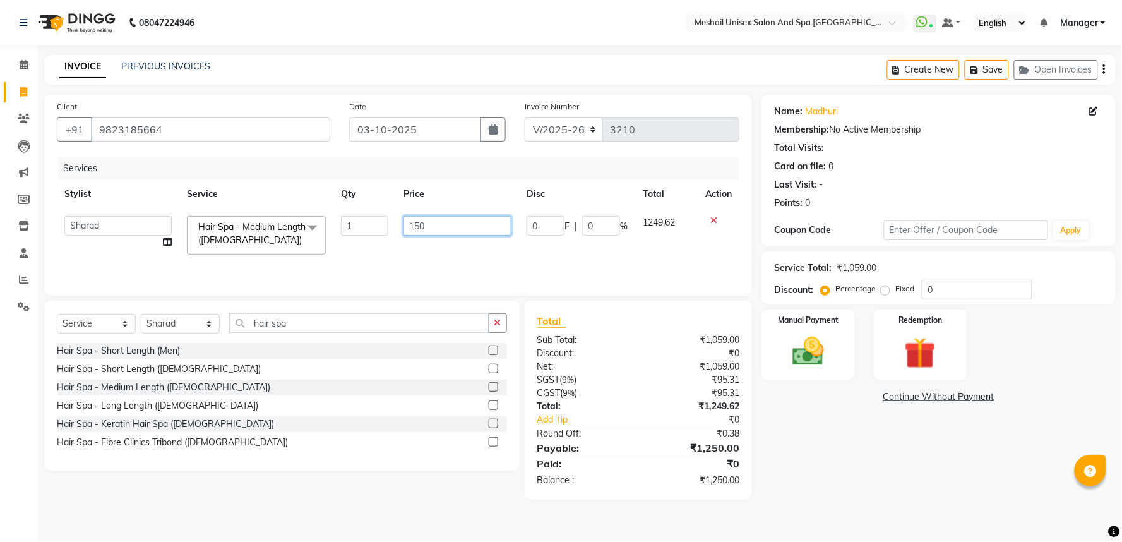
type input "1500"
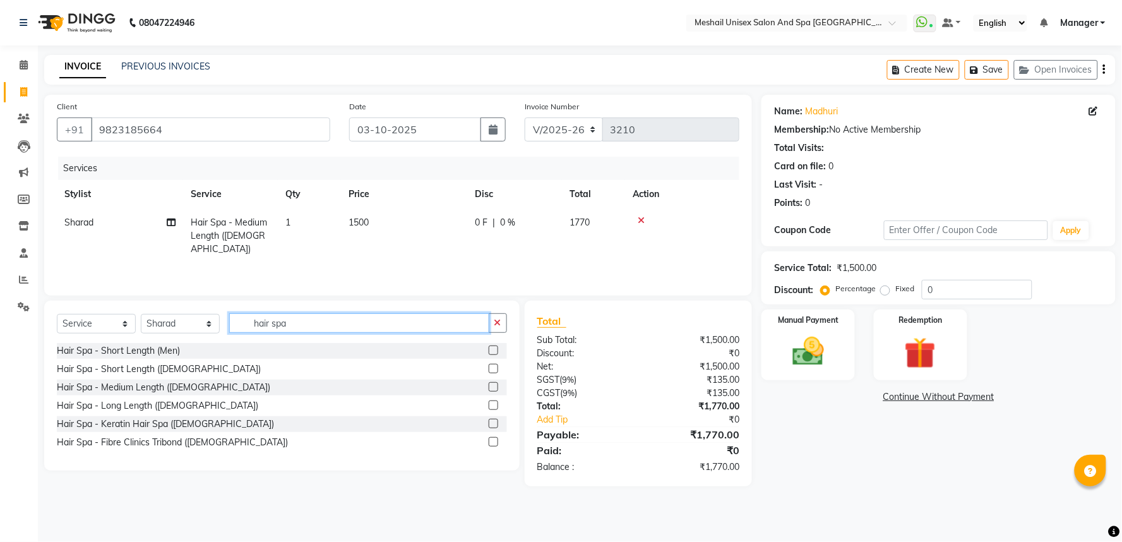
click at [339, 326] on input "hair spa" at bounding box center [359, 323] width 260 height 20
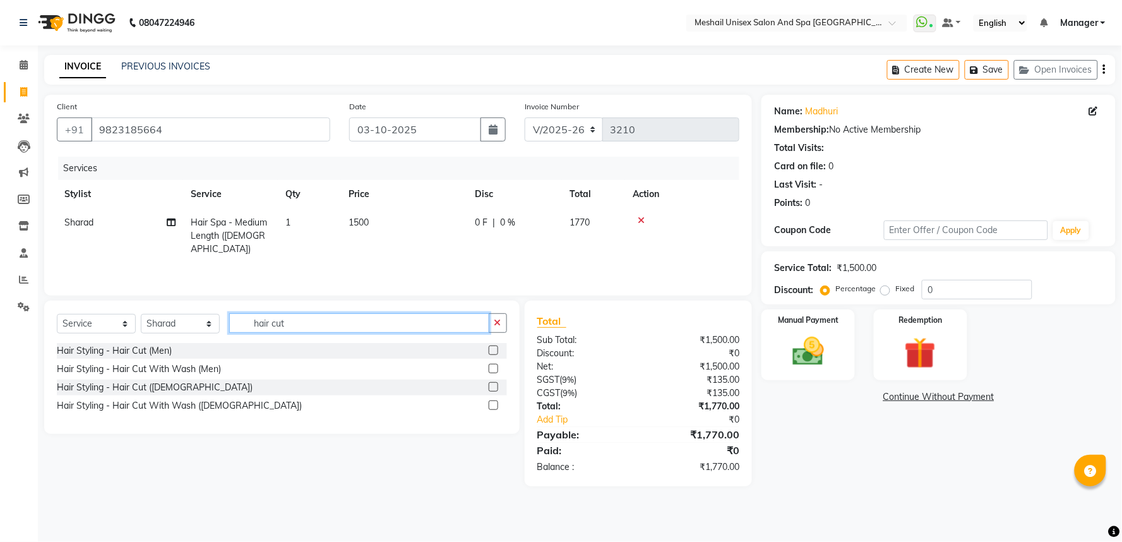
type input "hair cut"
click at [497, 406] on label at bounding box center [493, 404] width 9 height 9
click at [497, 406] on input "checkbox" at bounding box center [493, 405] width 8 height 8
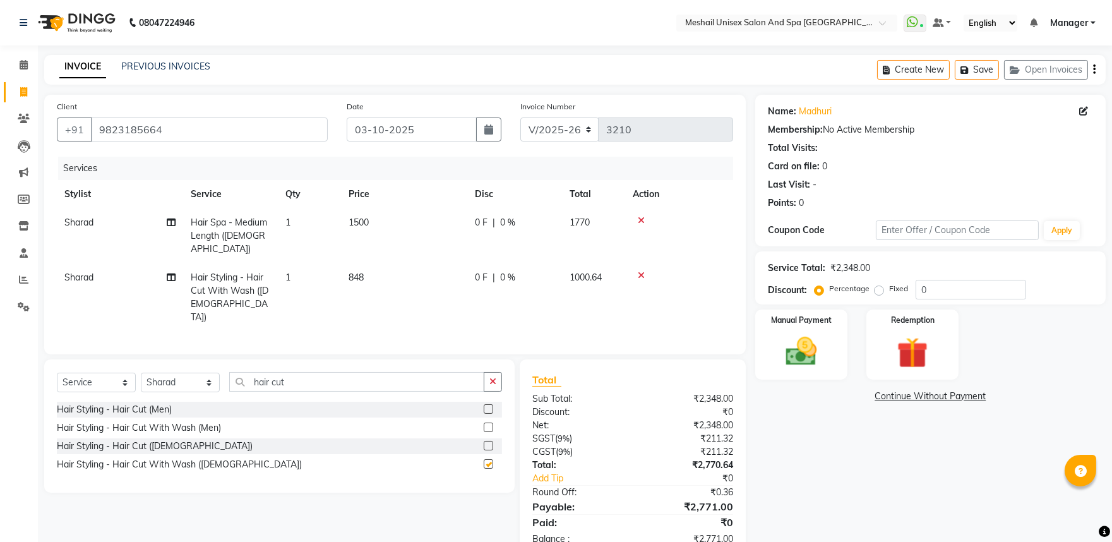
checkbox input "false"
drag, startPoint x: 383, startPoint y: 268, endPoint x: 398, endPoint y: 268, distance: 15.1
click at [384, 268] on td "848" at bounding box center [404, 297] width 126 height 68
select select "53322"
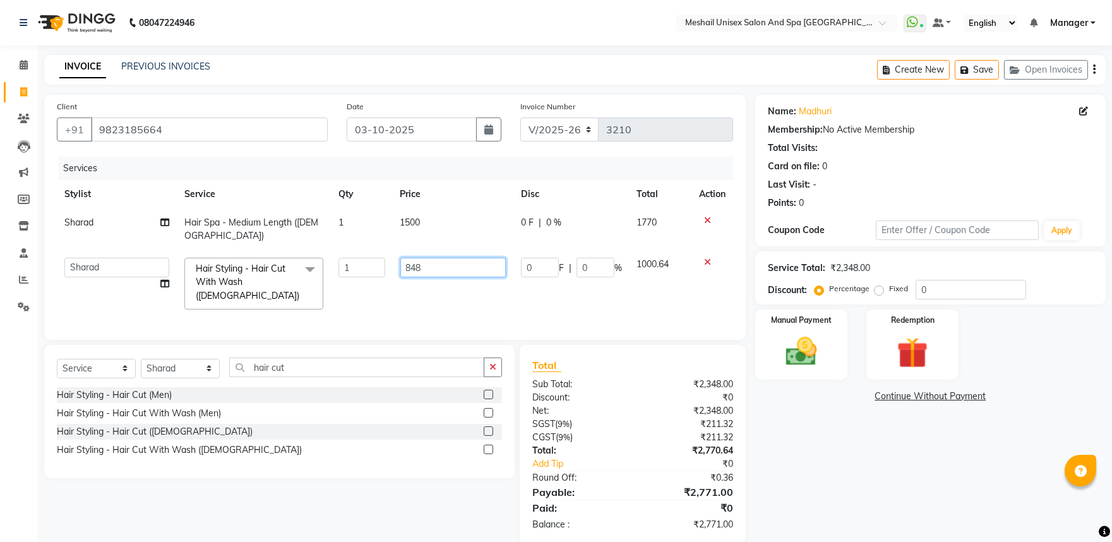
click at [400, 263] on input "848" at bounding box center [452, 268] width 105 height 20
type input "847.2"
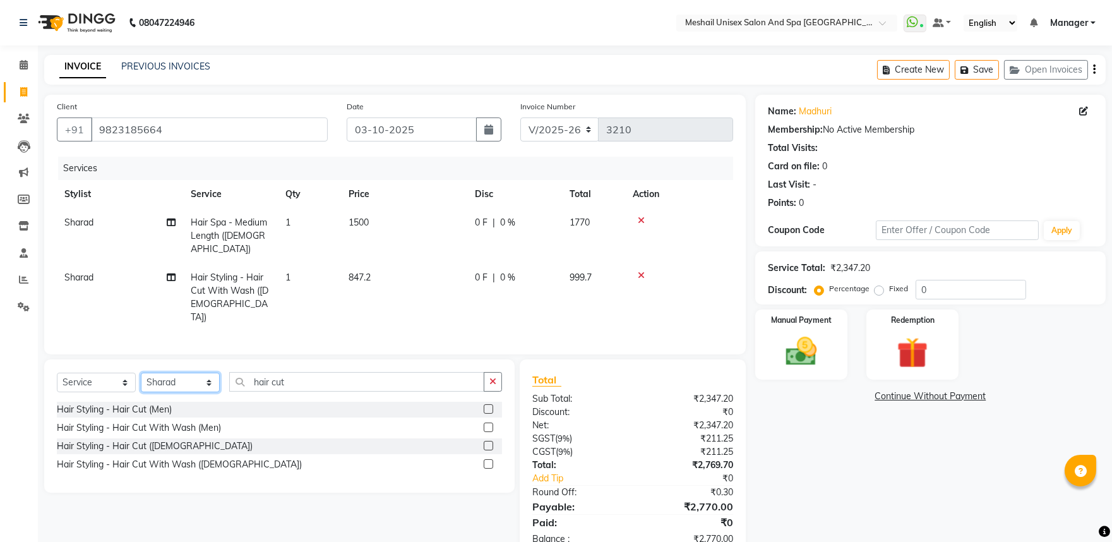
click at [175, 372] on select "Select Stylist Avinash gauri Manager [PERSON_NAME] [PERSON_NAME] [PERSON_NAME] …" at bounding box center [180, 382] width 79 height 20
select select "53323"
click at [141, 372] on select "Select Stylist Avinash gauri Manager [PERSON_NAME] [PERSON_NAME] [PERSON_NAME] …" at bounding box center [180, 382] width 79 height 20
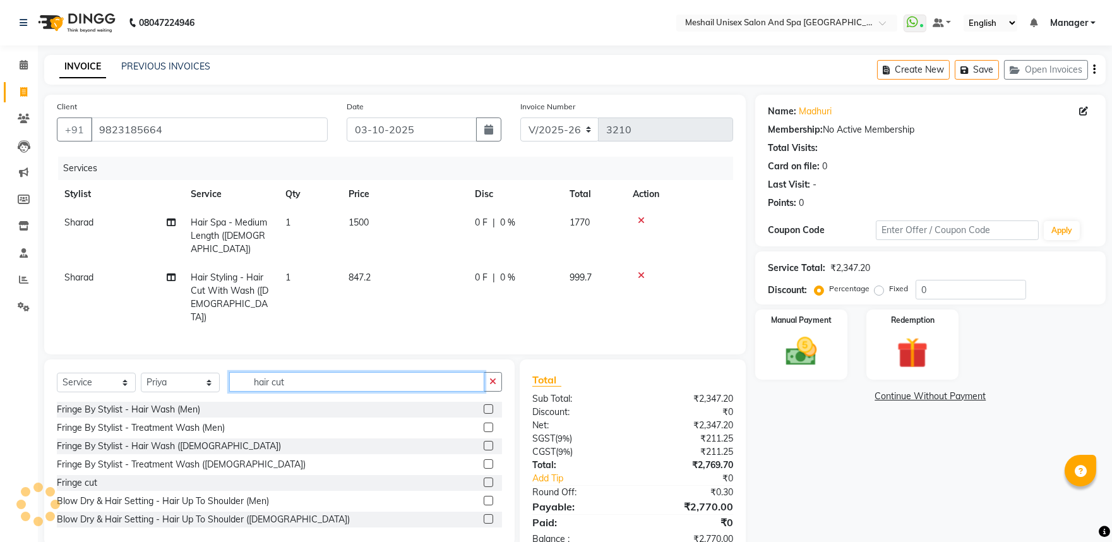
click at [247, 372] on input "hair cut" at bounding box center [356, 382] width 255 height 20
click at [246, 372] on input "hair cut" at bounding box center [356, 382] width 255 height 20
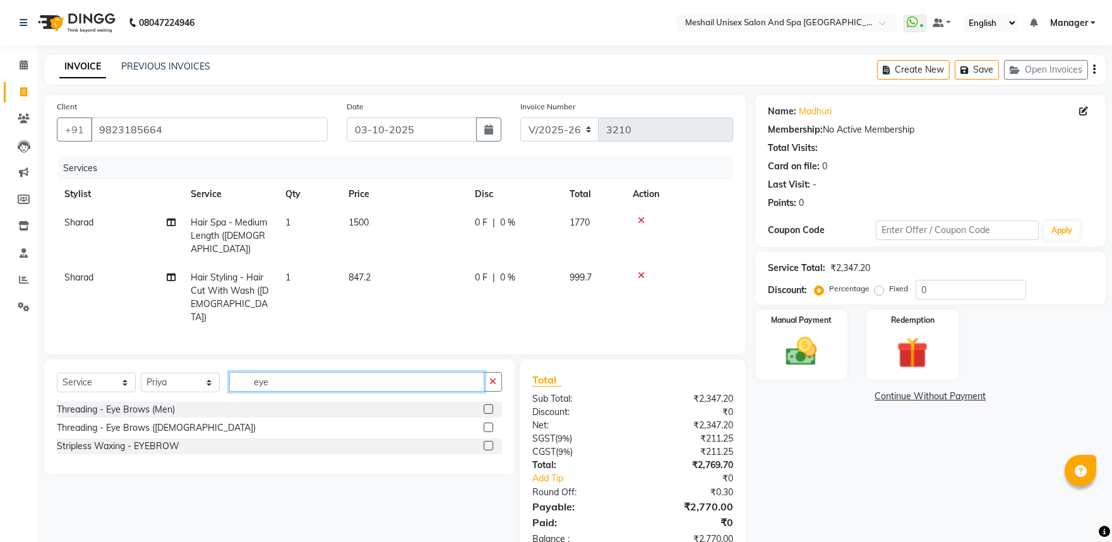
type input "eye"
click at [489, 422] on label at bounding box center [487, 426] width 9 height 9
click at [489, 424] on input "checkbox" at bounding box center [487, 428] width 8 height 8
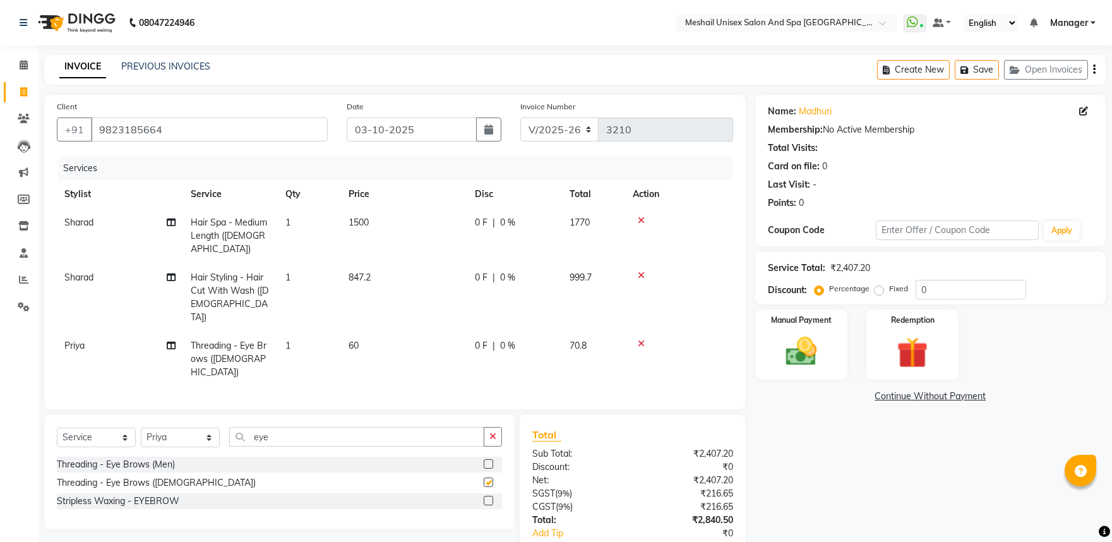
checkbox input "false"
click at [396, 427] on input "eye" at bounding box center [356, 437] width 255 height 20
click at [394, 427] on input "eye" at bounding box center [356, 437] width 255 height 20
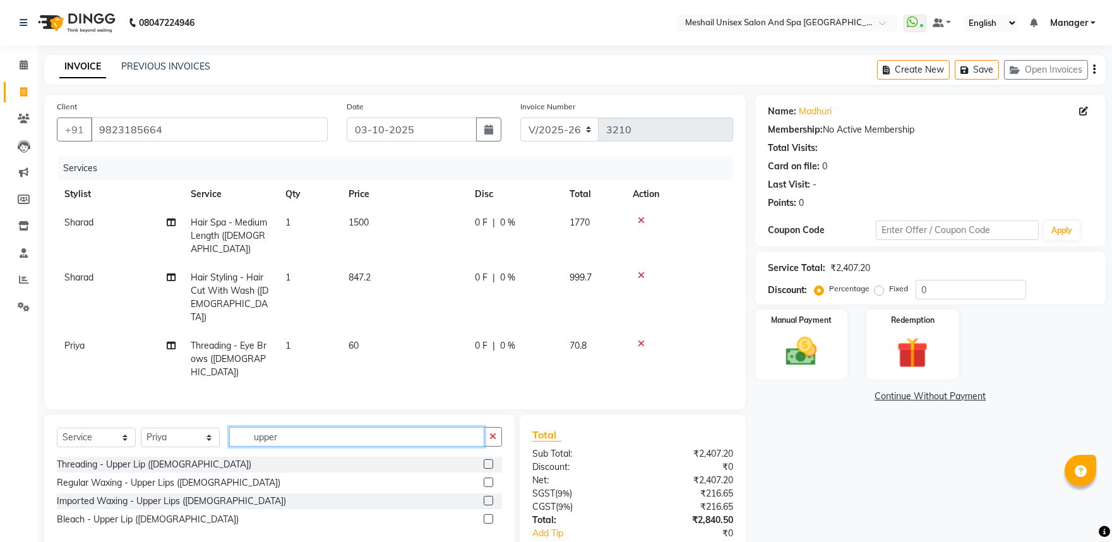
type input "upper"
click at [490, 459] on label at bounding box center [487, 463] width 9 height 9
click at [490, 460] on input "checkbox" at bounding box center [487, 464] width 8 height 8
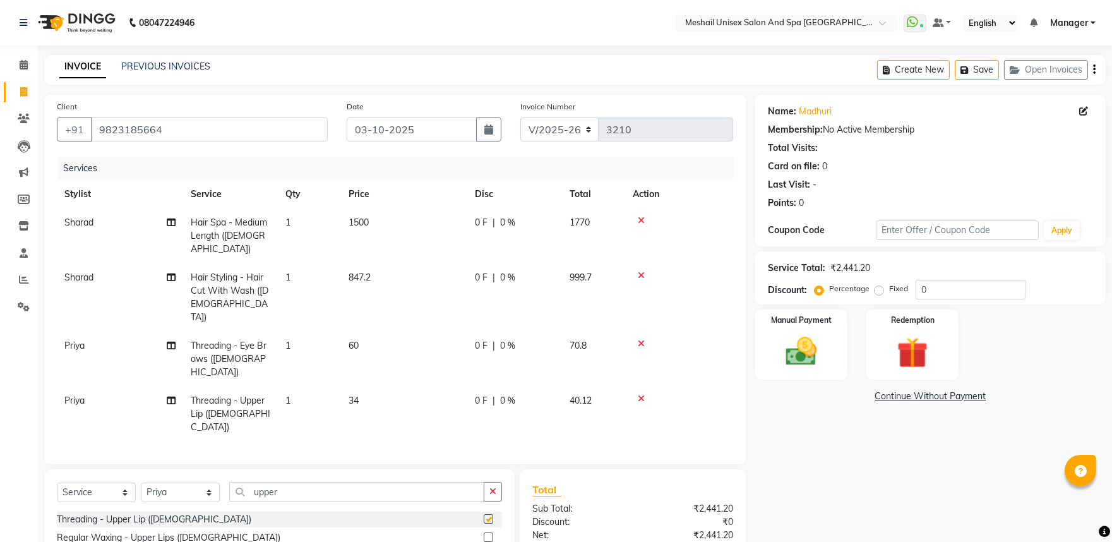
checkbox input "false"
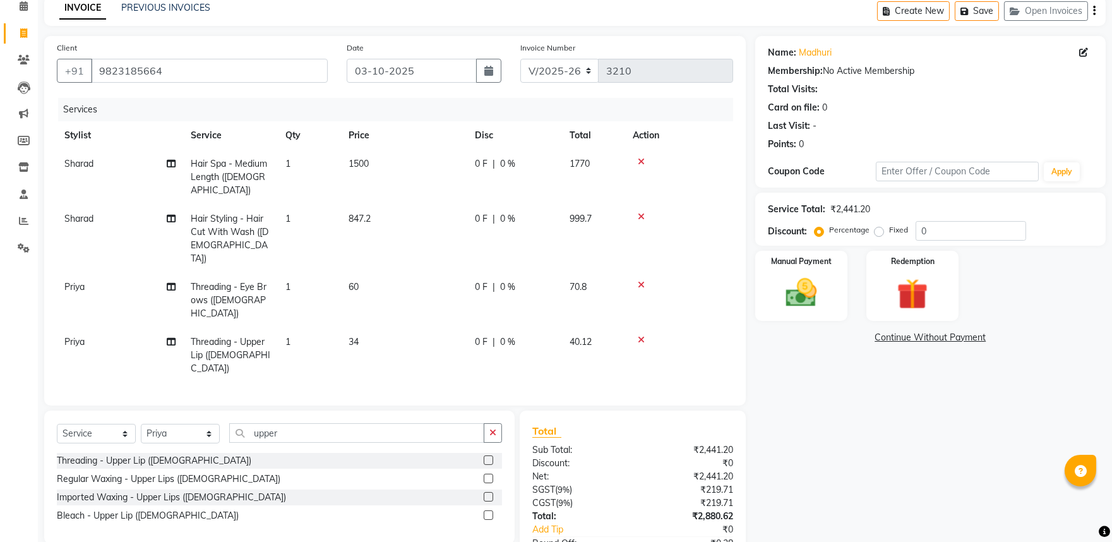
scroll to position [102, 0]
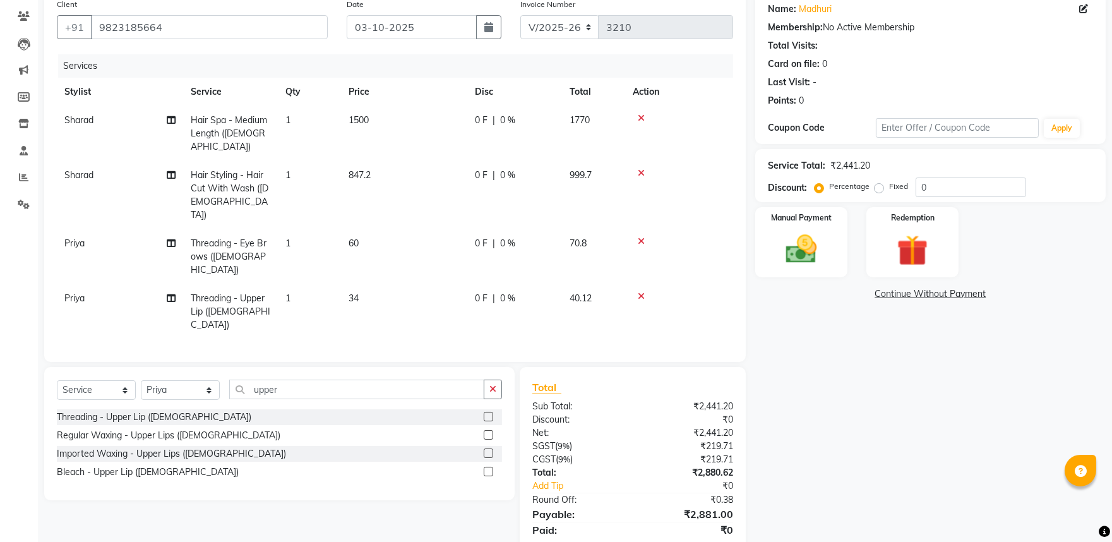
click at [377, 229] on td "60" at bounding box center [404, 256] width 126 height 55
select select "53323"
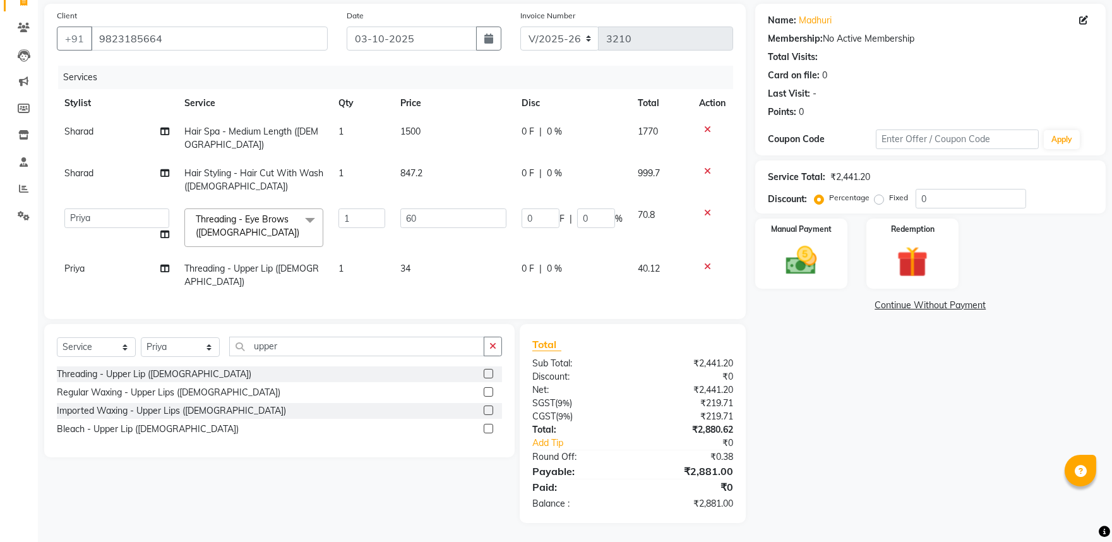
scroll to position [87, 0]
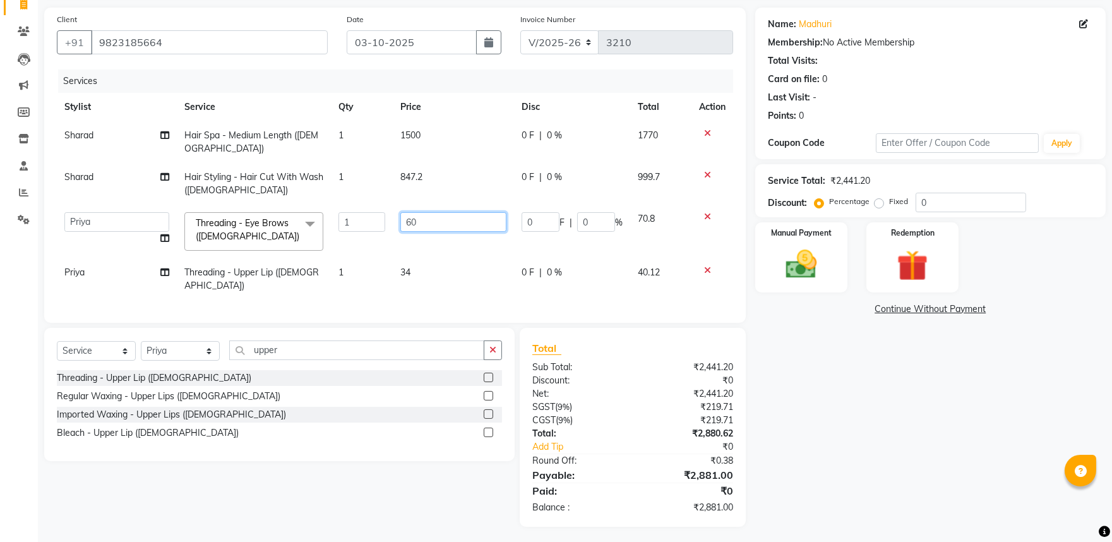
click at [404, 221] on input "60" at bounding box center [452, 222] width 105 height 20
type input "59"
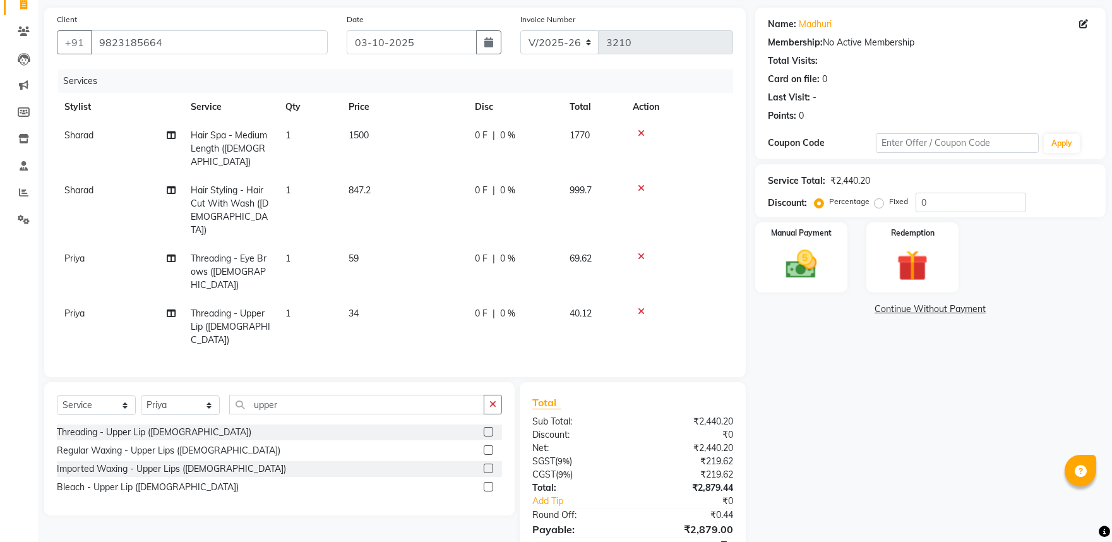
click at [377, 176] on td "847.2" at bounding box center [404, 210] width 126 height 68
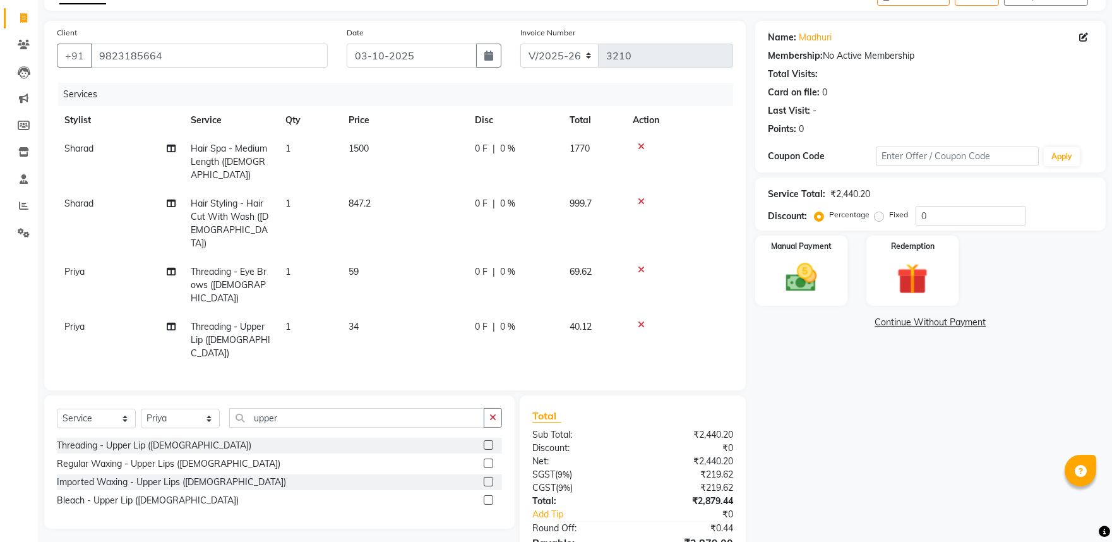
select select "53322"
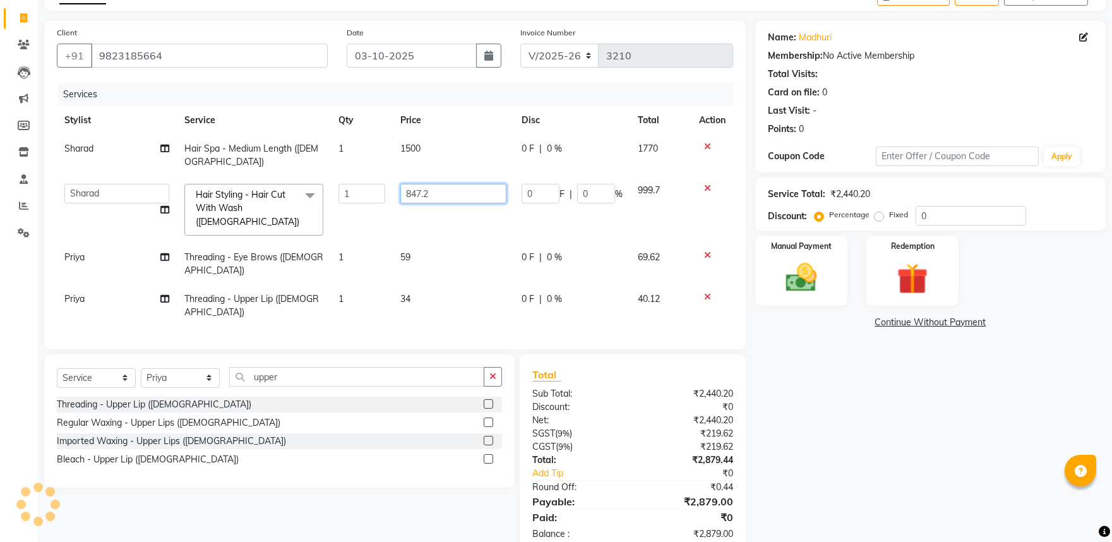
click at [465, 189] on input "847.2" at bounding box center [452, 194] width 105 height 20
type input "847.5"
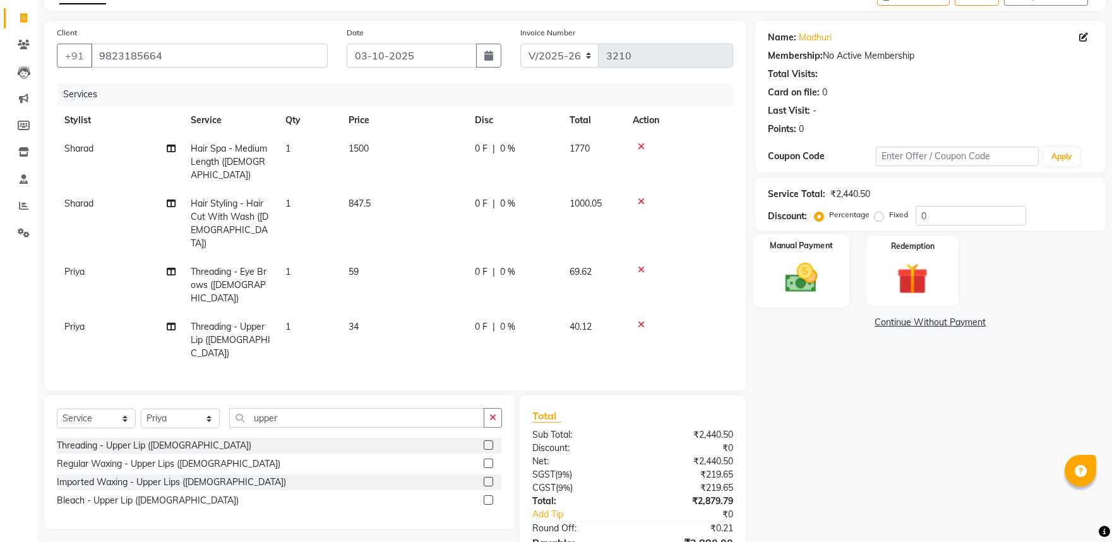
click at [798, 268] on img at bounding box center [800, 277] width 52 height 37
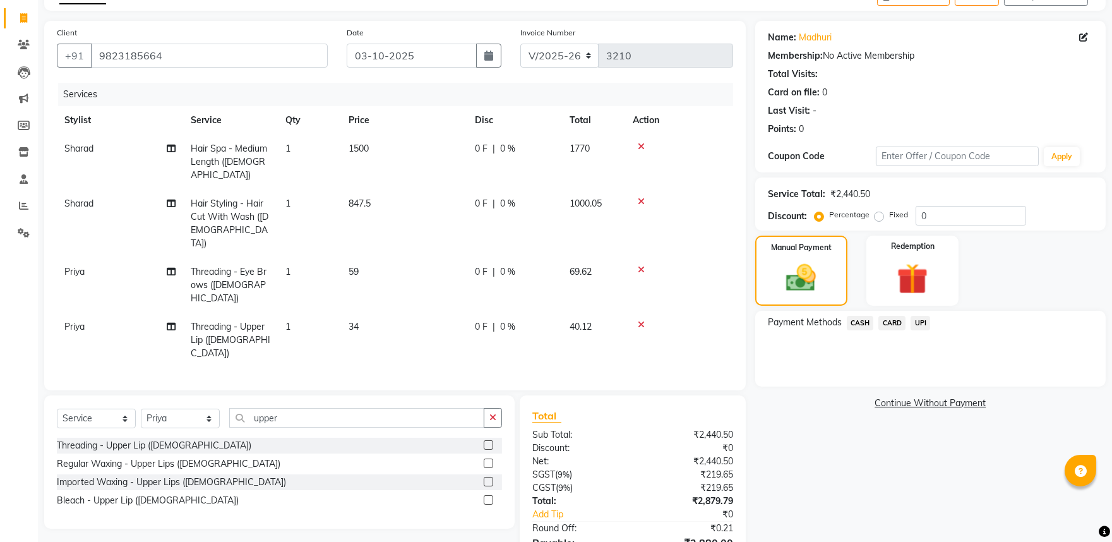
click at [918, 322] on span "UPI" at bounding box center [920, 323] width 20 height 15
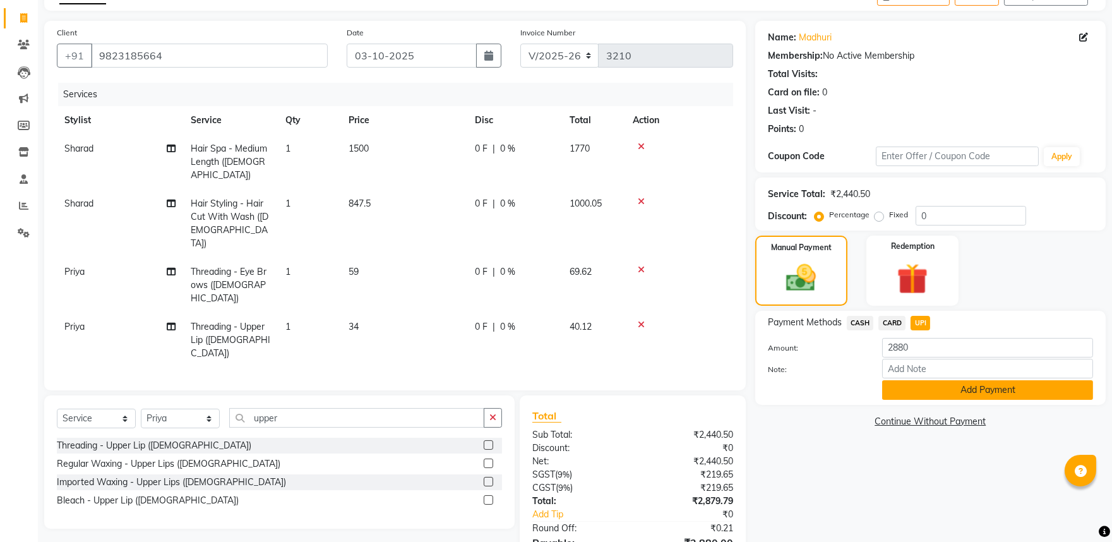
click at [937, 386] on button "Add Payment" at bounding box center [987, 390] width 211 height 20
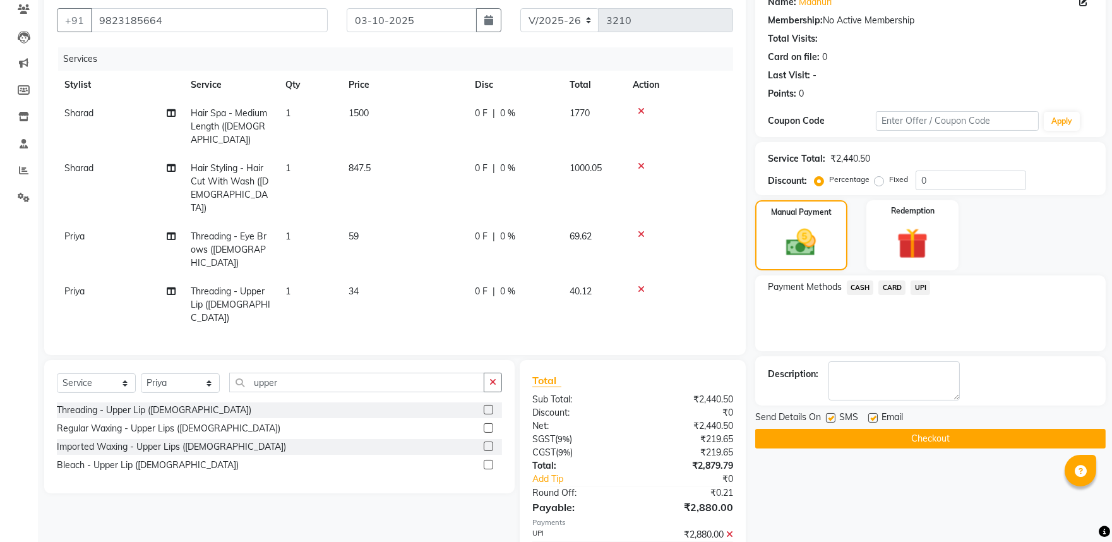
scroll to position [128, 0]
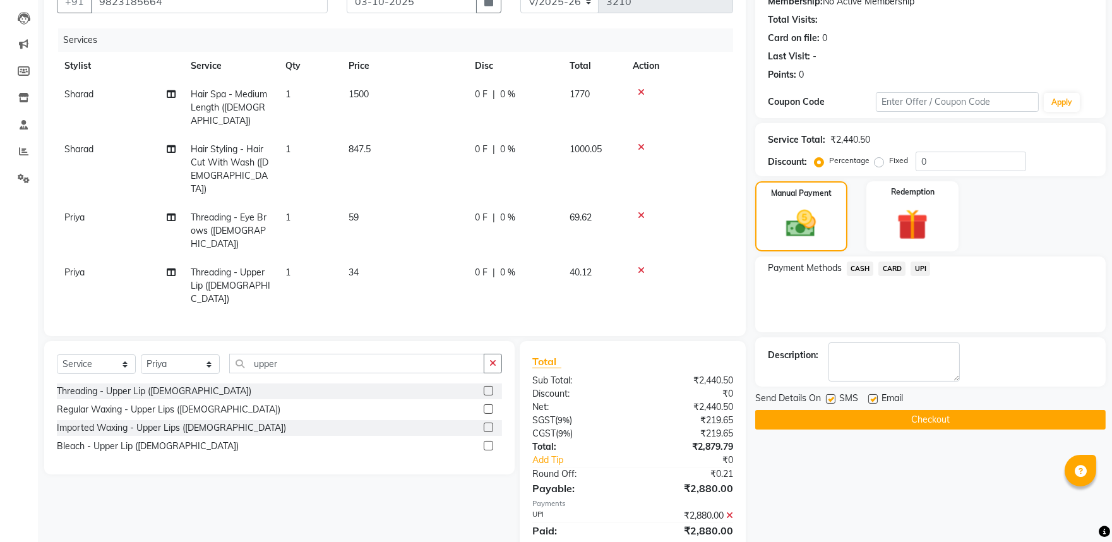
click at [956, 420] on button "Checkout" at bounding box center [930, 420] width 350 height 20
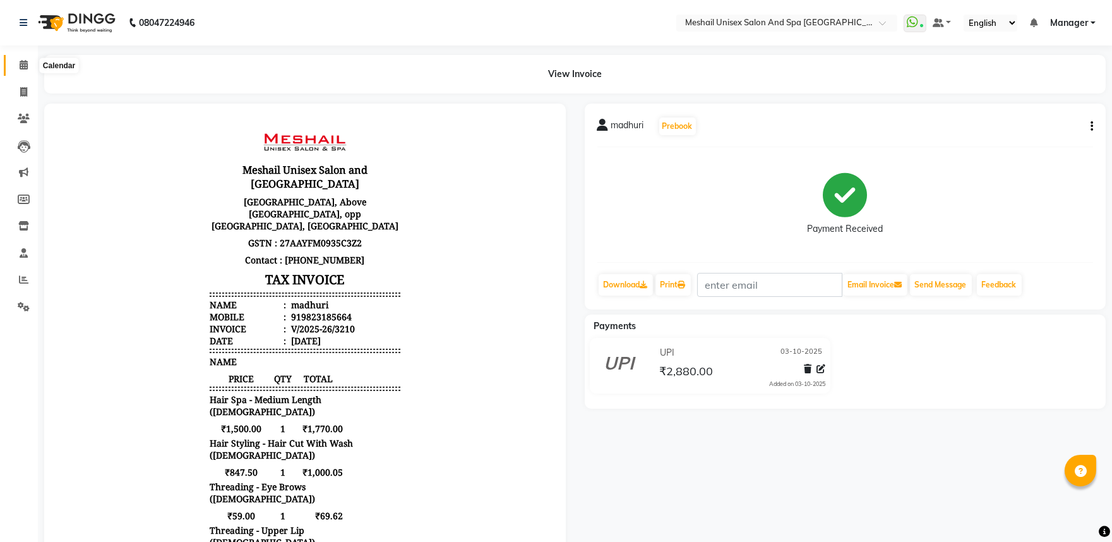
click at [22, 64] on icon at bounding box center [24, 64] width 8 height 9
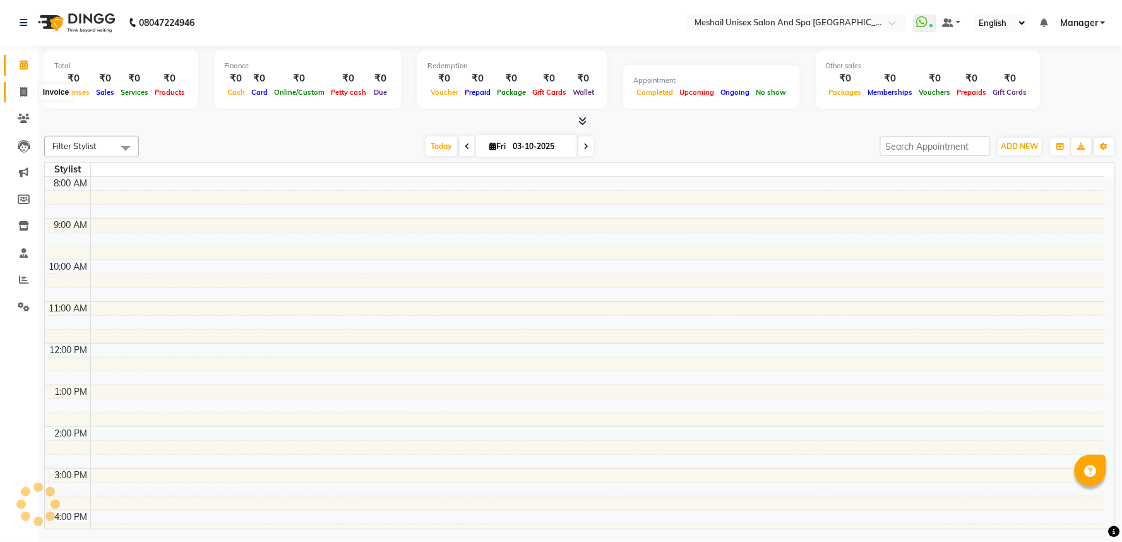
click at [20, 95] on icon at bounding box center [23, 91] width 7 height 9
select select "service"
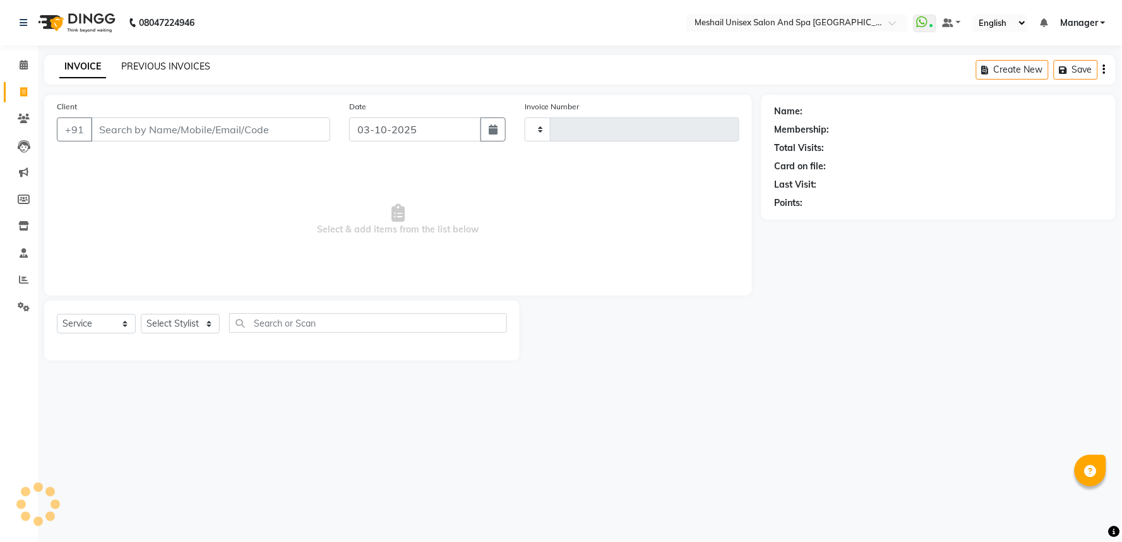
click at [173, 64] on link "PREVIOUS INVOICES" at bounding box center [165, 66] width 89 height 11
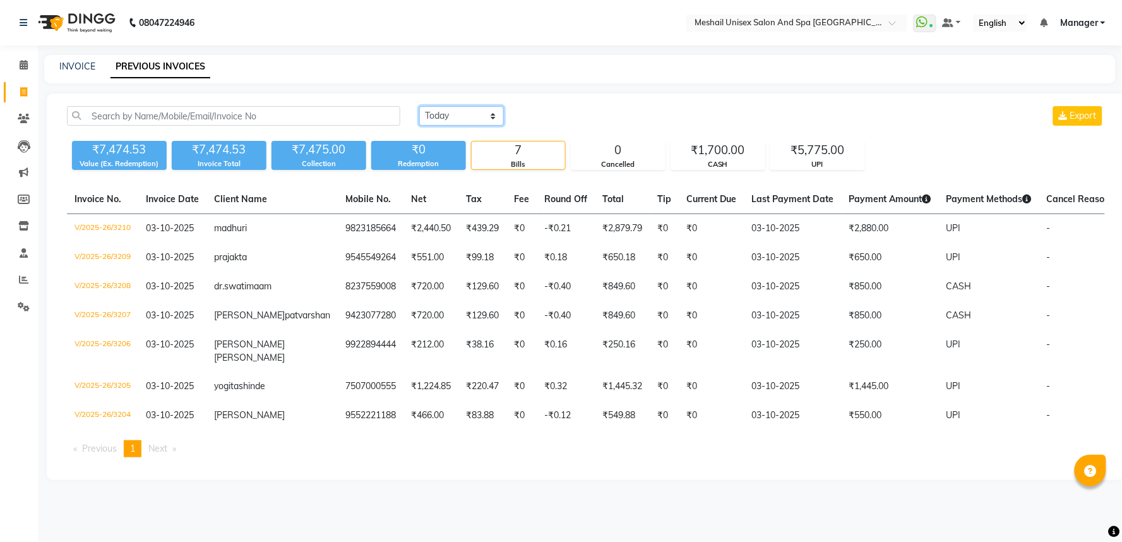
click at [478, 106] on select "[DATE] [DATE] Custom Range" at bounding box center [461, 116] width 85 height 20
click at [457, 178] on div "[DATE] [DATE] Custom Range Export ₹7,474.53 Value (Ex. Redemption) ₹7,474.53 In…" at bounding box center [586, 286] width 1078 height 386
drag, startPoint x: 476, startPoint y: 105, endPoint x: 476, endPoint y: 122, distance: 17.0
click at [476, 109] on select "[DATE] [DATE] Custom Range" at bounding box center [461, 116] width 85 height 20
click at [419, 106] on select "[DATE] [DATE] Custom Range" at bounding box center [461, 116] width 85 height 20
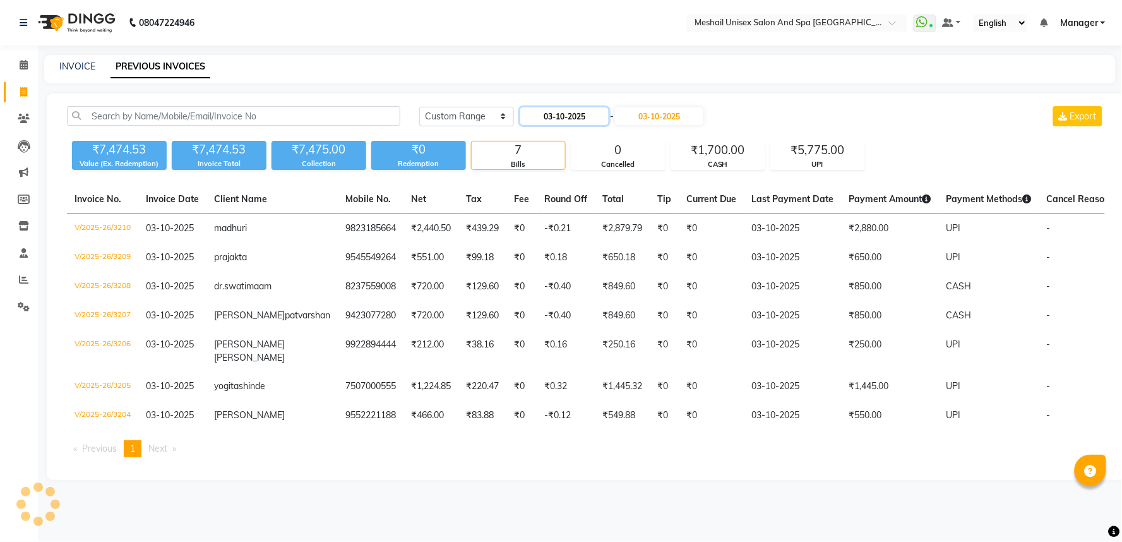
click at [566, 112] on input "03-10-2025" at bounding box center [564, 116] width 88 height 18
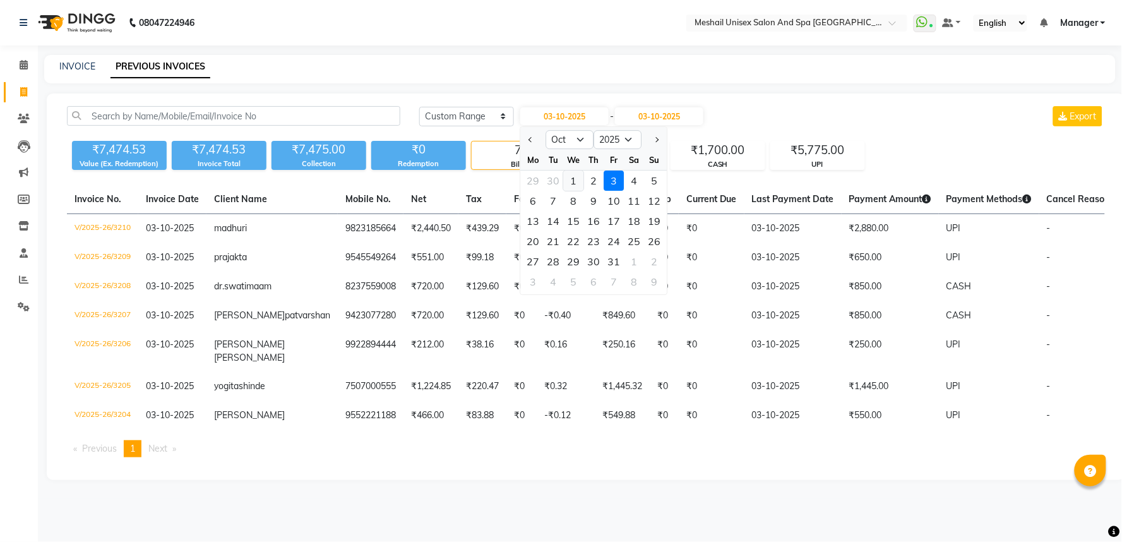
click at [566, 181] on div "1" at bounding box center [573, 180] width 20 height 20
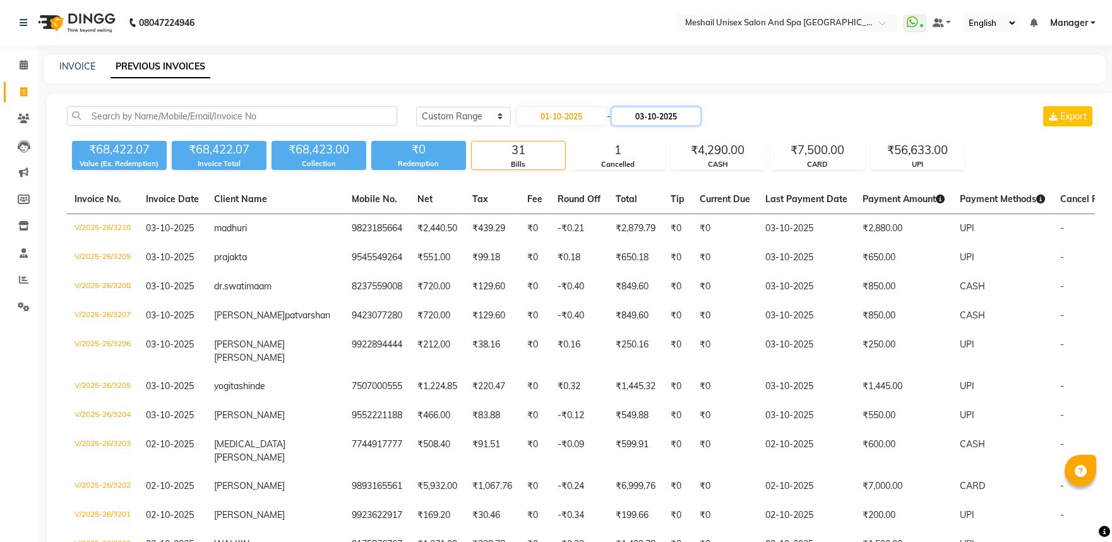
click at [656, 121] on input "03-10-2025" at bounding box center [656, 116] width 88 height 18
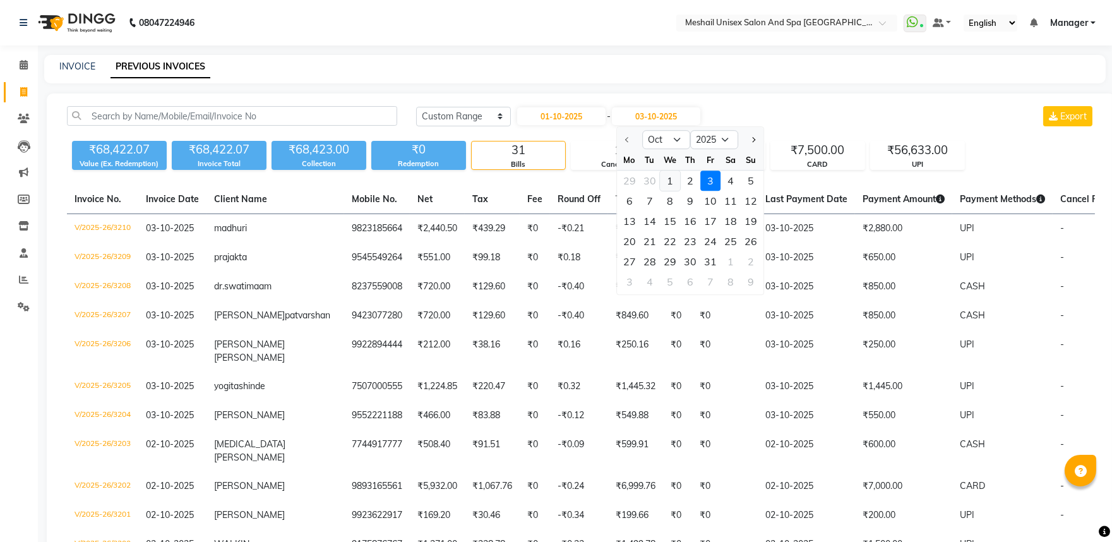
click at [671, 180] on div "1" at bounding box center [670, 180] width 20 height 20
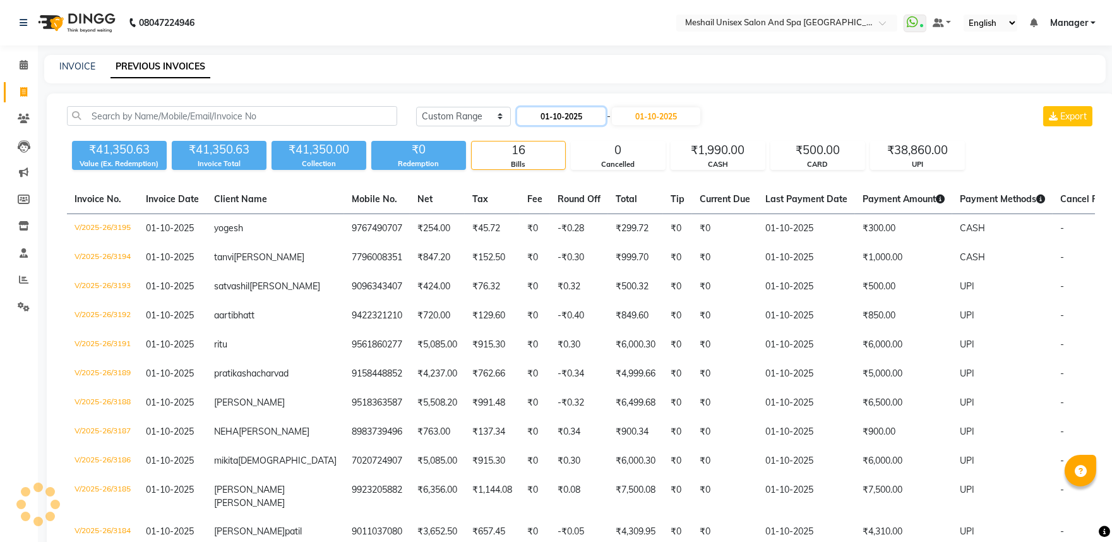
click at [537, 121] on input "01-10-2025" at bounding box center [561, 116] width 88 height 18
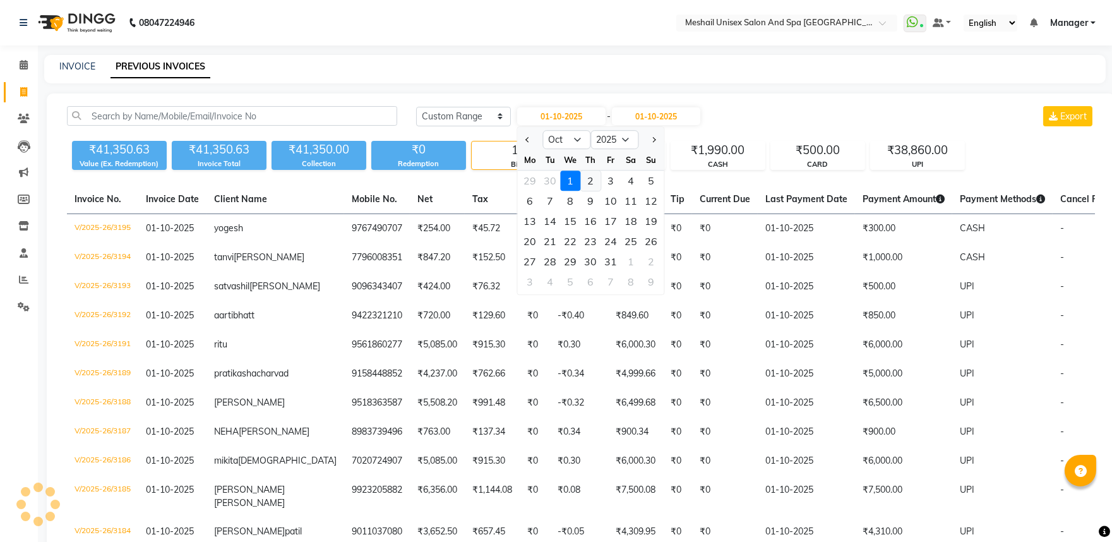
click at [596, 179] on div "2" at bounding box center [590, 180] width 20 height 20
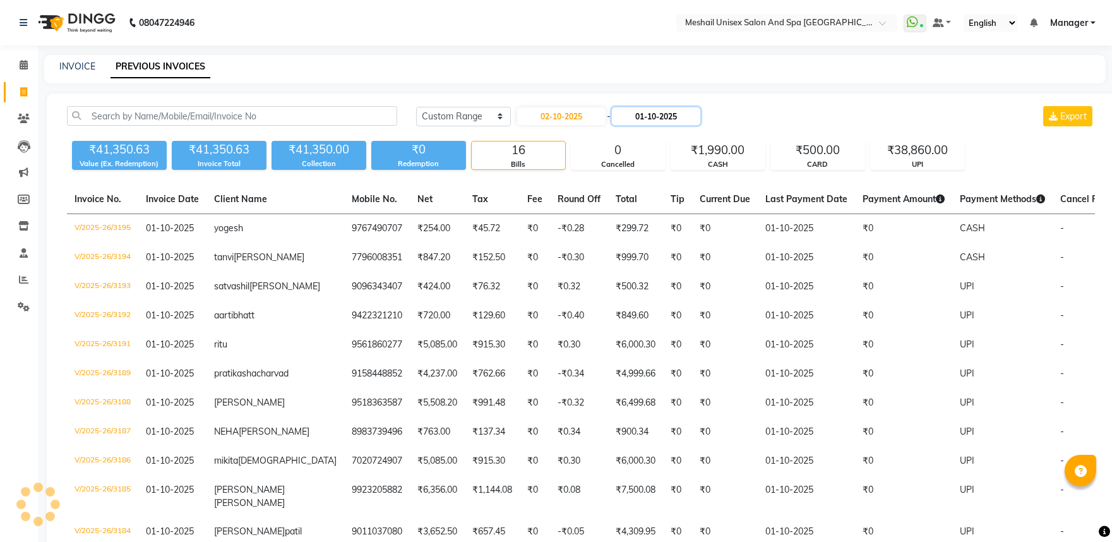
click at [667, 109] on input "01-10-2025" at bounding box center [656, 116] width 88 height 18
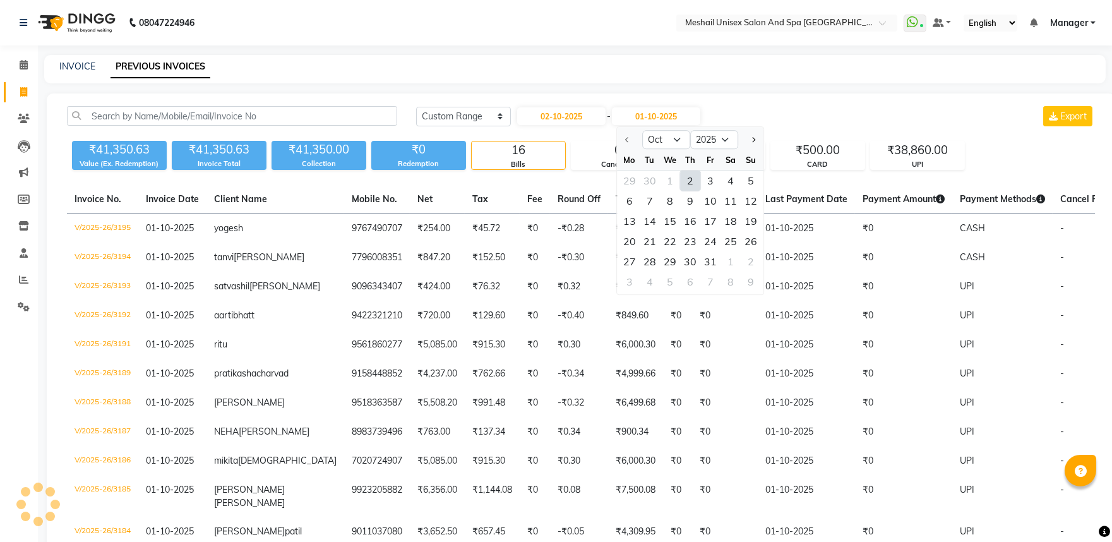
click at [691, 180] on div "2" at bounding box center [690, 180] width 20 height 20
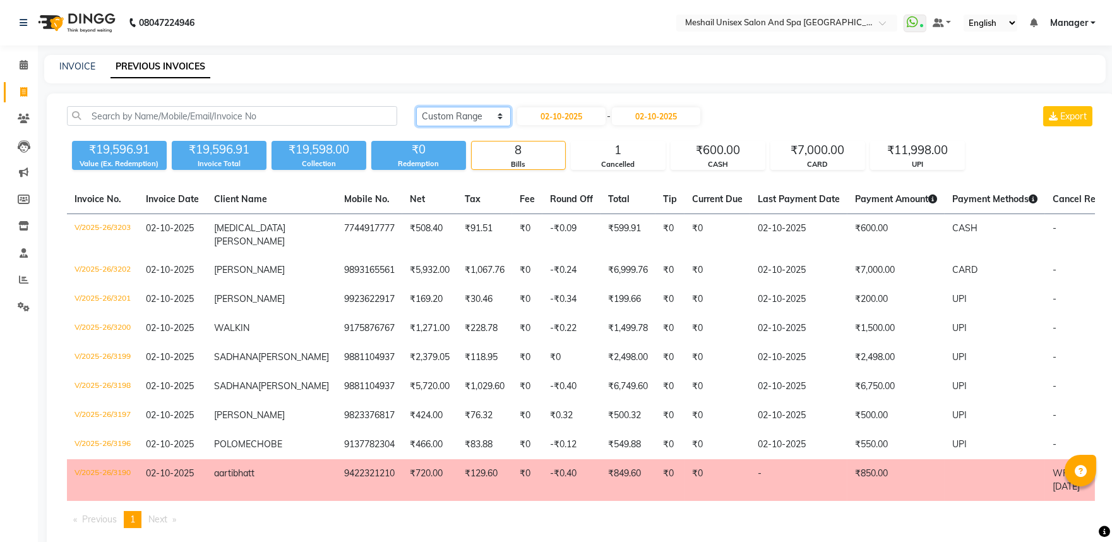
click at [477, 119] on select "[DATE] [DATE] Custom Range" at bounding box center [463, 117] width 95 height 20
click at [538, 111] on input "02-10-2025" at bounding box center [561, 116] width 88 height 18
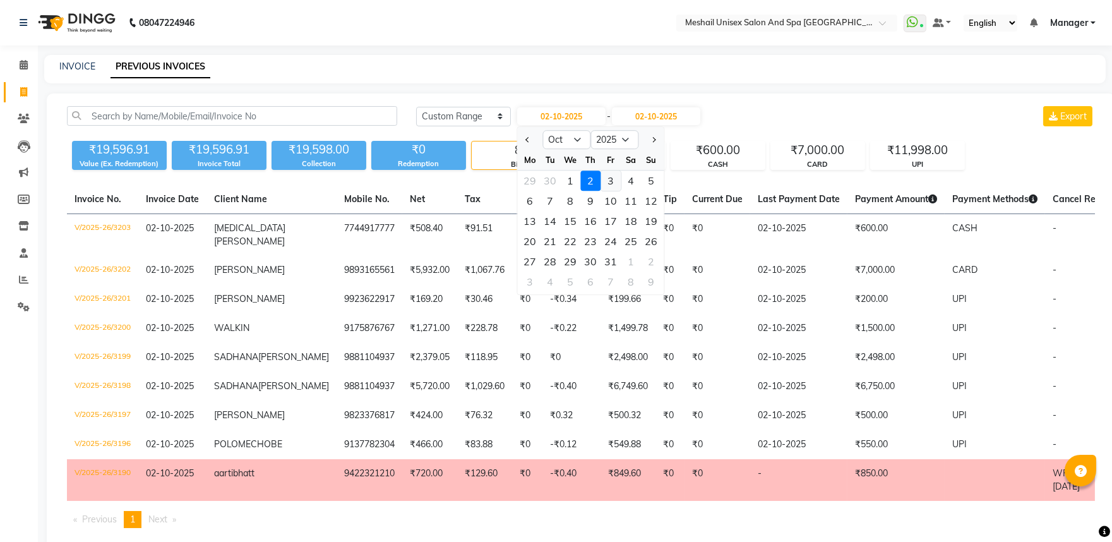
click at [603, 180] on div "3" at bounding box center [610, 180] width 20 height 20
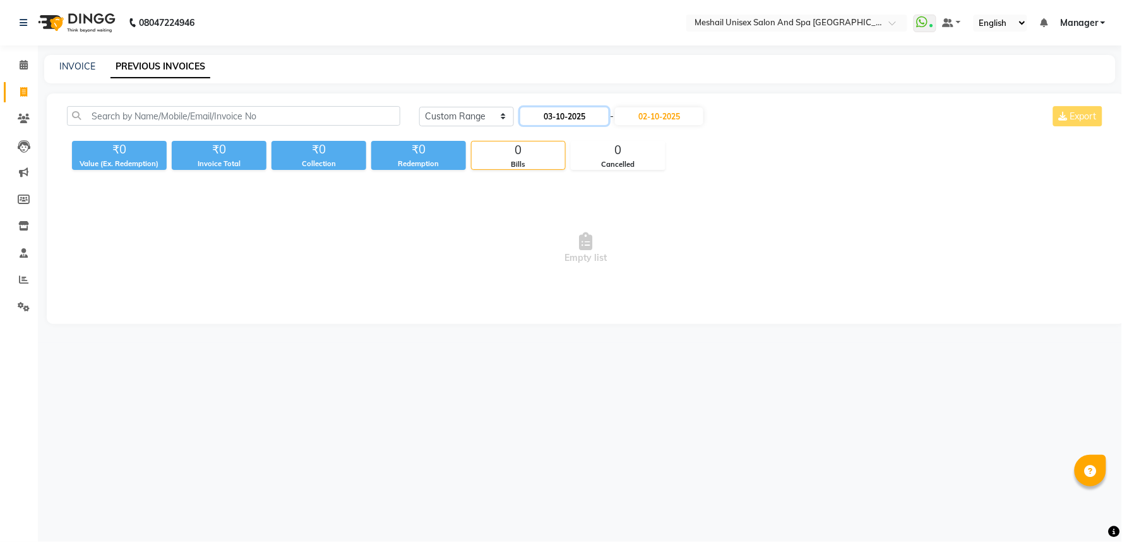
click at [545, 116] on input "03-10-2025" at bounding box center [564, 116] width 88 height 18
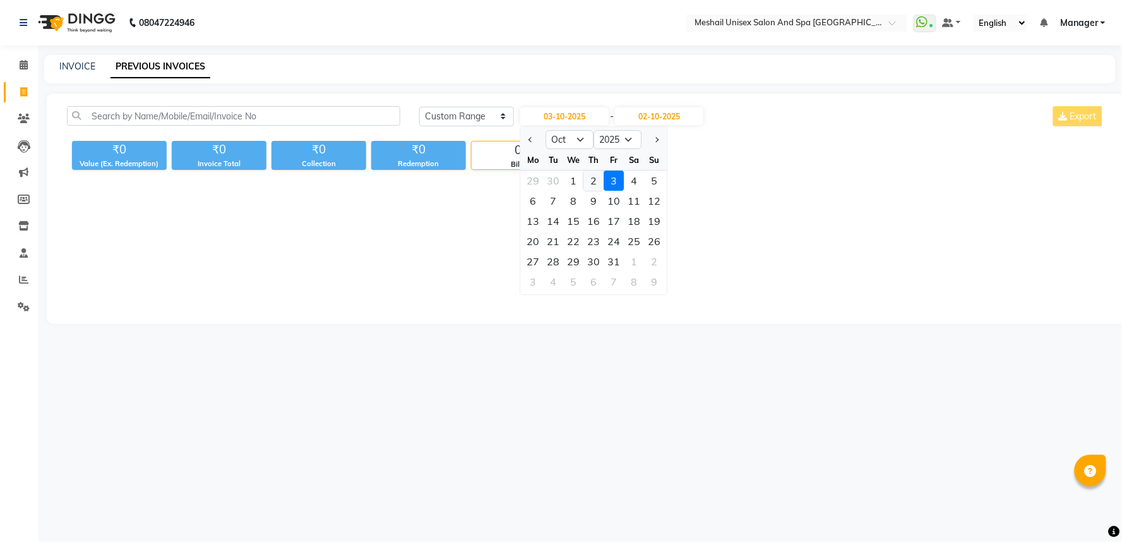
click at [593, 181] on div "2" at bounding box center [593, 180] width 20 height 20
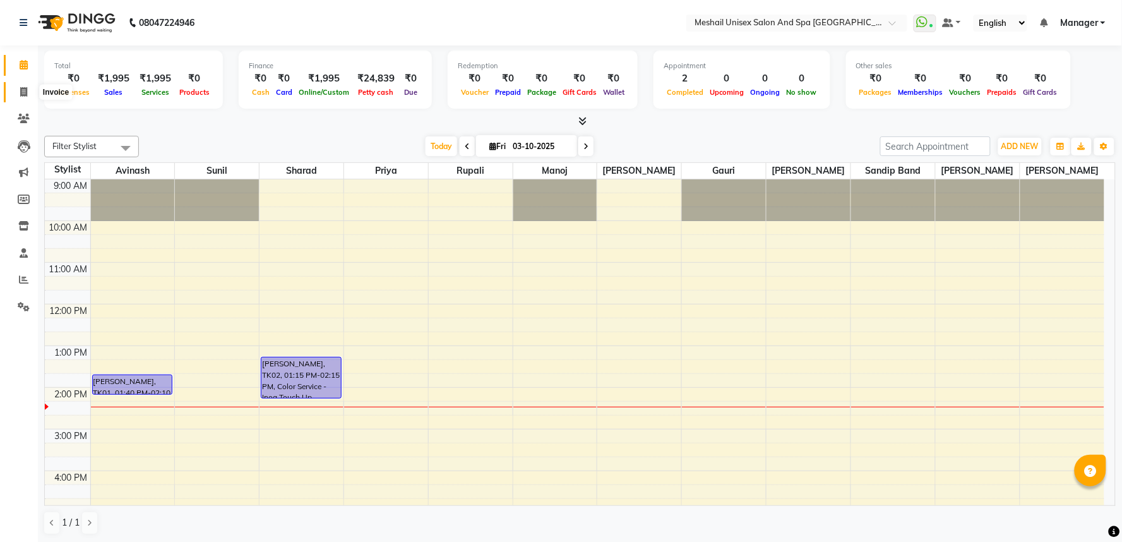
click at [24, 95] on icon at bounding box center [23, 91] width 7 height 9
select select "service"
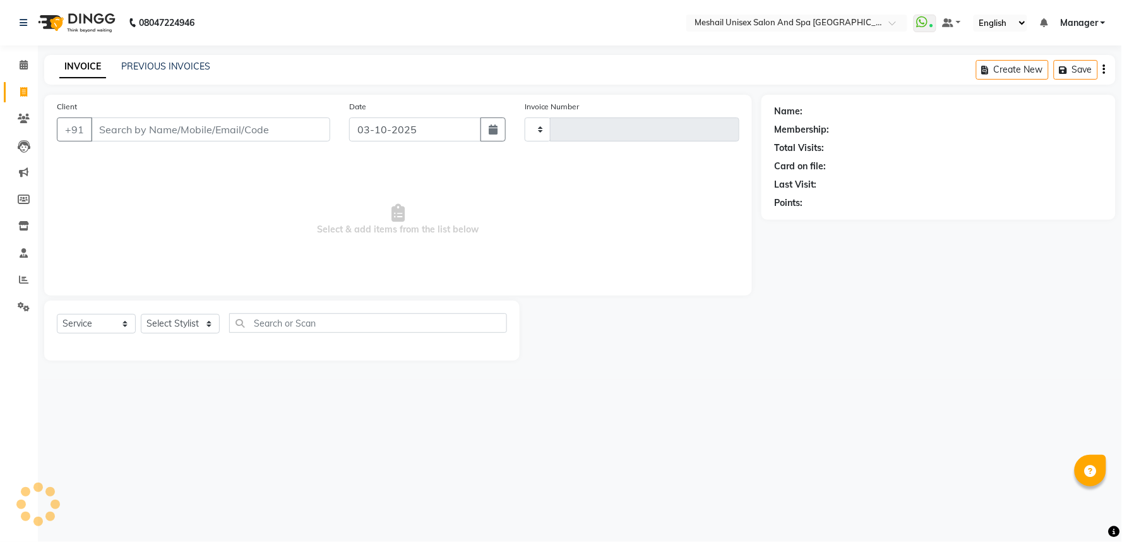
type input "3206"
select select "6711"
click at [153, 130] on input "Client" at bounding box center [210, 129] width 239 height 24
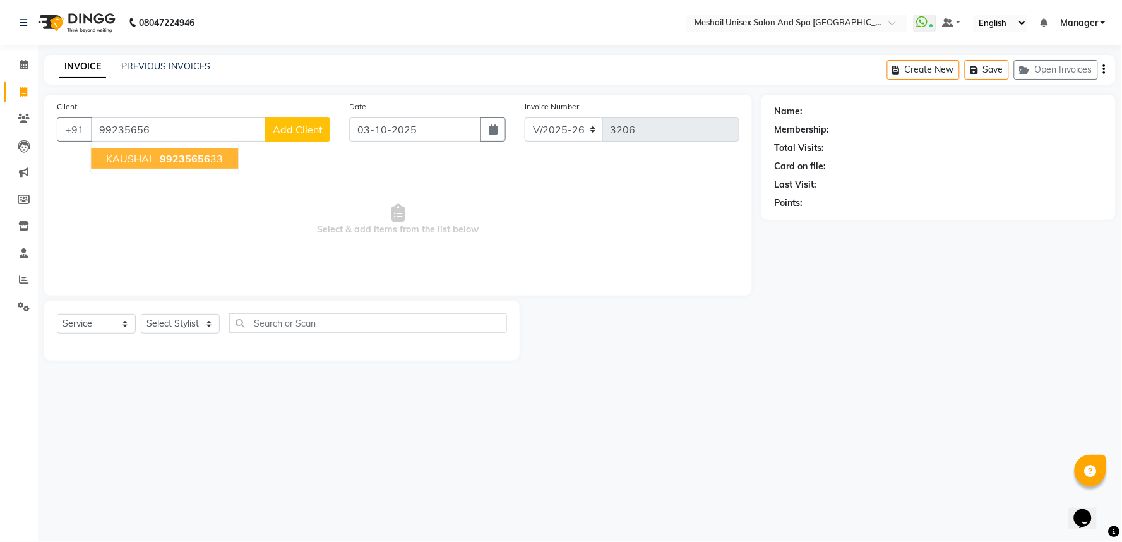
click at [197, 160] on span "99235656" at bounding box center [185, 158] width 50 height 13
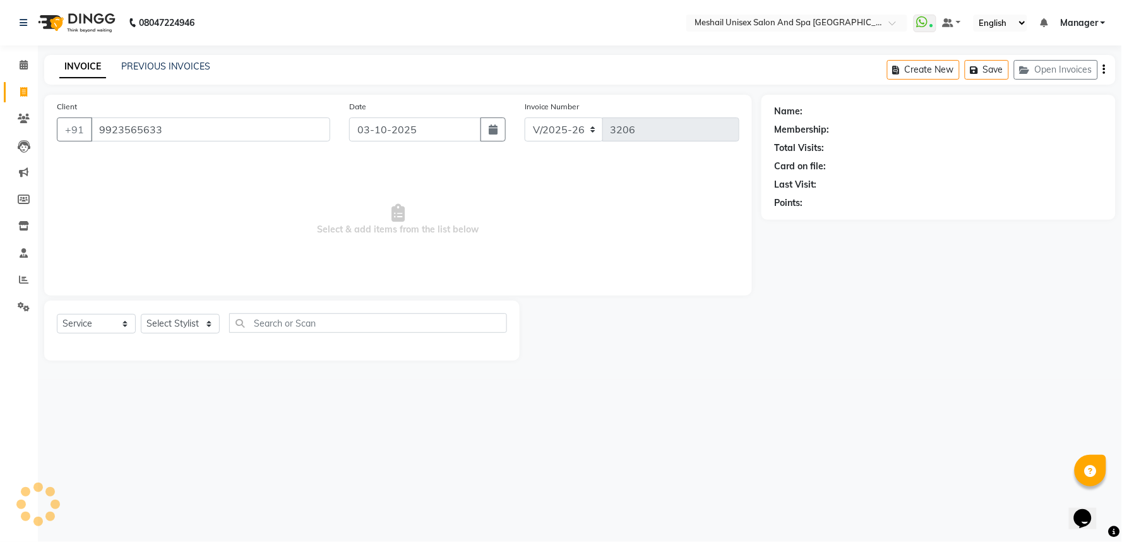
type input "9923565633"
click at [226, 131] on input "9923565633" at bounding box center [210, 129] width 239 height 24
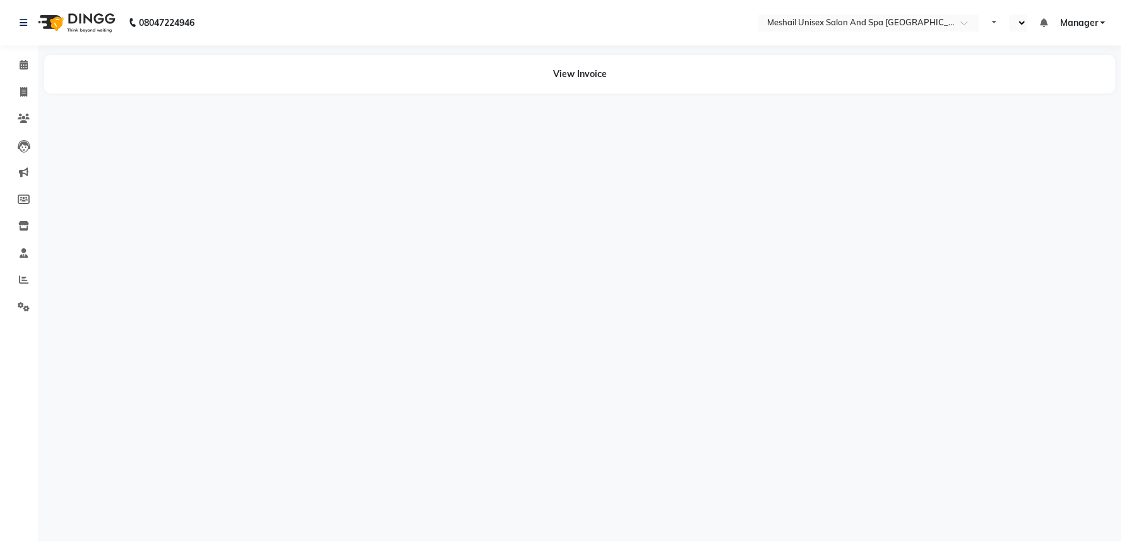
select select "en"
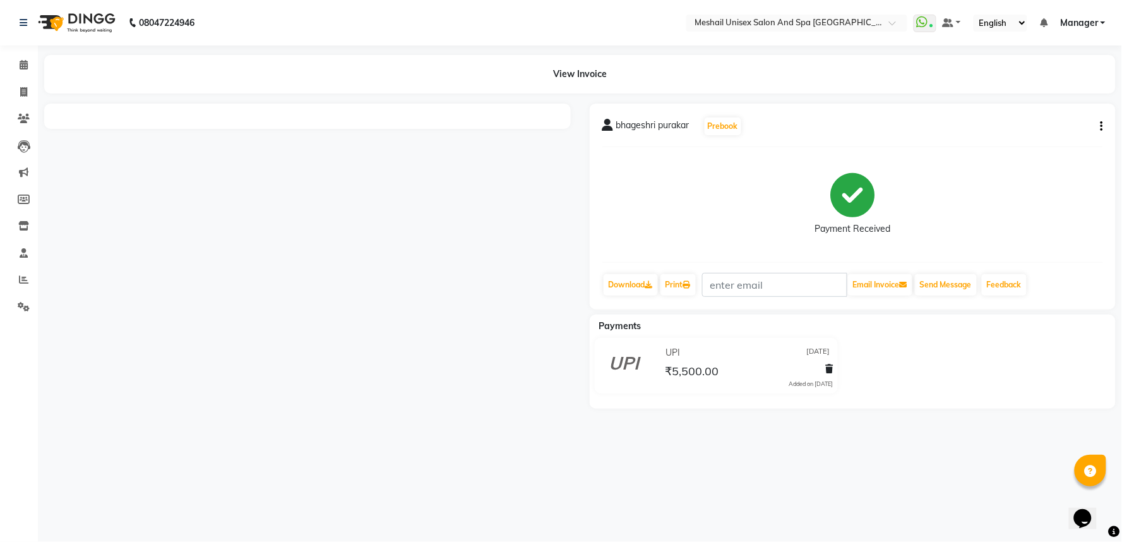
click at [1100, 121] on button "button" at bounding box center [1099, 126] width 8 height 13
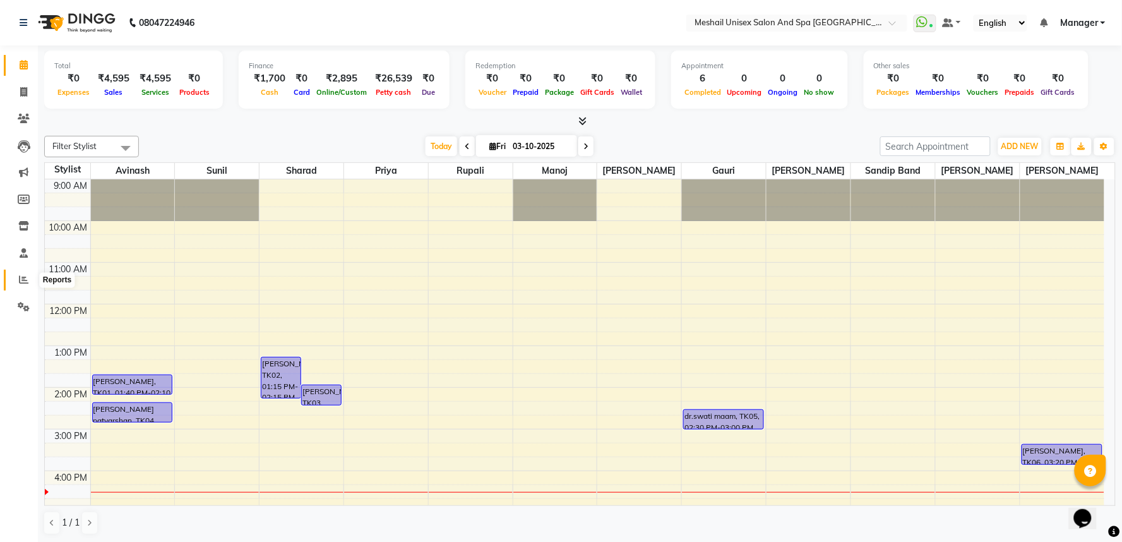
click at [19, 282] on icon at bounding box center [23, 279] width 9 height 9
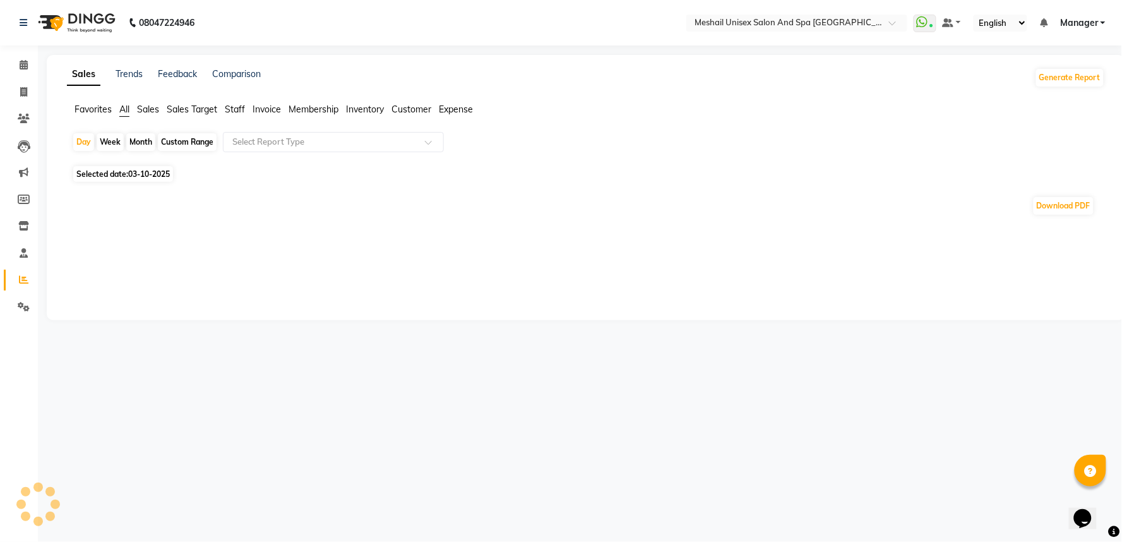
drag, startPoint x: 354, startPoint y: 128, endPoint x: 354, endPoint y: 136, distance: 8.8
click at [355, 128] on app-reports "Favorites All Sales Sales Target Staff Invoice Membership Inventory Customer Ex…" at bounding box center [585, 164] width 1053 height 123
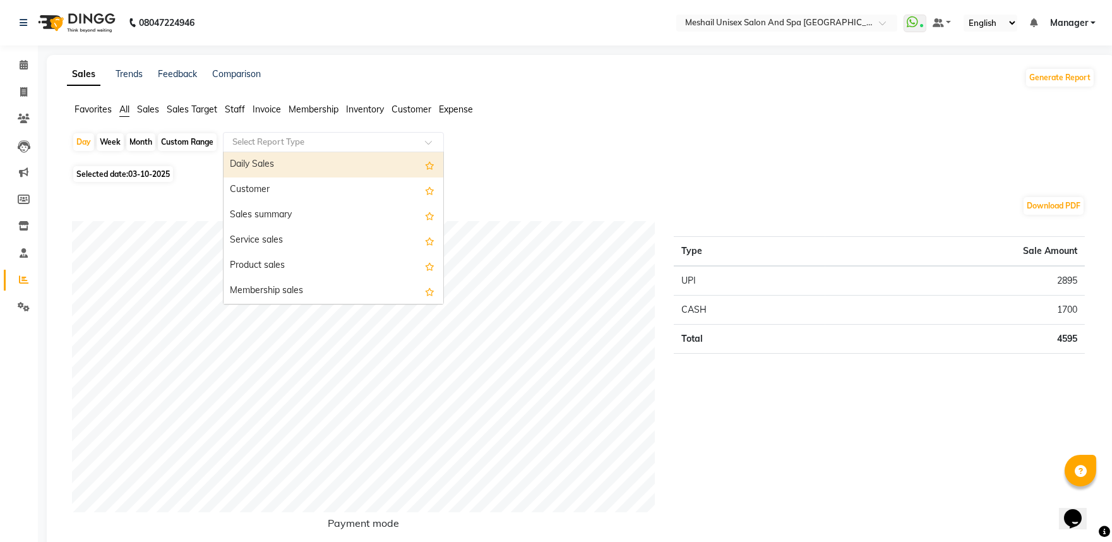
click at [354, 137] on input "text" at bounding box center [321, 142] width 182 height 13
click at [153, 142] on div "Month" at bounding box center [140, 142] width 29 height 18
select select "10"
select select "2025"
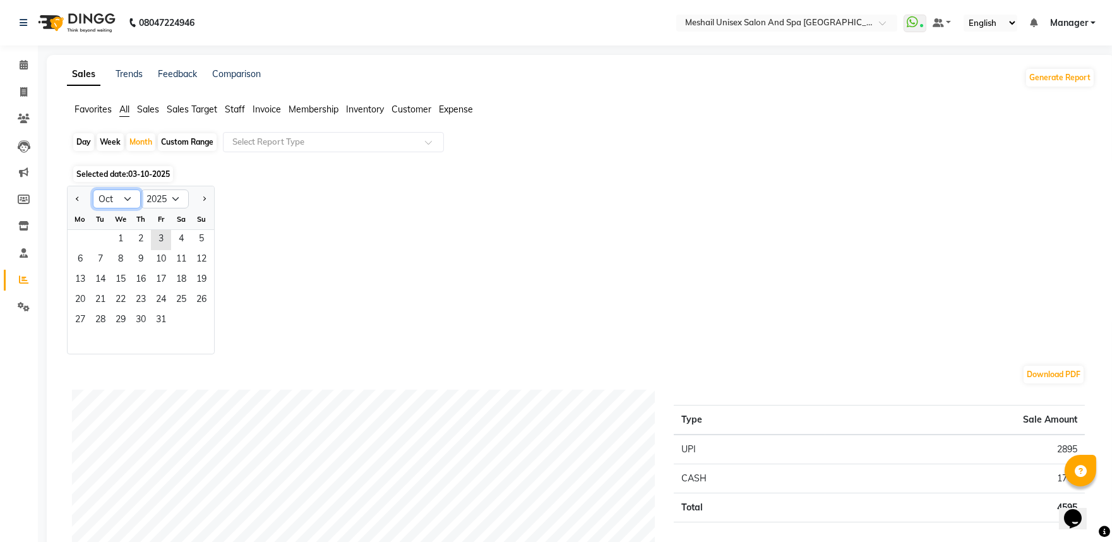
click at [125, 201] on select "Jan Feb Mar Apr May Jun [DATE] Aug Sep Oct Nov Dec" at bounding box center [117, 198] width 48 height 19
select select "9"
click at [93, 189] on select "Jan Feb Mar Apr May Jun [DATE] Aug Sep Oct Nov Dec" at bounding box center [117, 198] width 48 height 19
click at [83, 235] on span "1" at bounding box center [80, 240] width 20 height 20
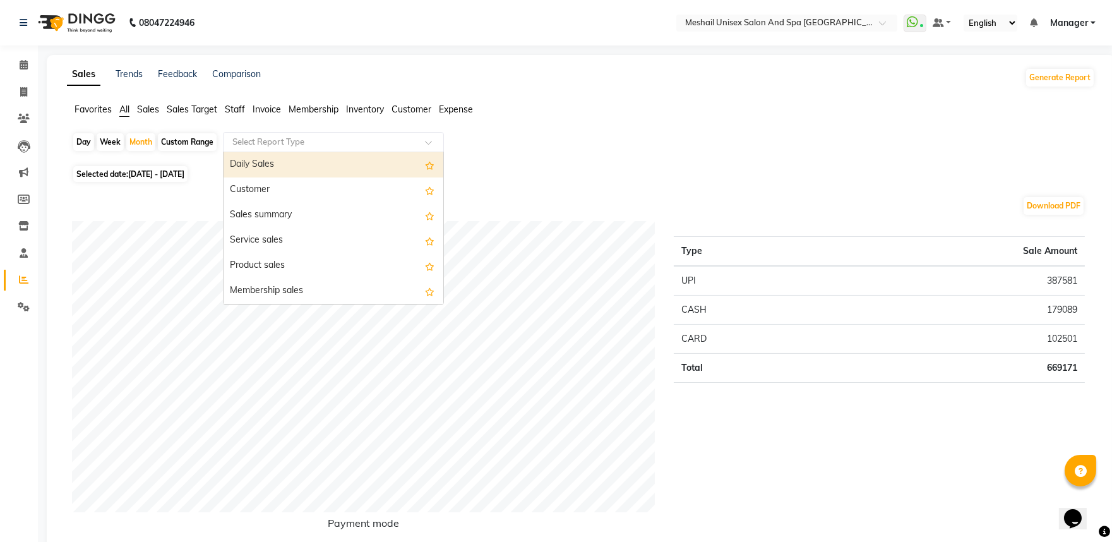
click at [286, 141] on input "text" at bounding box center [321, 142] width 182 height 13
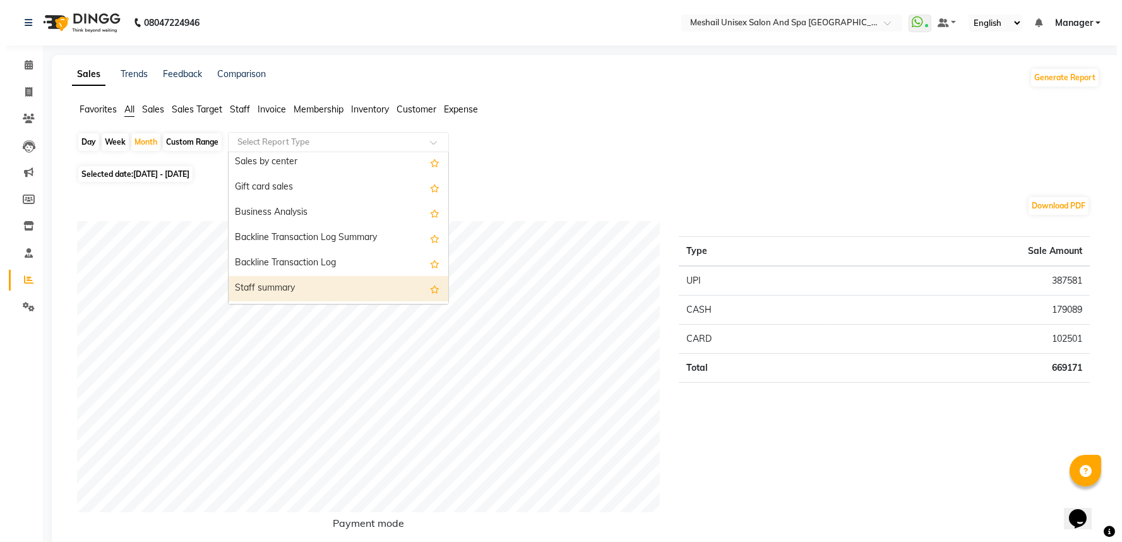
scroll to position [350, 0]
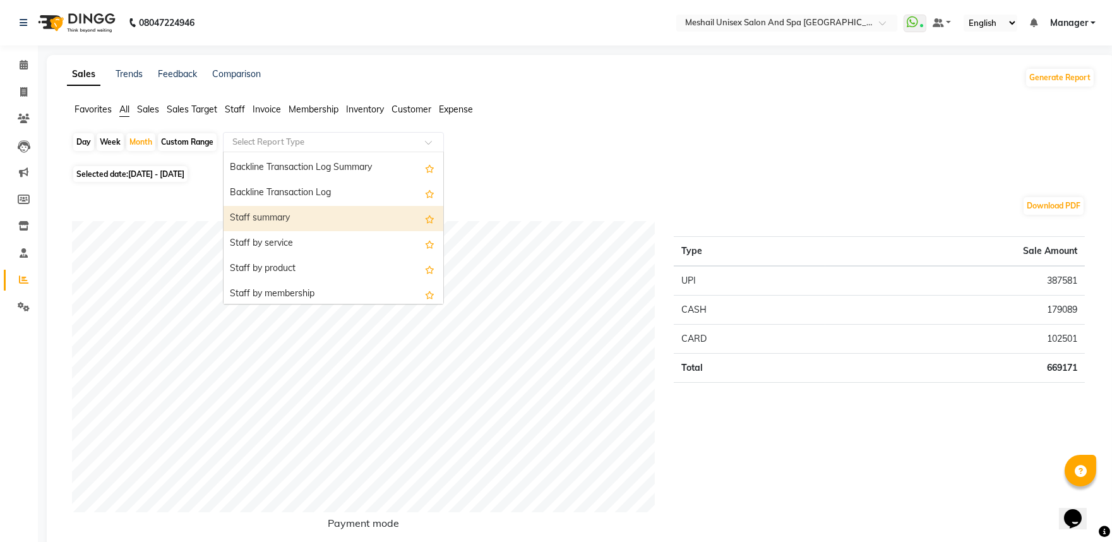
click at [319, 228] on div "Staff summary" at bounding box center [333, 218] width 220 height 25
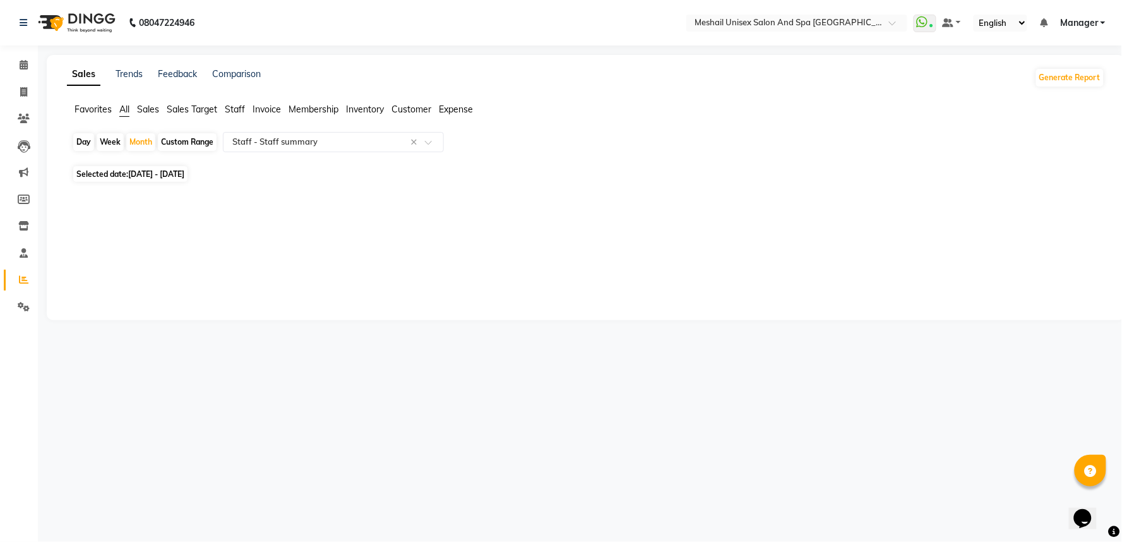
click at [165, 173] on span "[DATE] - [DATE]" at bounding box center [156, 173] width 56 height 9
select select "9"
select select "2025"
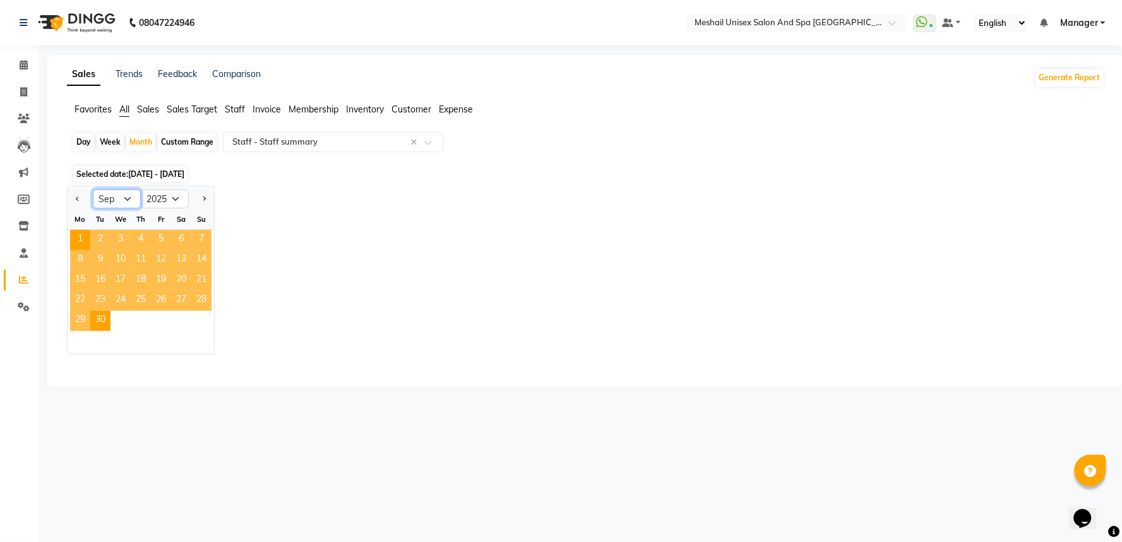
click at [126, 198] on select "Jan Feb Mar Apr May Jun [DATE] Aug Sep Oct Nov Dec" at bounding box center [117, 198] width 48 height 19
select select "8"
click at [93, 189] on select "Jan Feb Mar Apr May Jun [DATE] Aug Sep Oct Nov Dec" at bounding box center [117, 198] width 48 height 19
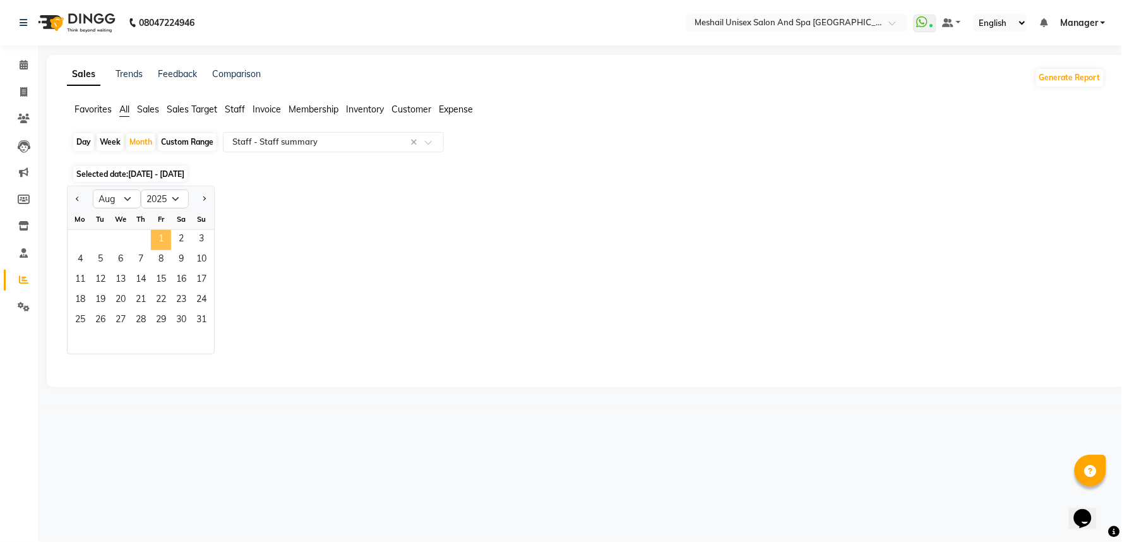
click at [160, 242] on span "1" at bounding box center [161, 240] width 20 height 20
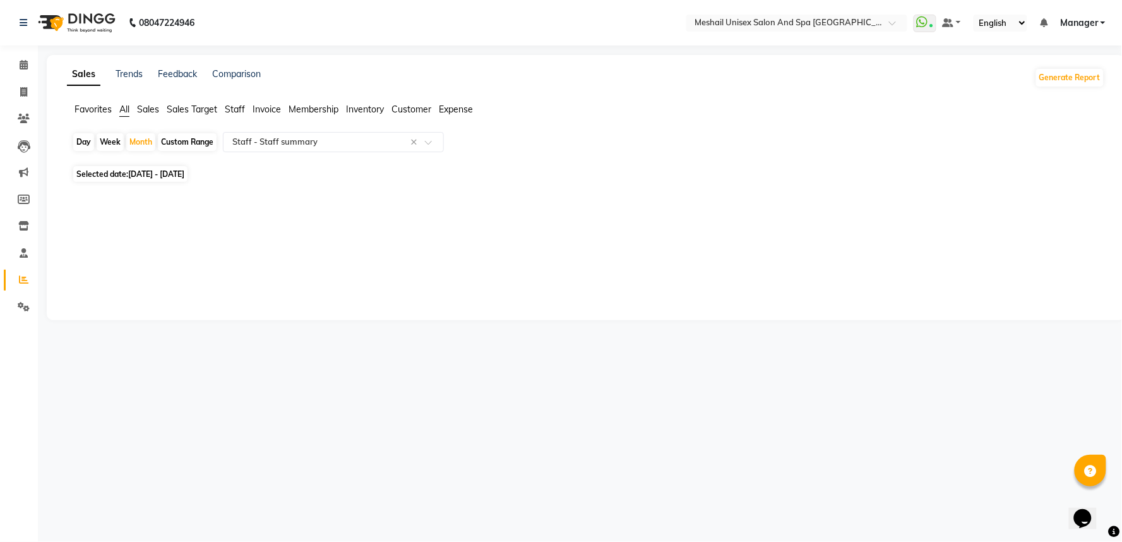
drag, startPoint x: 220, startPoint y: 165, endPoint x: 209, endPoint y: 173, distance: 13.5
click at [220, 167] on div "Day Week Month Custom Range Select Report Type × Staff - Staff summary × Select…" at bounding box center [586, 169] width 1038 height 74
click at [184, 173] on span "01-08-2025 - 31-08-2025" at bounding box center [156, 173] width 56 height 9
select select "8"
select select "2025"
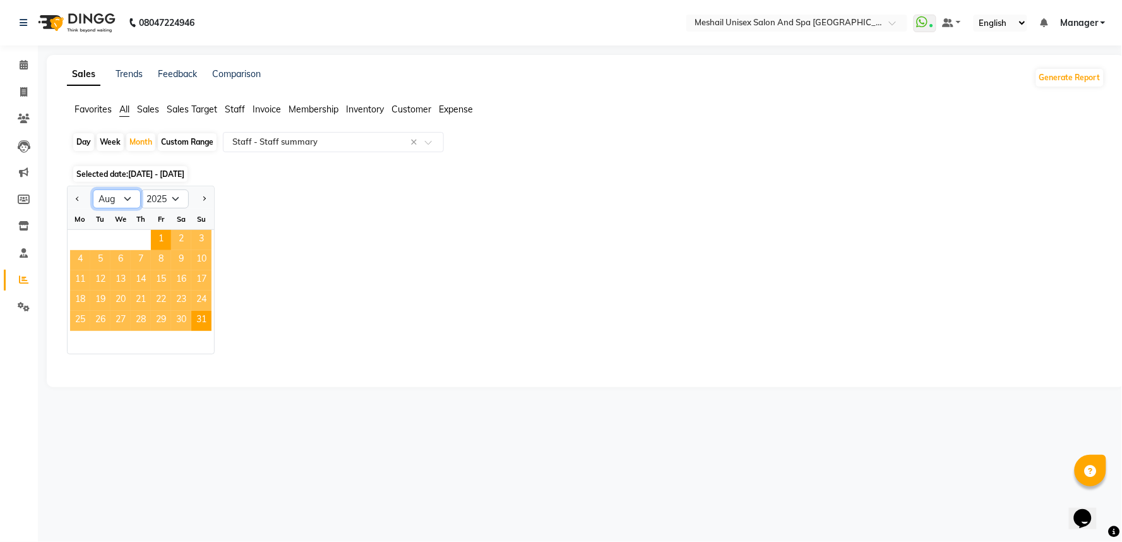
click at [129, 204] on select "Jan Feb Mar Apr May Jun [DATE] Aug Sep Oct Nov Dec" at bounding box center [117, 198] width 48 height 19
click at [149, 169] on span "Selected date: 01-08-2025 - 31-08-2025" at bounding box center [130, 174] width 114 height 16
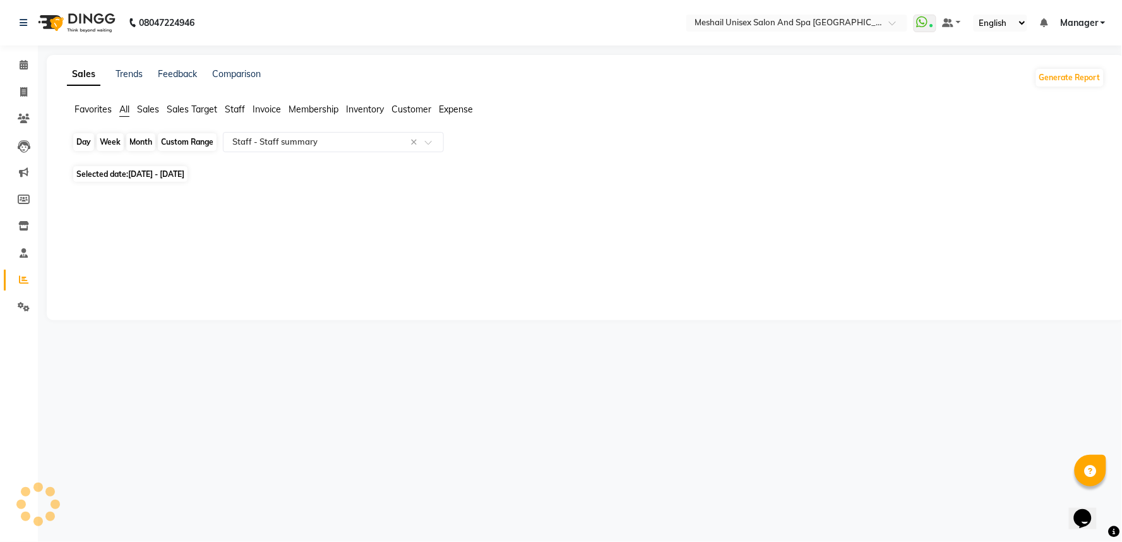
click at [145, 140] on div "Month" at bounding box center [140, 142] width 29 height 18
select select "8"
select select "2025"
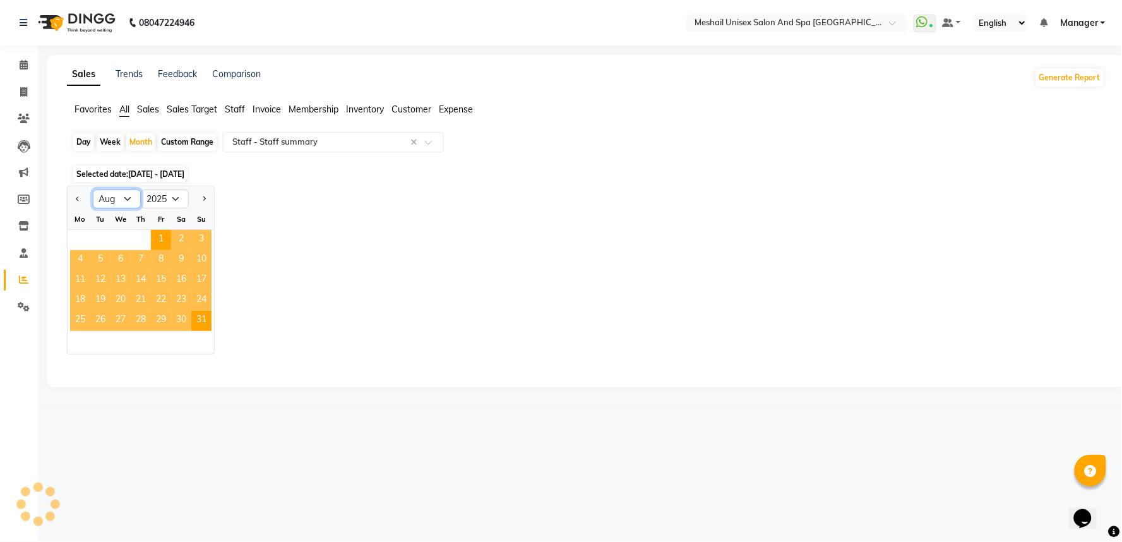
click at [128, 196] on select "Jan Feb Mar Apr May Jun [DATE] Aug Sep Oct Nov Dec" at bounding box center [117, 198] width 48 height 19
select select "9"
click at [93, 189] on select "Jan Feb Mar Apr May Jun [DATE] Aug Sep Oct Nov Dec" at bounding box center [117, 198] width 48 height 19
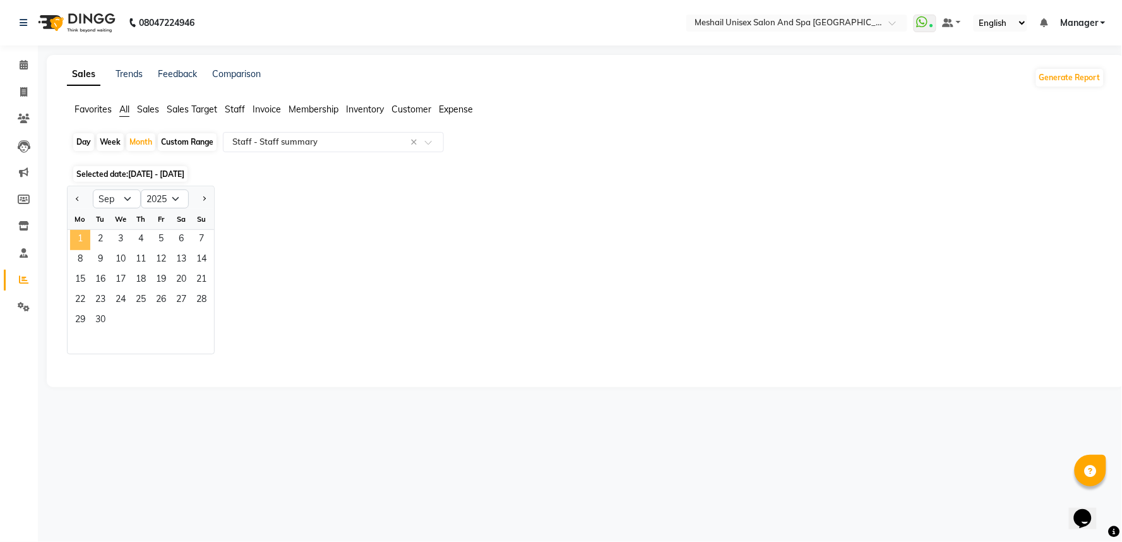
click at [87, 242] on span "1" at bounding box center [80, 240] width 20 height 20
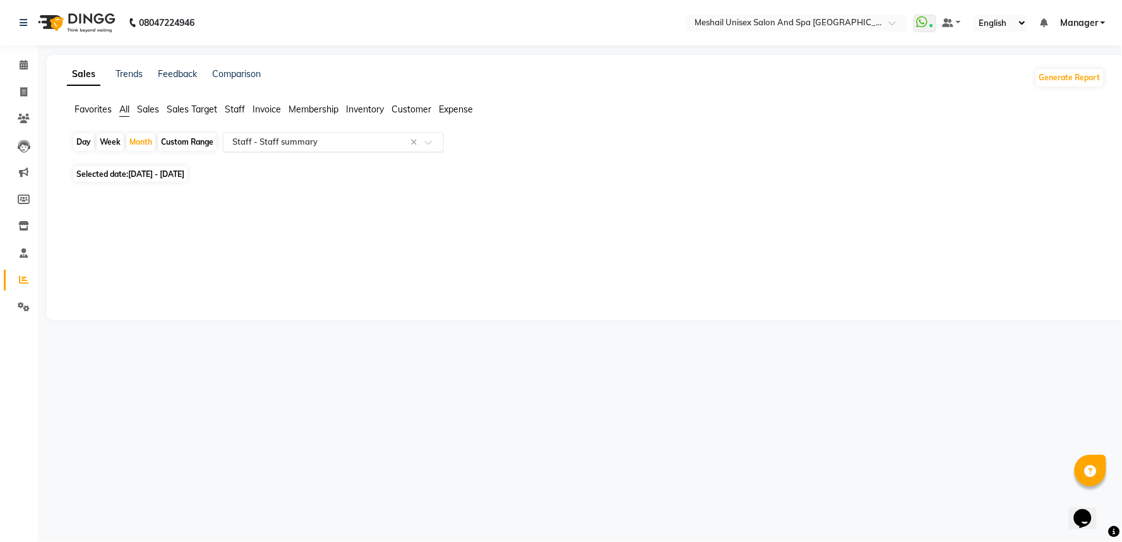
click at [292, 132] on div "Select Report Type × Staff - Staff summary ×" at bounding box center [333, 142] width 221 height 20
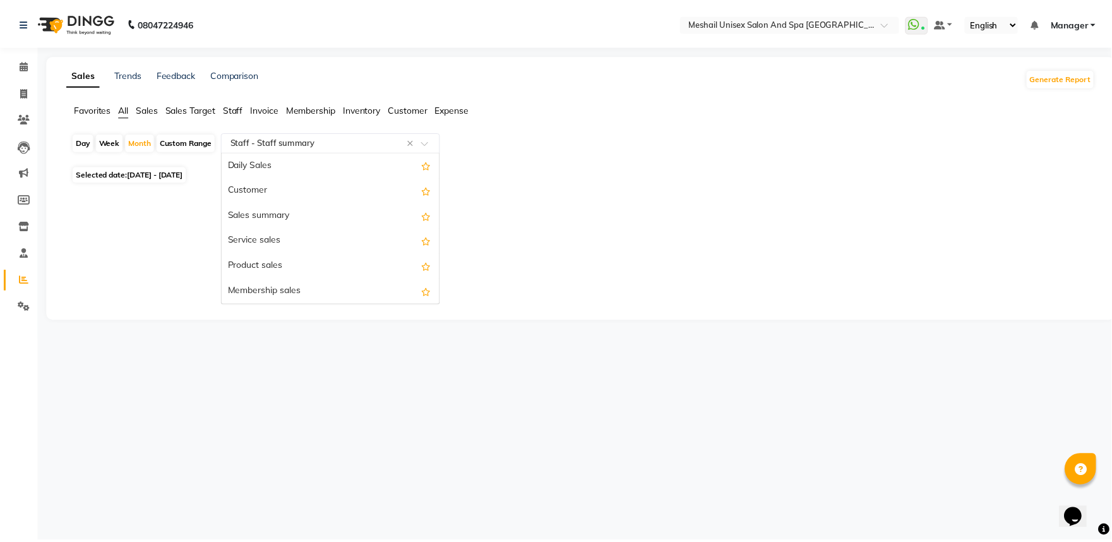
scroll to position [404, 0]
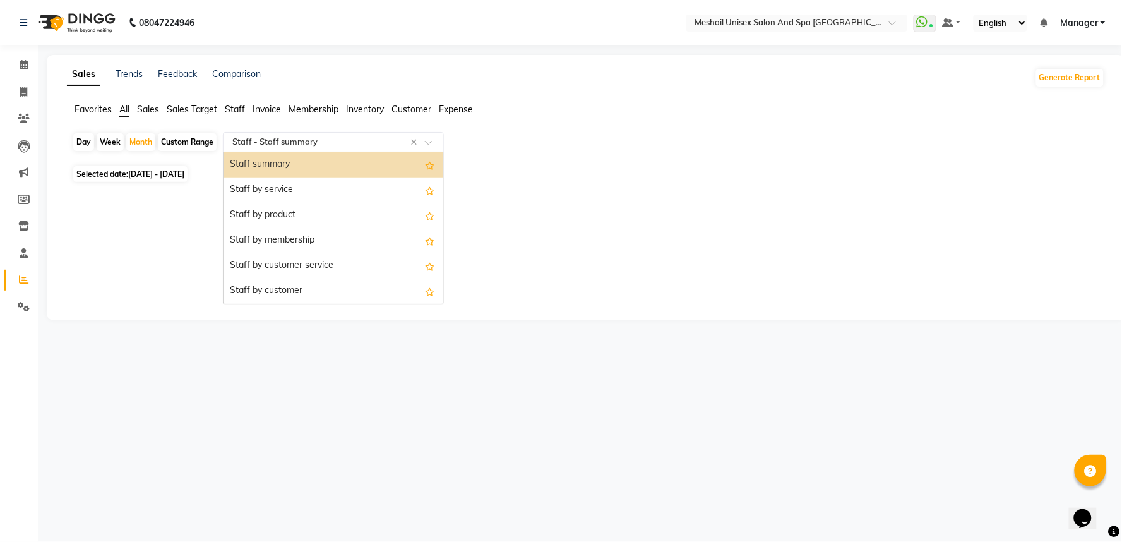
click at [292, 132] on div "Select Report Type × Staff - Staff summary ×" at bounding box center [333, 142] width 221 height 20
click at [280, 144] on input "text" at bounding box center [321, 142] width 182 height 13
click at [347, 261] on div "Staff by customer service" at bounding box center [333, 265] width 220 height 25
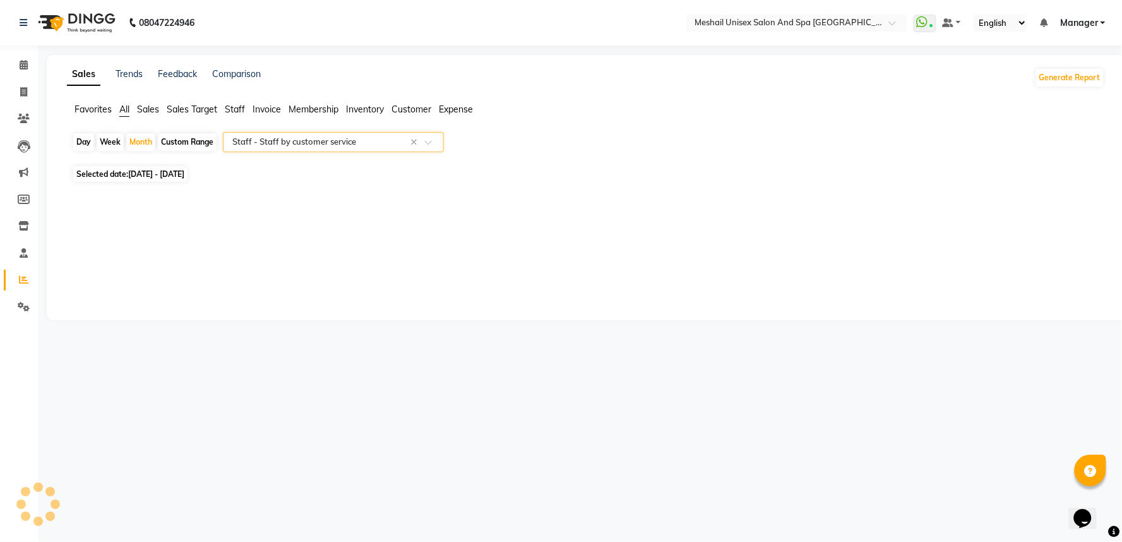
select select "full_report"
select select "csv"
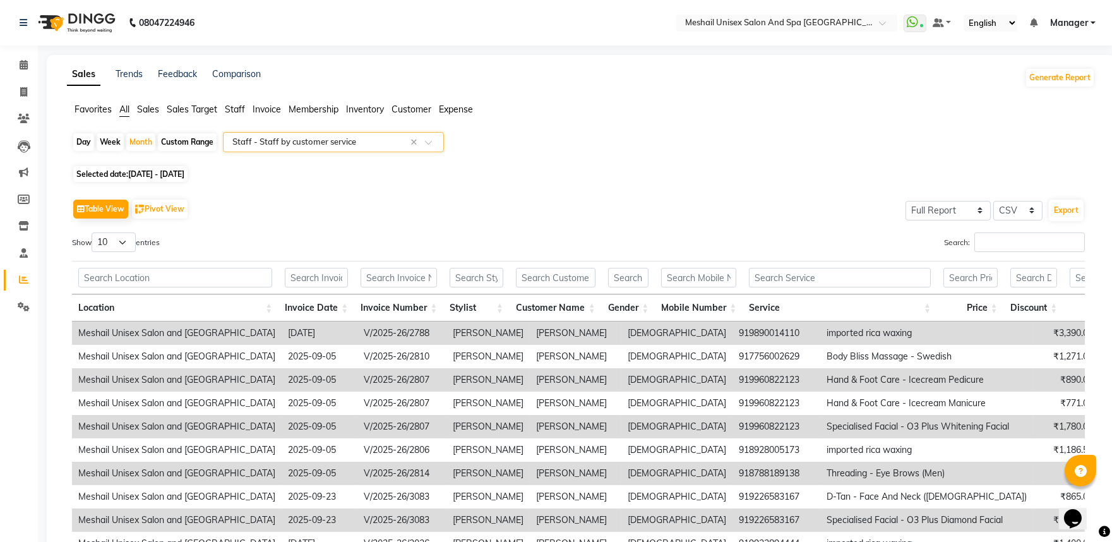
drag, startPoint x: 273, startPoint y: 117, endPoint x: 311, endPoint y: 158, distance: 55.4
click at [276, 136] on app-reports "Favorites All Sales Sales Target Staff Invoice Membership Inventory Customer Ex…" at bounding box center [580, 361] width 1043 height 516
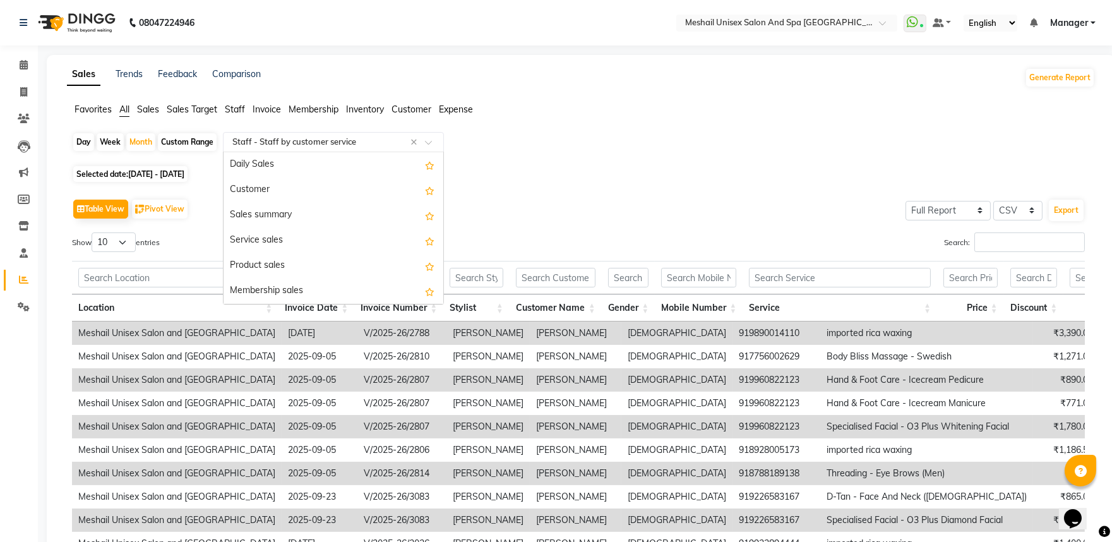
click at [326, 143] on input "text" at bounding box center [321, 142] width 182 height 13
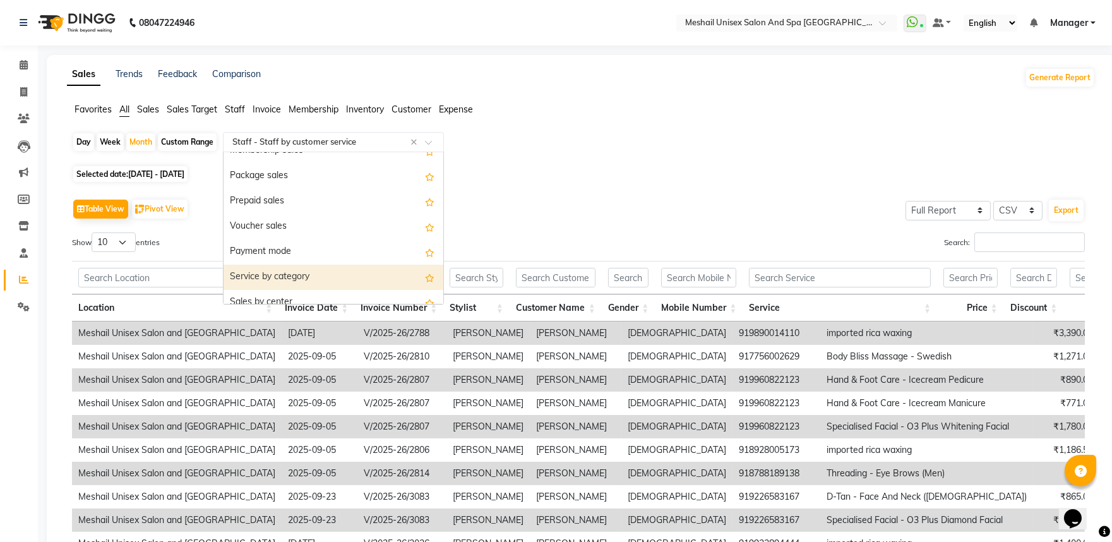
scroll to position [210, 0]
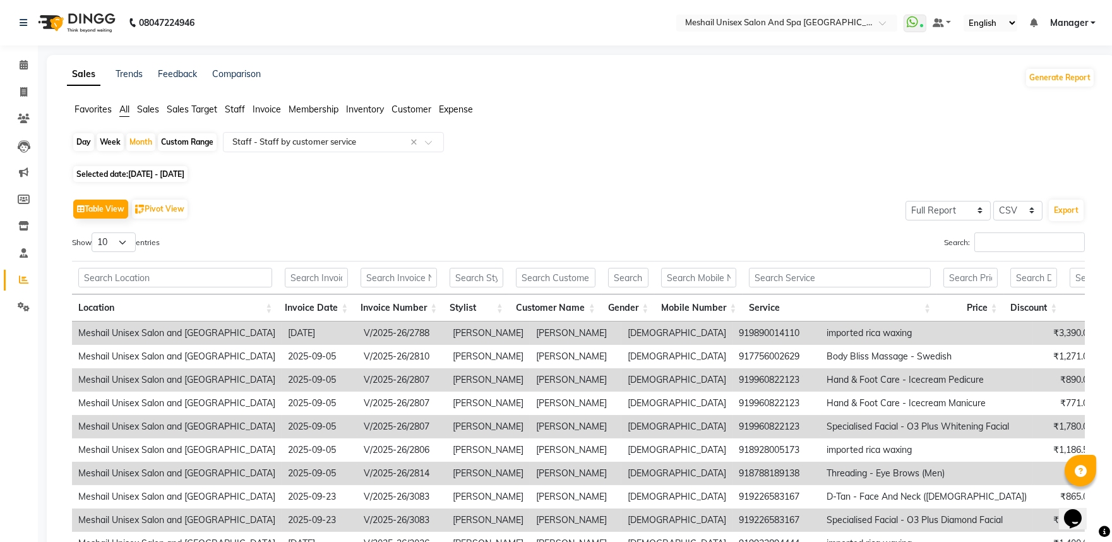
click at [558, 158] on div "Day Week Month Custom Range Select Report Type × Staff - Staff by customer serv…" at bounding box center [580, 147] width 1017 height 30
drag, startPoint x: 558, startPoint y: 158, endPoint x: 524, endPoint y: 148, distance: 35.5
click at [557, 158] on div "Day Week Month Custom Range Select Report Type × Staff - Staff by customer serv…" at bounding box center [580, 147] width 1017 height 30
click at [26, 82] on link "Invoice" at bounding box center [19, 92] width 30 height 21
select select "service"
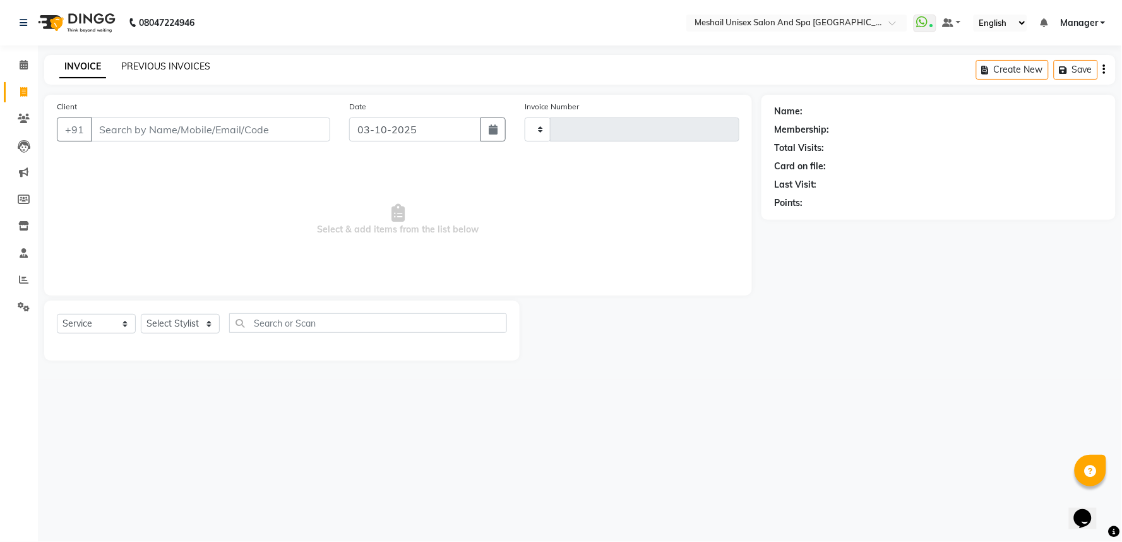
click at [184, 66] on link "PREVIOUS INVOICES" at bounding box center [165, 66] width 89 height 11
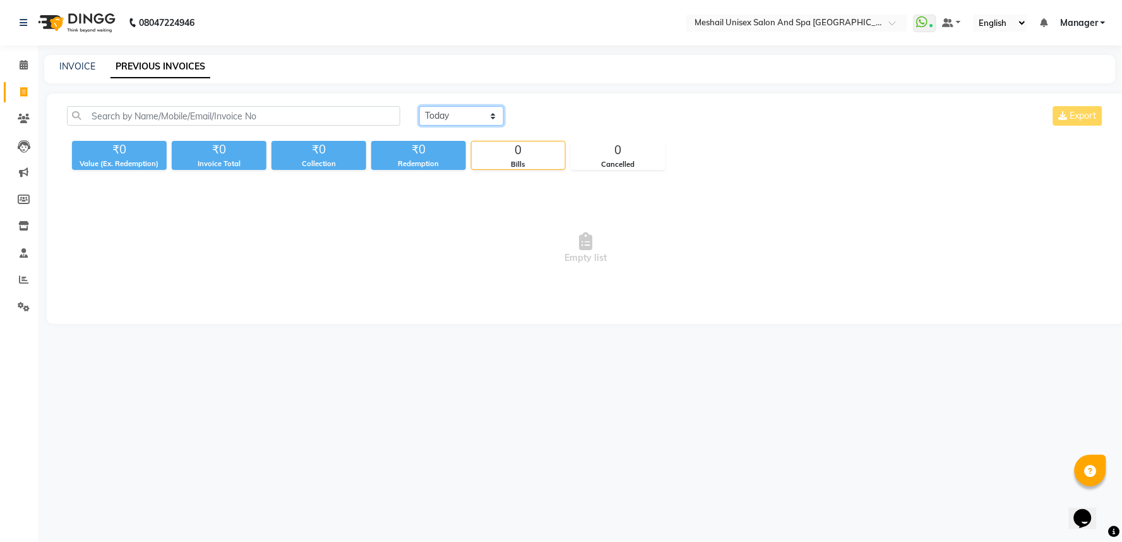
click at [433, 124] on select "[DATE] [DATE] Custom Range" at bounding box center [461, 116] width 85 height 20
click at [419, 106] on select "[DATE] [DATE] Custom Range" at bounding box center [461, 116] width 85 height 20
click at [453, 117] on select "[DATE] [DATE] Custom Range" at bounding box center [461, 116] width 85 height 20
select select "range"
click at [419, 106] on select "[DATE] [DATE] Custom Range" at bounding box center [461, 116] width 85 height 20
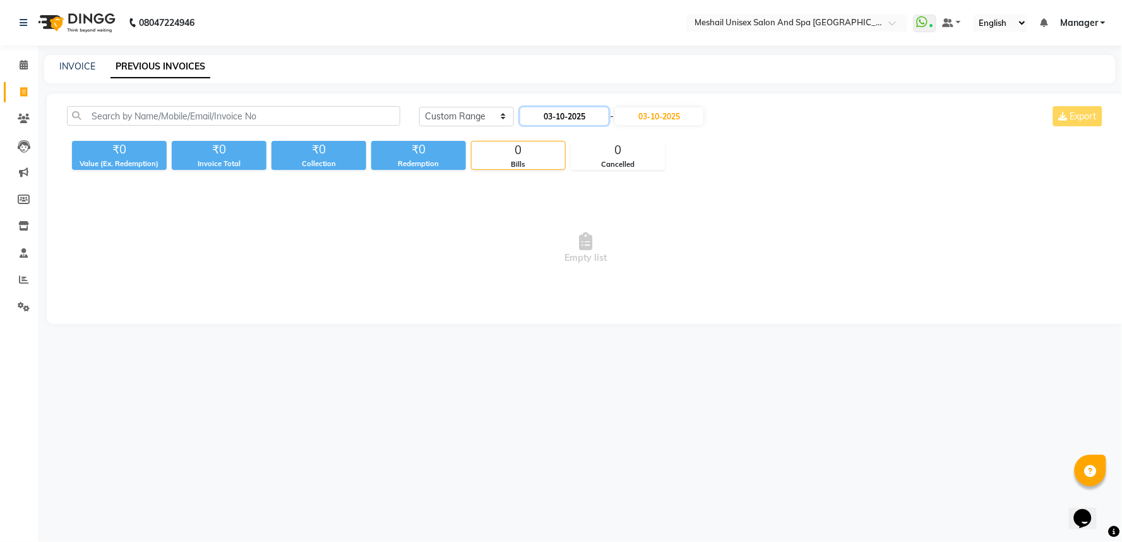
click at [560, 117] on input "03-10-2025" at bounding box center [564, 116] width 88 height 18
select select "10"
select select "2025"
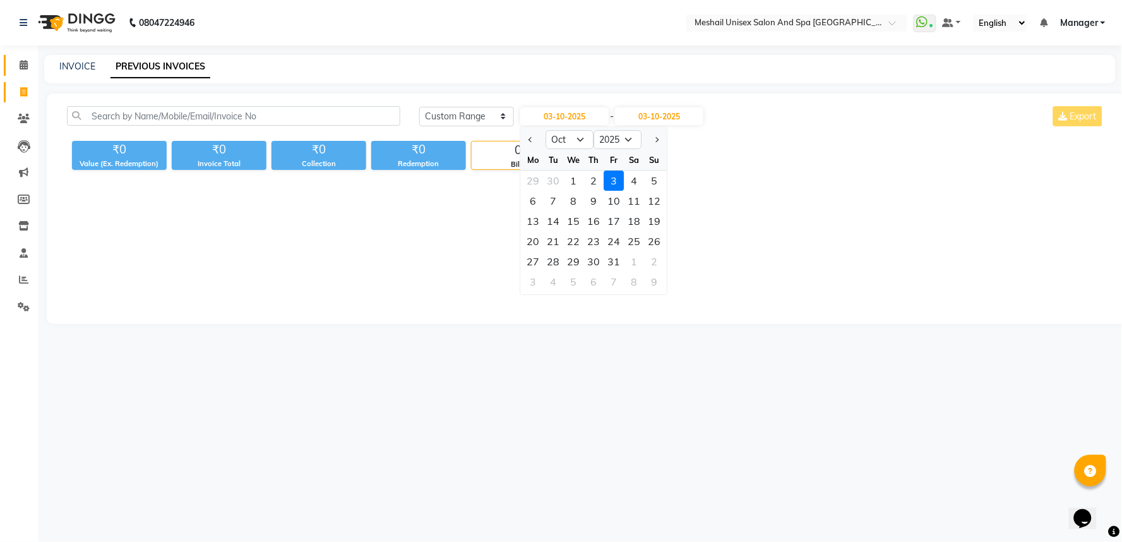
click at [27, 73] on link "Calendar" at bounding box center [19, 65] width 30 height 21
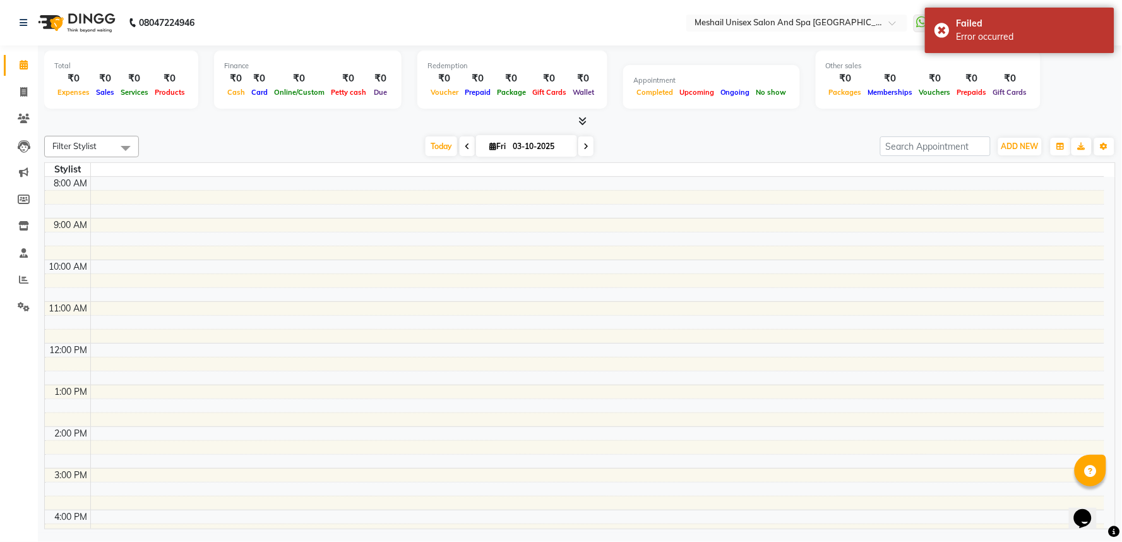
click at [584, 123] on icon at bounding box center [582, 120] width 8 height 9
